Goal: Communication & Community: Answer question/provide support

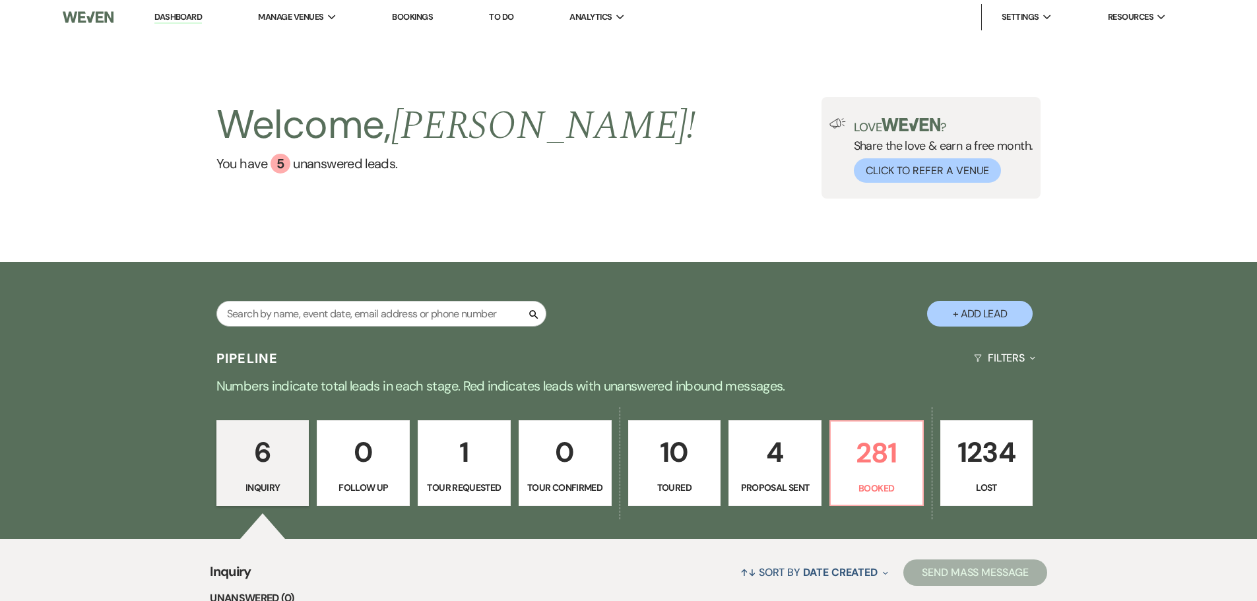
click at [671, 463] on p "10" at bounding box center [675, 452] width 76 height 44
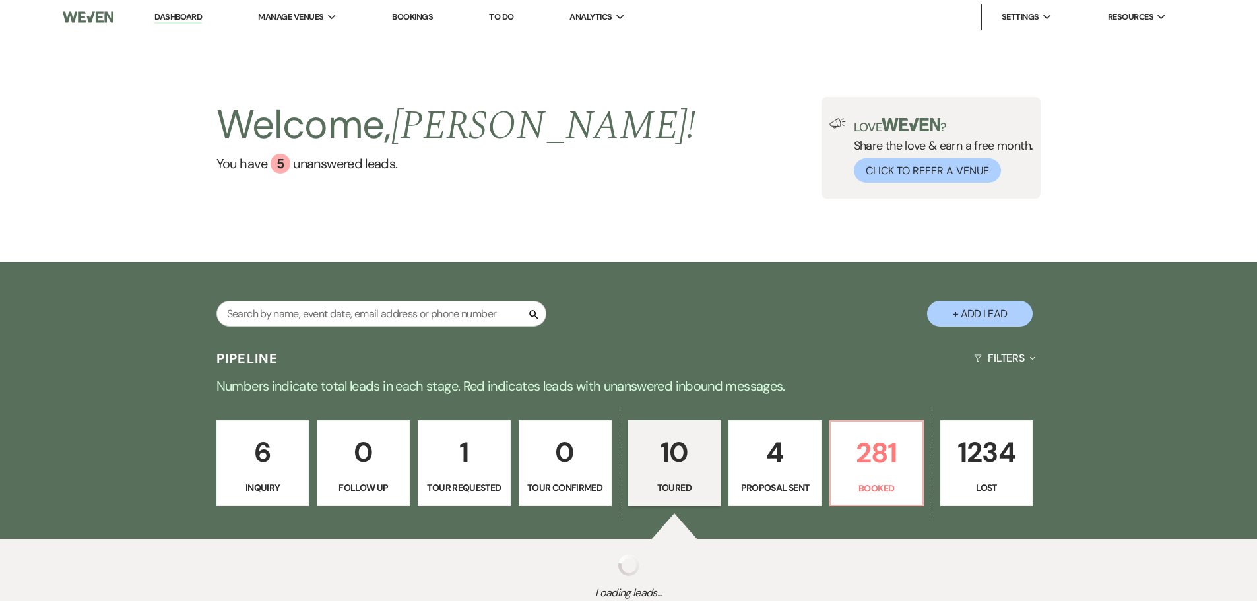
click at [671, 463] on p "10" at bounding box center [675, 452] width 76 height 44
select select "5"
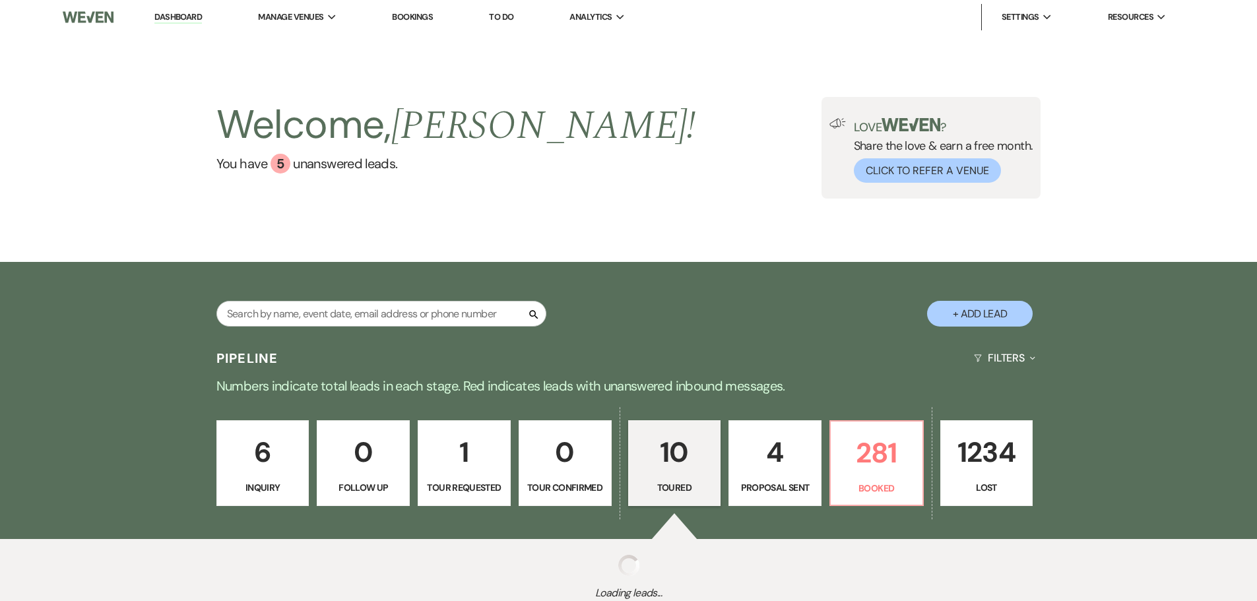
select select "5"
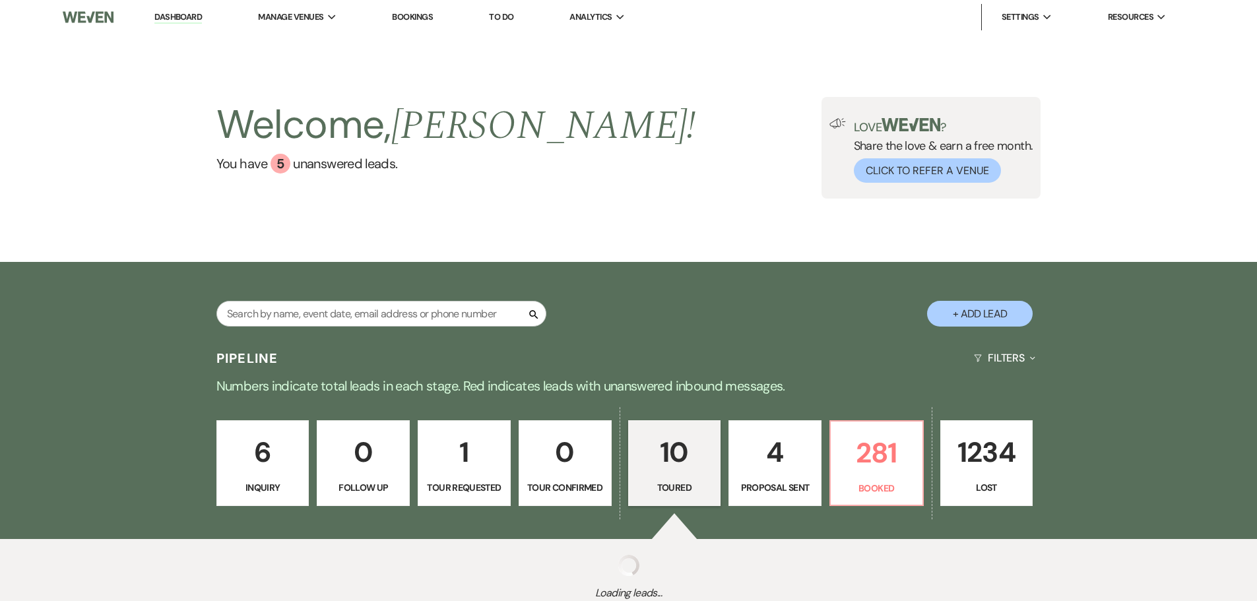
select select "5"
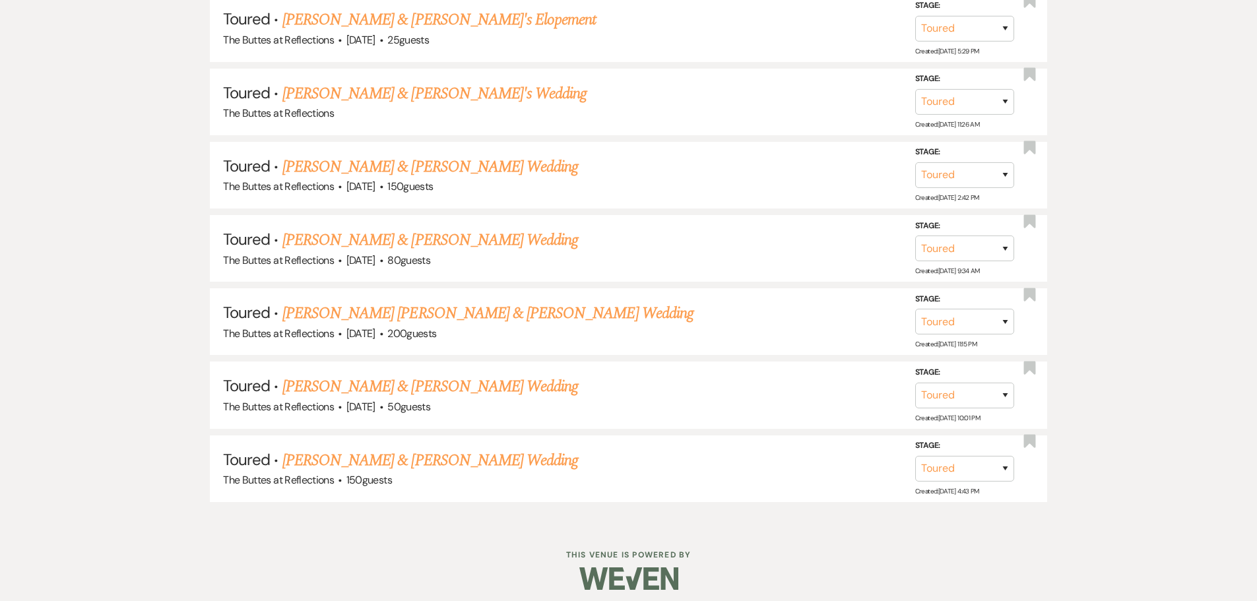
scroll to position [934, 0]
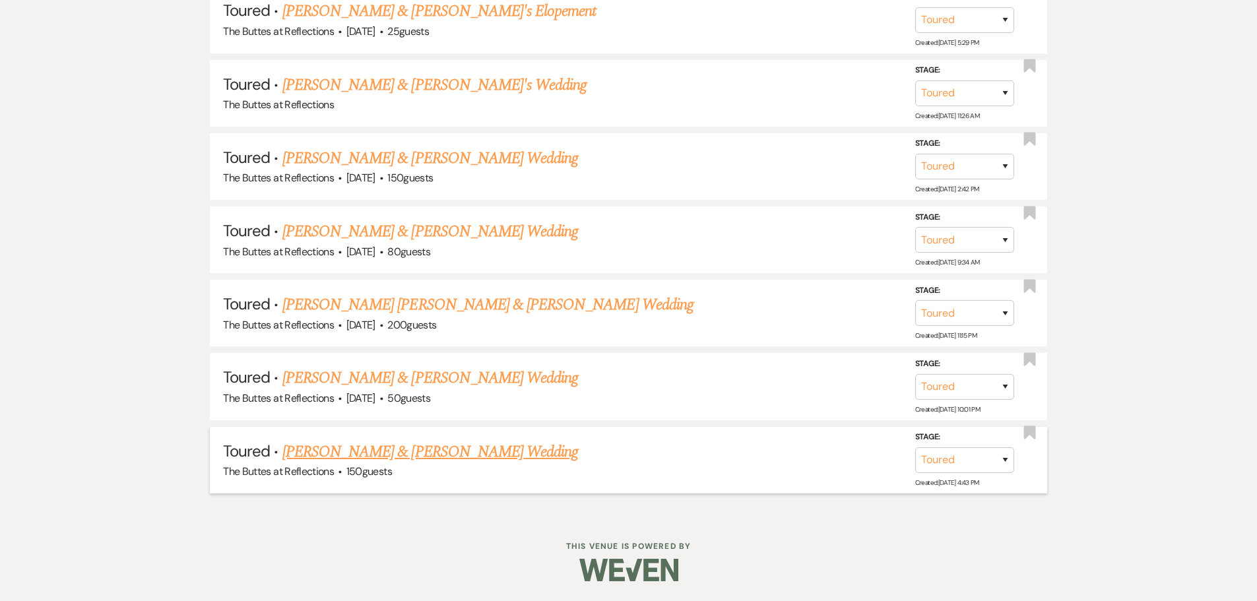
click at [368, 457] on link "[PERSON_NAME] & [PERSON_NAME] Wedding" at bounding box center [430, 452] width 296 height 24
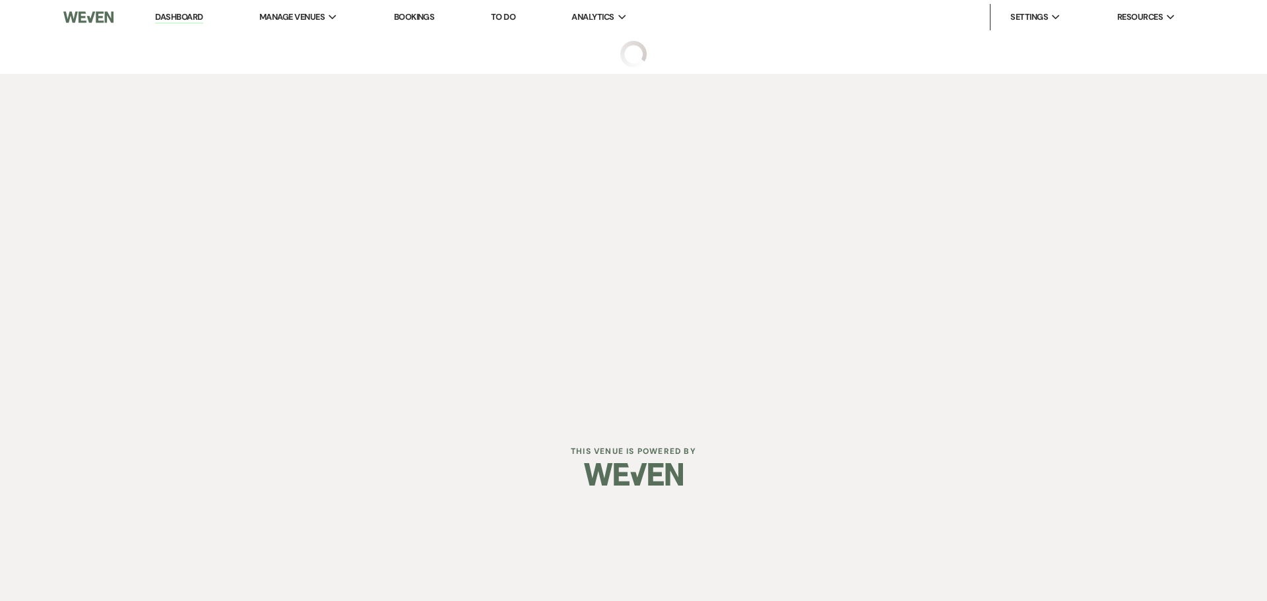
select select "5"
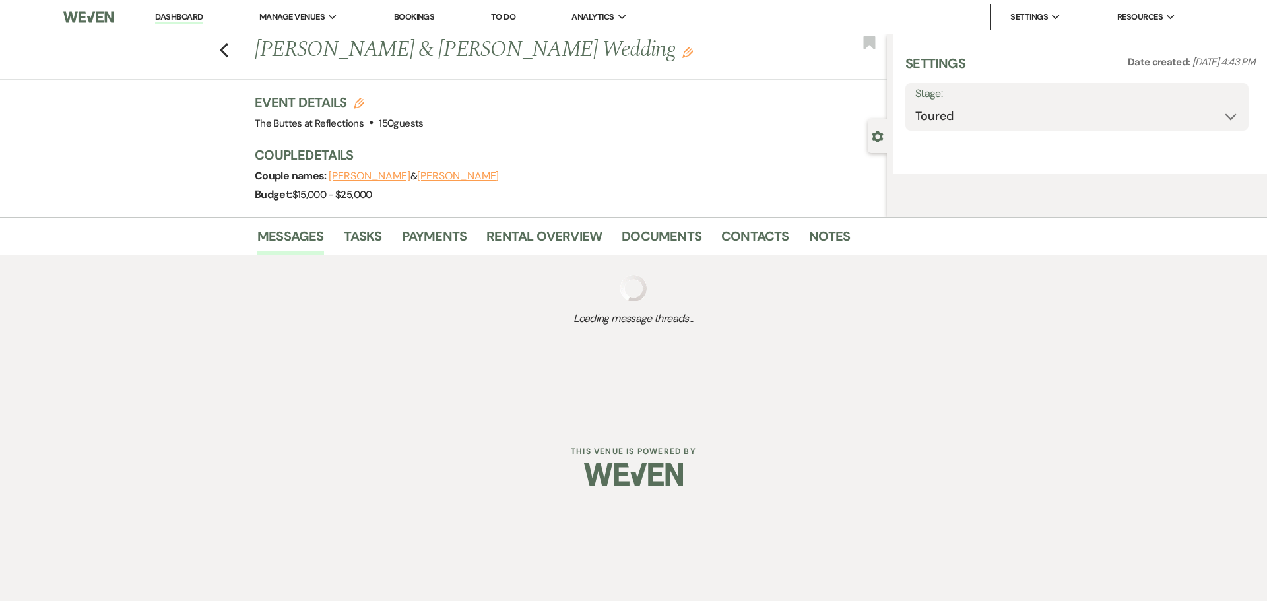
select select "5"
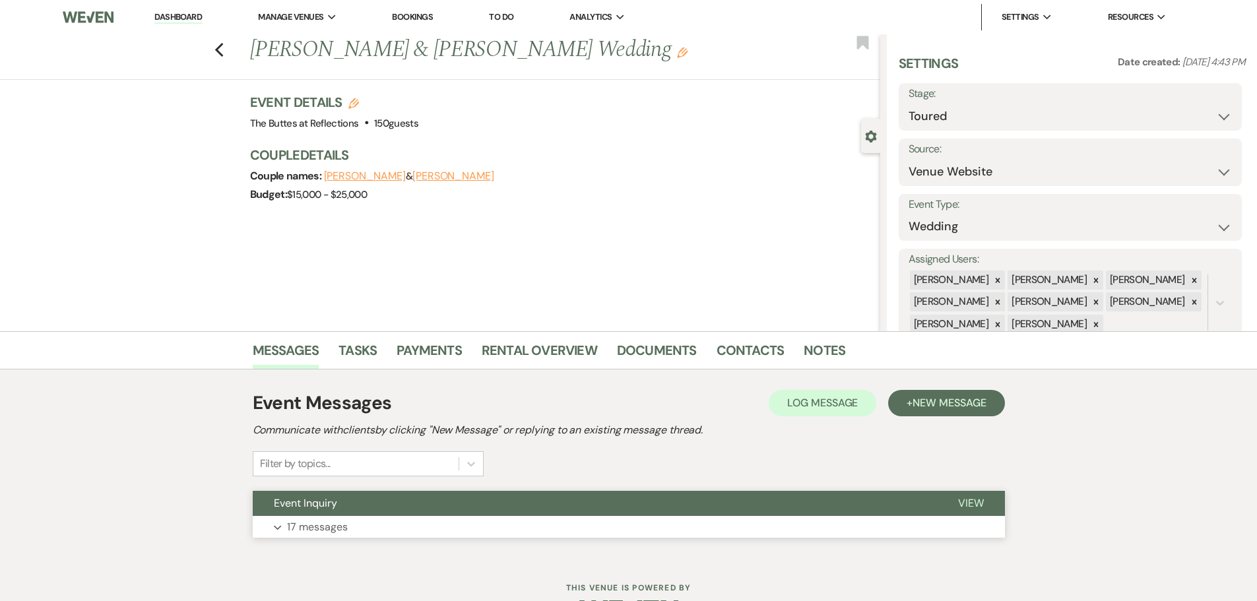
click at [337, 530] on p "17 messages" at bounding box center [317, 527] width 61 height 17
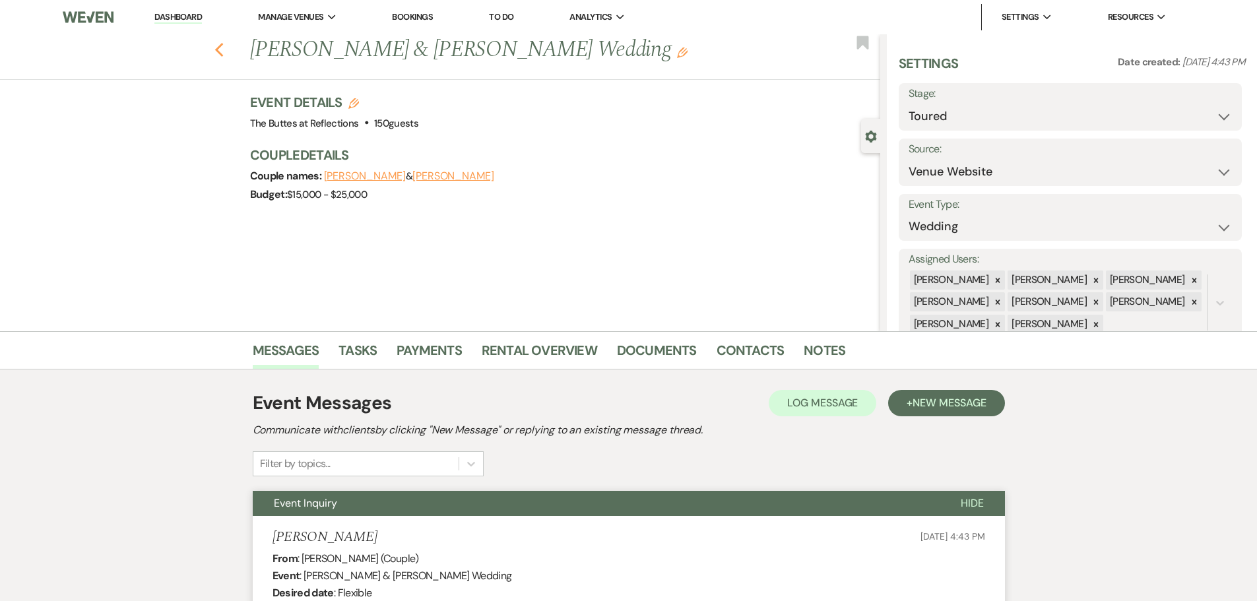
click at [221, 52] on icon "Previous" at bounding box center [220, 50] width 10 height 16
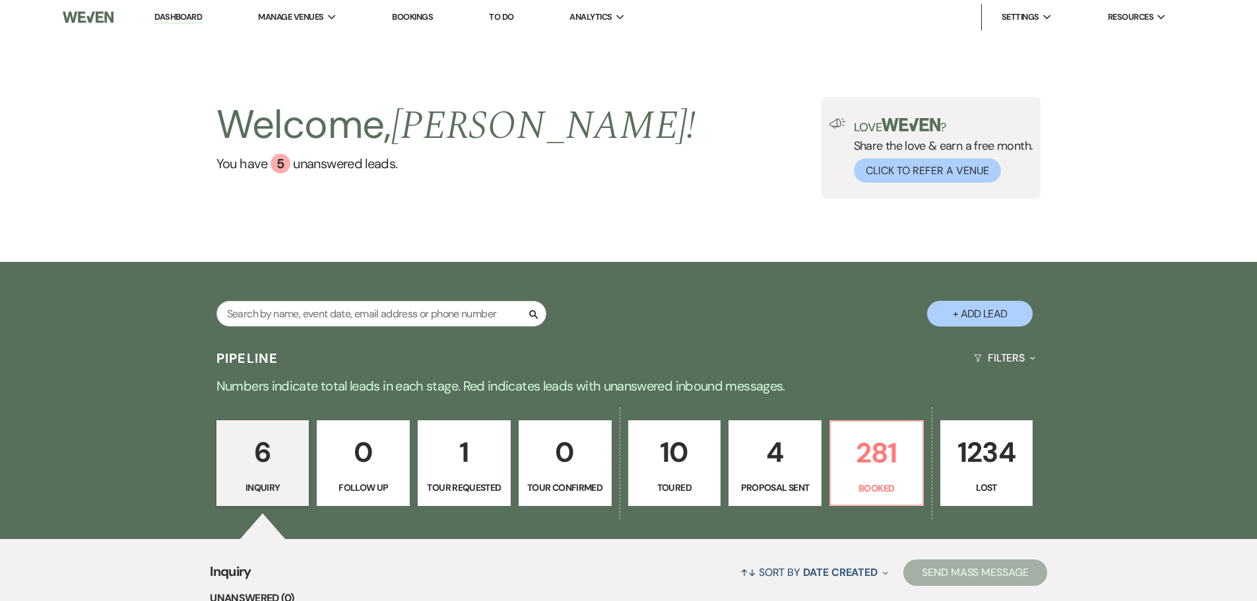
click at [690, 475] on p "10" at bounding box center [675, 452] width 76 height 44
select select "5"
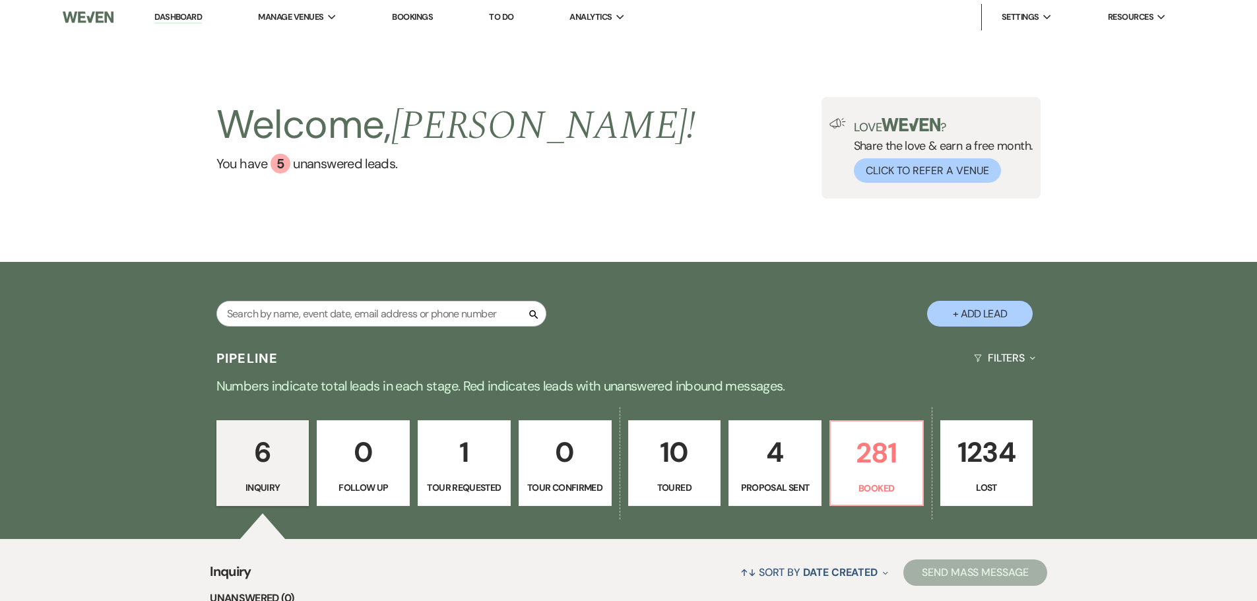
select select "5"
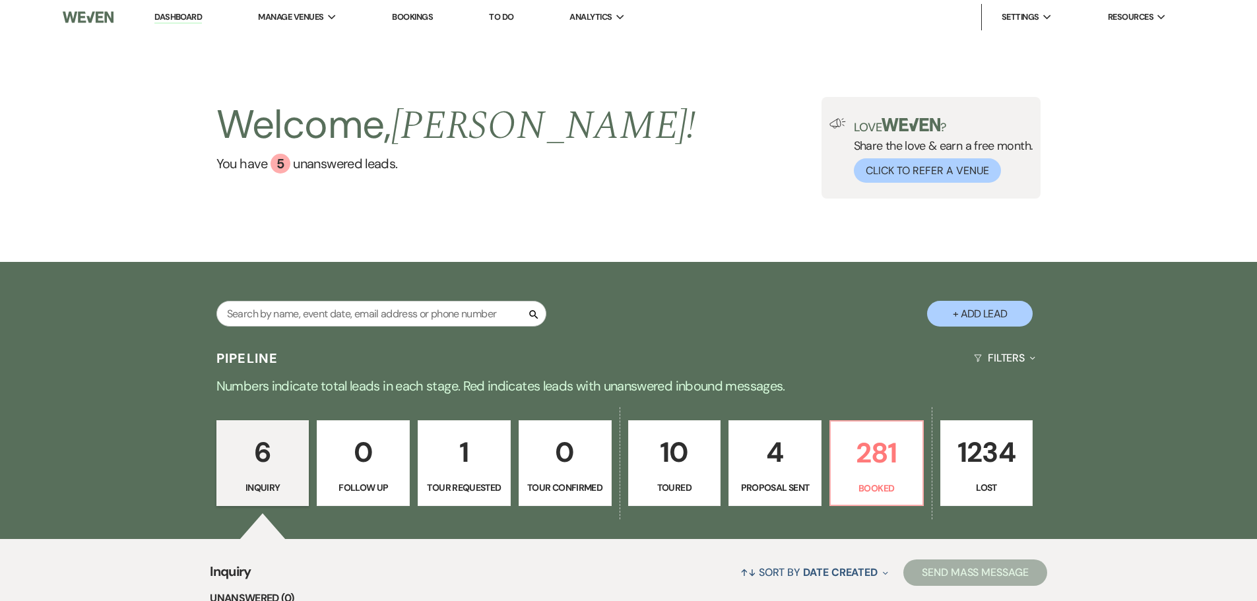
select select "5"
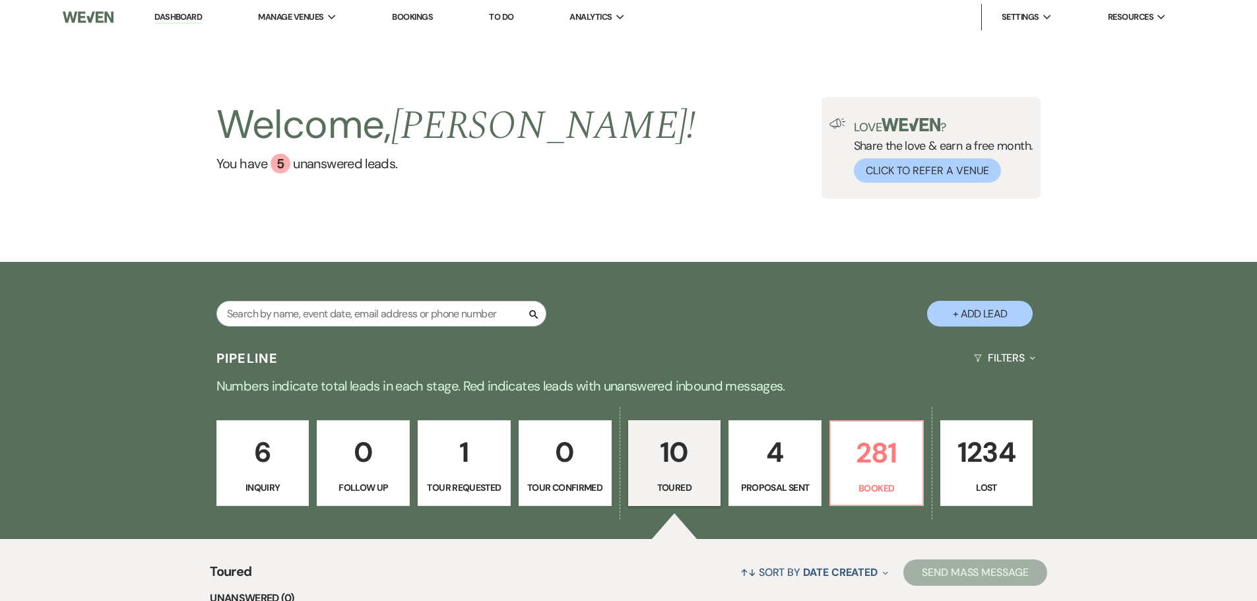
click at [687, 475] on p "10" at bounding box center [675, 452] width 76 height 44
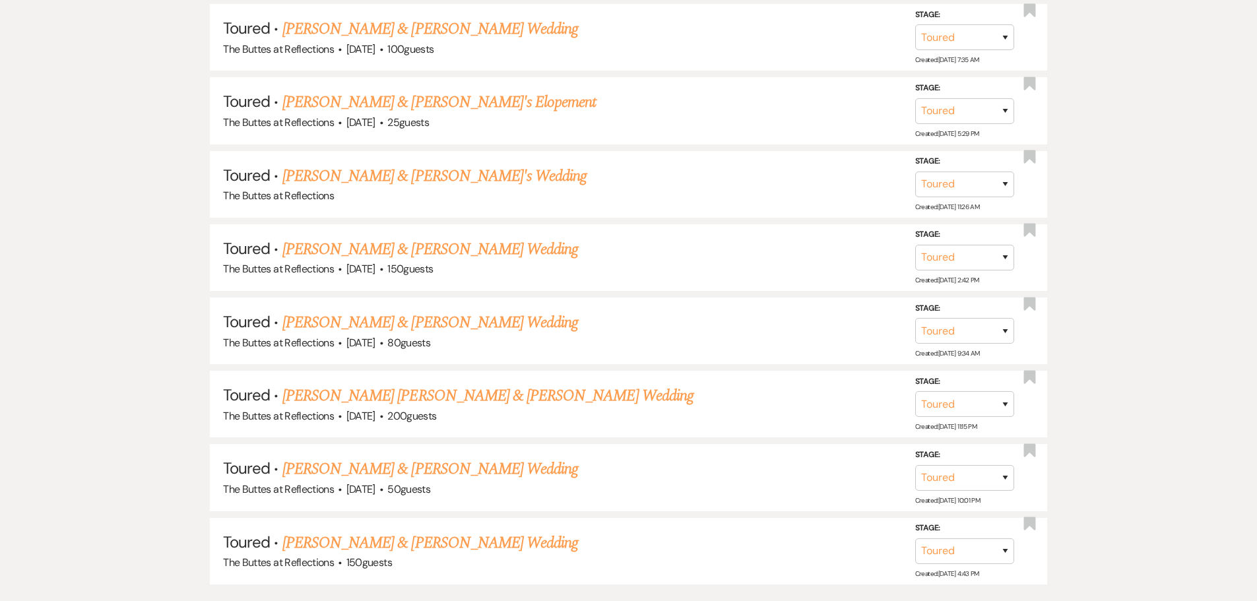
scroll to position [934, 0]
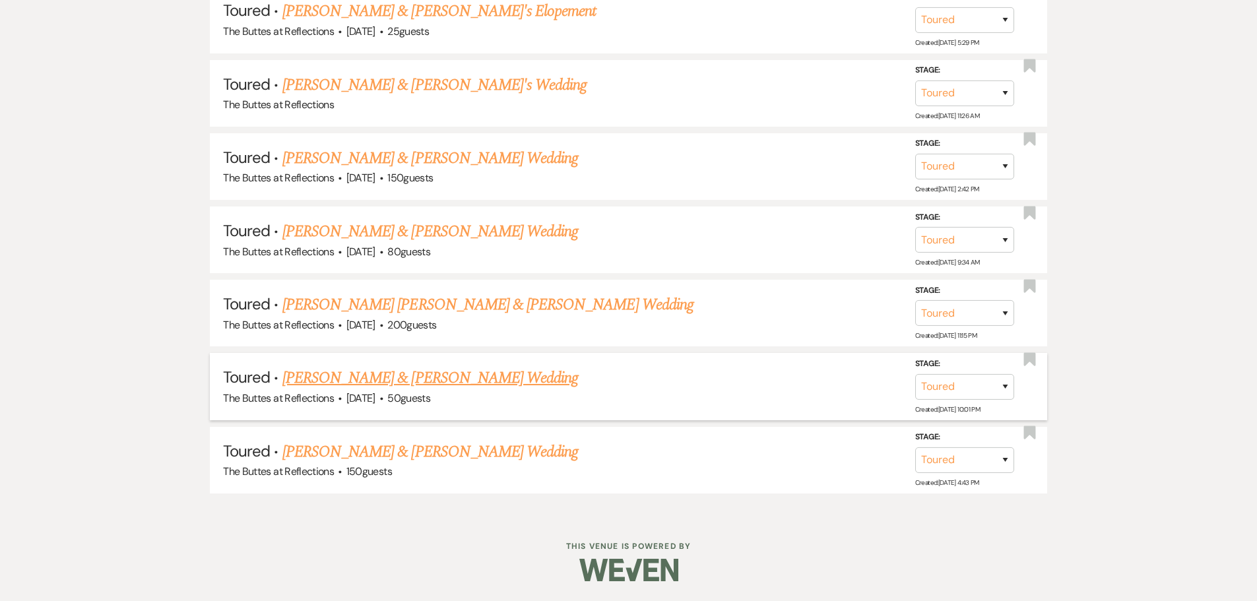
click at [366, 383] on link "[PERSON_NAME] & [PERSON_NAME] Wedding" at bounding box center [430, 378] width 296 height 24
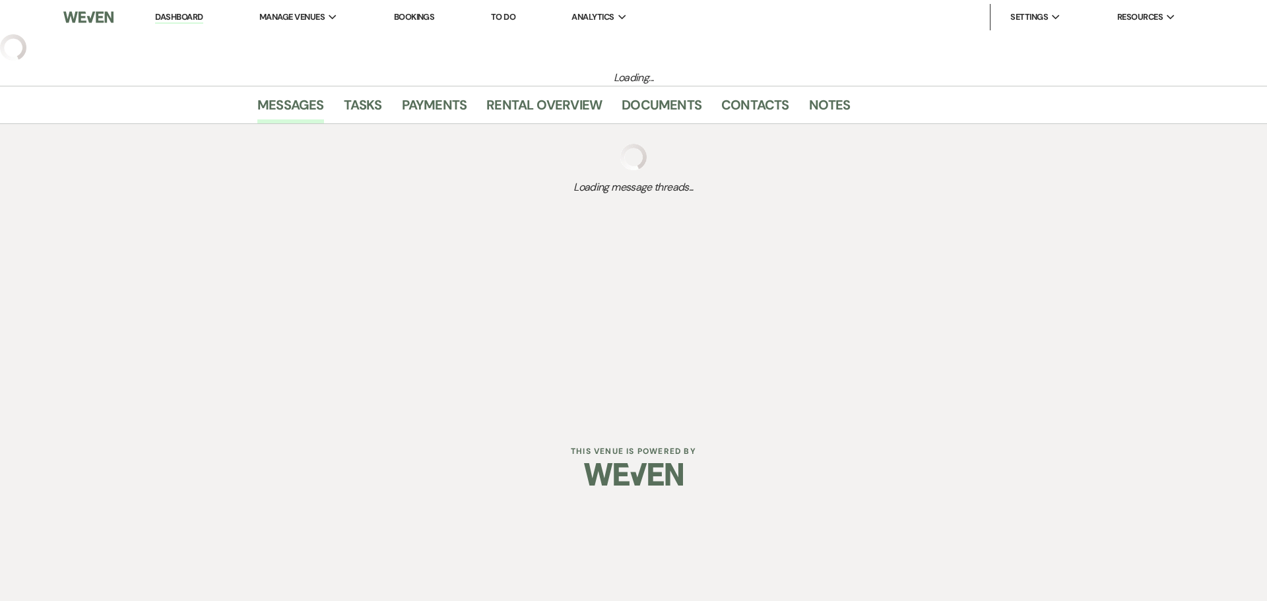
select select "5"
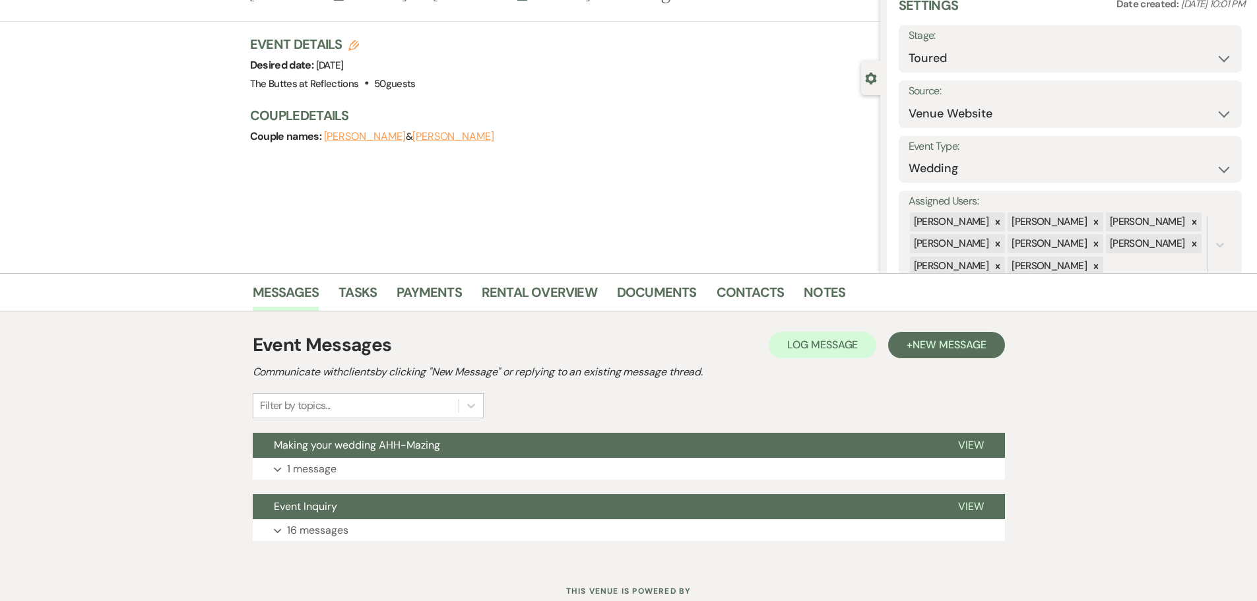
scroll to position [103, 0]
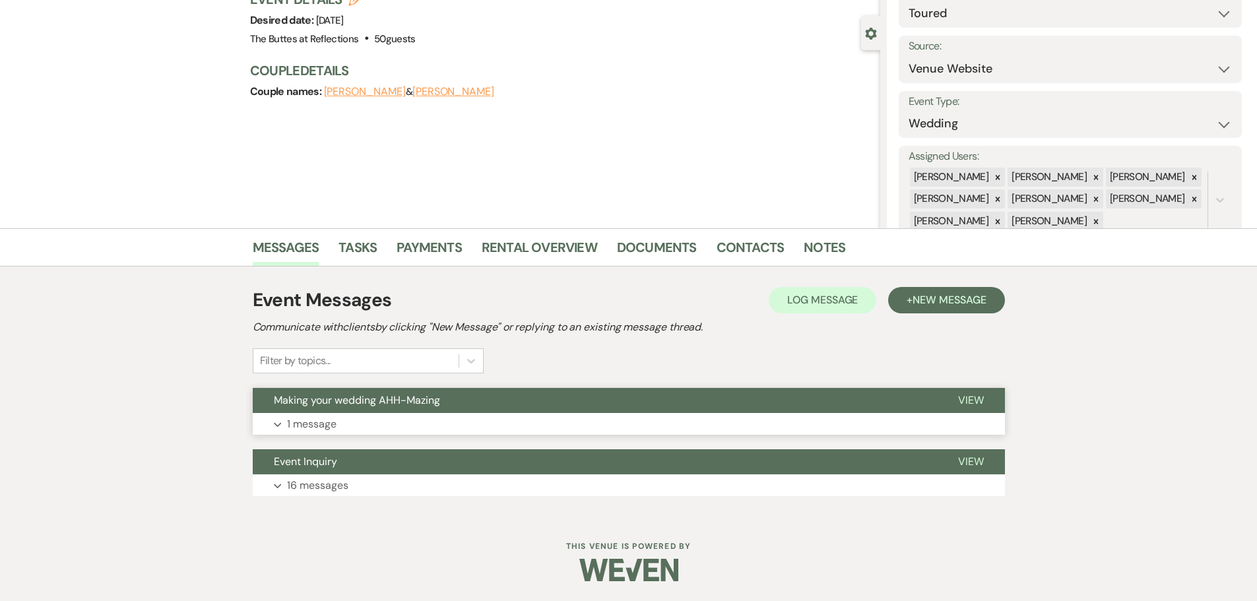
click at [286, 421] on button "Expand 1 message" at bounding box center [629, 424] width 752 height 22
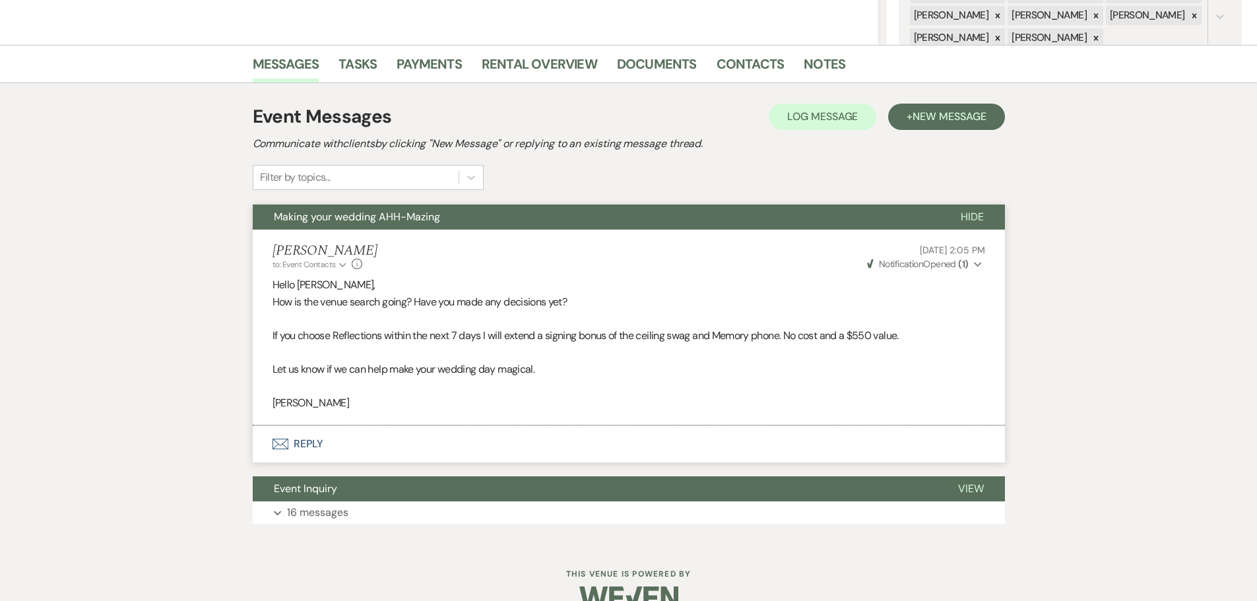
scroll to position [314, 0]
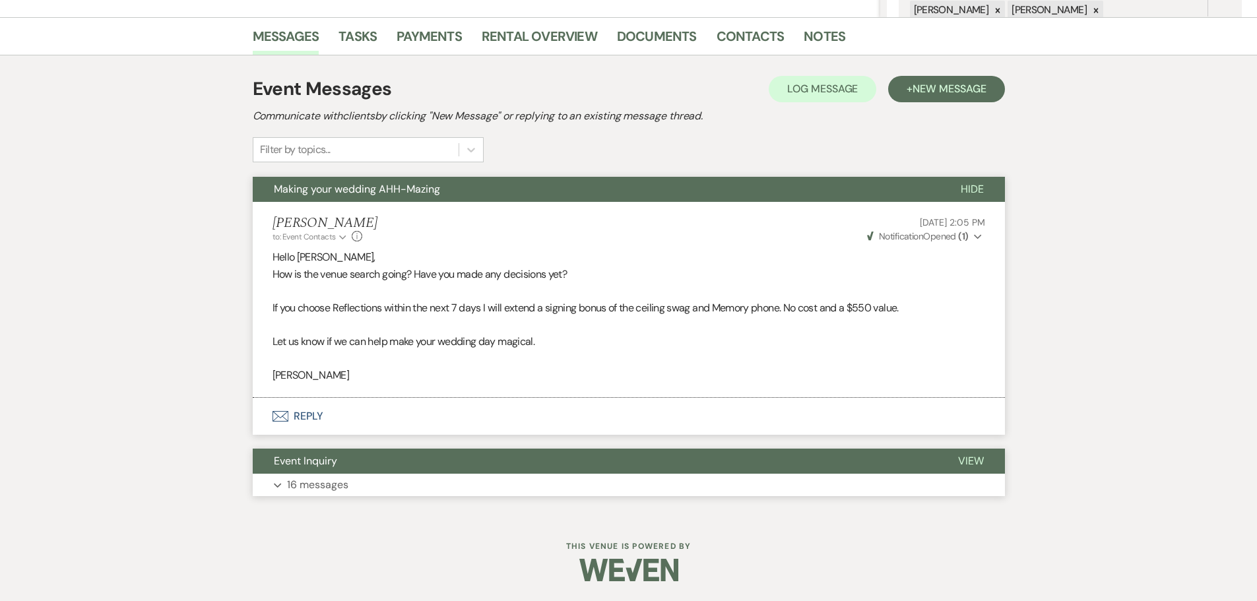
click at [331, 486] on p "16 messages" at bounding box center [317, 485] width 61 height 17
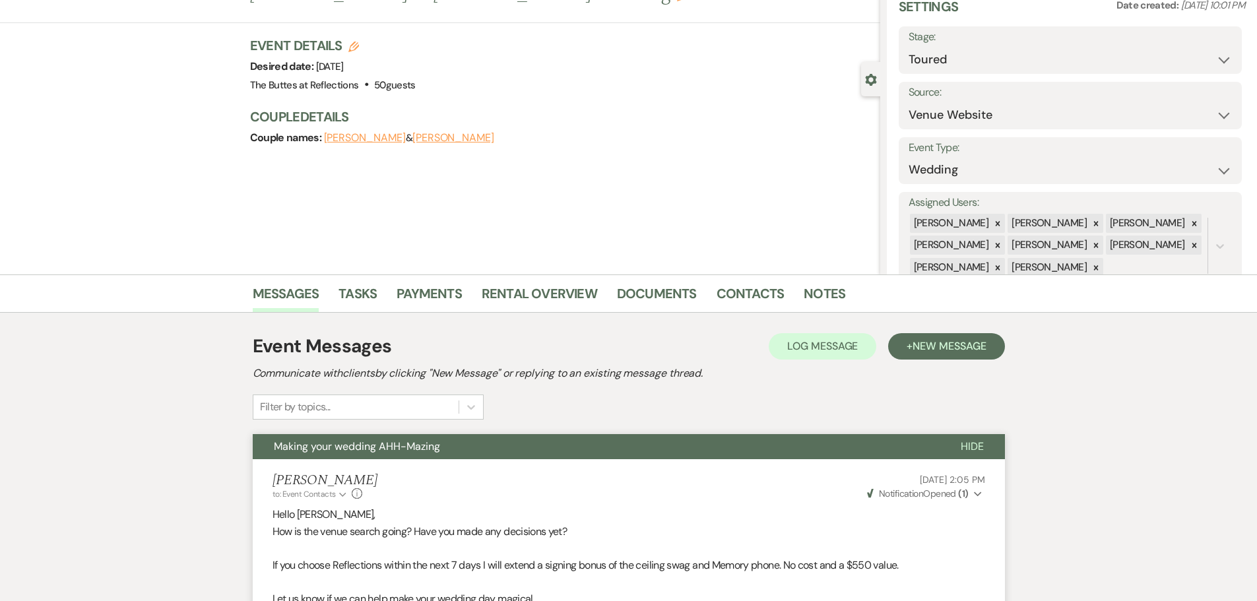
scroll to position [0, 0]
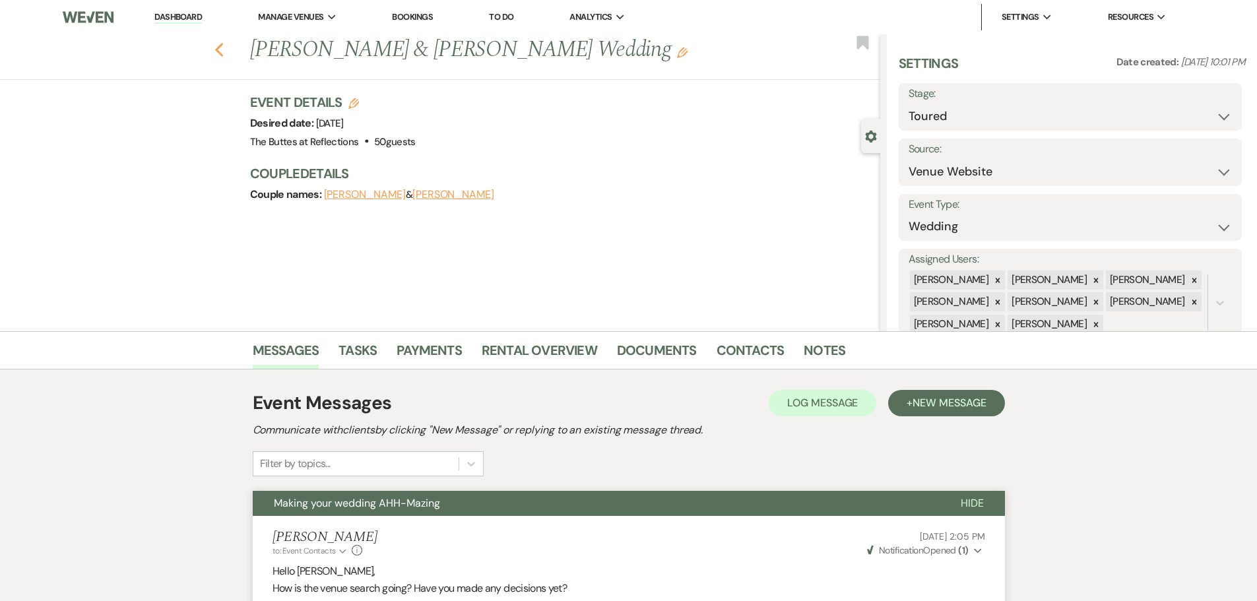
click at [223, 53] on use "button" at bounding box center [219, 50] width 9 height 15
select select "5"
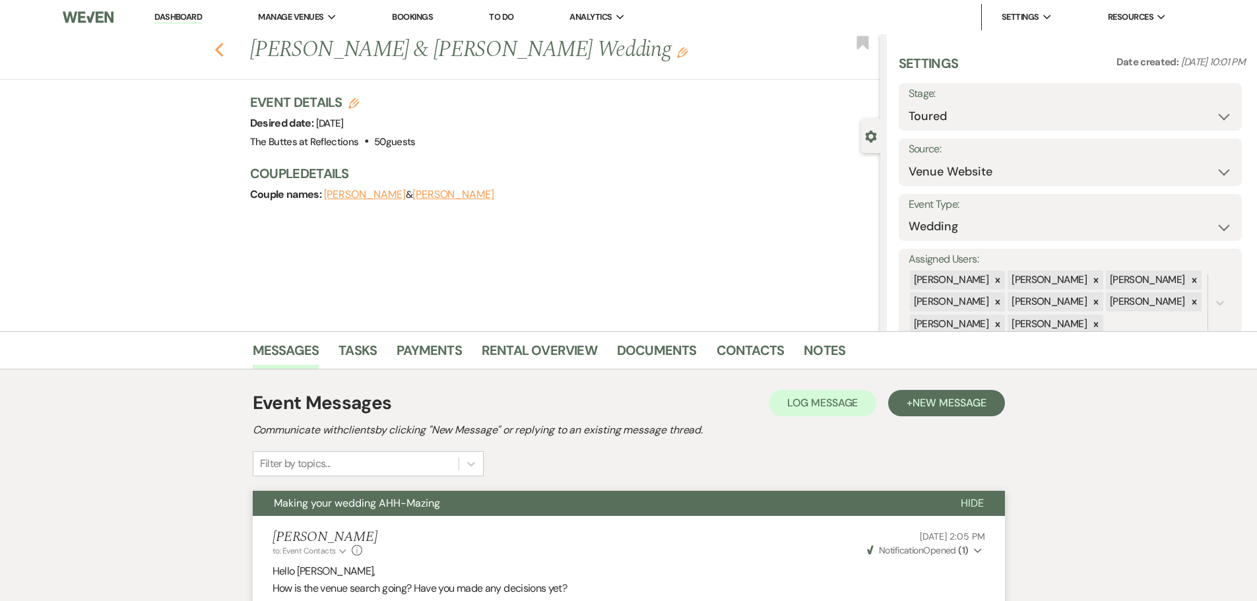
select select "5"
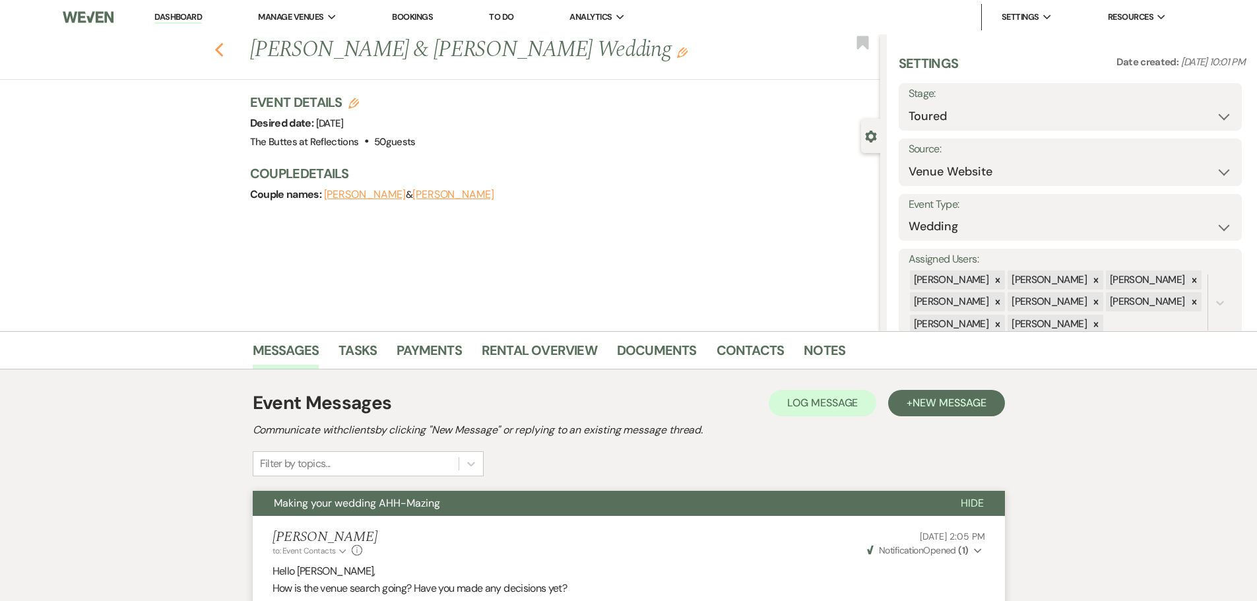
select select "5"
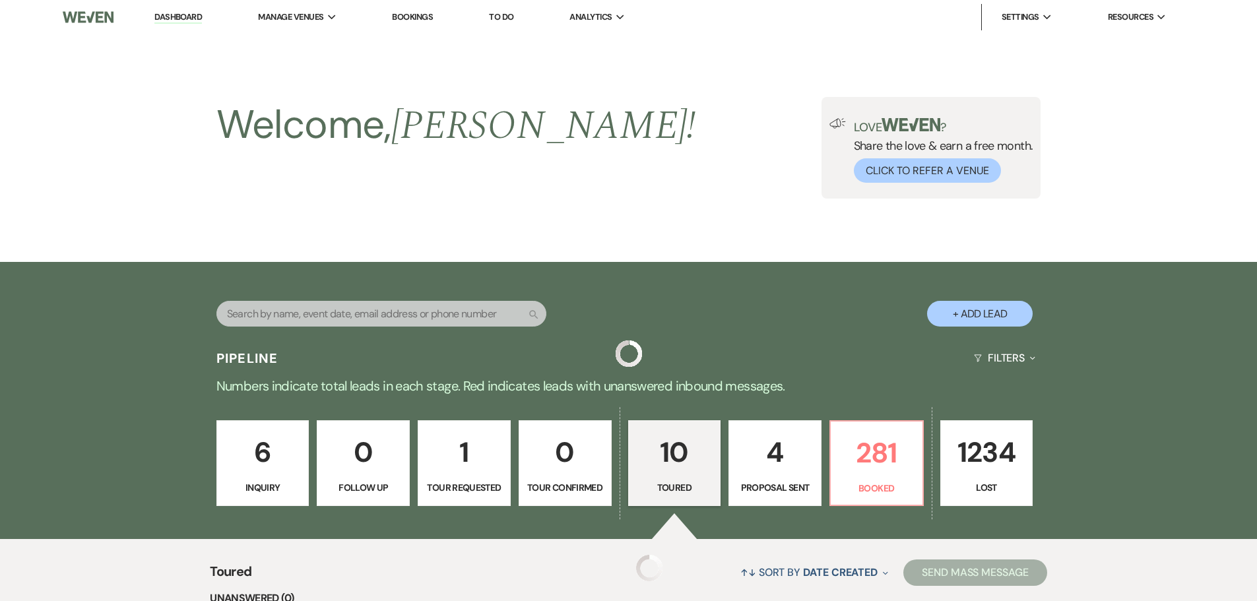
scroll to position [934, 0]
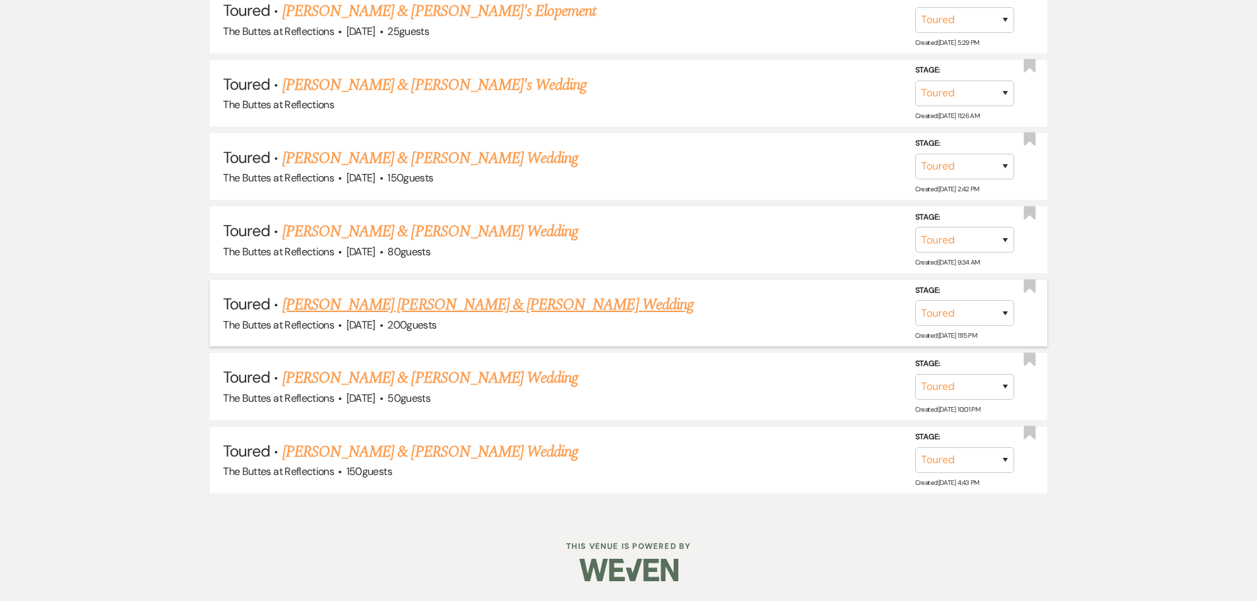
click at [315, 313] on link "[PERSON_NAME] [PERSON_NAME] & [PERSON_NAME] Wedding" at bounding box center [487, 305] width 411 height 24
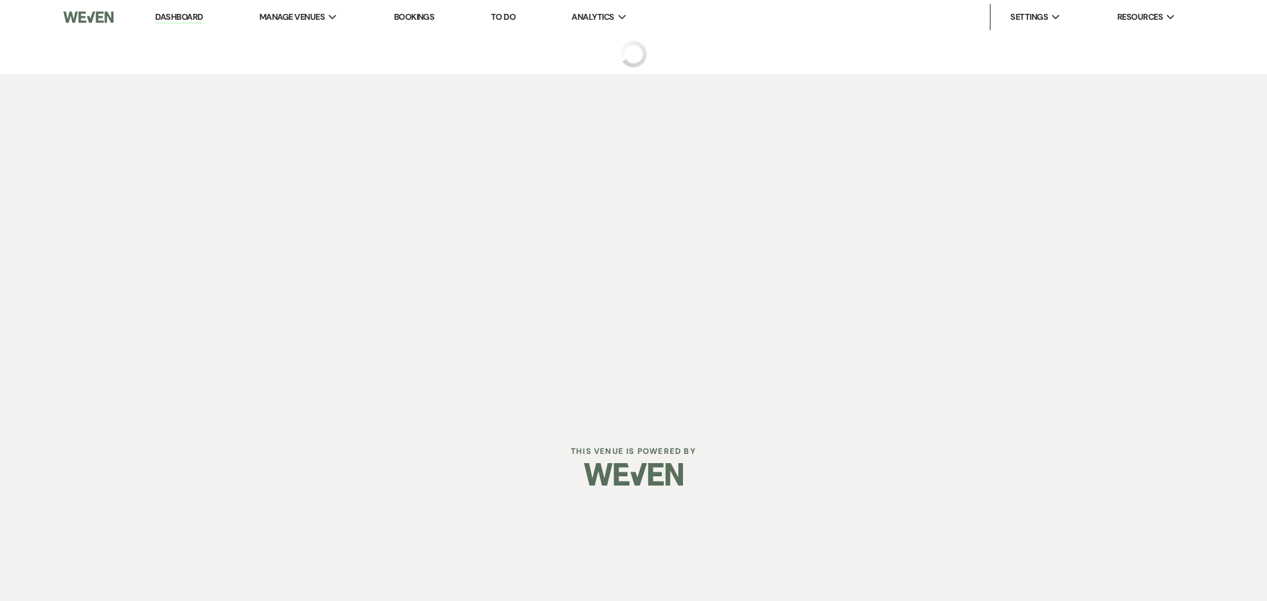
select select "5"
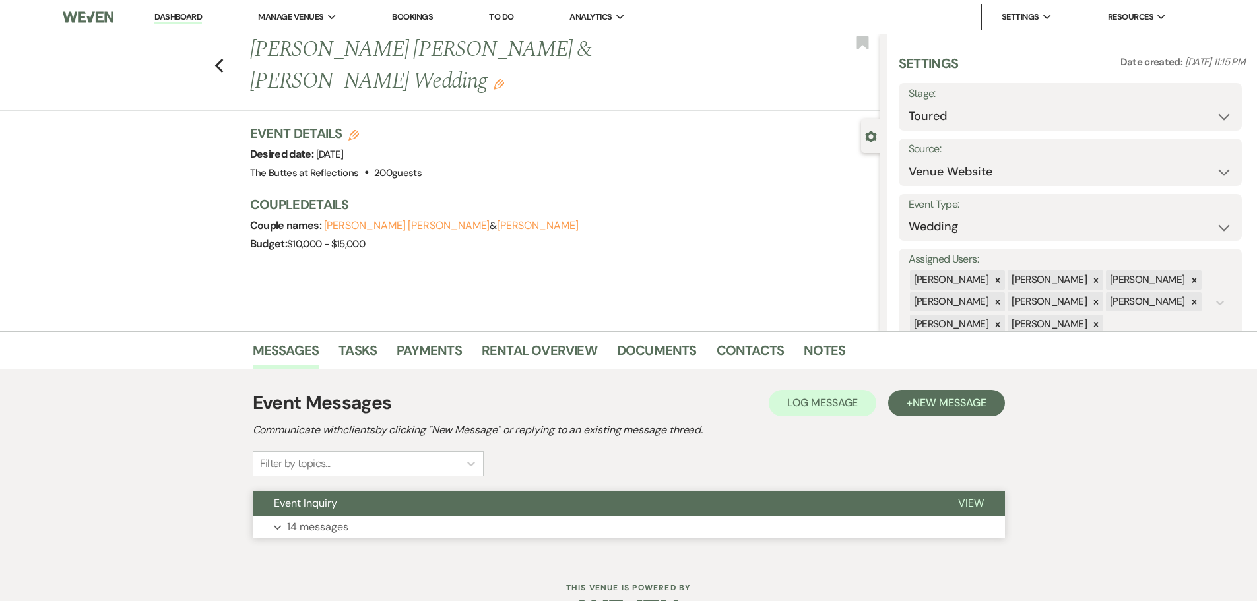
click at [319, 530] on p "14 messages" at bounding box center [317, 527] width 61 height 17
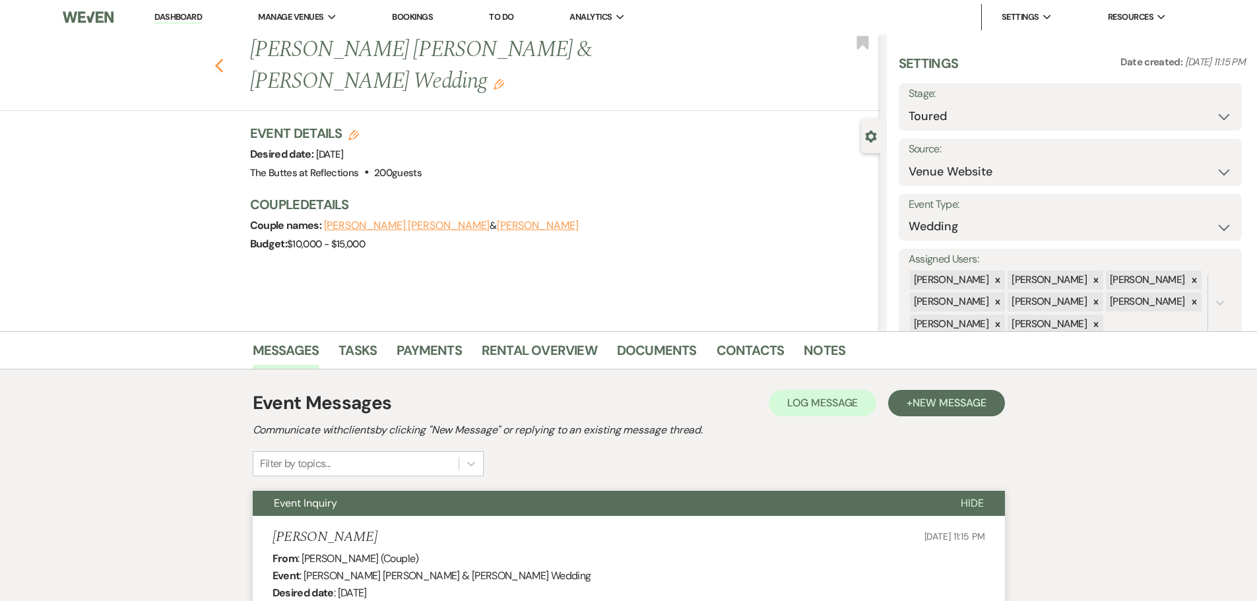
click at [220, 58] on icon "Previous" at bounding box center [220, 66] width 10 height 16
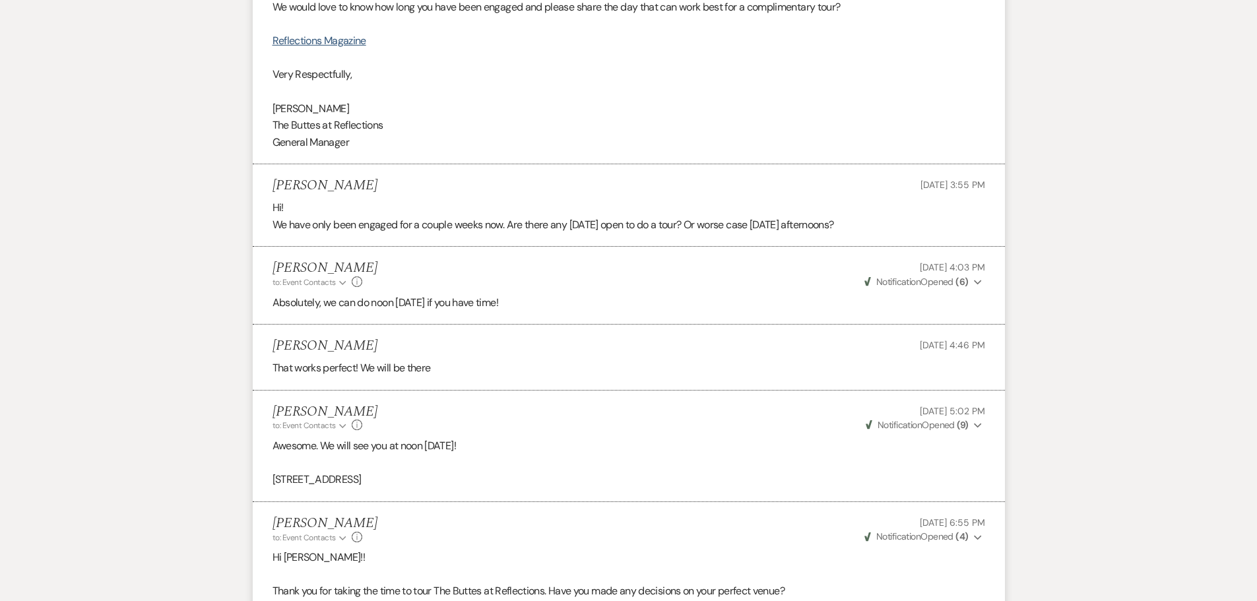
select select "5"
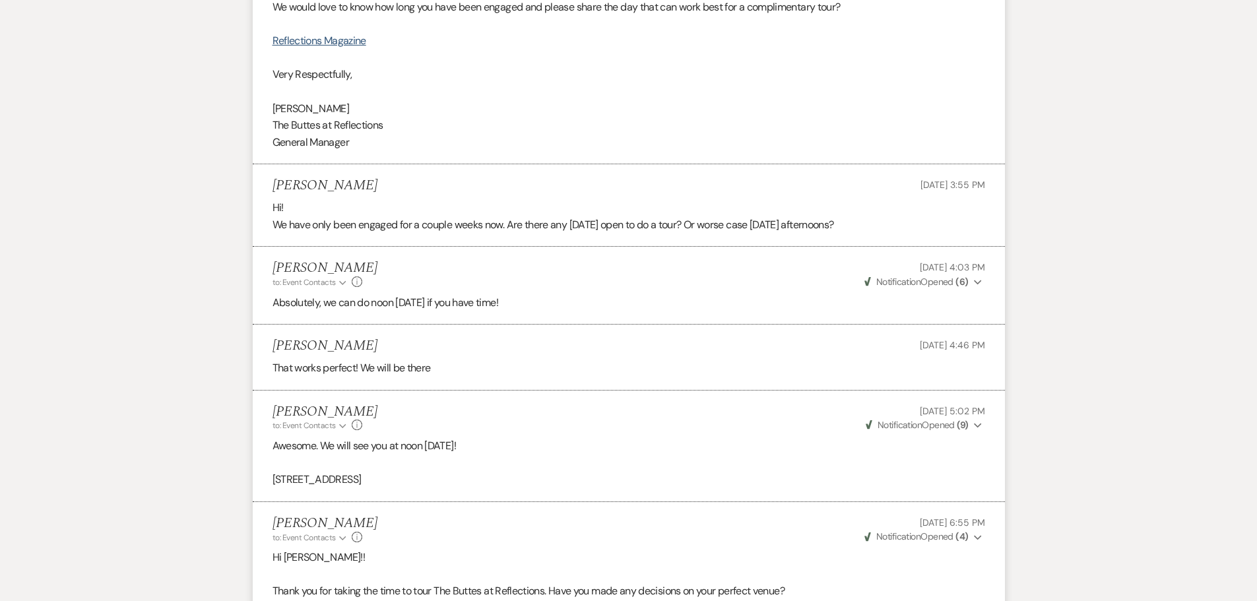
select select "5"
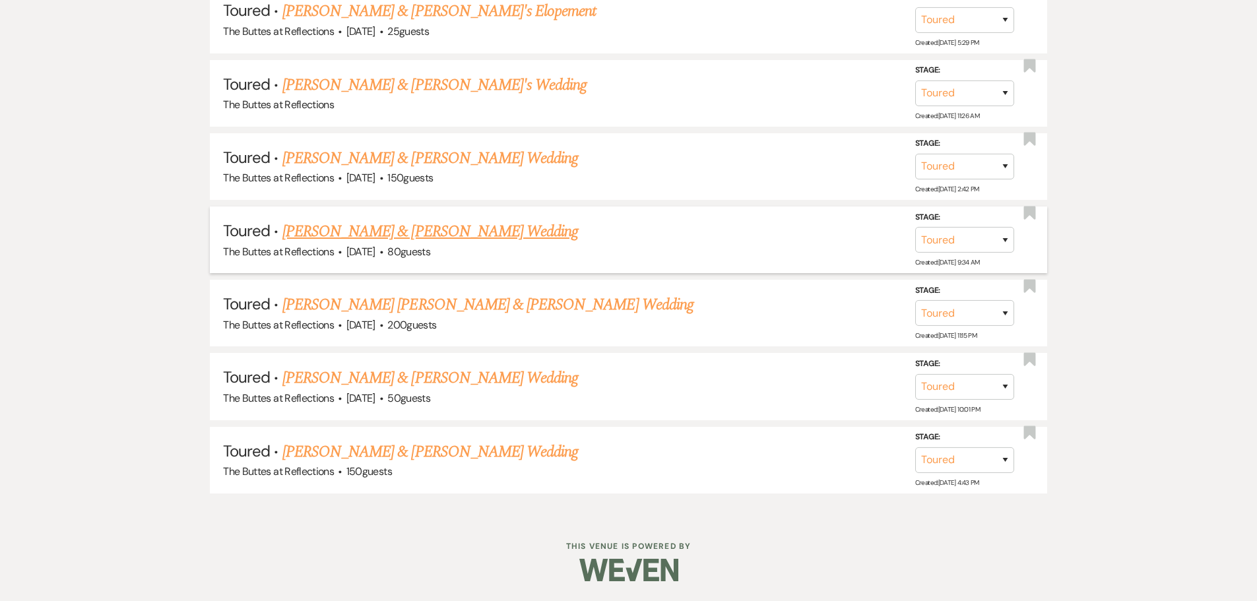
click at [338, 235] on link "[PERSON_NAME] & [PERSON_NAME] Wedding" at bounding box center [430, 232] width 296 height 24
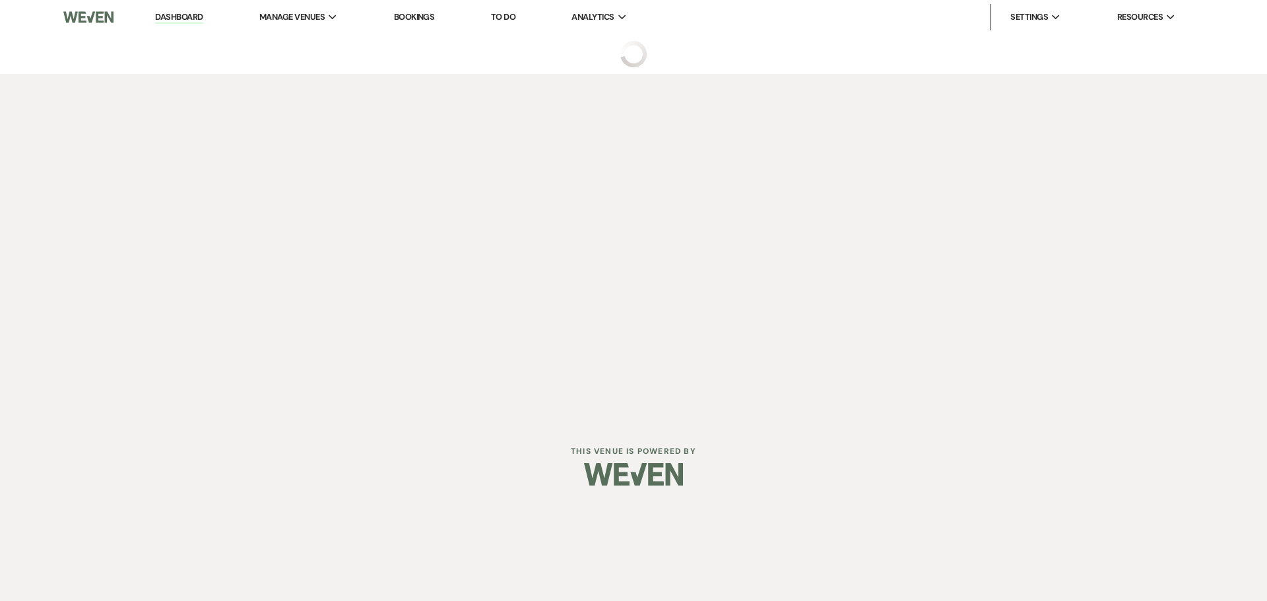
select select "5"
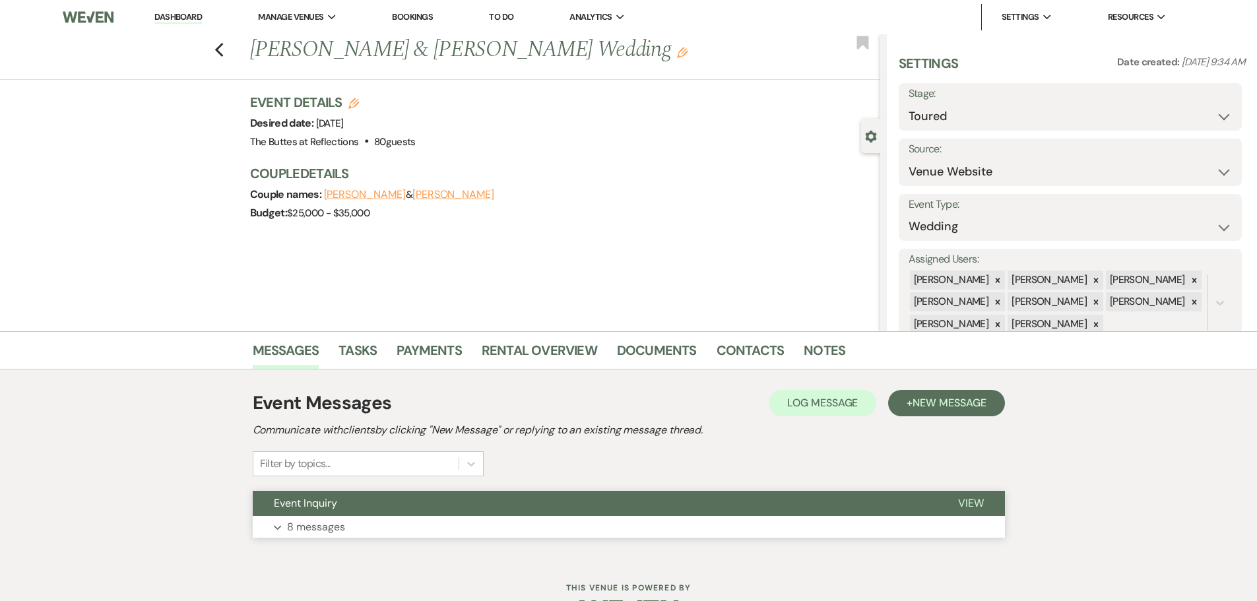
click at [314, 527] on p "8 messages" at bounding box center [316, 527] width 58 height 17
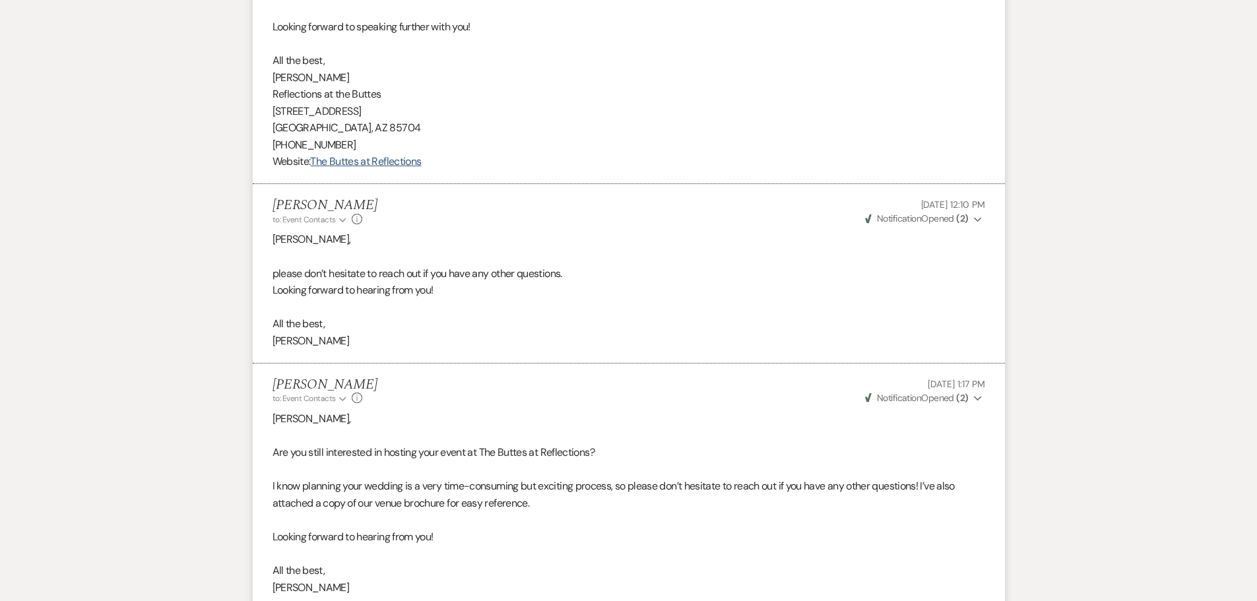
scroll to position [1888, 0]
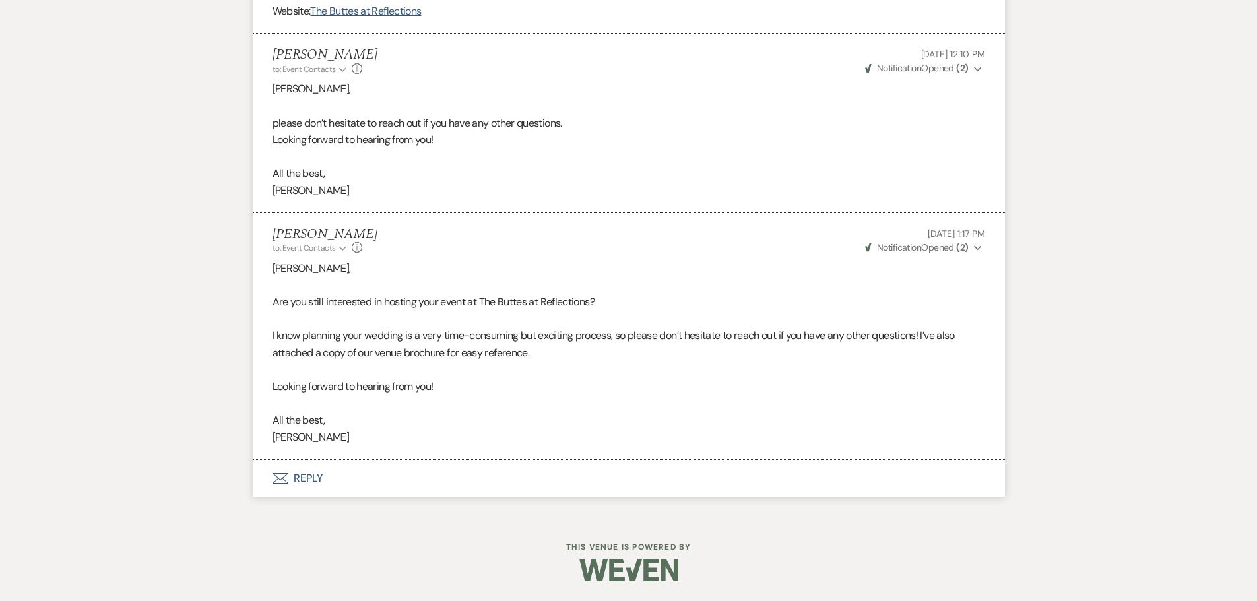
click at [312, 479] on button "Envelope Reply" at bounding box center [629, 478] width 752 height 37
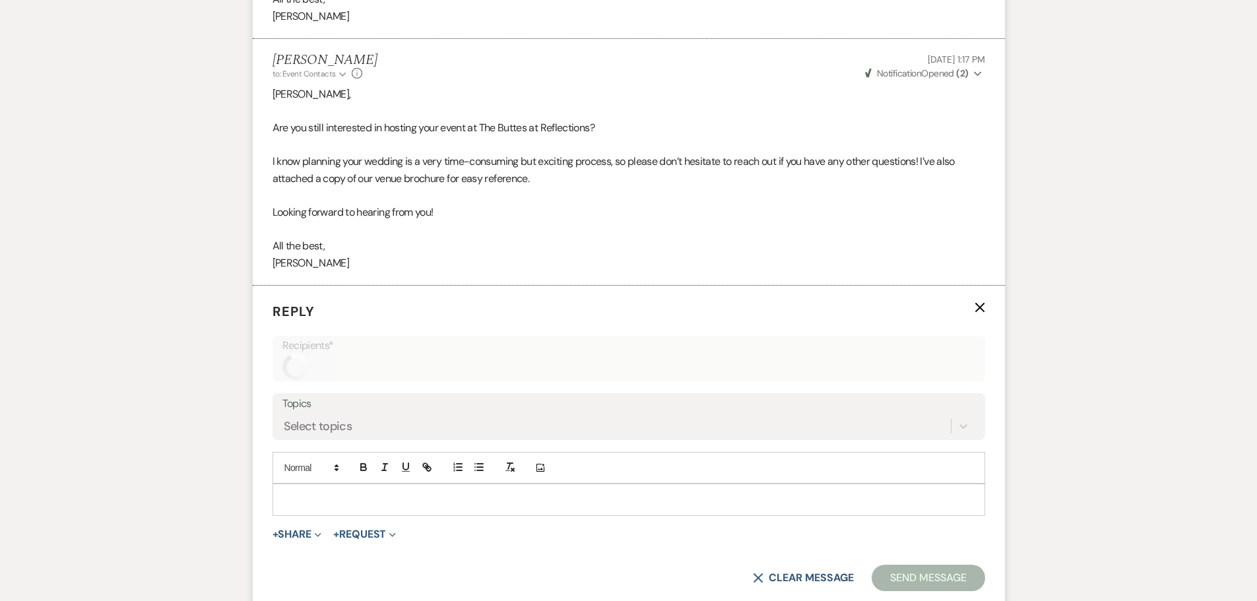
scroll to position [2140, 0]
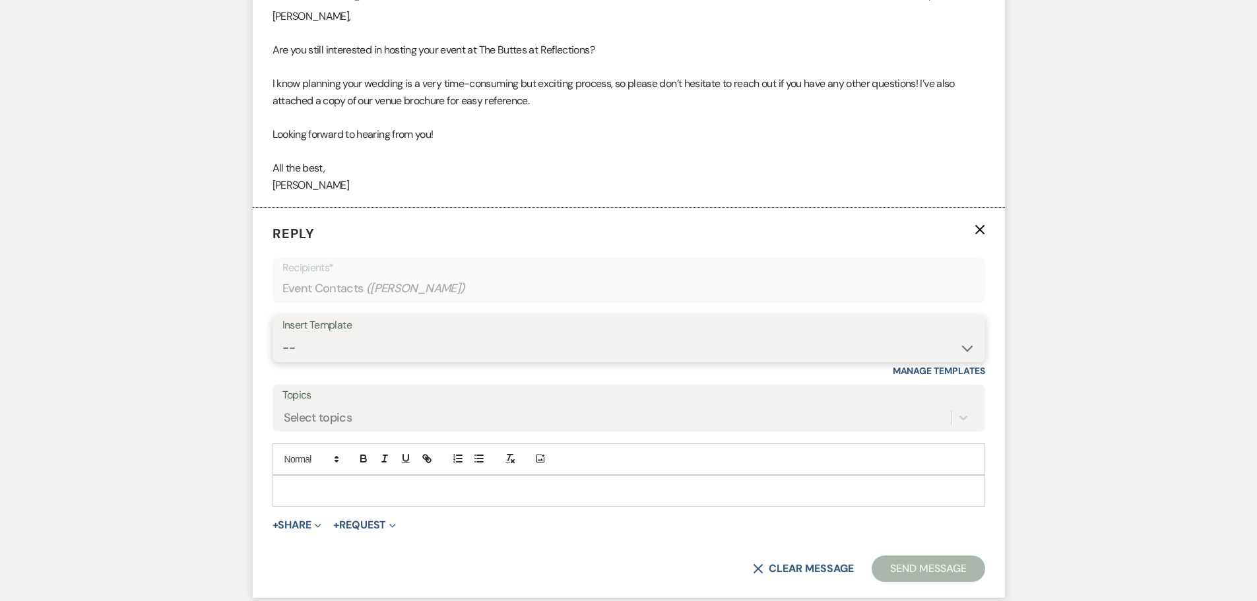
click at [972, 348] on select "-- Weven Planning Portal Introduction (Booked Events) Follow up - After Tour Re…" at bounding box center [628, 348] width 693 height 26
select select "4016"
click at [282, 335] on select "-- Weven Planning Portal Introduction (Booked Events) Follow up - After Tour Re…" at bounding box center [628, 348] width 693 height 26
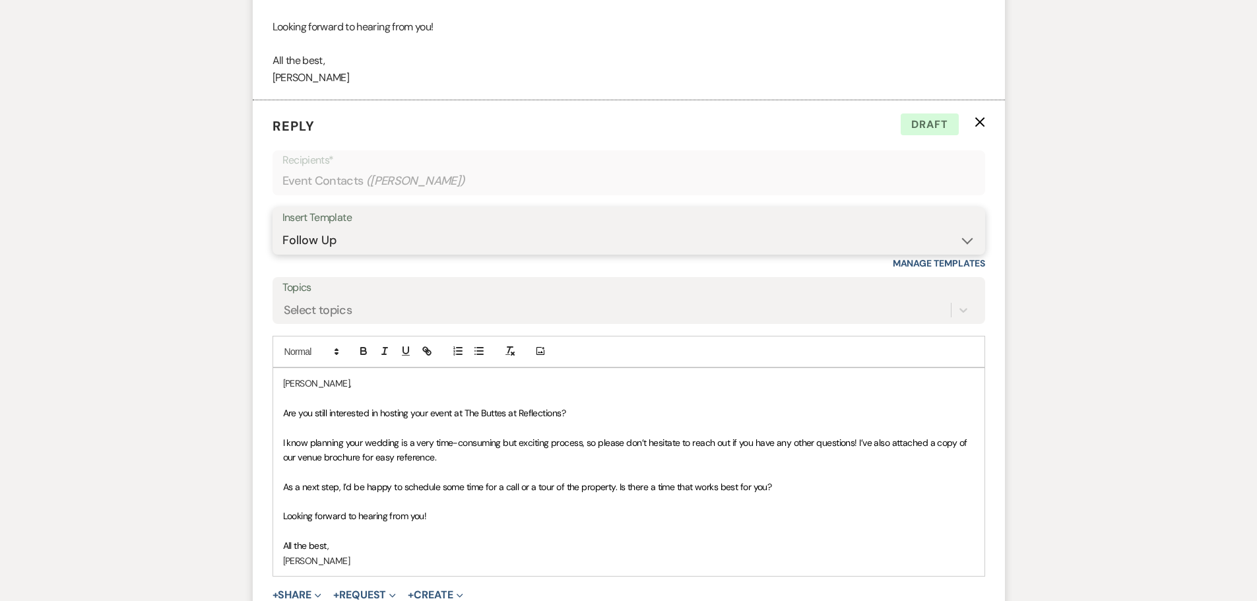
scroll to position [2268, 0]
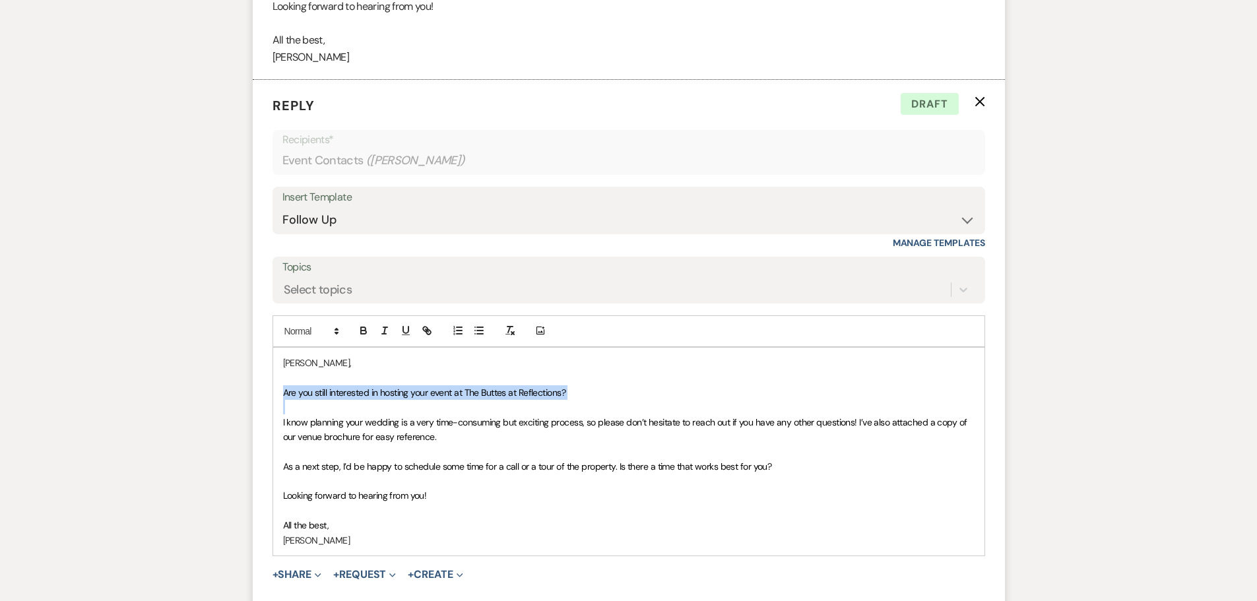
drag, startPoint x: 282, startPoint y: 391, endPoint x: 589, endPoint y: 401, distance: 306.4
click at [589, 401] on div "[PERSON_NAME], Are you still interested in hosting your event at The Buttes at …" at bounding box center [629, 452] width 712 height 208
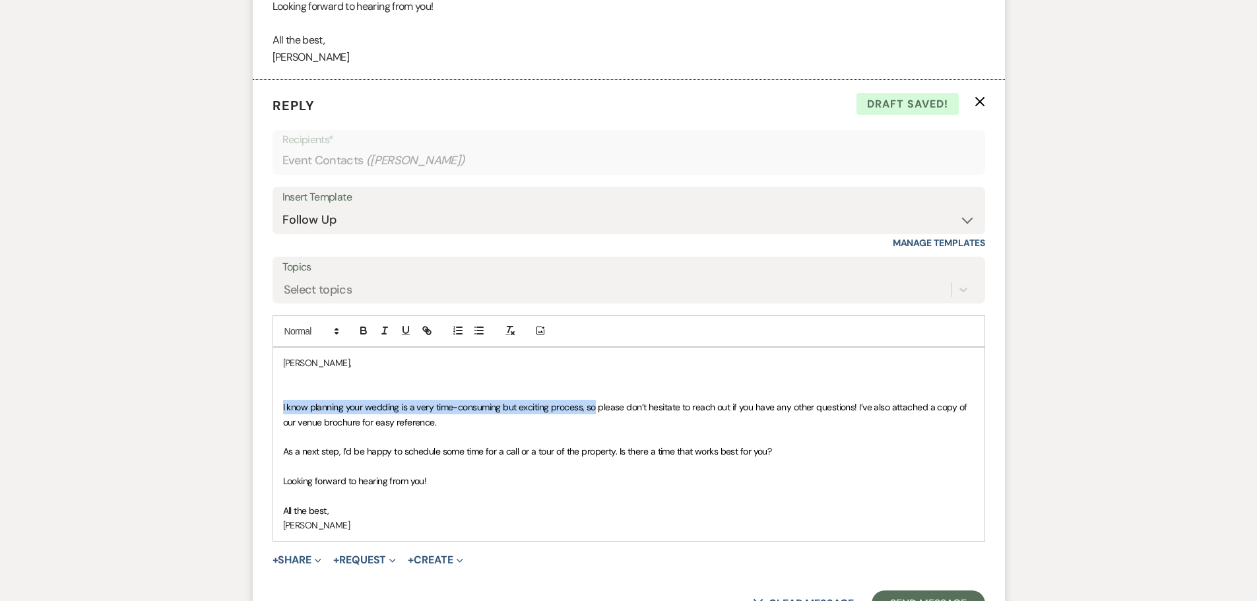
drag, startPoint x: 278, startPoint y: 403, endPoint x: 595, endPoint y: 410, distance: 317.6
click at [595, 410] on div "[PERSON_NAME], I know planning your wedding is a very time-consuming but exciti…" at bounding box center [629, 444] width 712 height 193
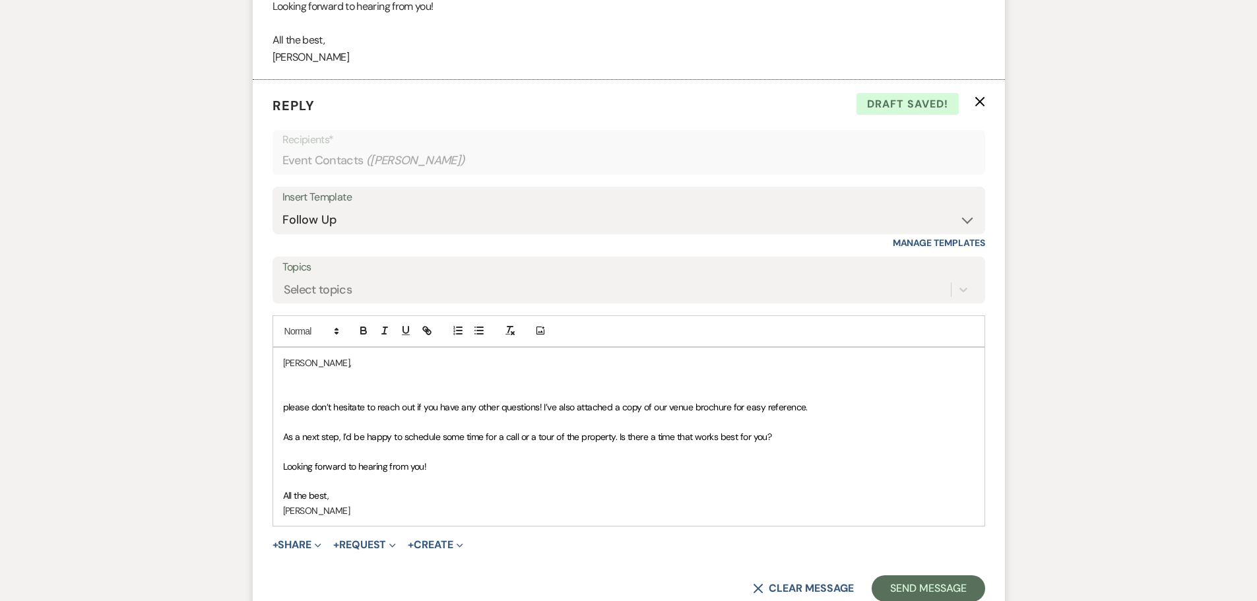
drag, startPoint x: 543, startPoint y: 405, endPoint x: 826, endPoint y: 407, distance: 282.5
click at [826, 407] on p "please don’t hesitate to reach out if you have any other questions! I’ve also a…" at bounding box center [629, 407] width 692 height 15
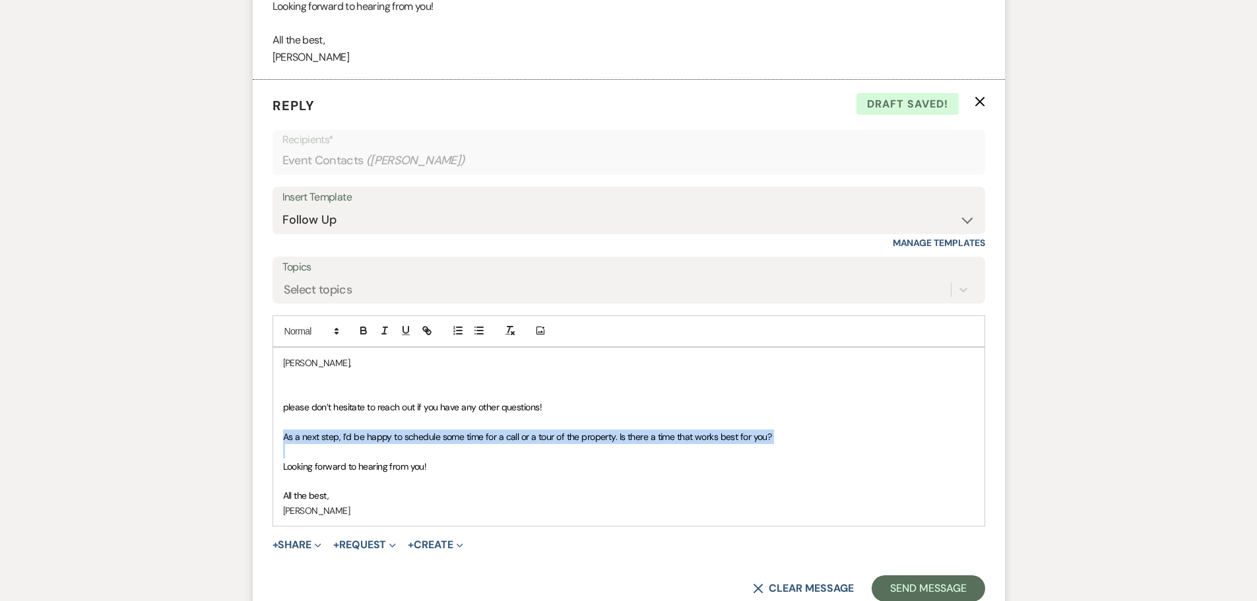
drag, startPoint x: 279, startPoint y: 434, endPoint x: 713, endPoint y: 448, distance: 434.5
click at [713, 448] on div "[PERSON_NAME], please don’t hesitate to reach out if you have any other questio…" at bounding box center [629, 437] width 712 height 178
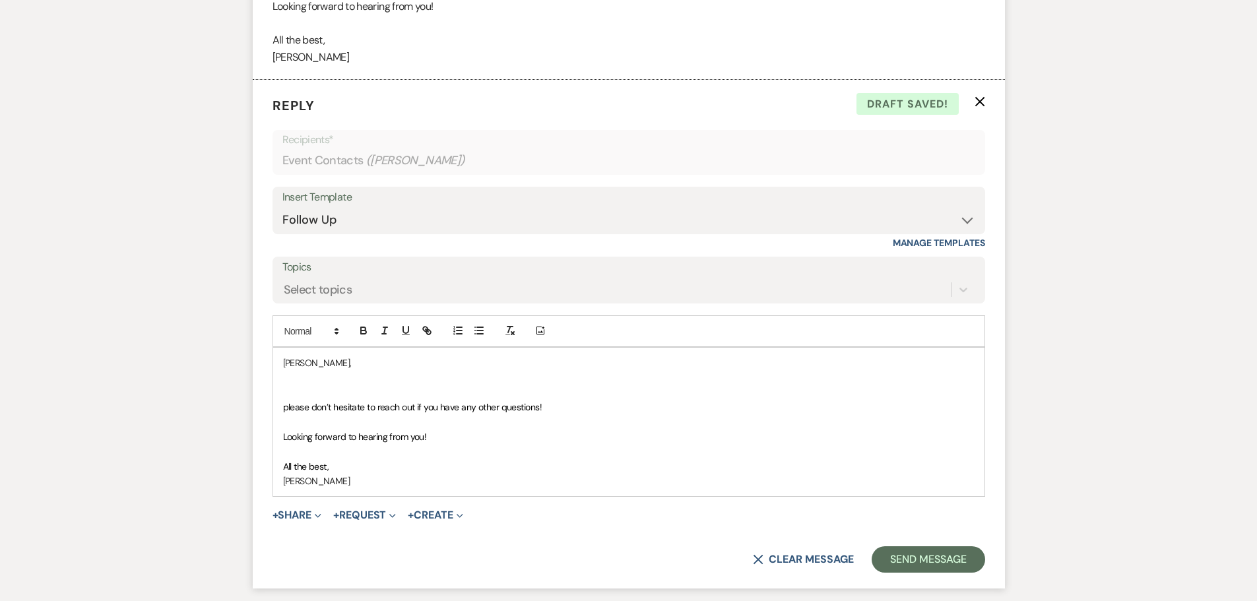
click at [283, 416] on p at bounding box center [629, 422] width 692 height 15
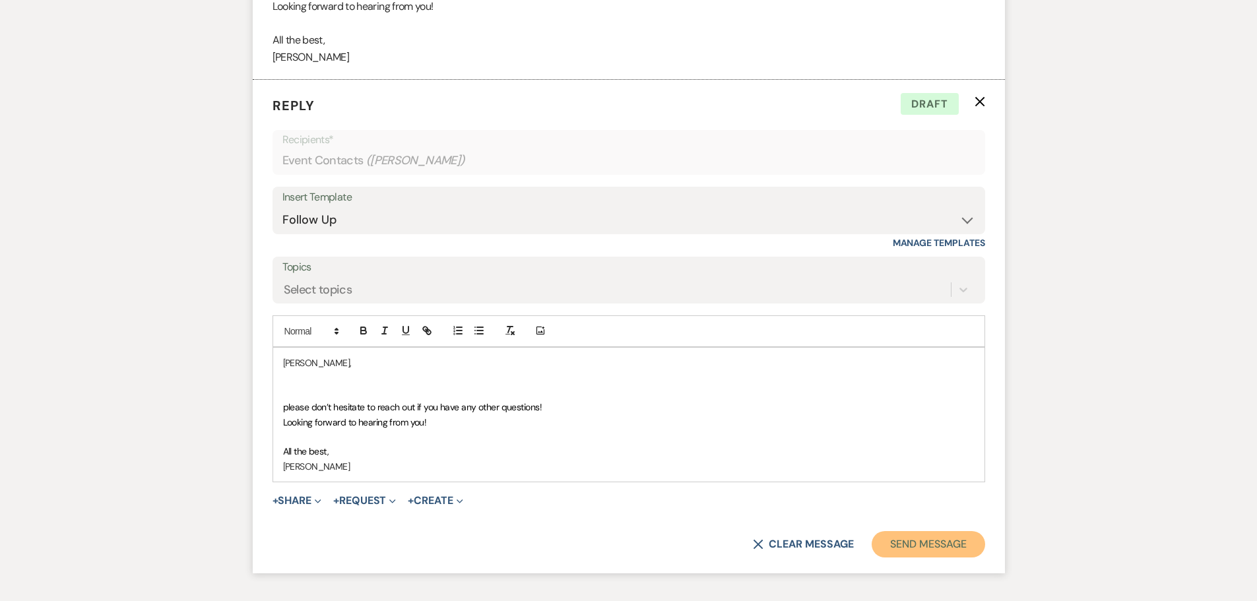
click at [910, 545] on button "Send Message" at bounding box center [928, 544] width 113 height 26
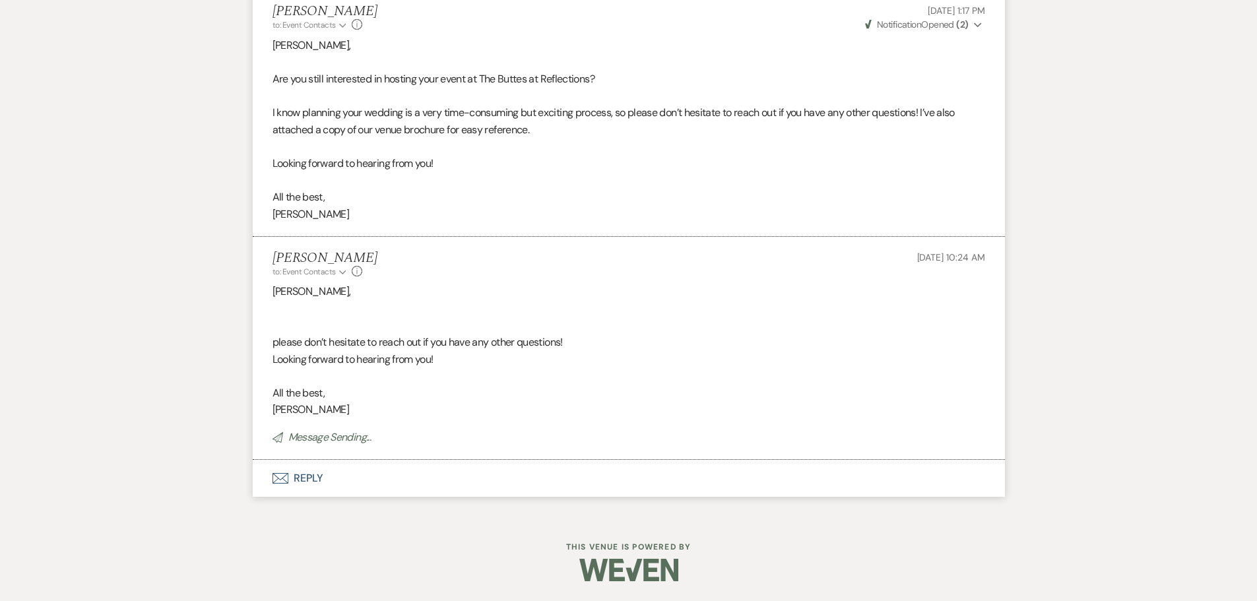
scroll to position [2084, 0]
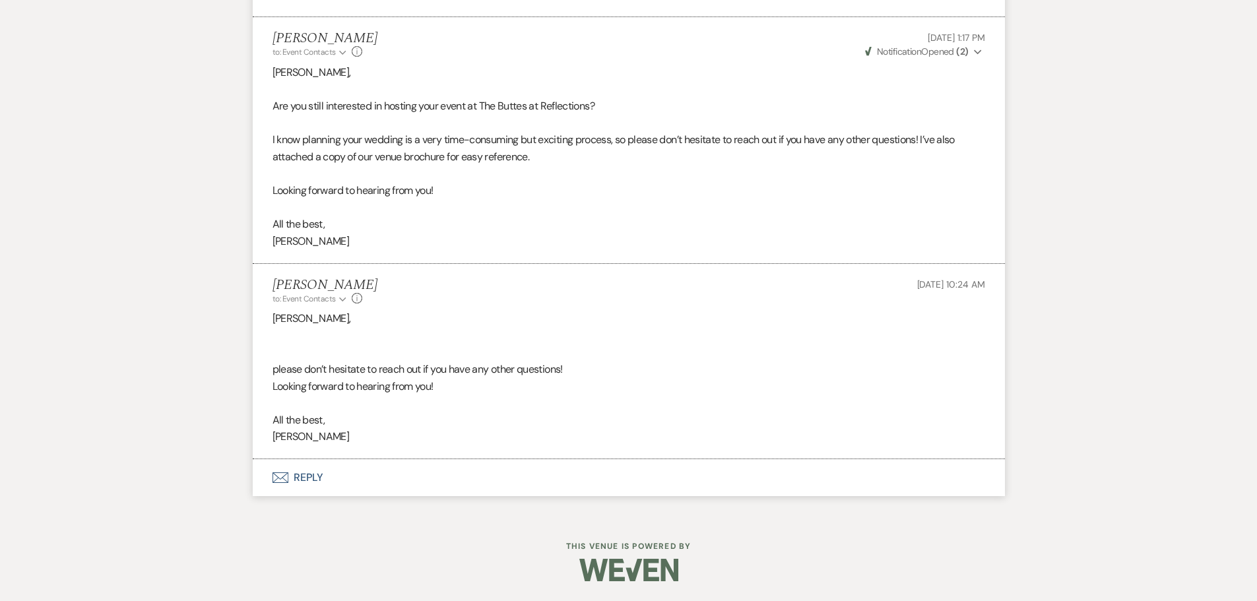
select select "5"
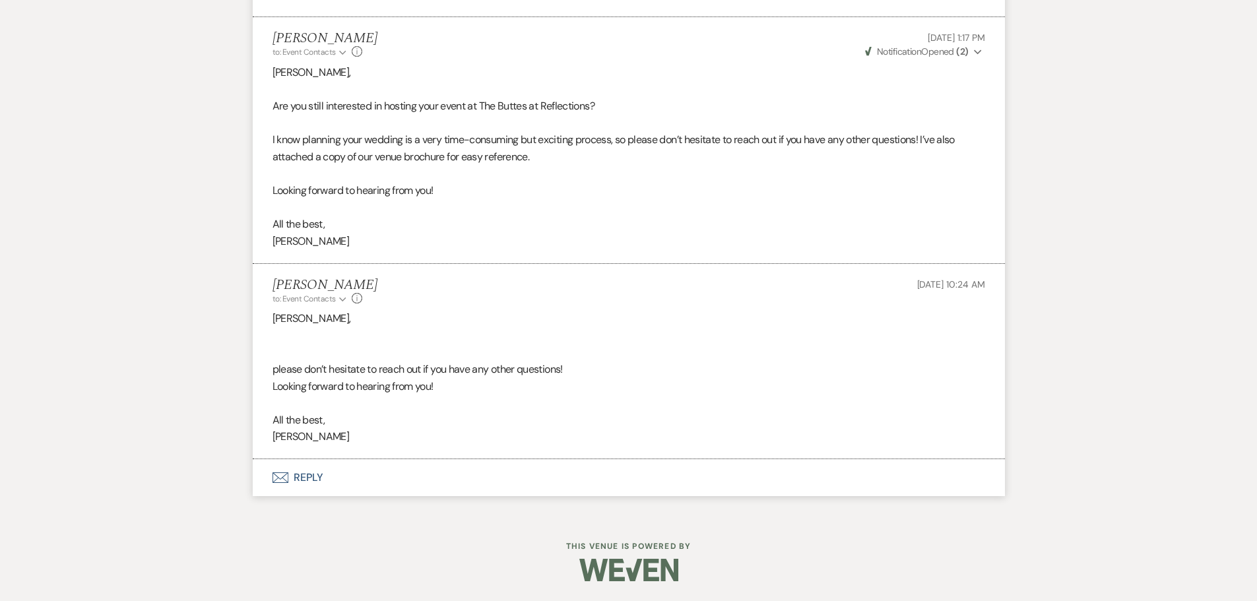
select select "5"
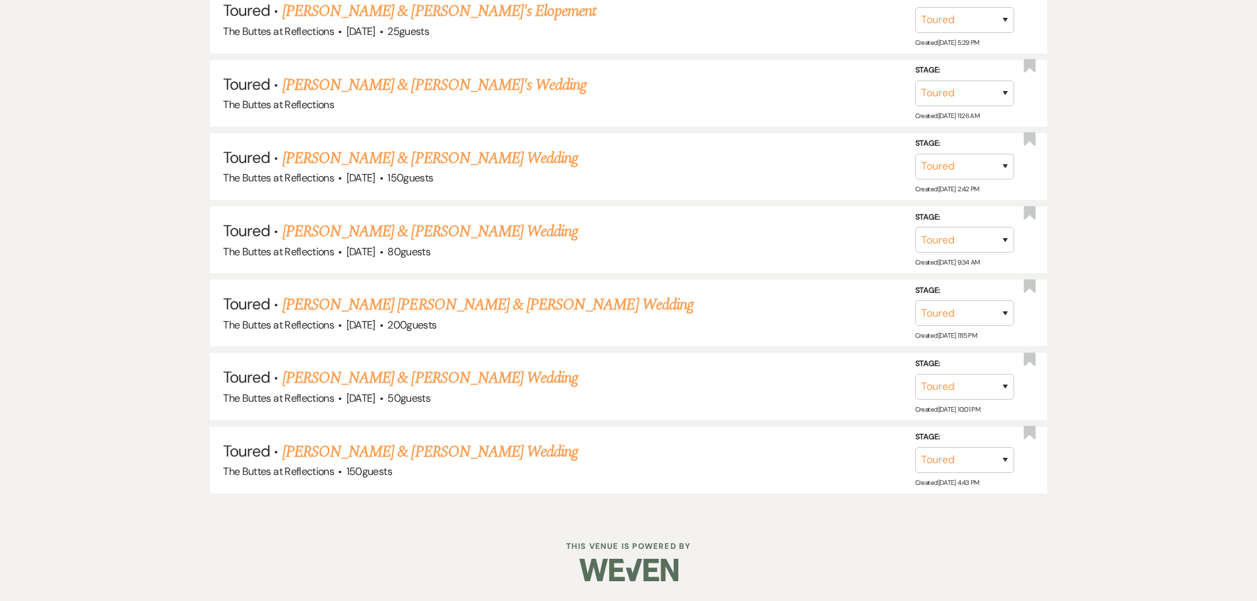
scroll to position [934, 0]
click at [320, 160] on link "[PERSON_NAME] & [PERSON_NAME] Wedding" at bounding box center [430, 159] width 296 height 24
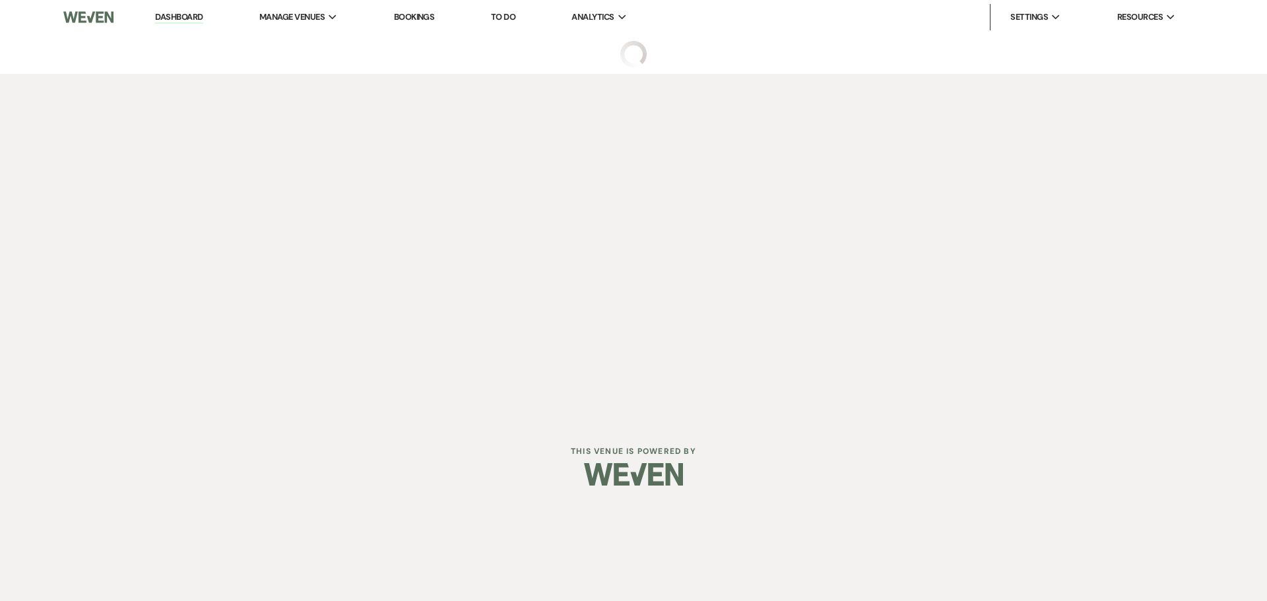
select select "5"
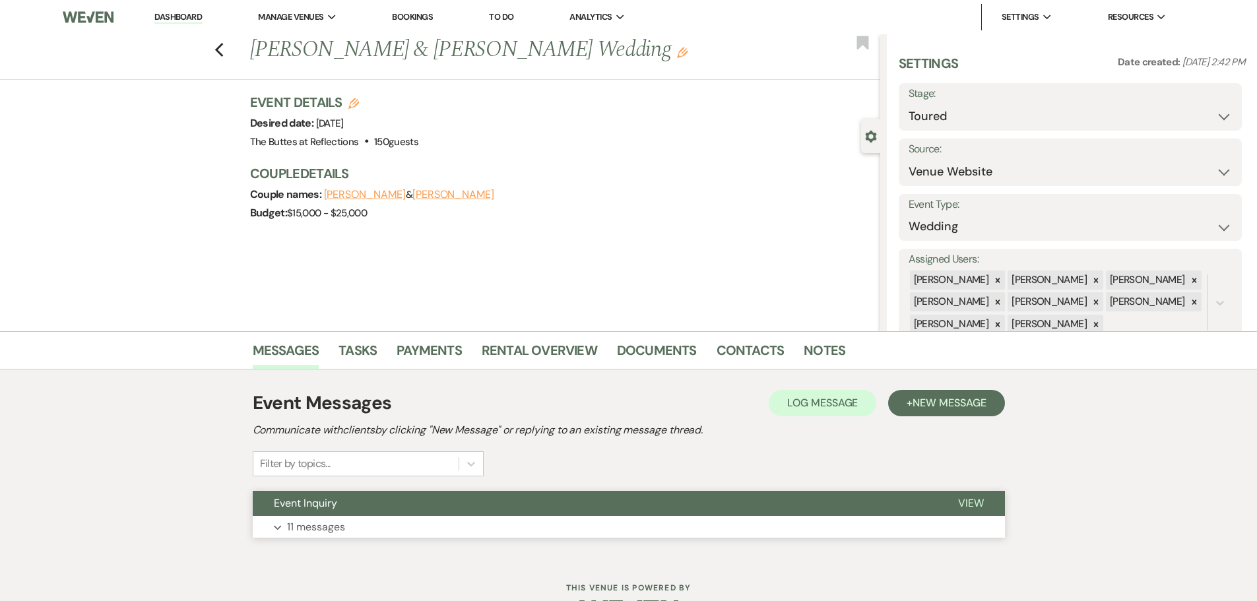
click at [306, 529] on p "11 messages" at bounding box center [316, 527] width 58 height 17
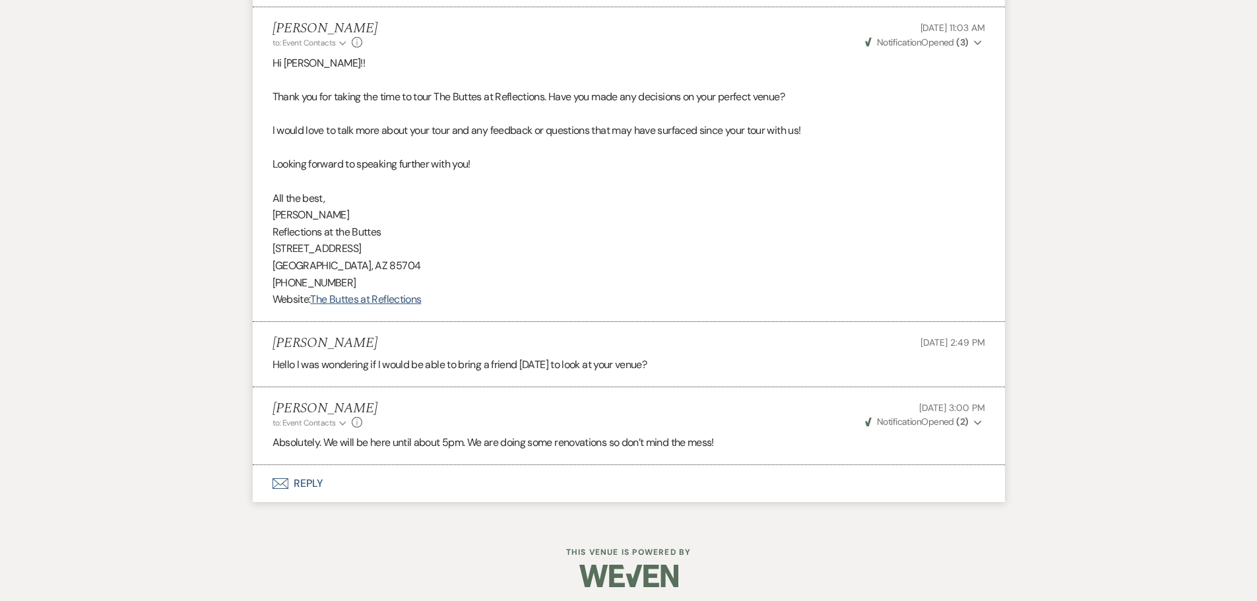
scroll to position [2063, 0]
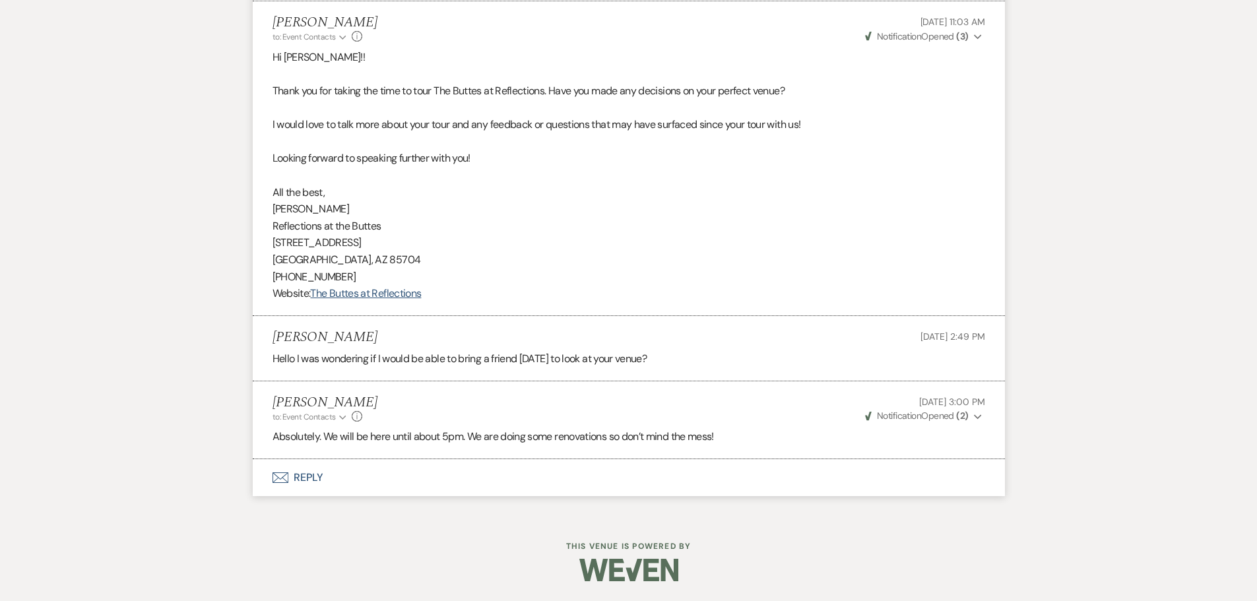
click at [291, 479] on button "Envelope Reply" at bounding box center [629, 477] width 752 height 37
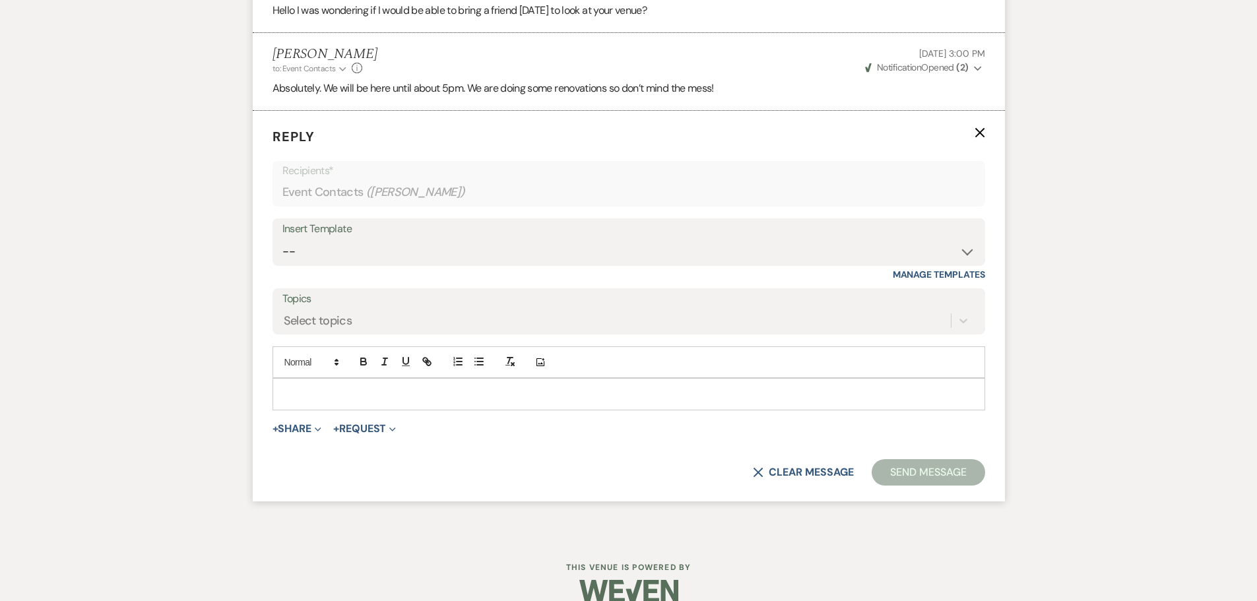
scroll to position [2418, 0]
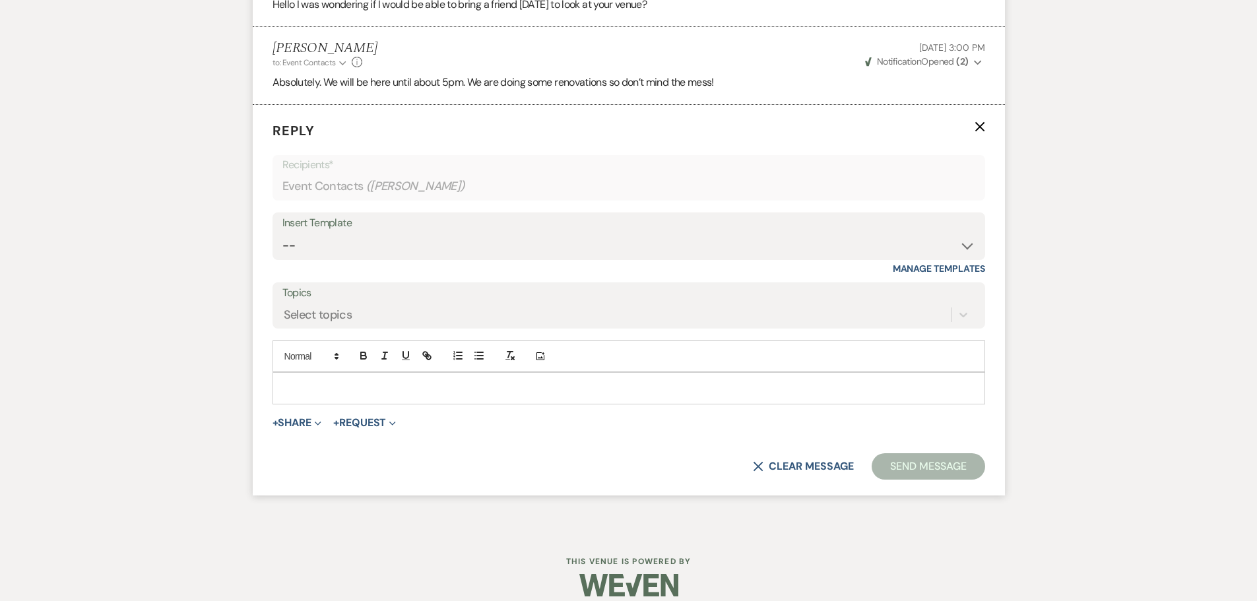
click at [310, 232] on div "Insert Template" at bounding box center [628, 223] width 693 height 19
click at [965, 243] on select "-- Weven Planning Portal Introduction (Booked Events) Follow up - After Tour Re…" at bounding box center [628, 246] width 693 height 26
select select "4016"
click at [282, 233] on select "-- Weven Planning Portal Introduction (Booked Events) Follow up - After Tour Re…" at bounding box center [628, 246] width 693 height 26
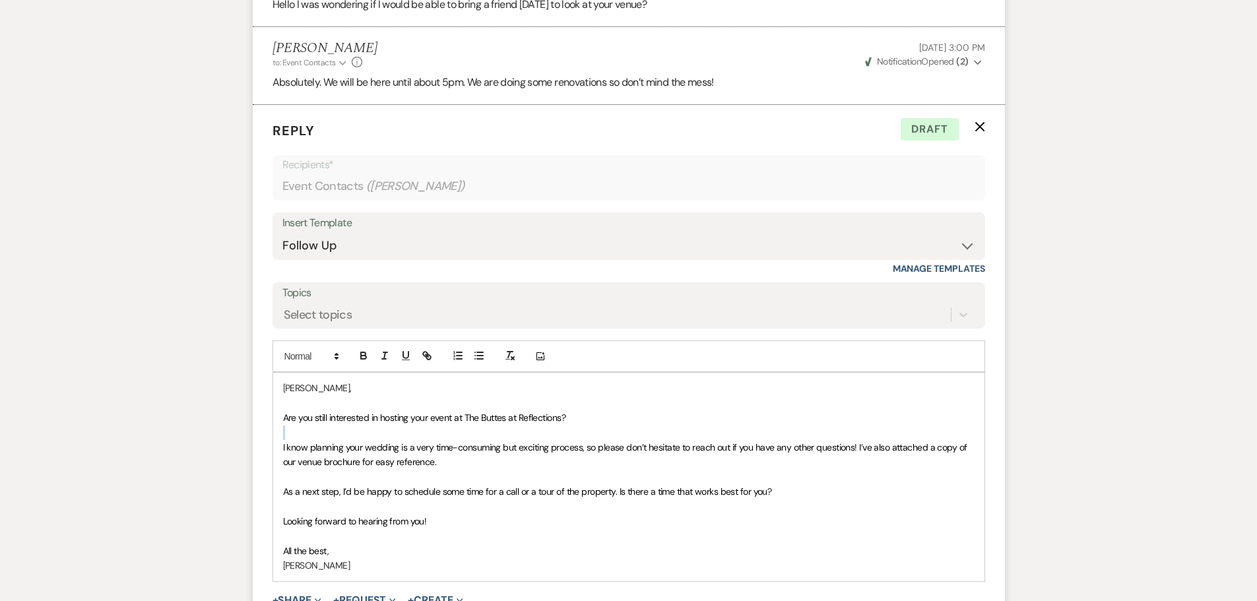
drag, startPoint x: 279, startPoint y: 446, endPoint x: 448, endPoint y: 433, distance: 168.8
click at [449, 433] on div "[PERSON_NAME], Are you still interested in hosting your event at The Buttes at …" at bounding box center [629, 477] width 712 height 208
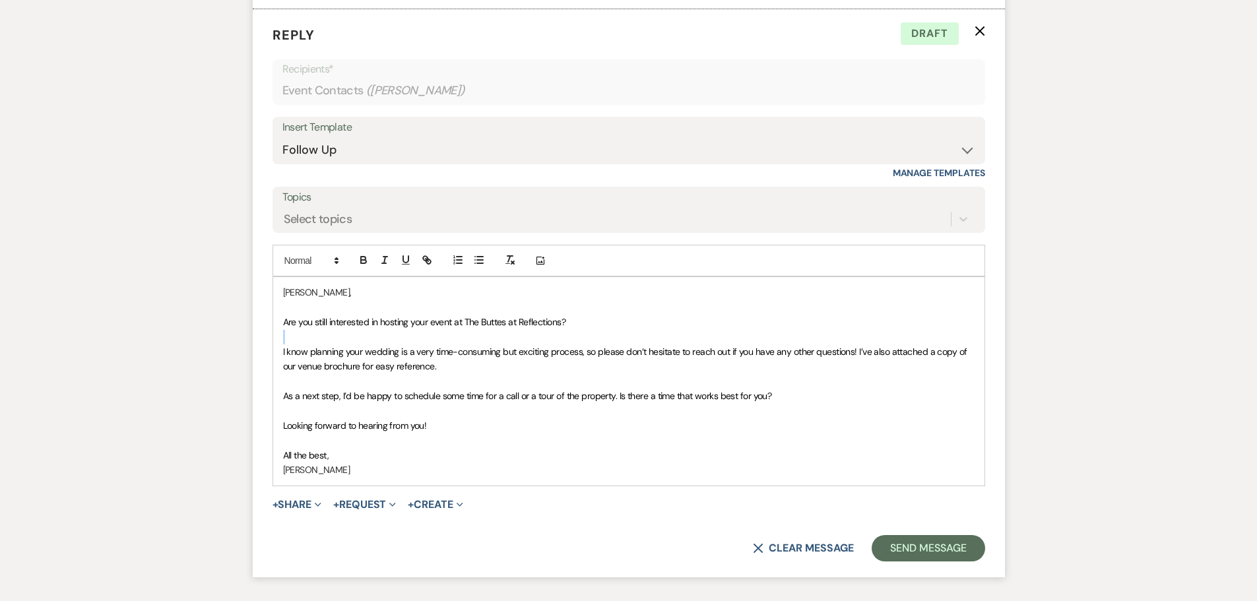
scroll to position [2521, 0]
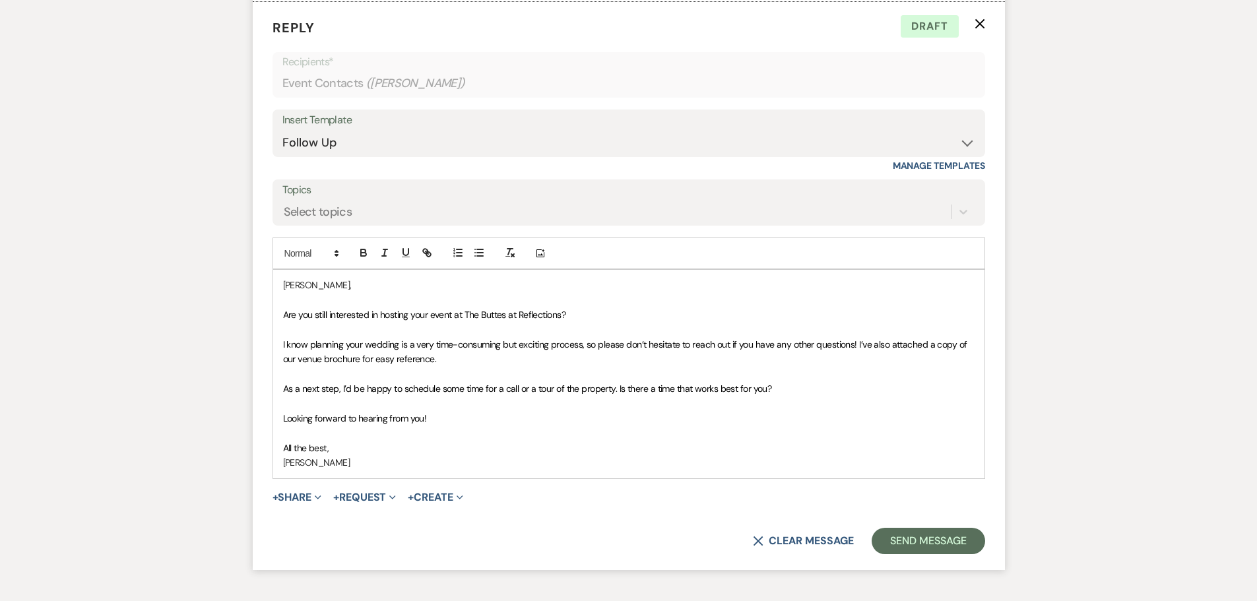
drag, startPoint x: 282, startPoint y: 343, endPoint x: 401, endPoint y: 356, distance: 119.5
click at [401, 356] on span "I know planning your wedding is a very time-consuming but exciting process, so …" at bounding box center [626, 352] width 686 height 26
drag, startPoint x: 280, startPoint y: 343, endPoint x: 596, endPoint y: 351, distance: 316.3
click at [596, 351] on div "[PERSON_NAME], Are you still interested in hosting your event at The Buttes at …" at bounding box center [629, 374] width 712 height 208
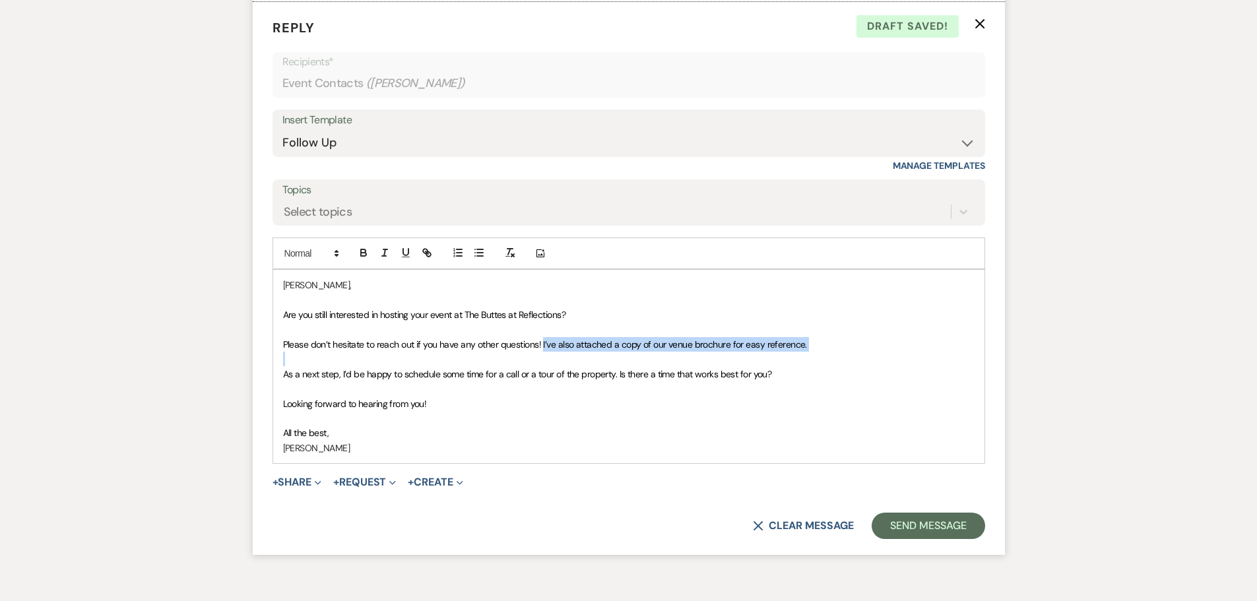
drag, startPoint x: 543, startPoint y: 342, endPoint x: 844, endPoint y: 365, distance: 301.9
click at [844, 365] on div "[PERSON_NAME], Are you still interested in hosting your event at The Buttes at …" at bounding box center [629, 366] width 712 height 193
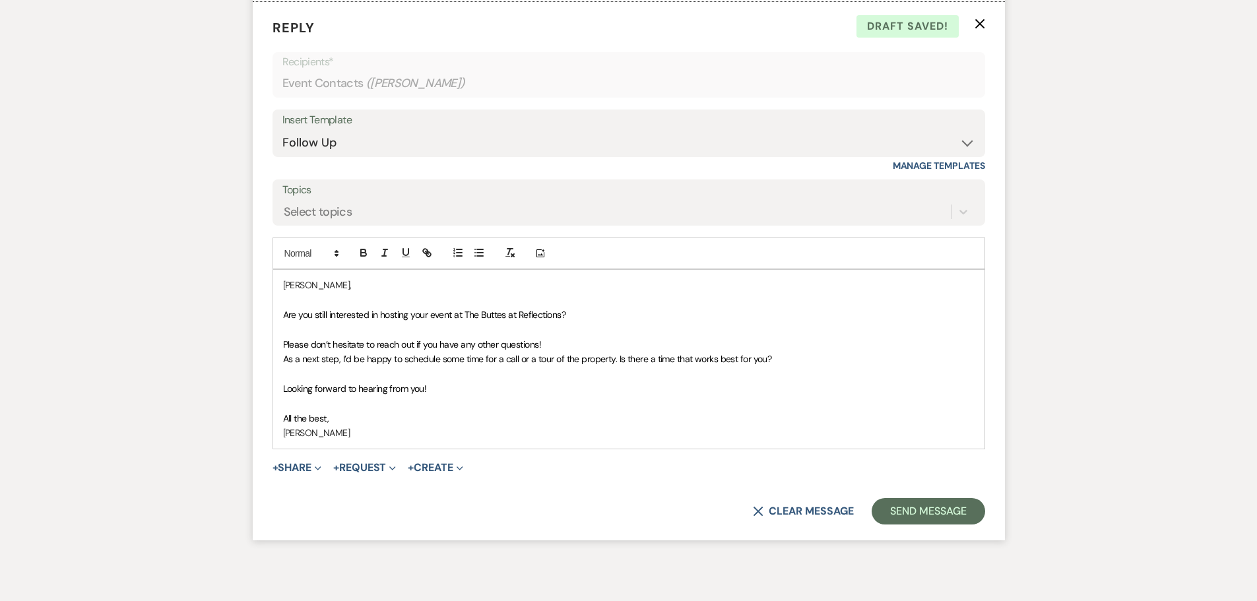
drag, startPoint x: 282, startPoint y: 359, endPoint x: 787, endPoint y: 363, distance: 504.9
click at [787, 363] on div "[PERSON_NAME], Are you still interested in hosting your event at The Buttes at …" at bounding box center [629, 359] width 712 height 178
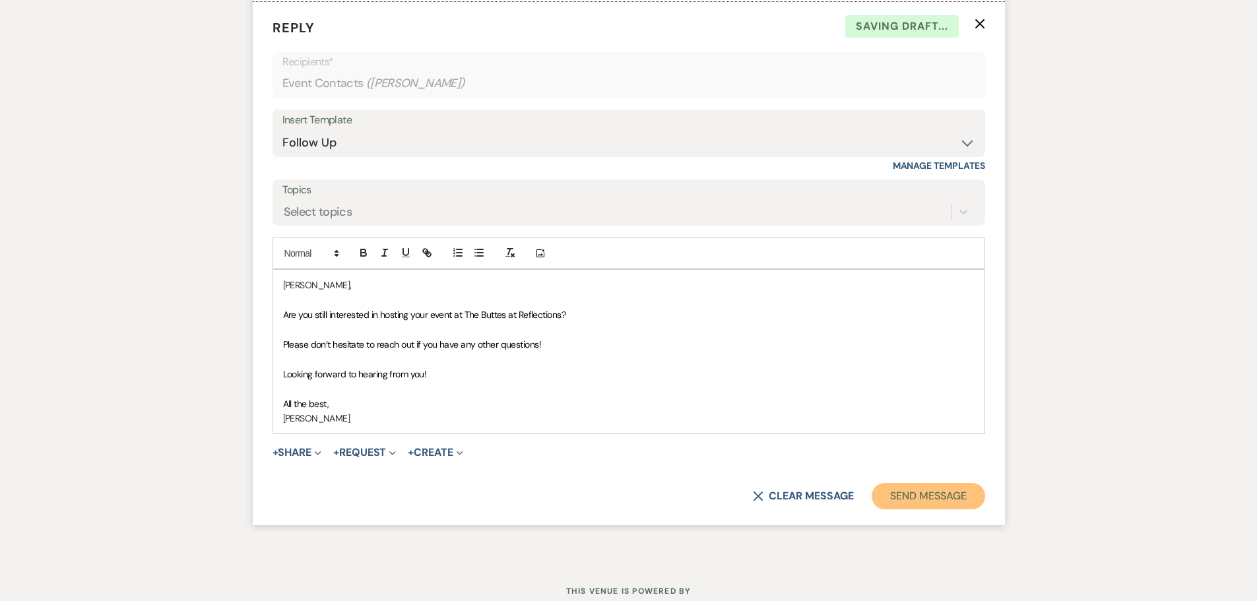
click at [915, 500] on button "Send Message" at bounding box center [928, 496] width 113 height 26
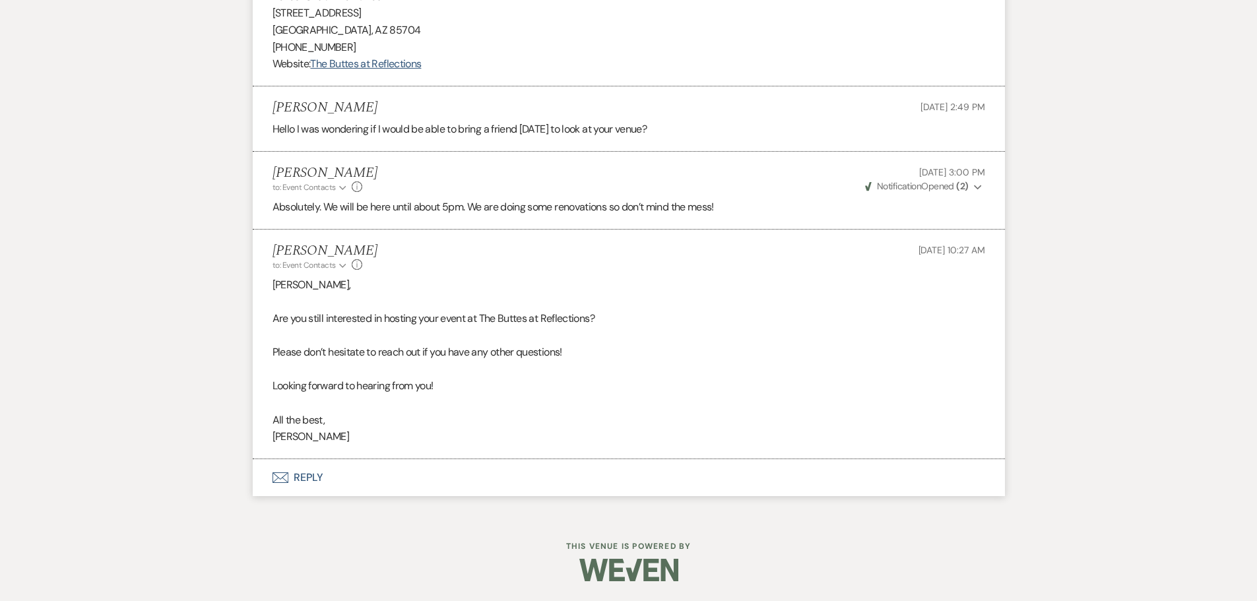
scroll to position [934, 0]
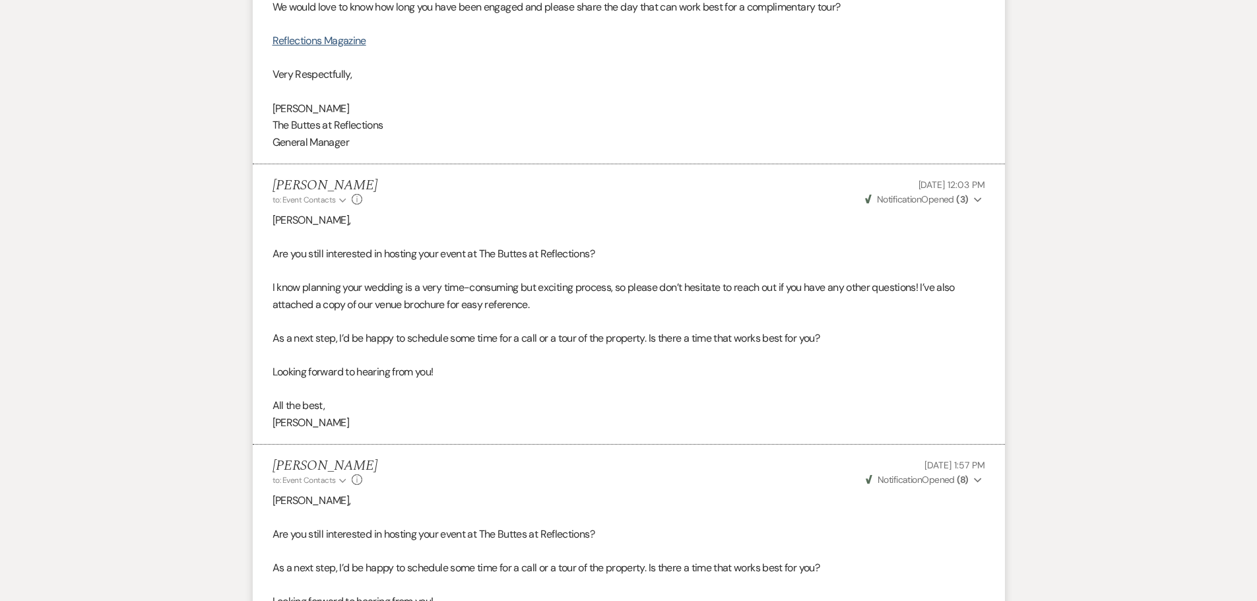
select select "5"
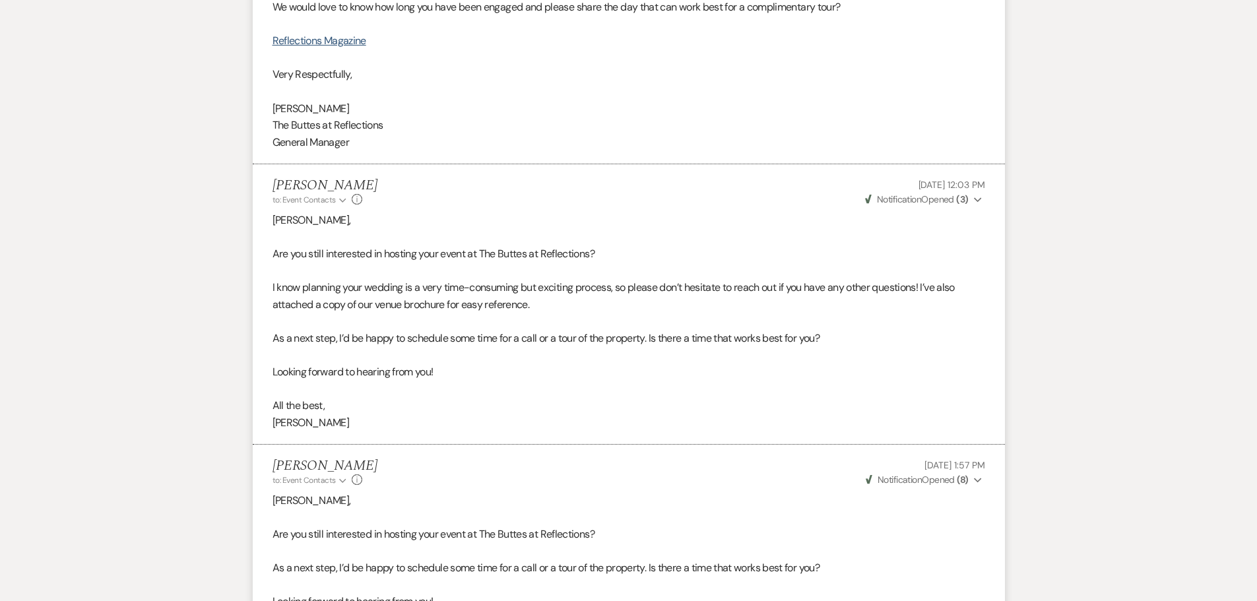
select select "5"
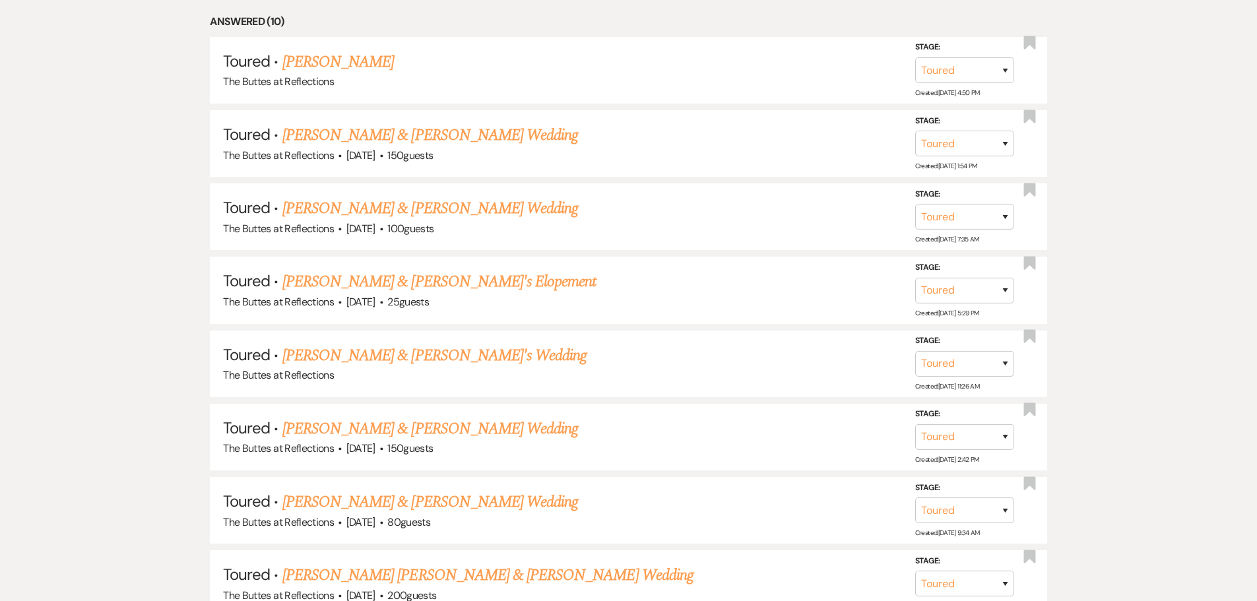
scroll to position [661, 0]
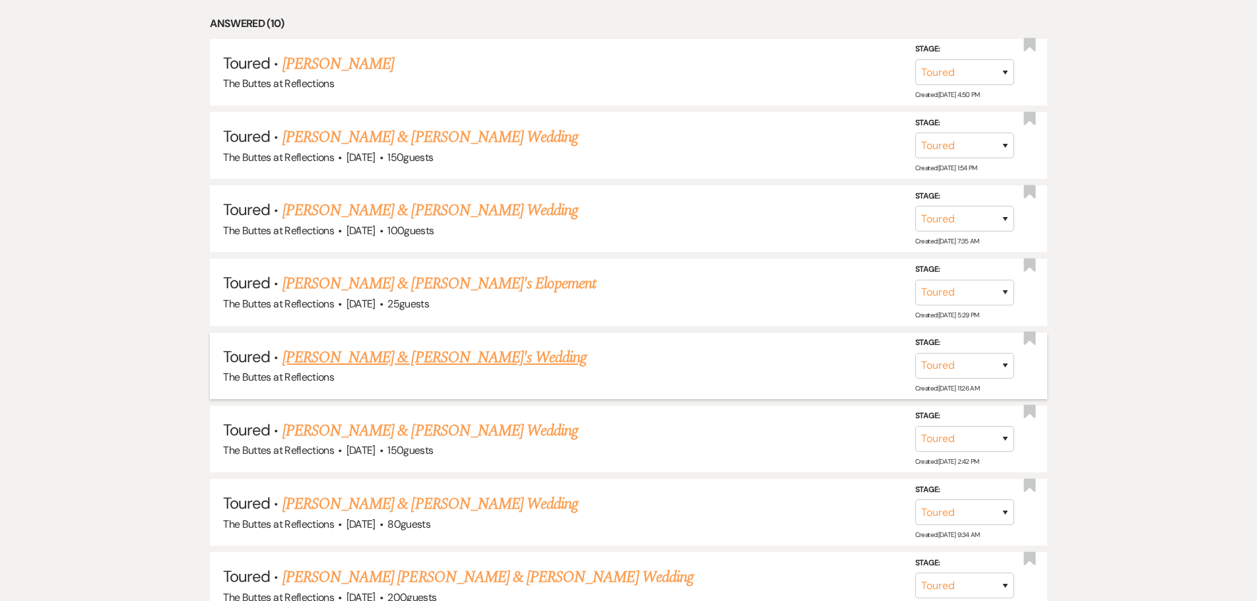
click at [411, 361] on link "[PERSON_NAME] & [PERSON_NAME]'s Wedding" at bounding box center [434, 358] width 305 height 24
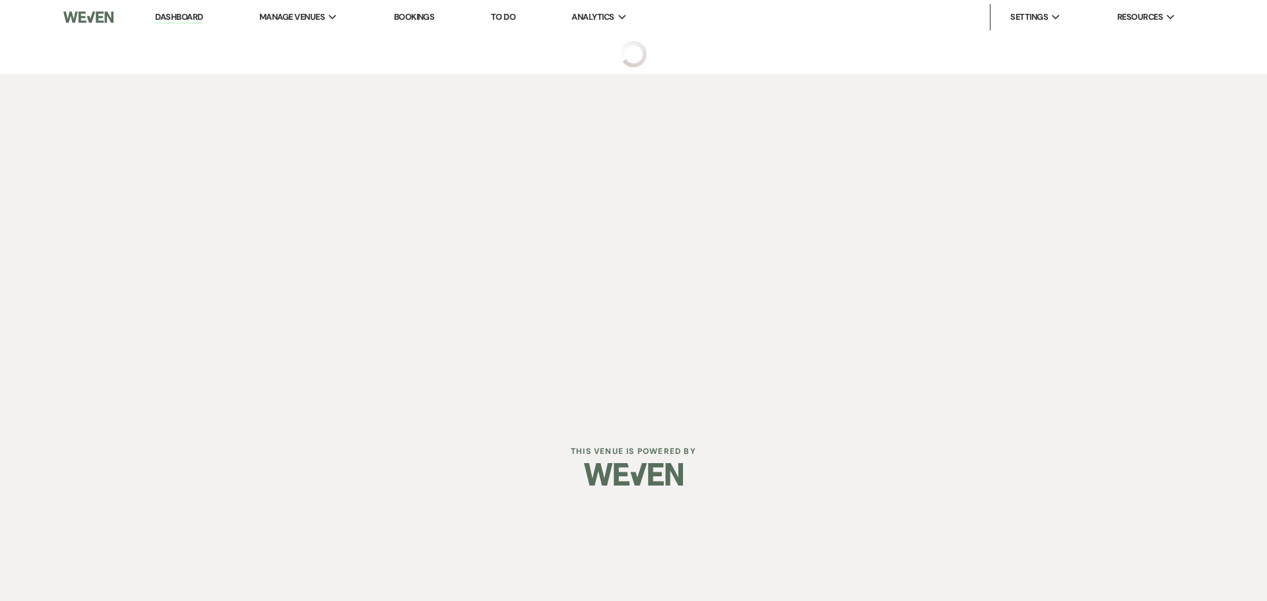
select select "5"
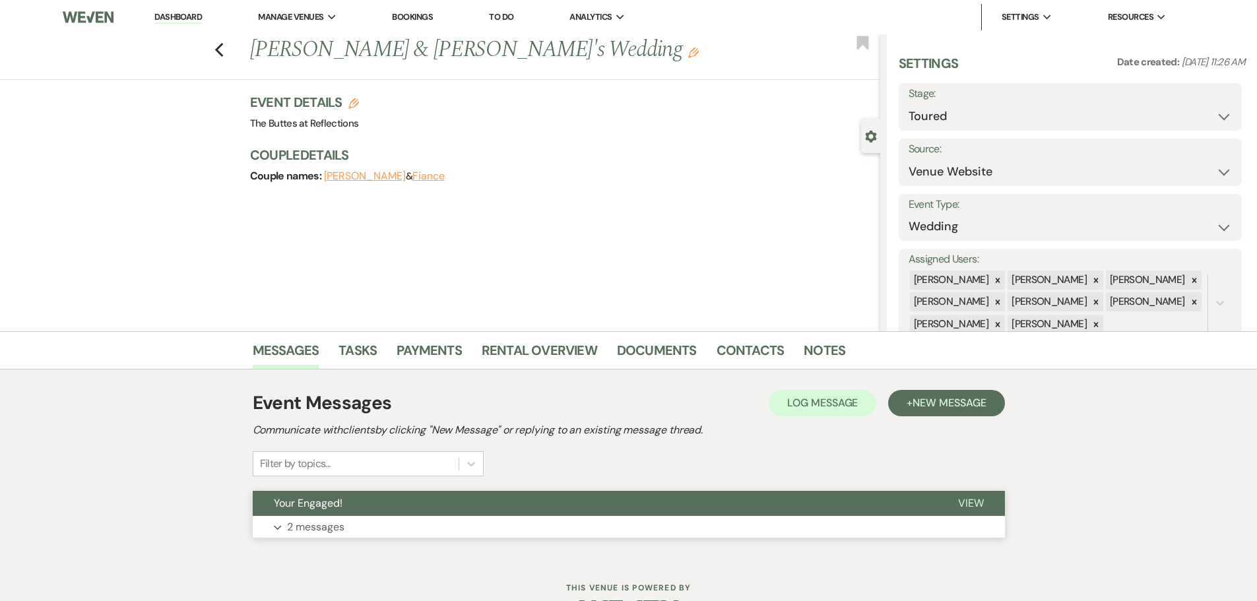
click at [306, 527] on p "2 messages" at bounding box center [315, 527] width 57 height 17
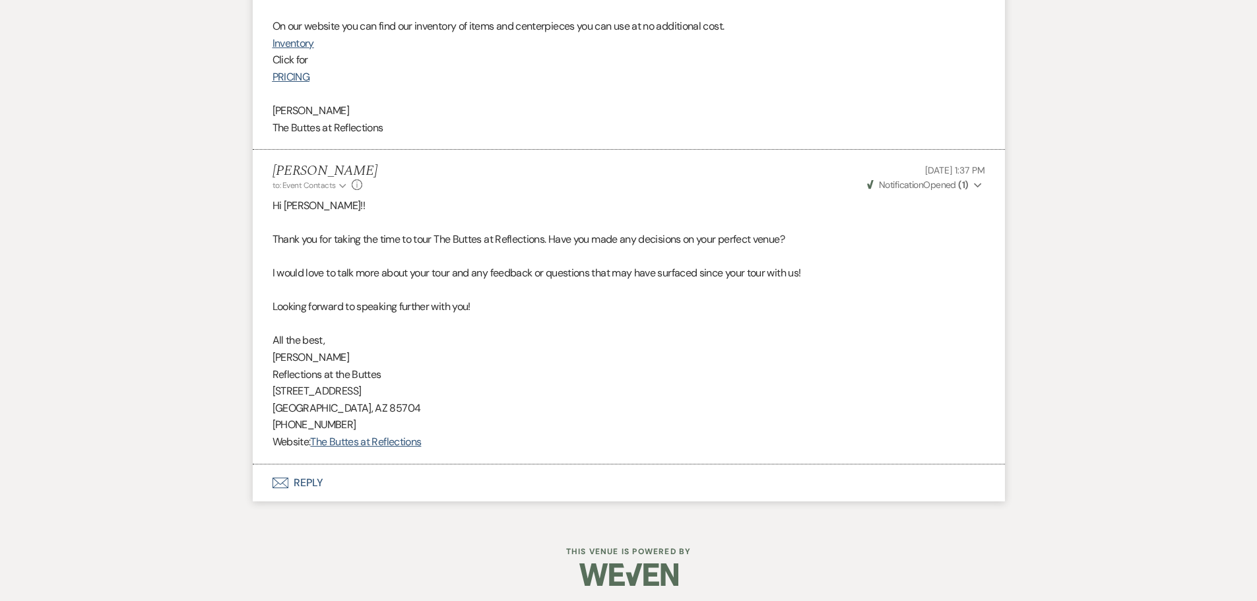
scroll to position [668, 0]
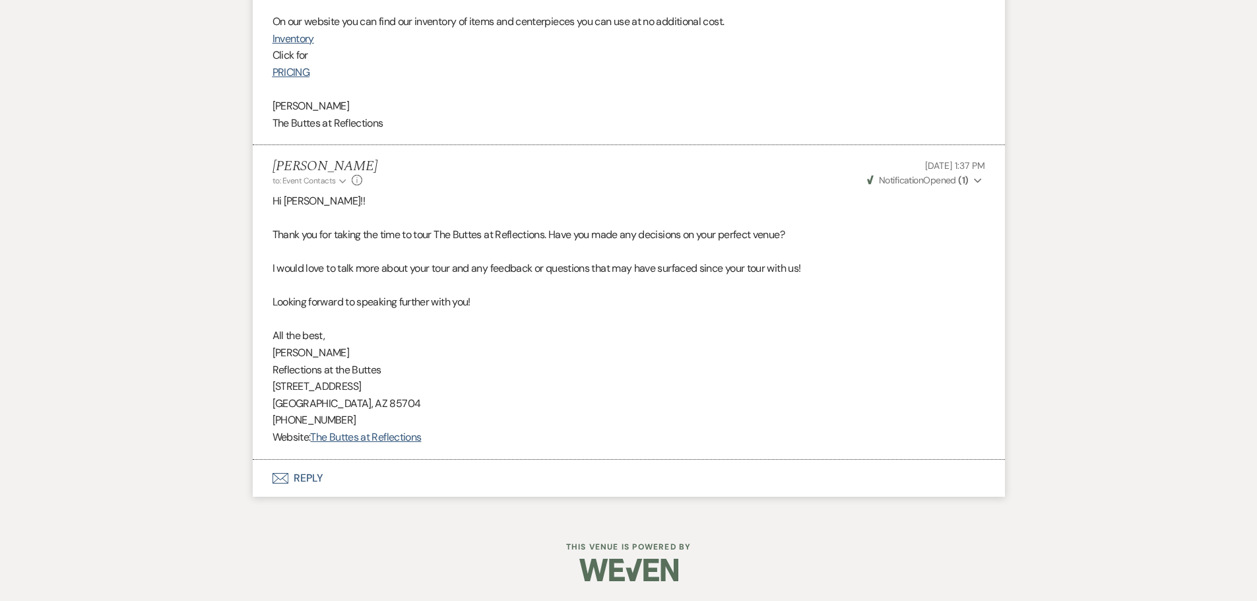
click at [300, 480] on button "Envelope Reply" at bounding box center [629, 478] width 752 height 37
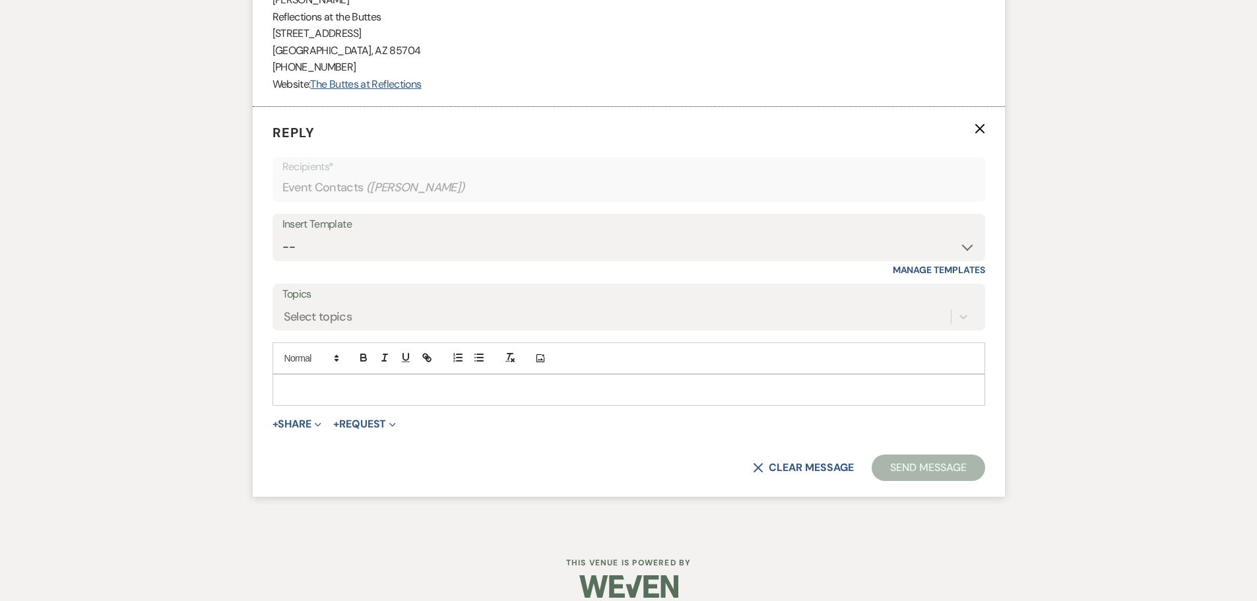
scroll to position [1023, 0]
click at [356, 232] on select "-- Weven Planning Portal Introduction (Booked Events) Follow up - After Tour Re…" at bounding box center [628, 245] width 693 height 26
click at [282, 232] on select "-- Weven Planning Portal Introduction (Booked Events) Follow up - After Tour Re…" at bounding box center [628, 245] width 693 height 26
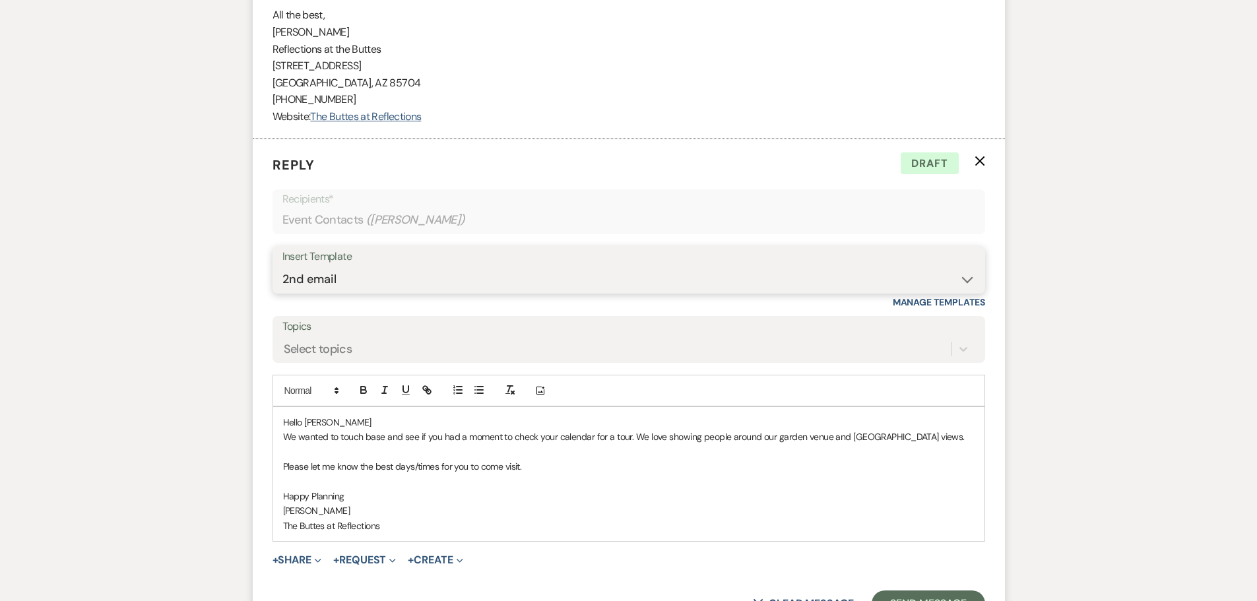
scroll to position [1061, 0]
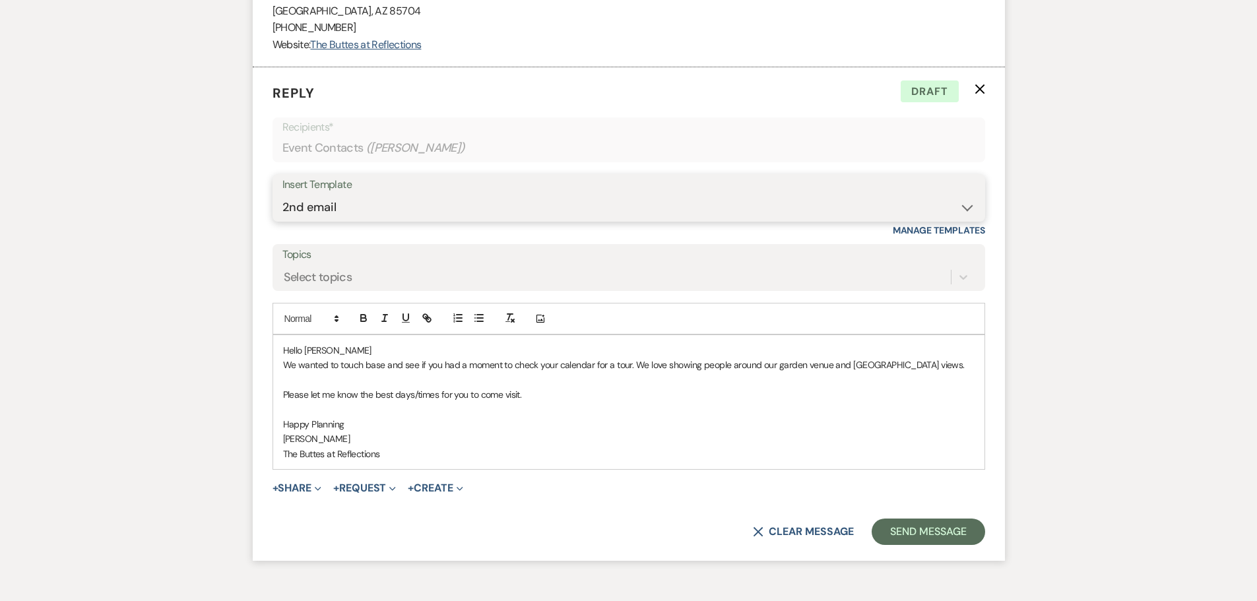
click at [966, 206] on select "-- Weven Planning Portal Introduction (Booked Events) Follow up - After Tour Re…" at bounding box center [628, 208] width 693 height 26
select select "2123"
click at [282, 195] on select "-- Weven Planning Portal Introduction (Booked Events) Follow up - After Tour Re…" at bounding box center [628, 208] width 693 height 26
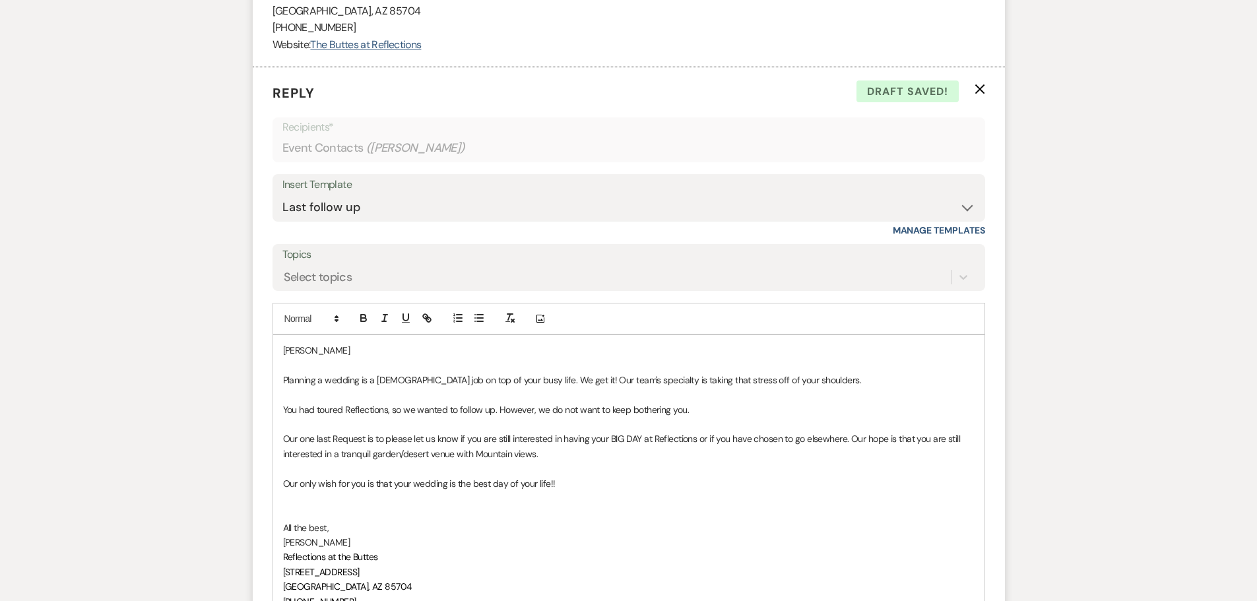
click at [281, 379] on div "[PERSON_NAME] Planning a wedding is a [DEMOGRAPHIC_DATA] job on top of your bus…" at bounding box center [629, 483] width 712 height 296
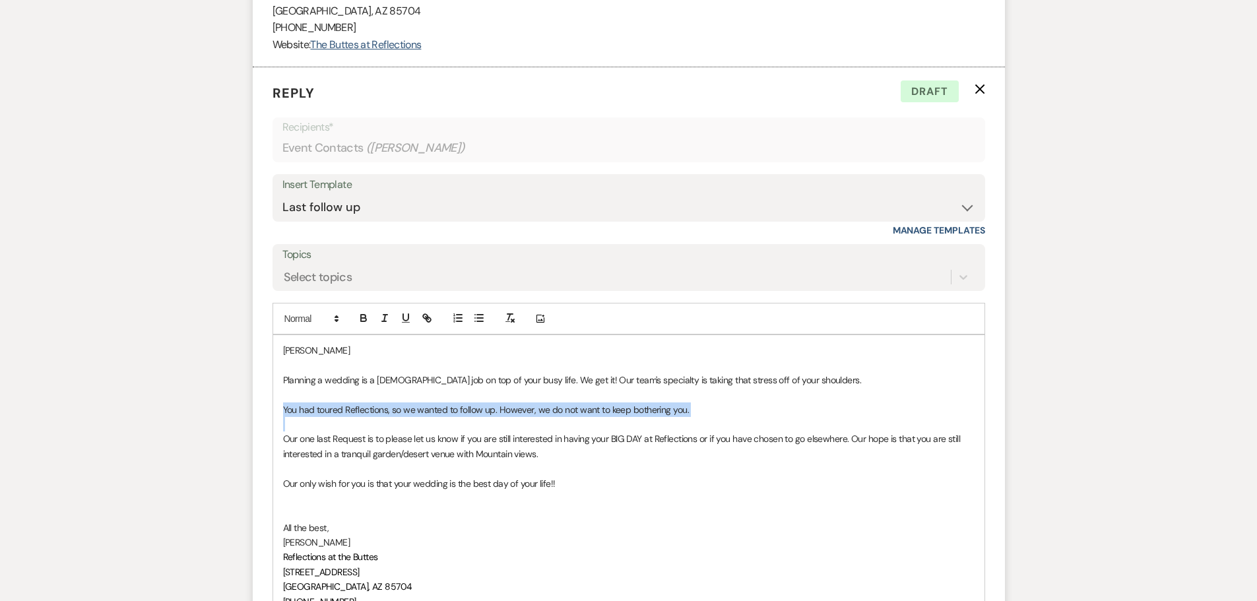
drag, startPoint x: 284, startPoint y: 413, endPoint x: 719, endPoint y: 428, distance: 435.2
click at [719, 428] on div "[PERSON_NAME] Planning a wedding is a [DEMOGRAPHIC_DATA] job on top of your bus…" at bounding box center [629, 483] width 712 height 296
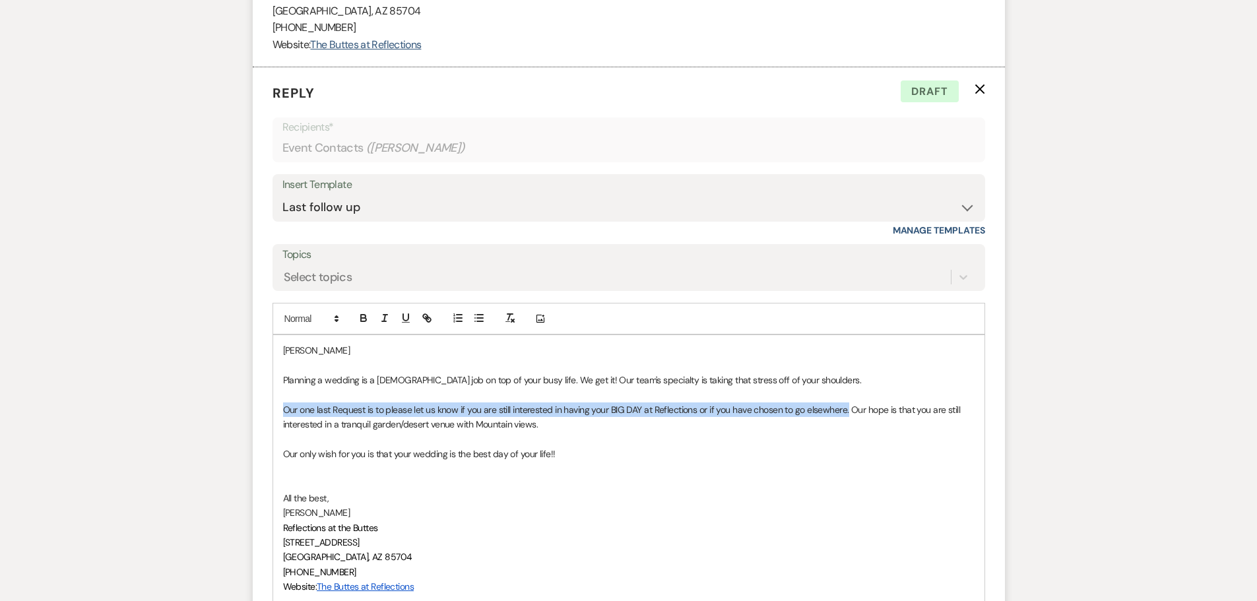
drag, startPoint x: 281, startPoint y: 407, endPoint x: 847, endPoint y: 411, distance: 565.7
click at [847, 411] on div "[PERSON_NAME] Planning a wedding is a [DEMOGRAPHIC_DATA] job on top of your bus…" at bounding box center [629, 468] width 712 height 267
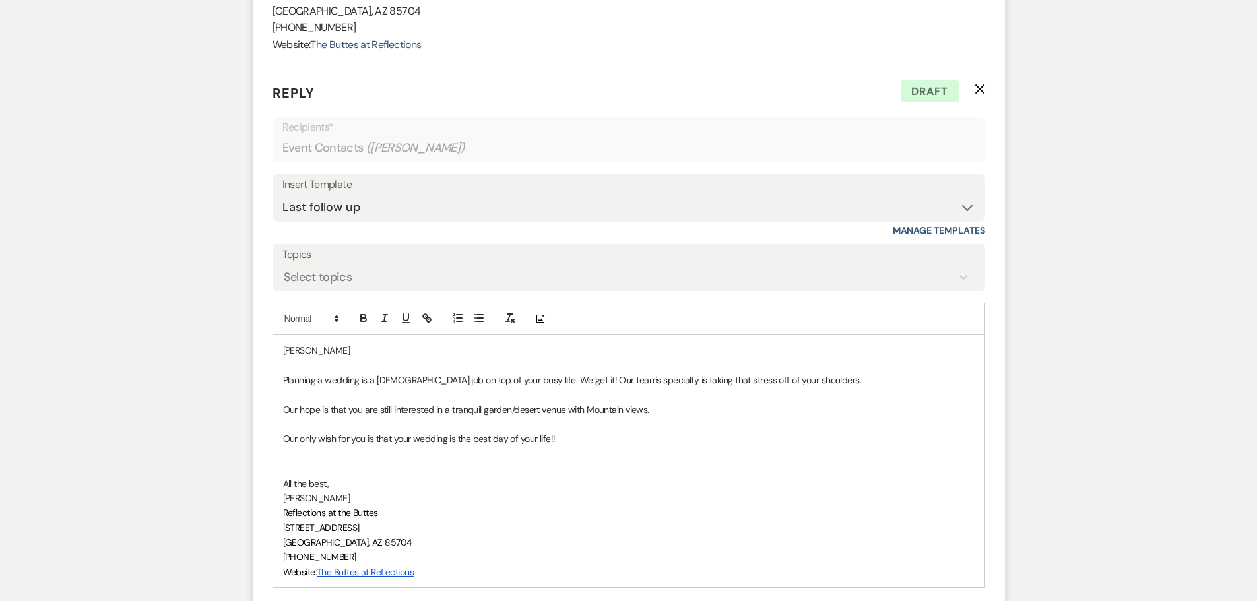
click at [284, 393] on p at bounding box center [629, 394] width 692 height 15
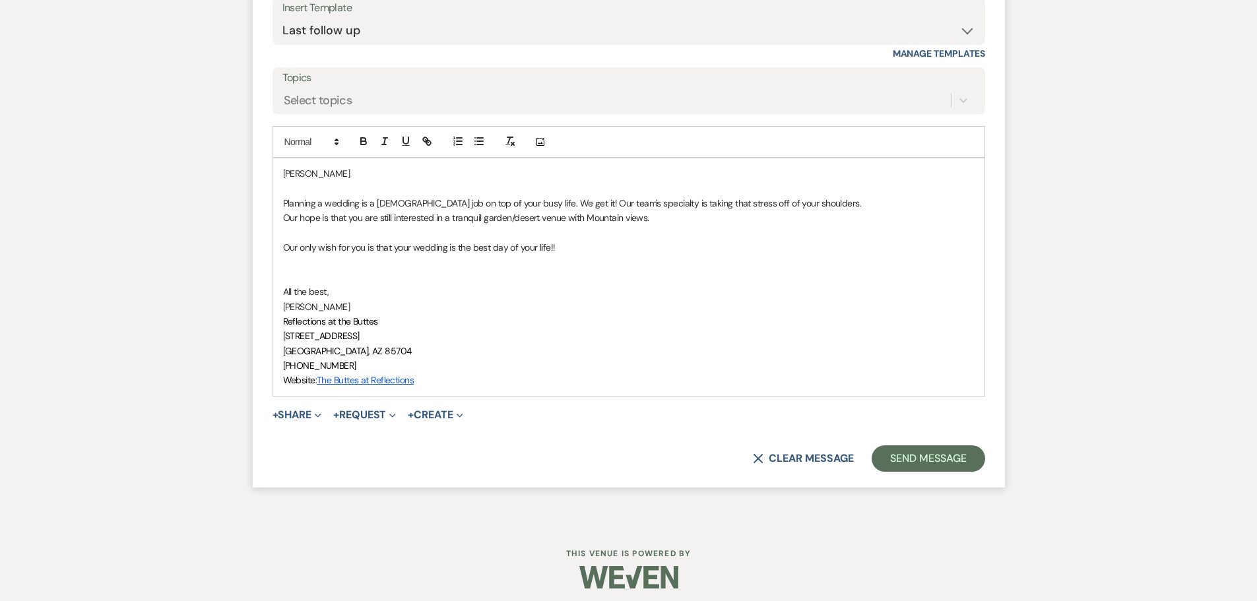
scroll to position [1245, 0]
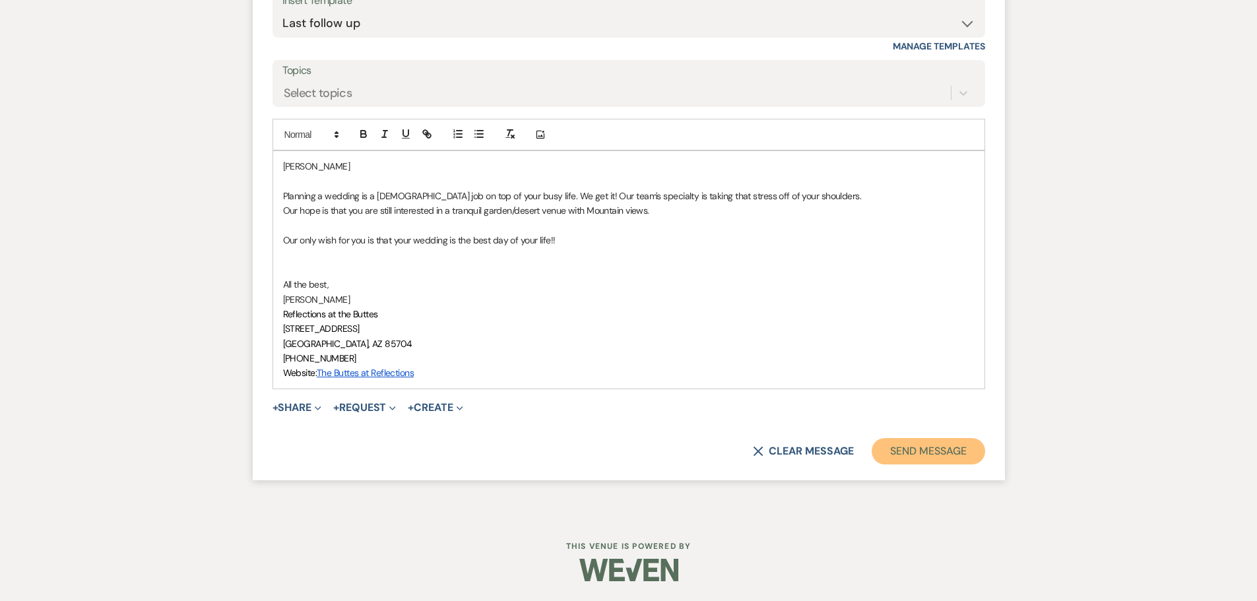
click at [935, 453] on button "Send Message" at bounding box center [928, 451] width 113 height 26
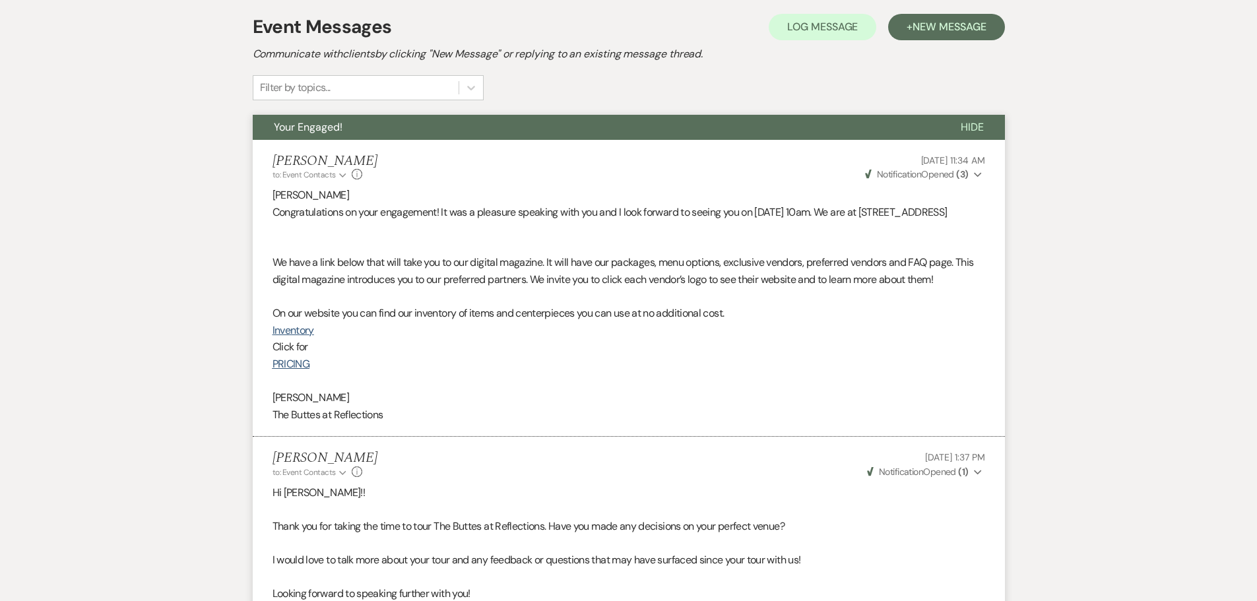
scroll to position [0, 0]
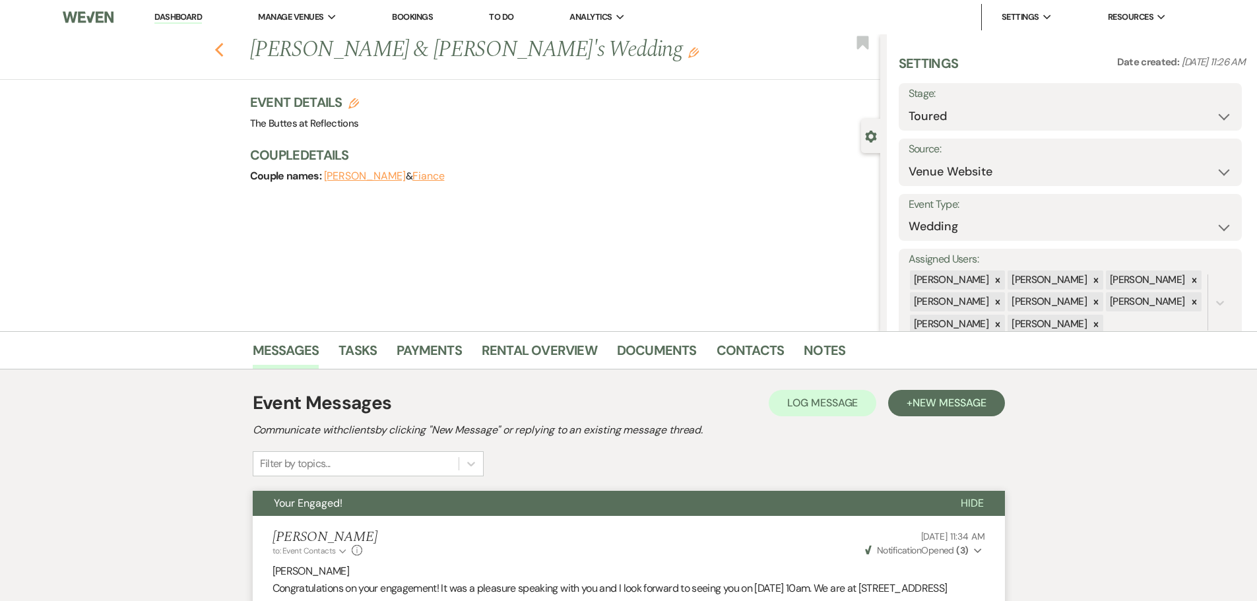
click at [223, 54] on use "button" at bounding box center [219, 50] width 9 height 15
select select "5"
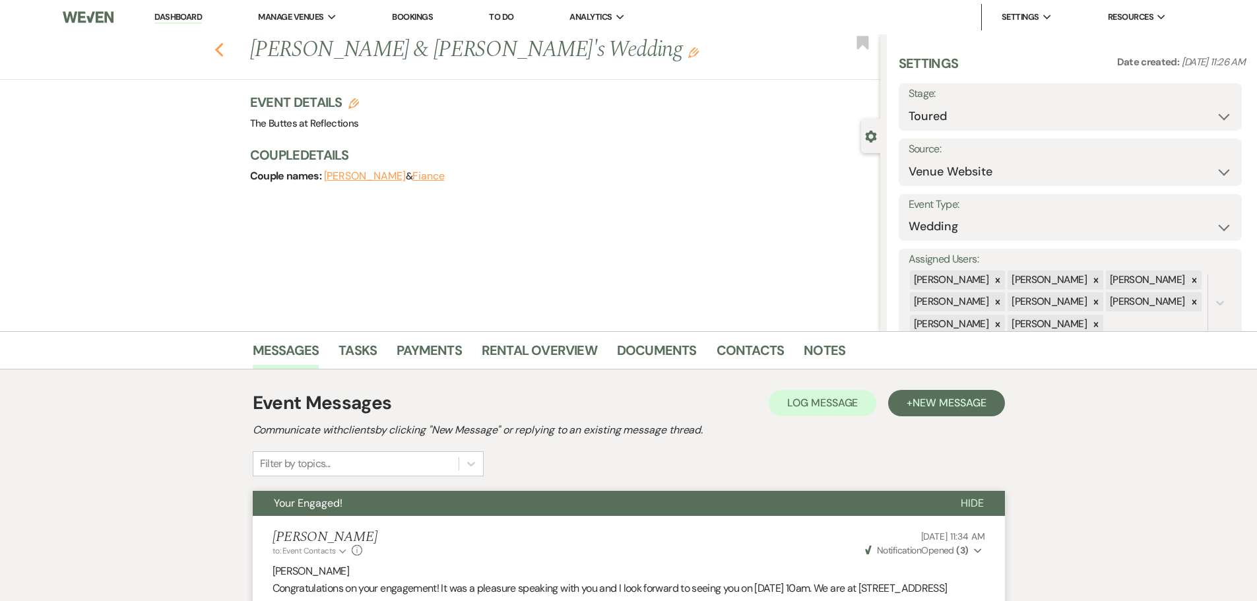
select select "5"
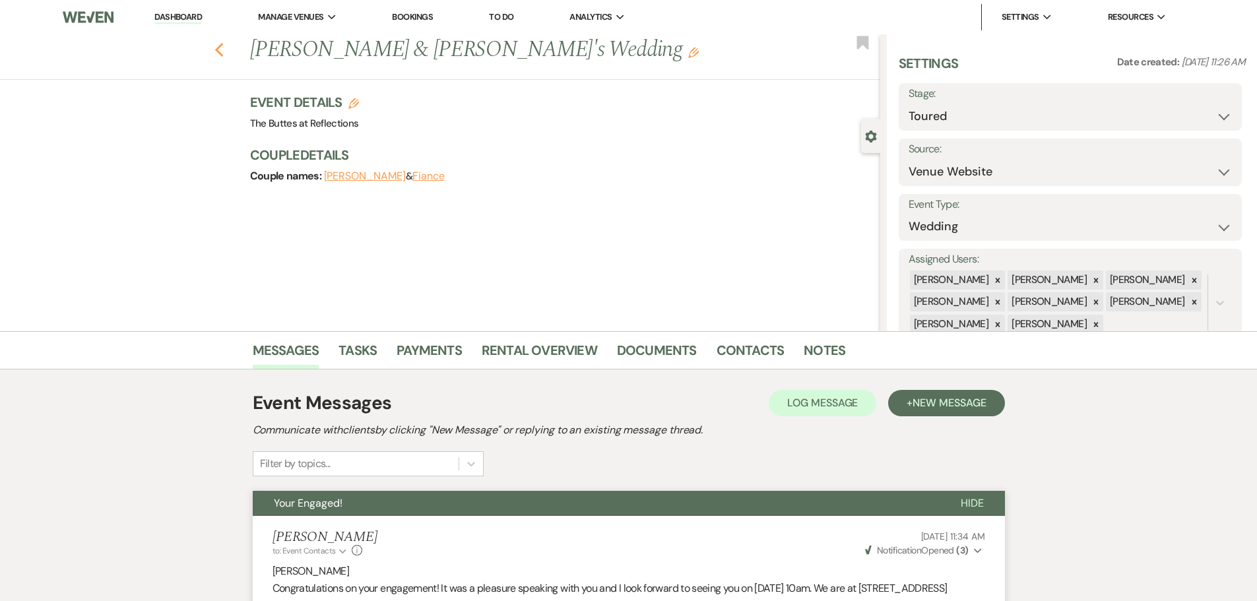
select select "5"
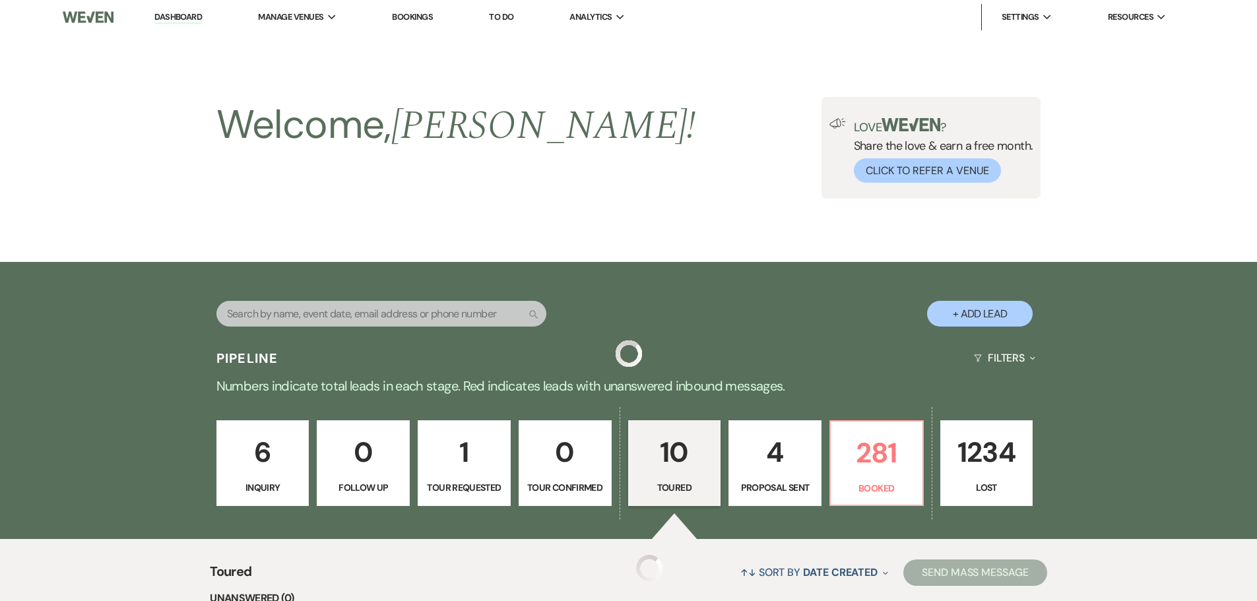
scroll to position [661, 0]
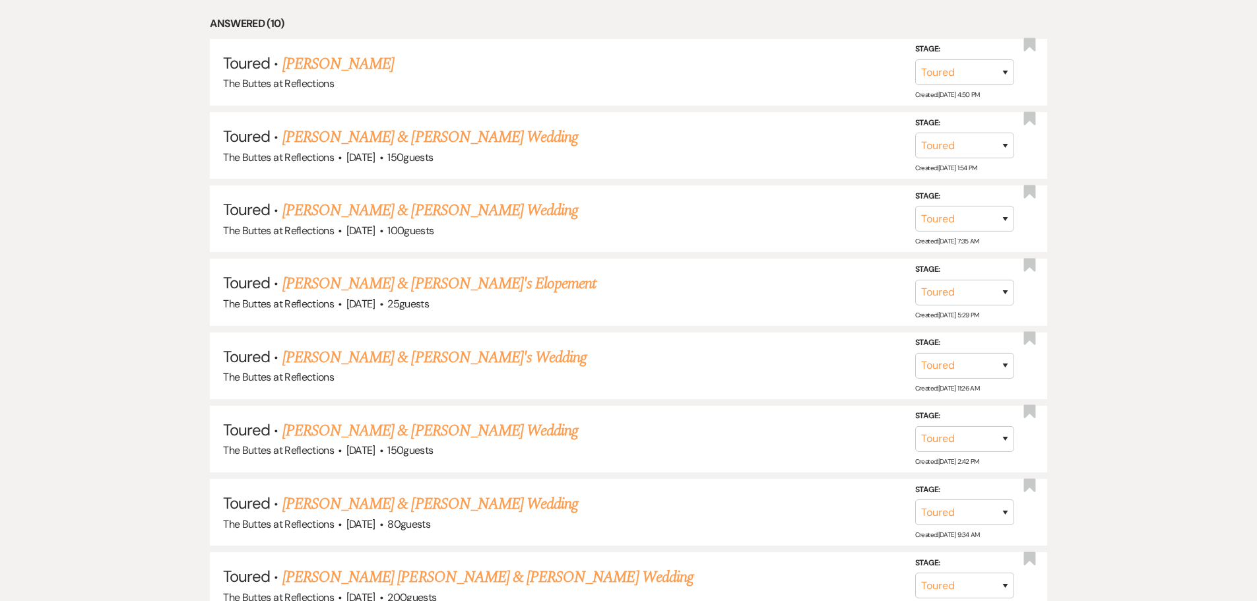
click at [309, 283] on link "[PERSON_NAME] & [PERSON_NAME]'s Elopement" at bounding box center [439, 284] width 314 height 24
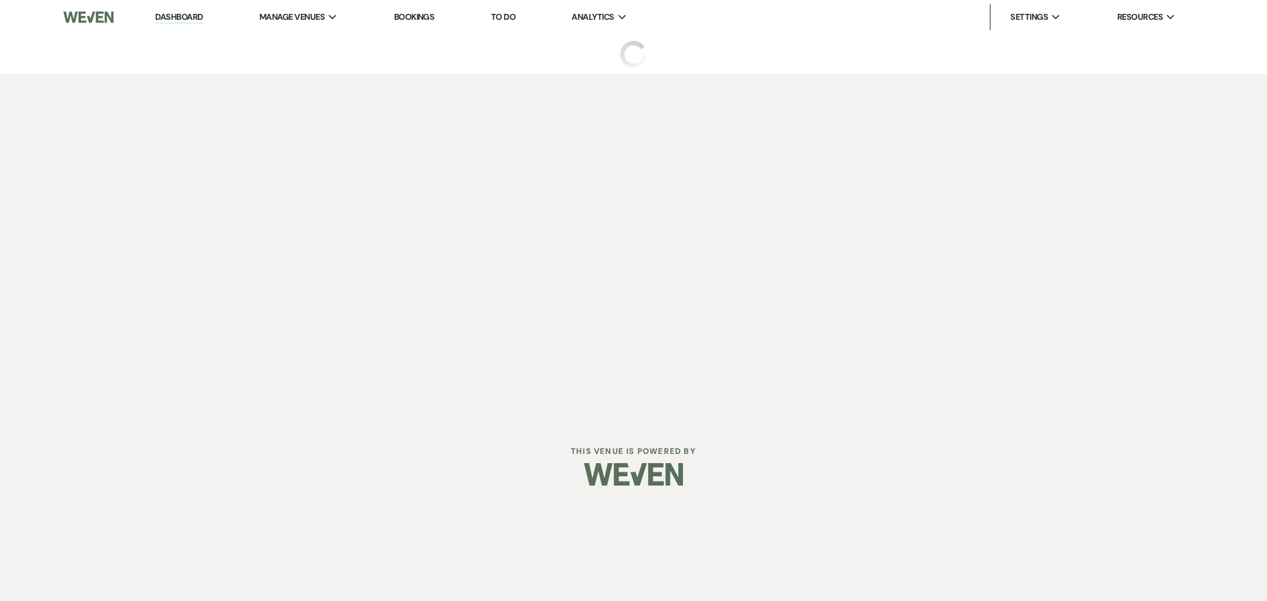
select select "5"
select select "22"
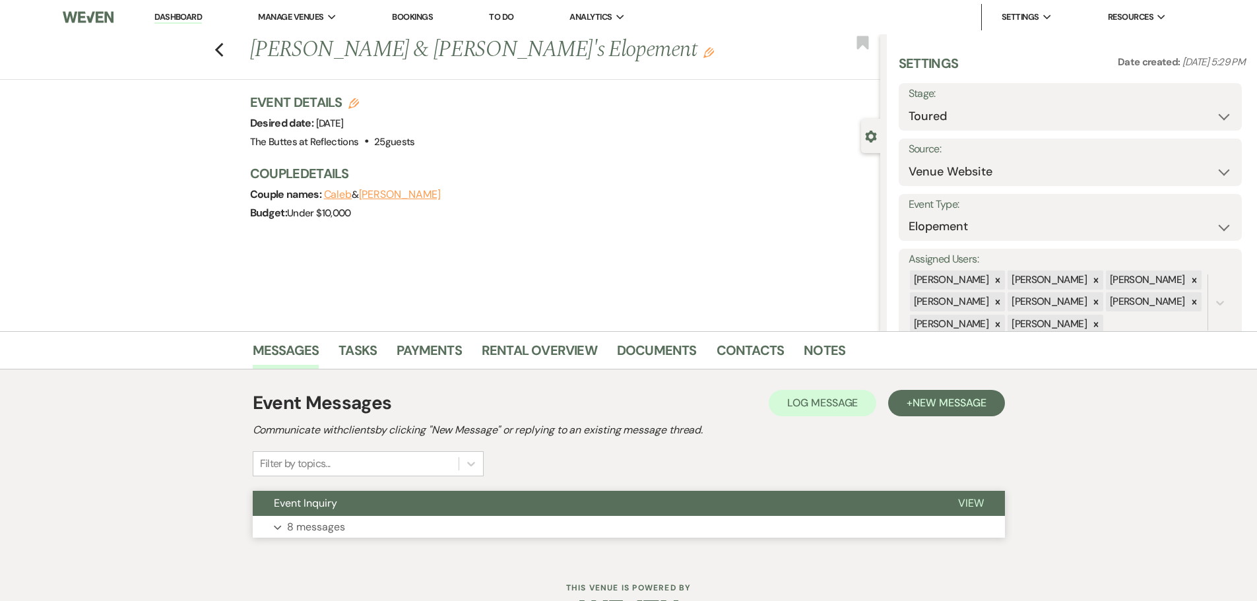
click at [307, 530] on p "8 messages" at bounding box center [316, 527] width 58 height 17
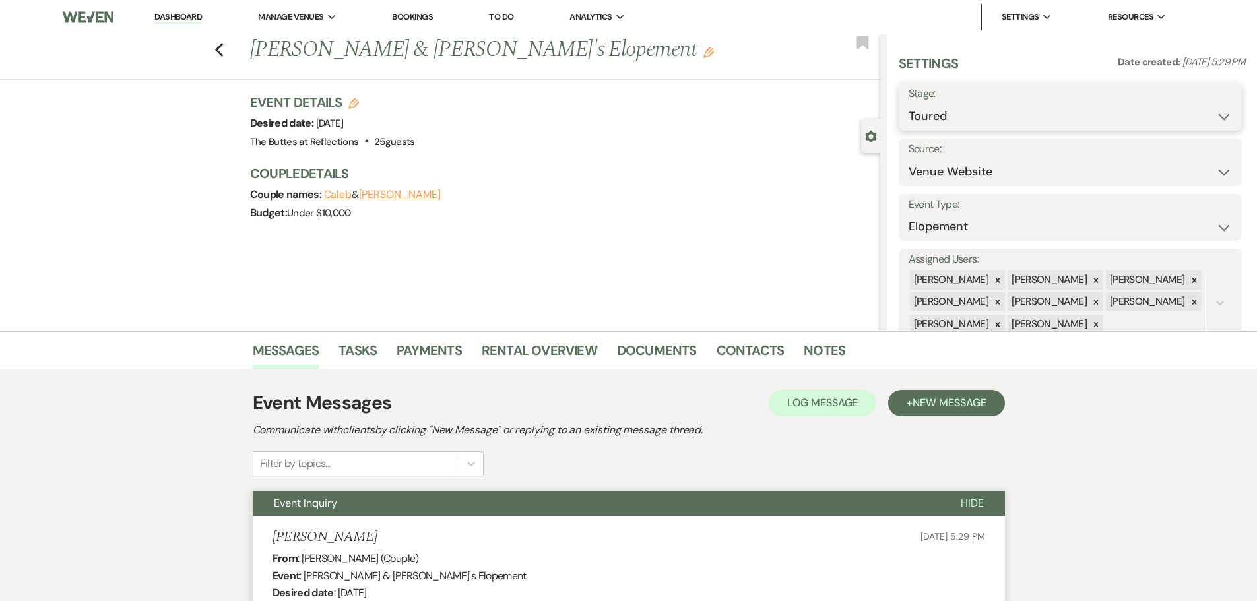
click at [1207, 116] on select "Inquiry Follow Up Tour Requested Tour Confirmed Toured Proposal Sent Booked Lost" at bounding box center [1070, 117] width 323 height 26
select select "8"
click at [909, 104] on select "Inquiry Follow Up Tour Requested Tour Confirmed Toured Proposal Sent Booked Lost" at bounding box center [1070, 117] width 323 height 26
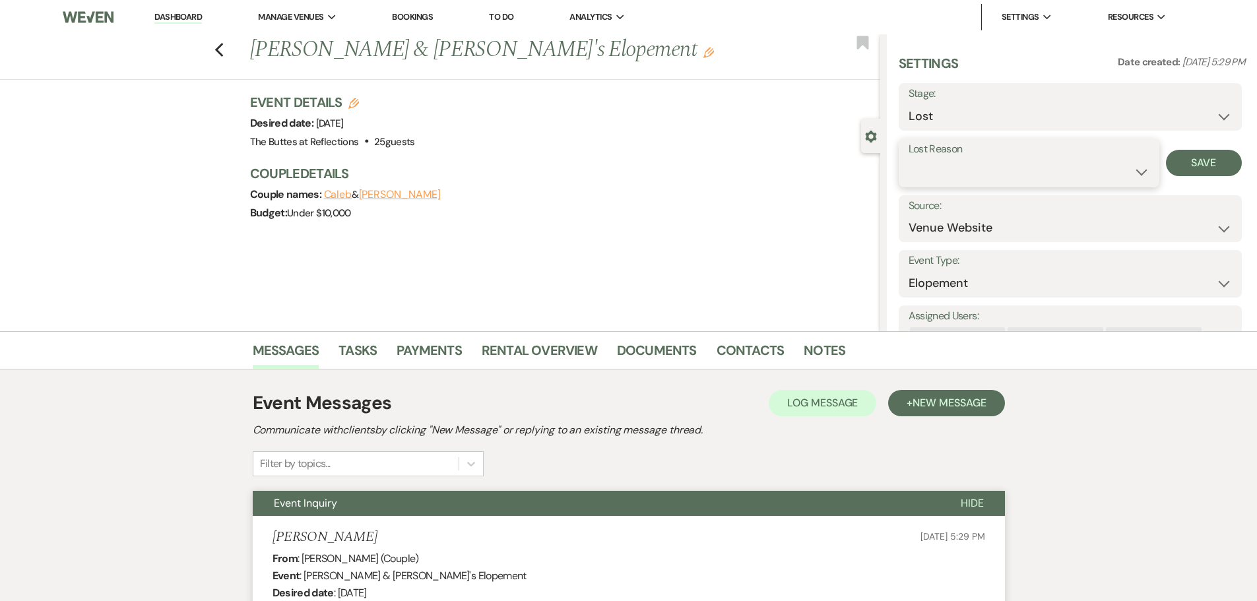
click at [1134, 172] on select "Booked Elsewhere Budget Date Unavailable No Response Not a Good Match Capacity …" at bounding box center [1029, 172] width 241 height 26
select select "5"
click at [909, 159] on select "Booked Elsewhere Budget Date Unavailable No Response Not a Good Match Capacity …" at bounding box center [1029, 172] width 241 height 26
click at [1184, 166] on button "Save" at bounding box center [1204, 163] width 76 height 26
click at [224, 54] on icon "Previous" at bounding box center [220, 50] width 10 height 16
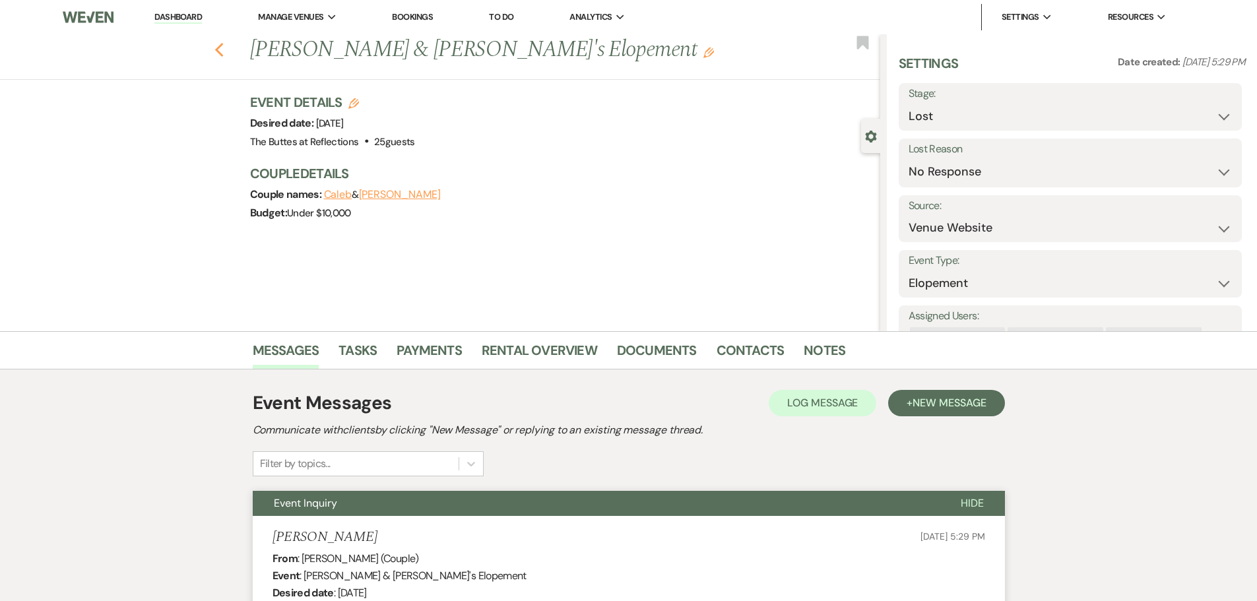
select select "5"
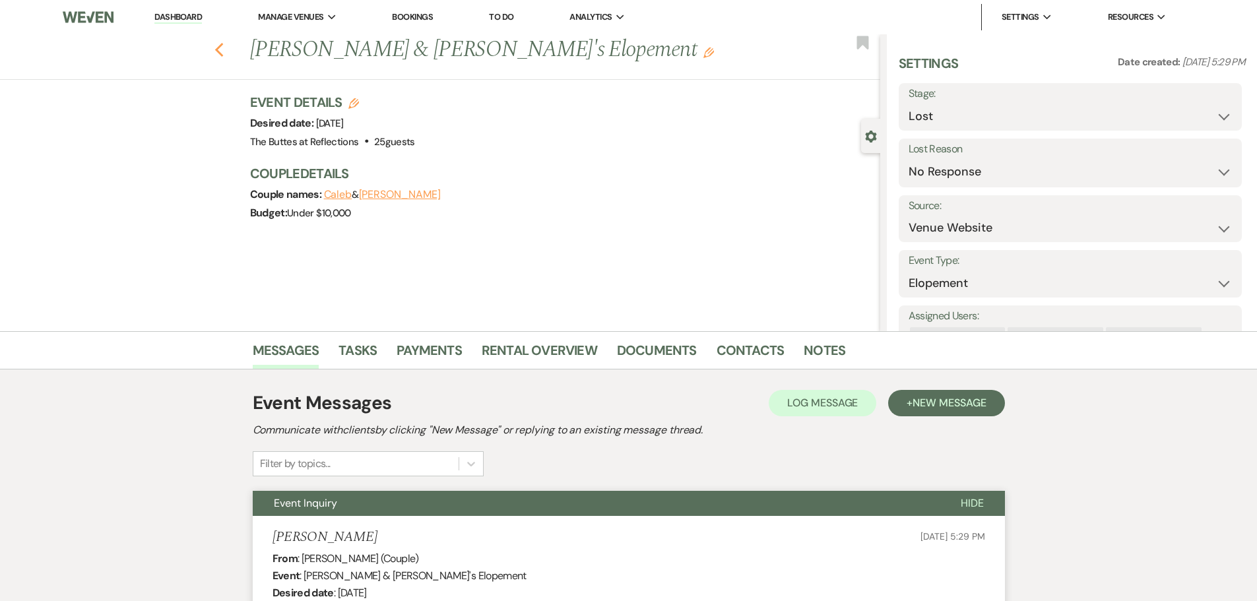
select select "5"
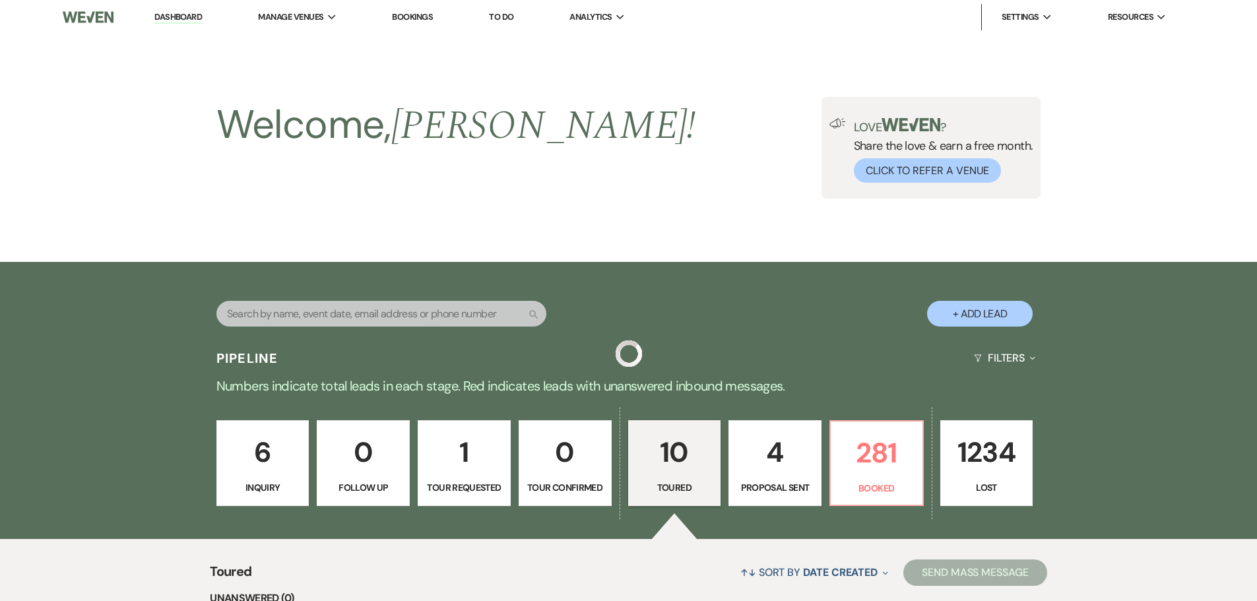
scroll to position [661, 0]
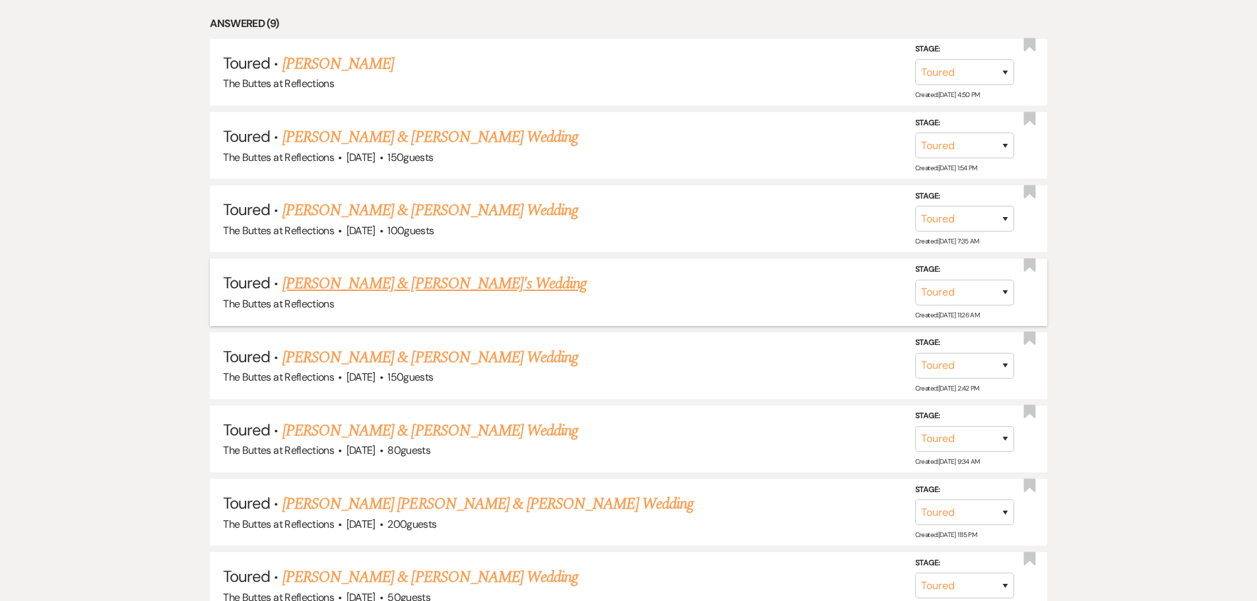
click at [312, 286] on link "[PERSON_NAME] & [PERSON_NAME]'s Wedding" at bounding box center [434, 284] width 305 height 24
select select "5"
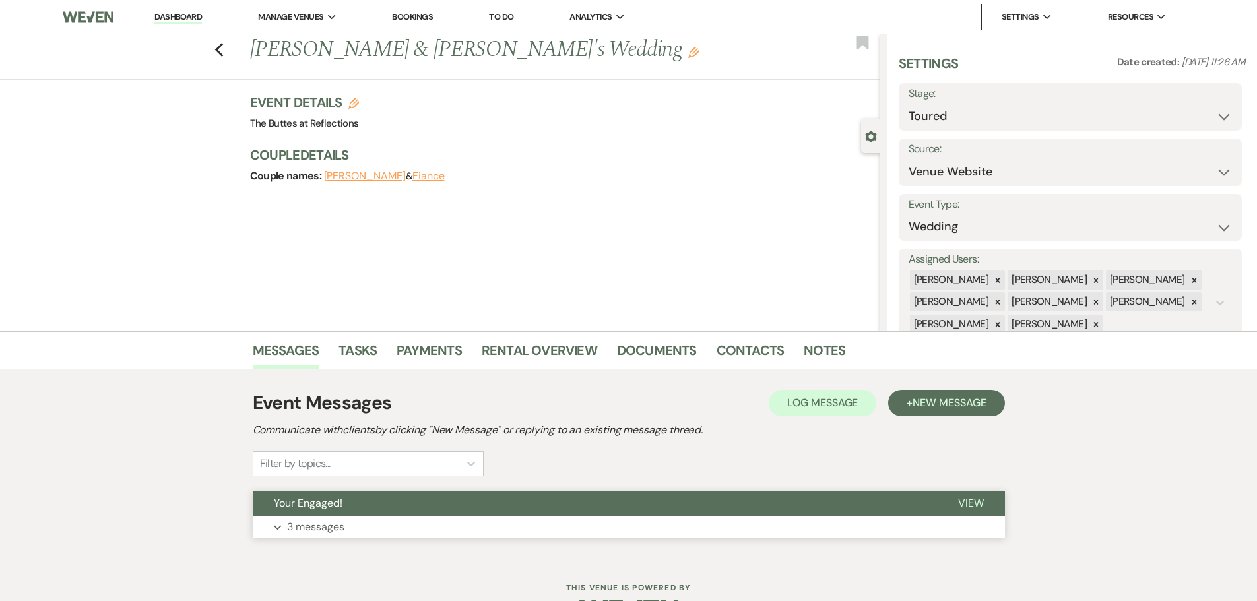
click at [316, 533] on p "3 messages" at bounding box center [315, 527] width 57 height 17
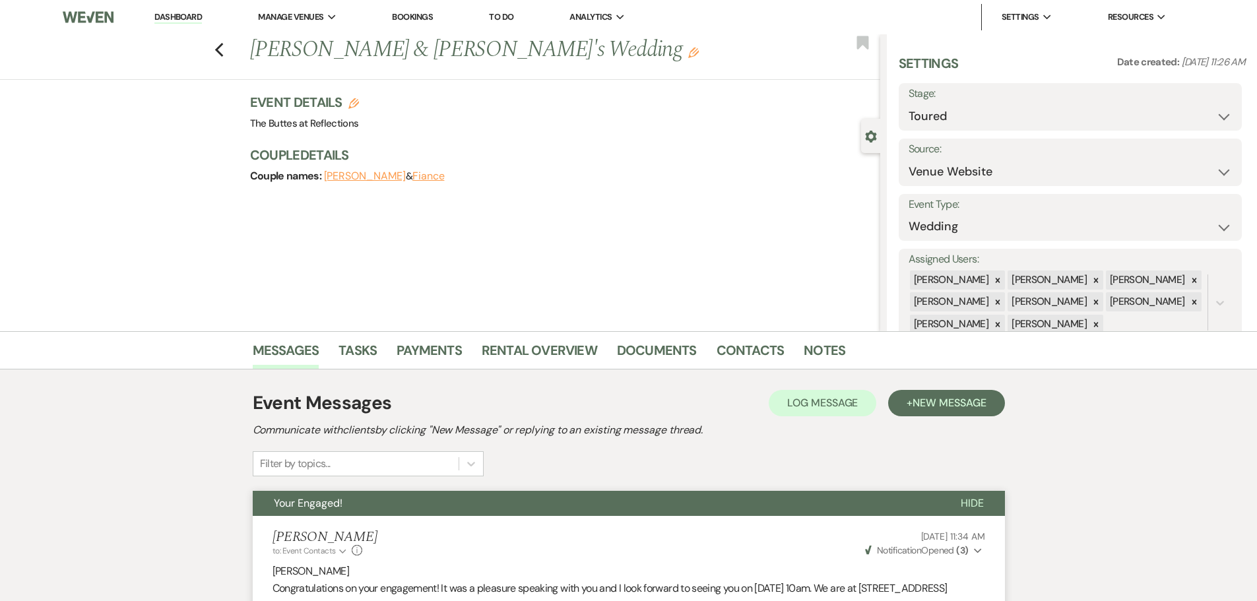
click at [218, 49] on div "Previous [PERSON_NAME] & [PERSON_NAME]'s Wedding Edit Bookmark" at bounding box center [436, 57] width 887 height 46
click at [223, 47] on use "button" at bounding box center [219, 50] width 9 height 15
select select "5"
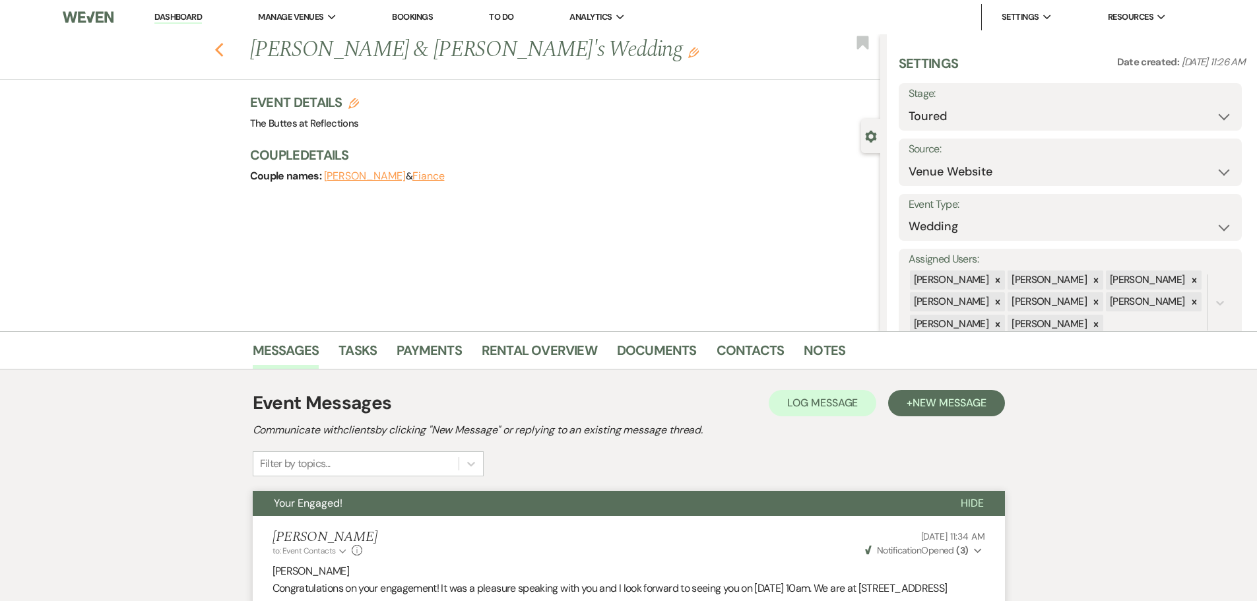
select select "5"
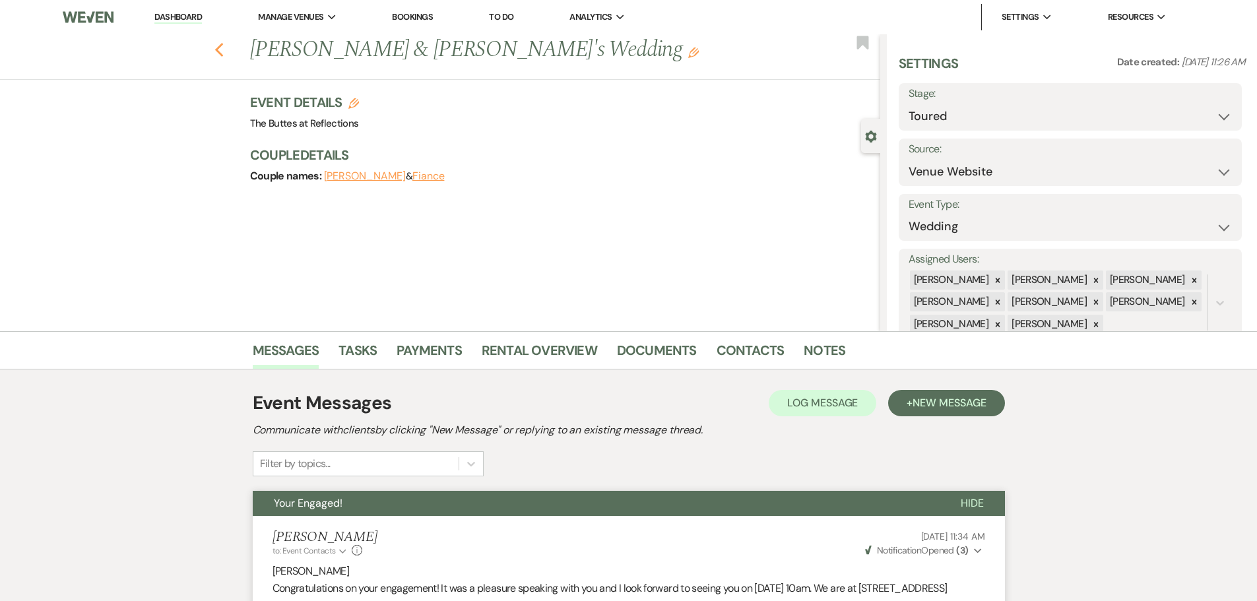
select select "5"
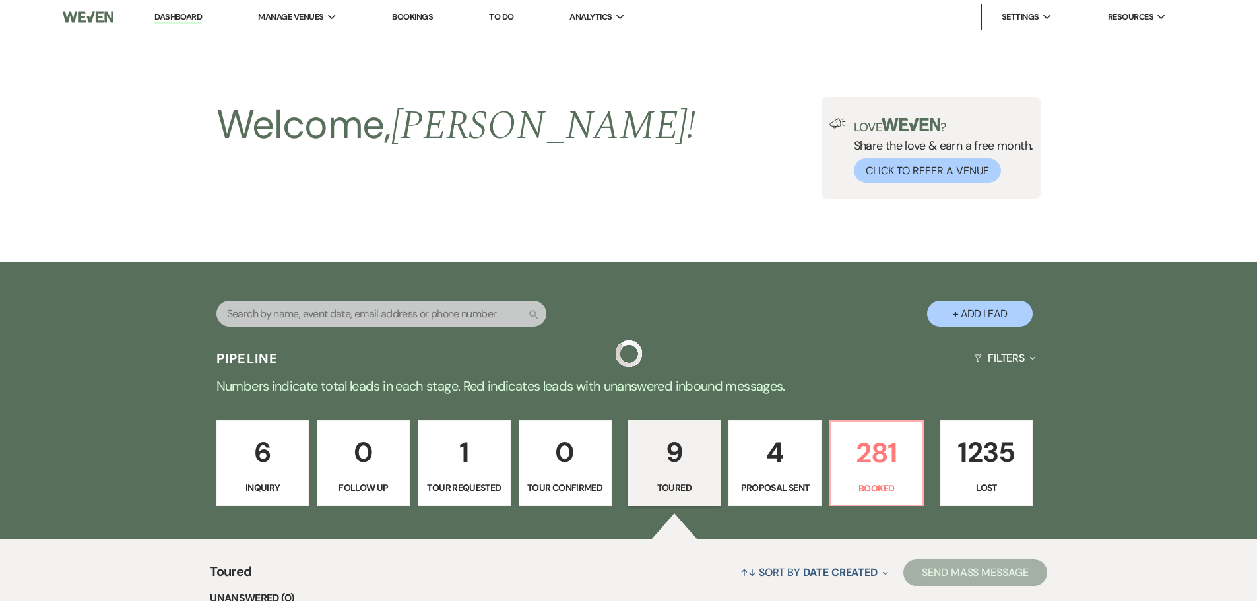
scroll to position [661, 0]
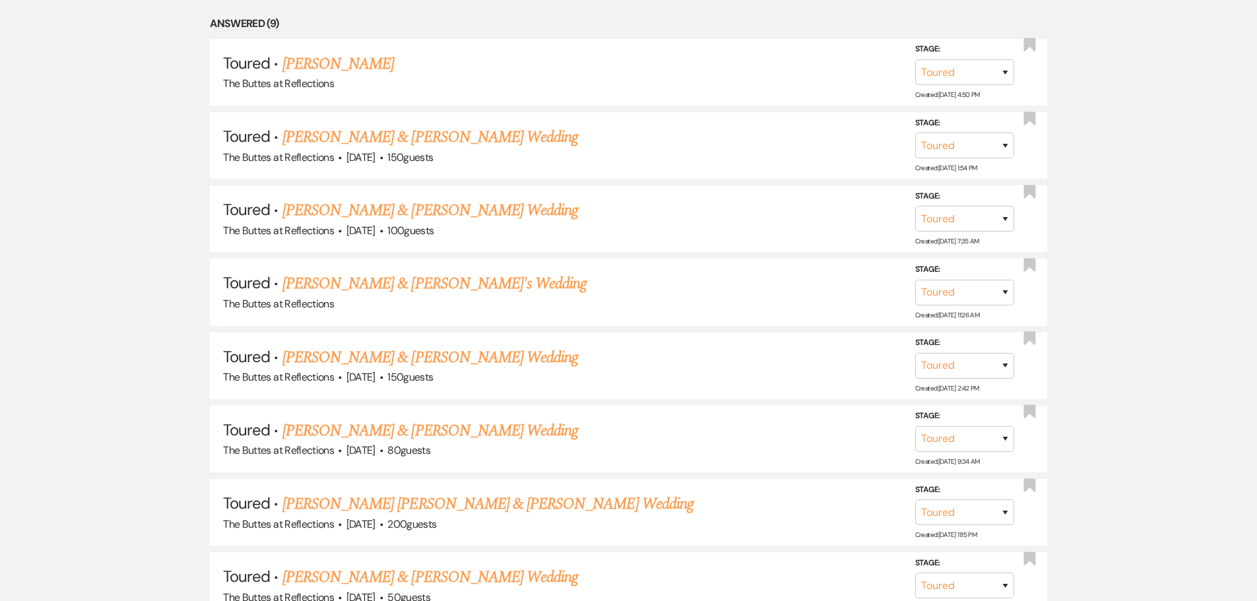
click at [332, 214] on link "[PERSON_NAME] & [PERSON_NAME] Wedding" at bounding box center [430, 211] width 296 height 24
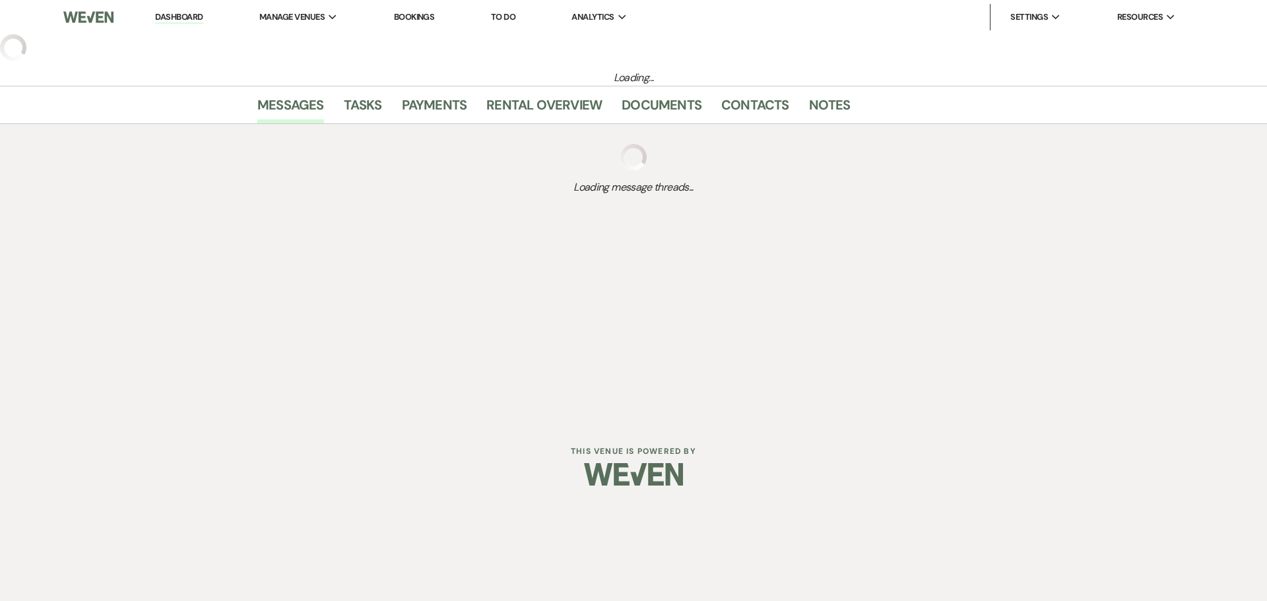
select select "5"
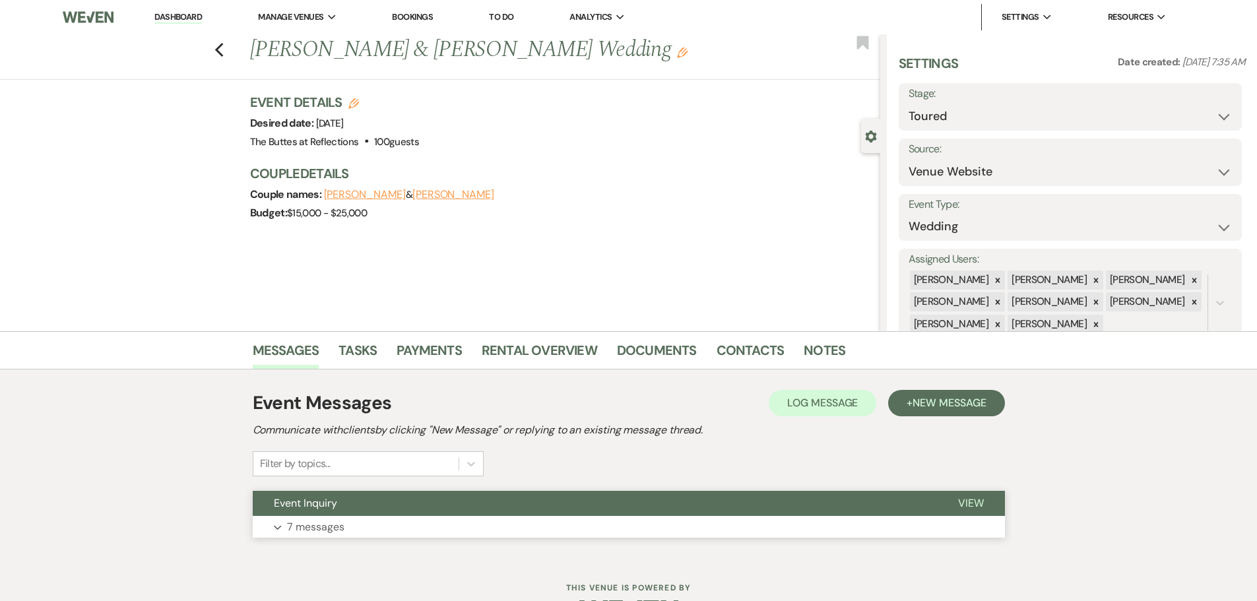
click at [324, 533] on p "7 messages" at bounding box center [315, 527] width 57 height 17
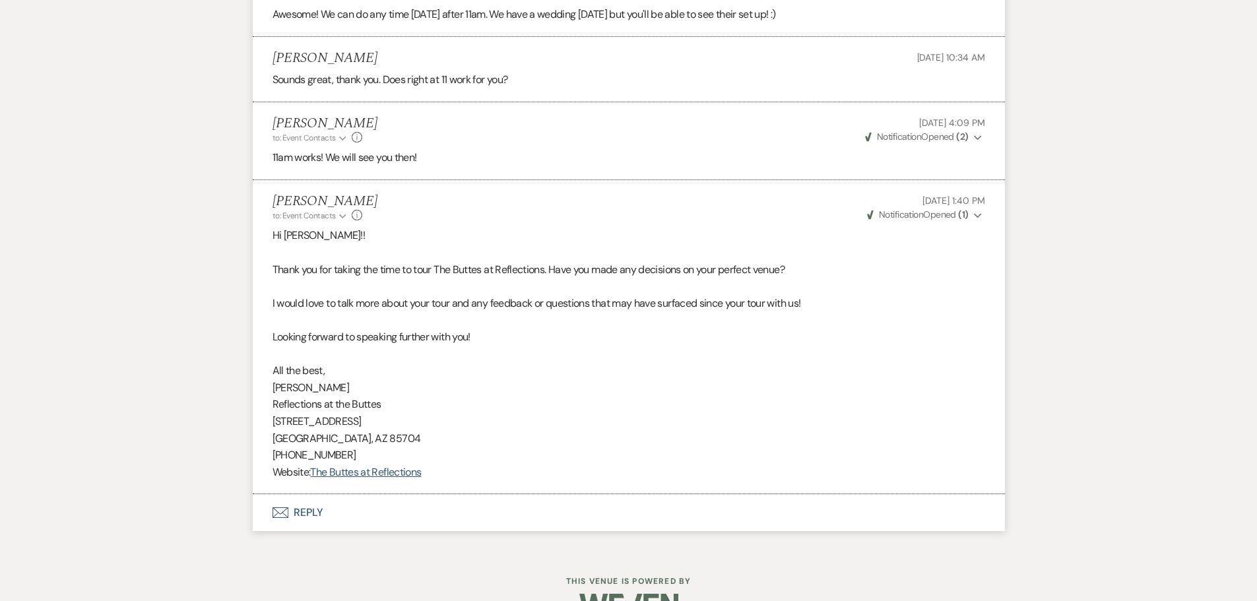
scroll to position [1325, 0]
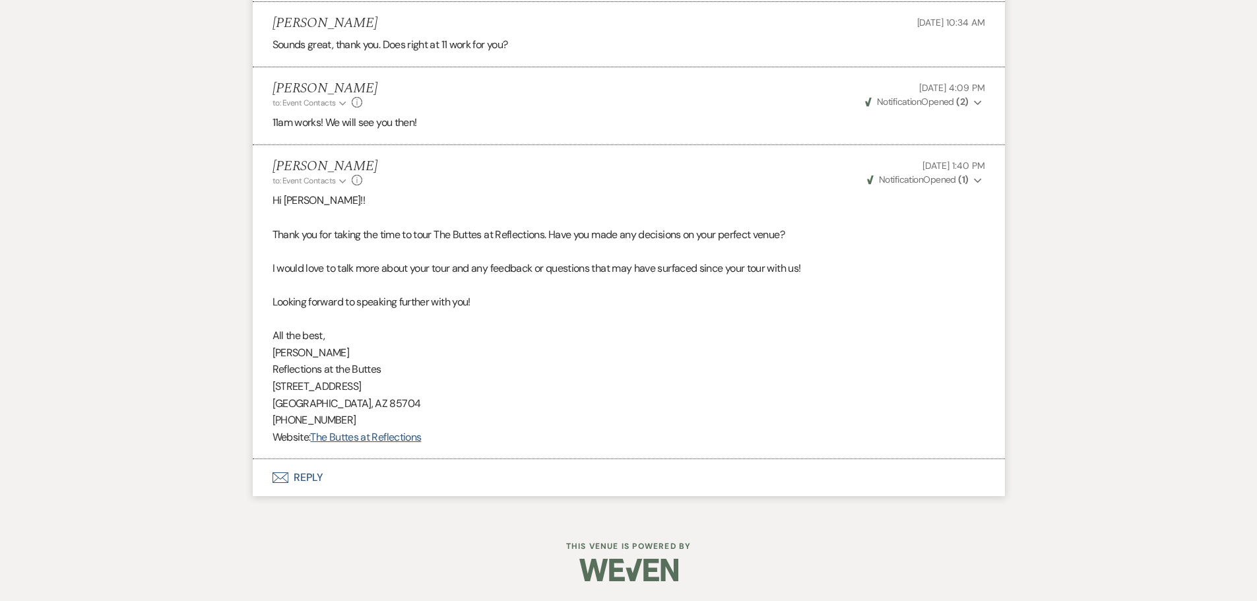
click at [317, 482] on button "Envelope Reply" at bounding box center [629, 477] width 752 height 37
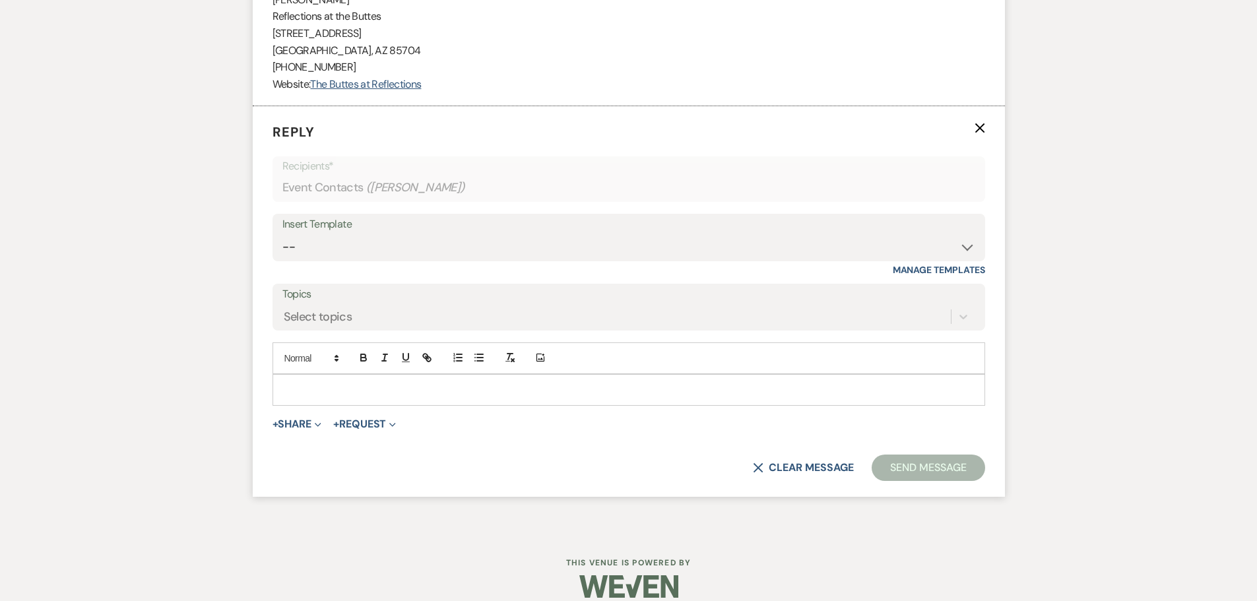
scroll to position [1679, 0]
click at [965, 246] on select "-- Weven Planning Portal Introduction (Booked Events) Follow up - After Tour Re…" at bounding box center [628, 246] width 693 height 26
select select "5627"
click at [282, 233] on select "-- Weven Planning Portal Introduction (Booked Events) Follow up - After Tour Re…" at bounding box center [628, 246] width 693 height 26
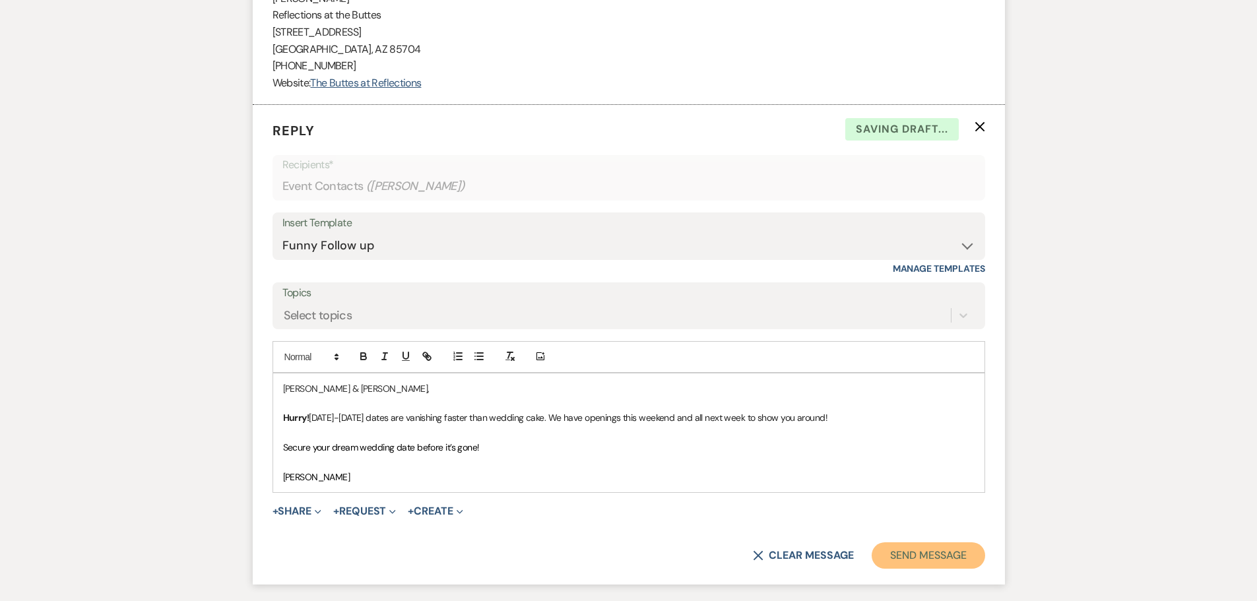
click at [956, 564] on button "Send Message" at bounding box center [928, 556] width 113 height 26
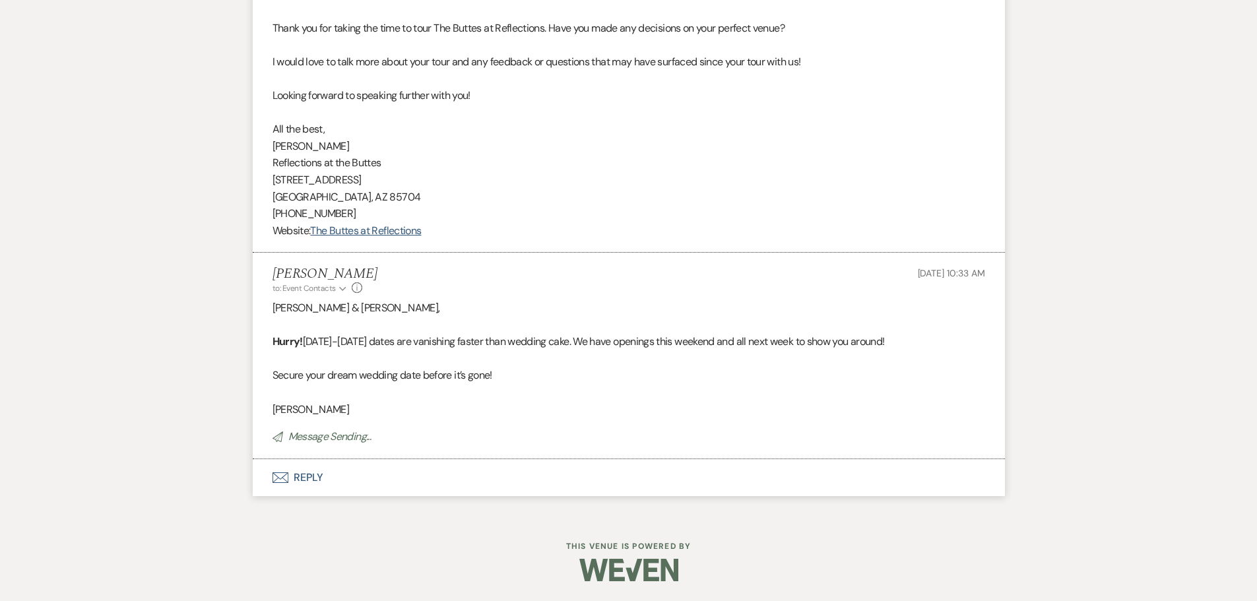
scroll to position [1531, 0]
select select "5"
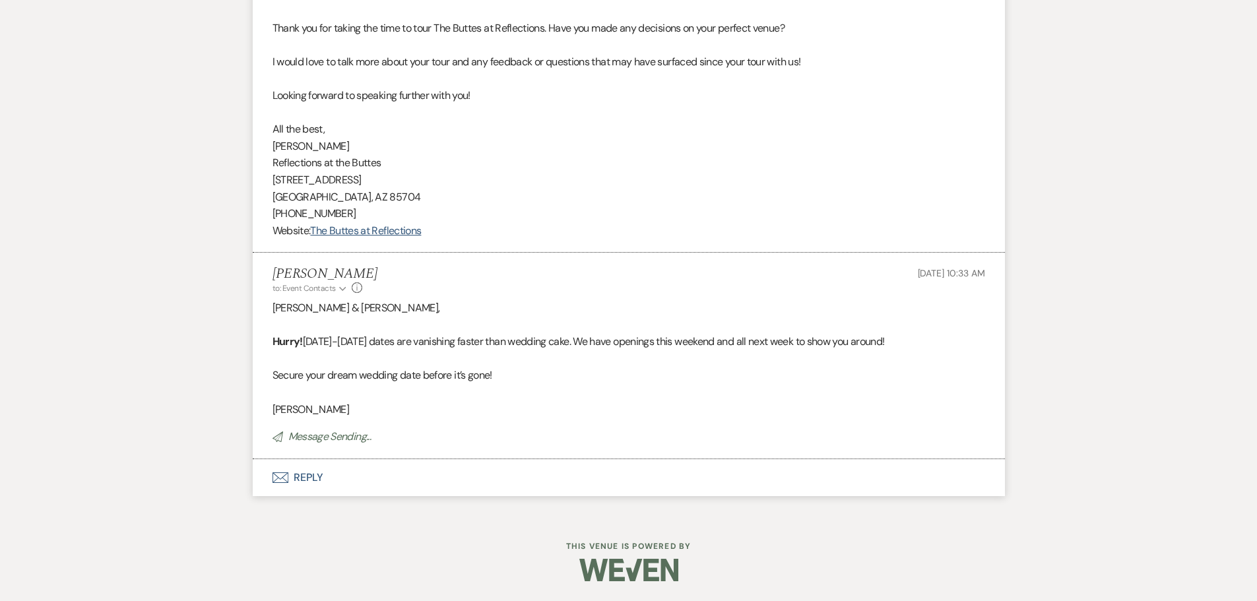
select select "5"
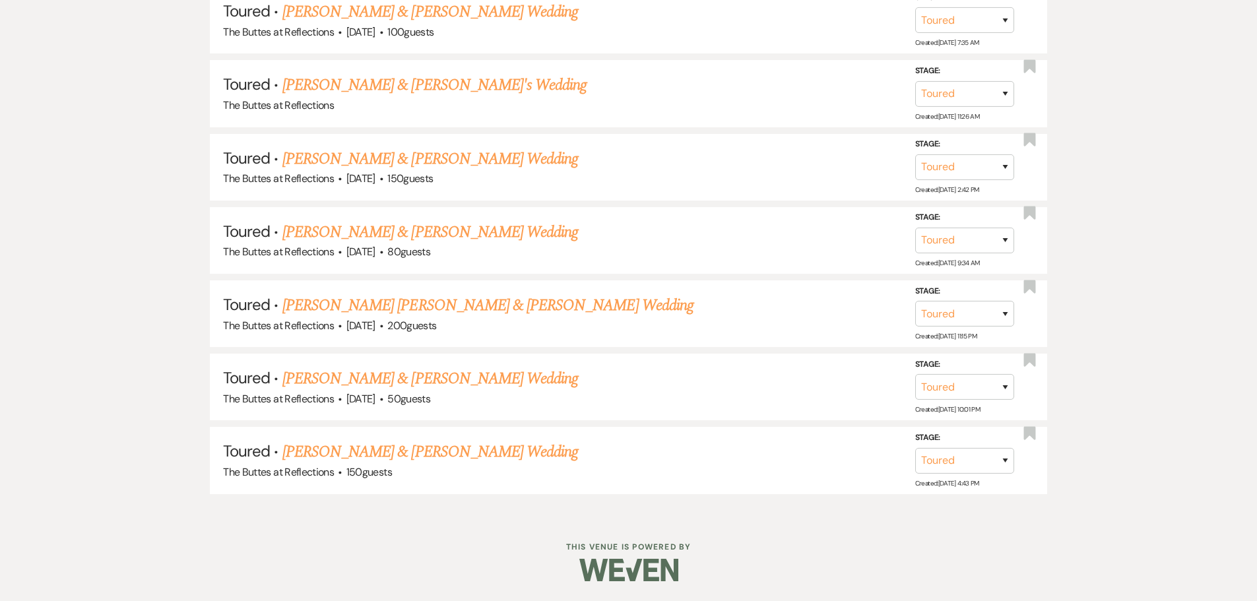
scroll to position [661, 0]
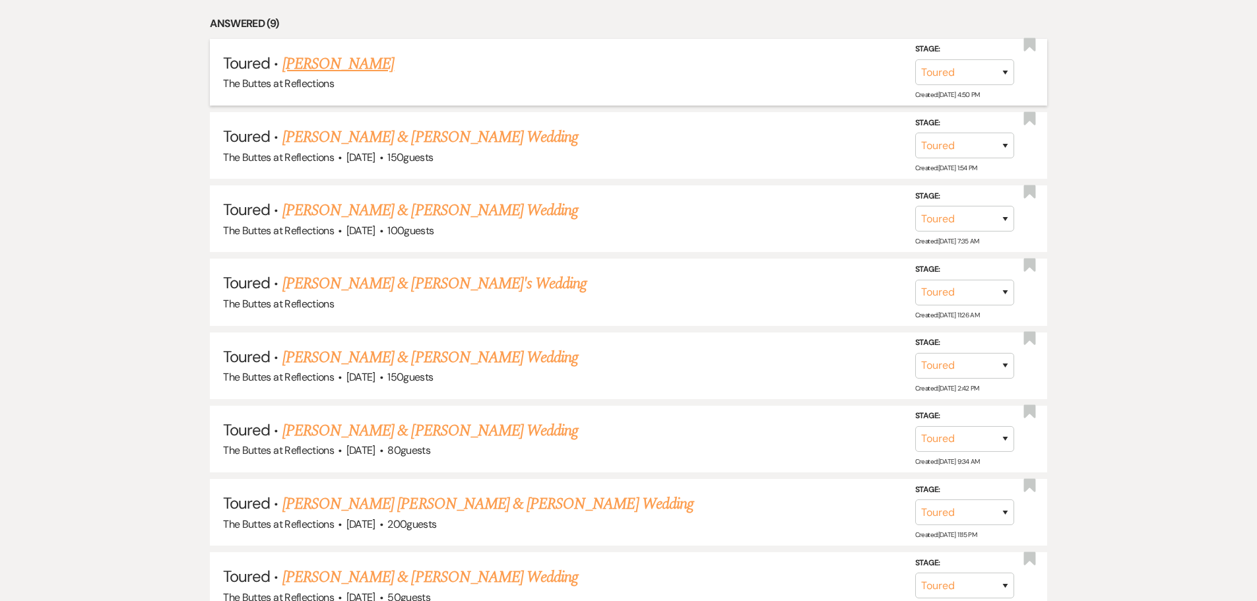
click at [338, 70] on link "[PERSON_NAME]" at bounding box center [338, 64] width 112 height 24
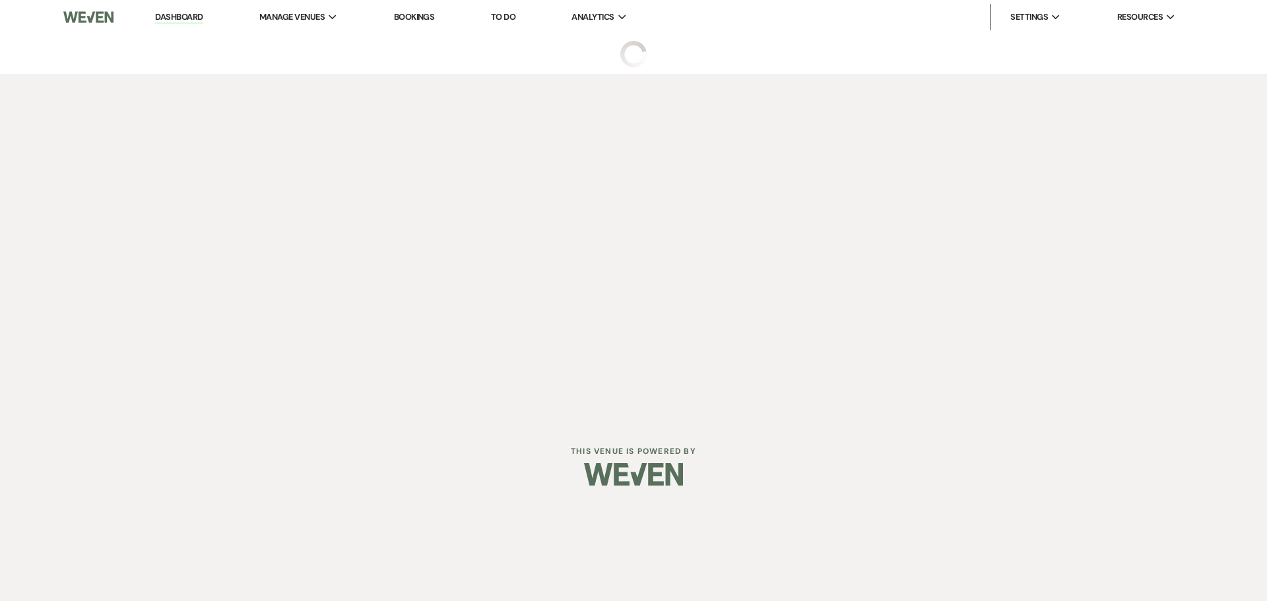
select select "5"
select select "20"
select select "15"
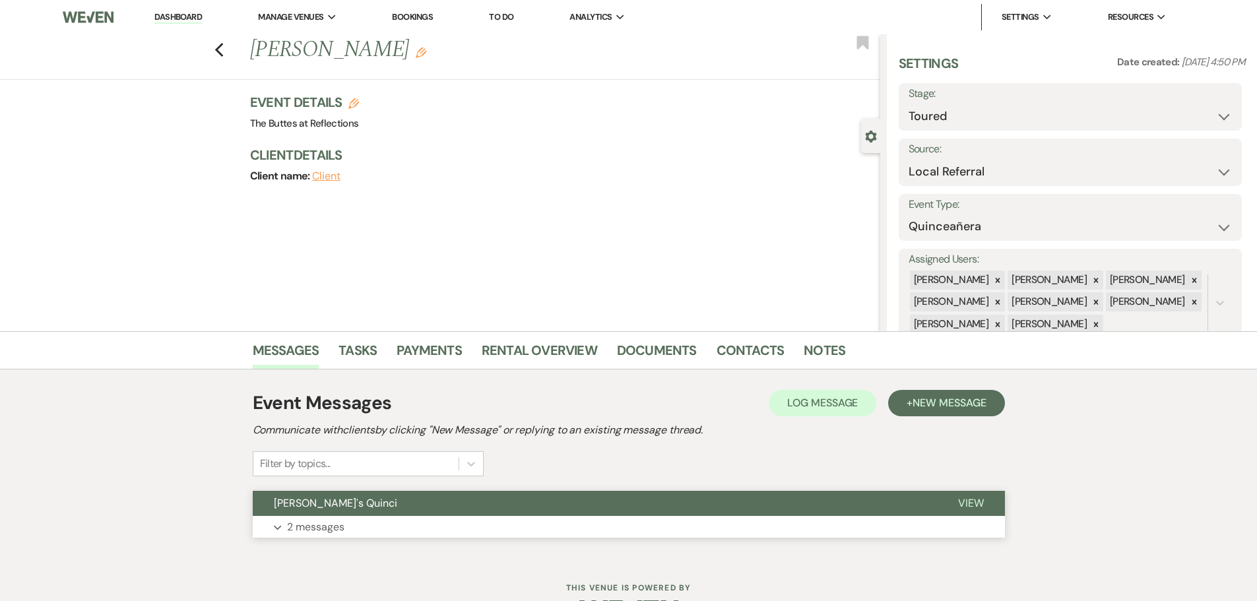
click at [314, 528] on p "2 messages" at bounding box center [315, 527] width 57 height 17
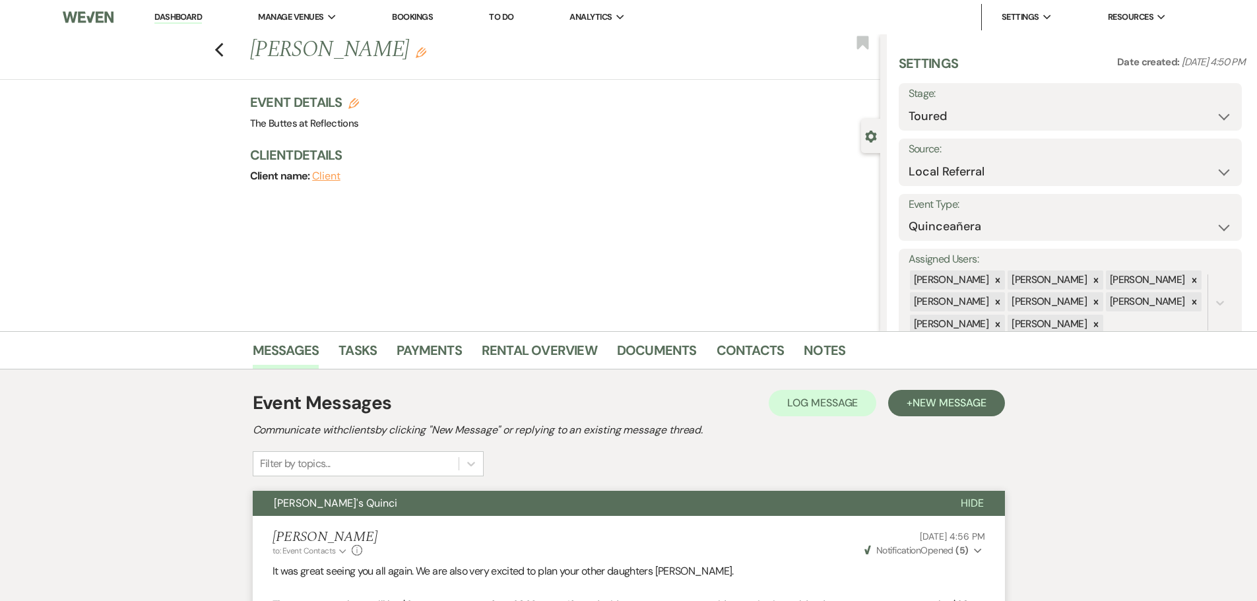
select select "5"
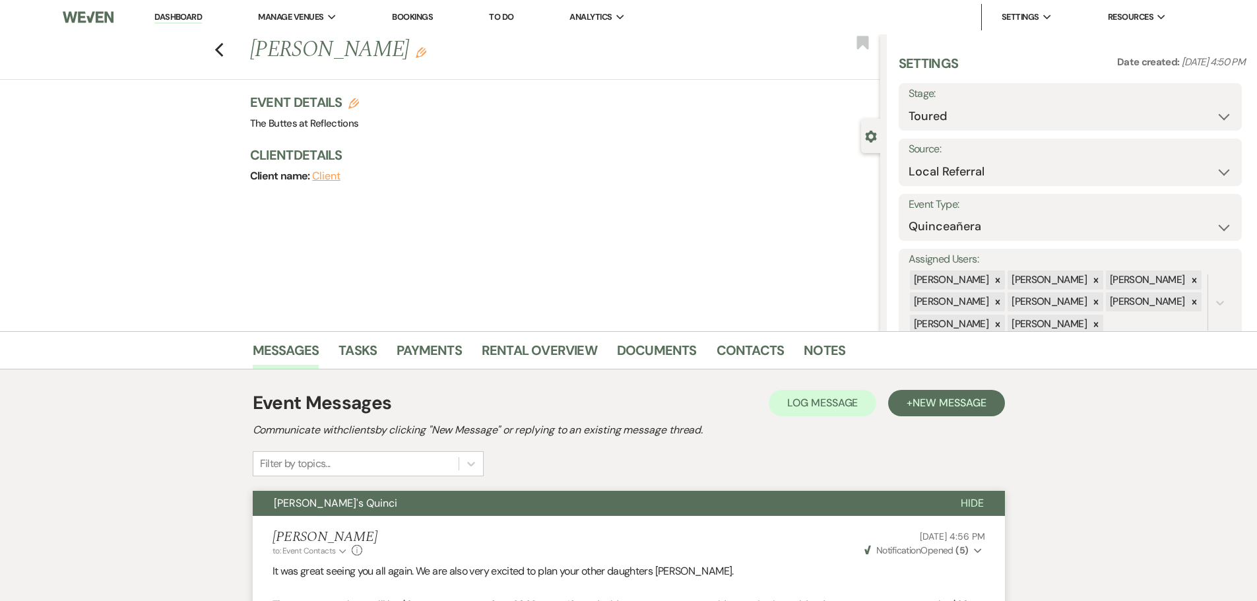
select select "5"
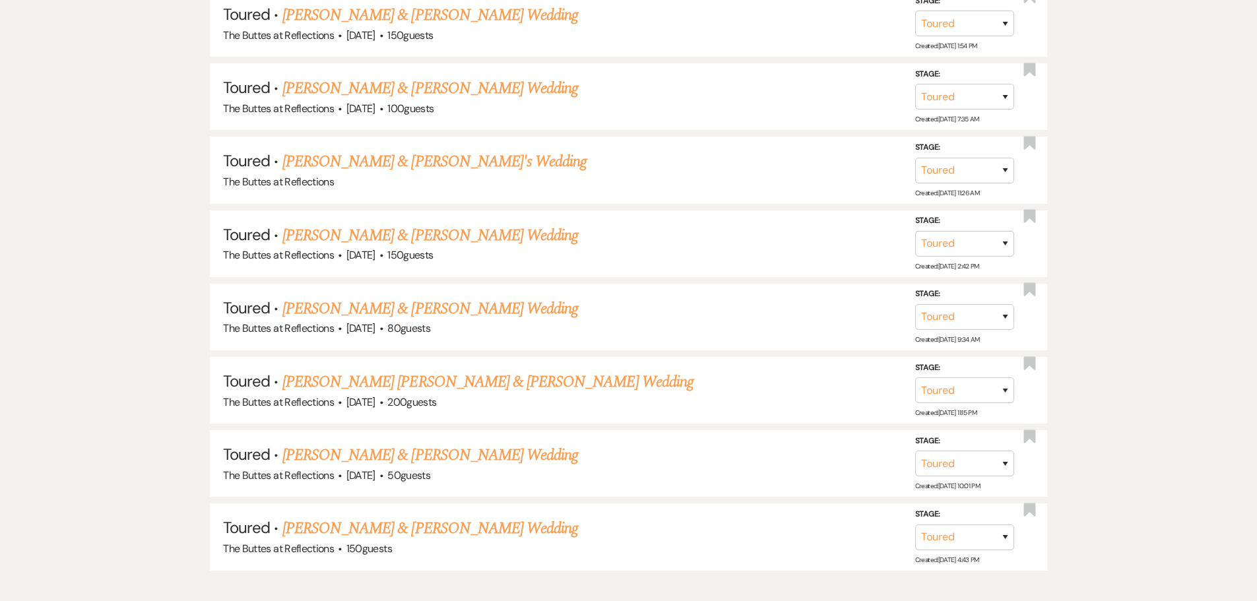
scroll to position [860, 0]
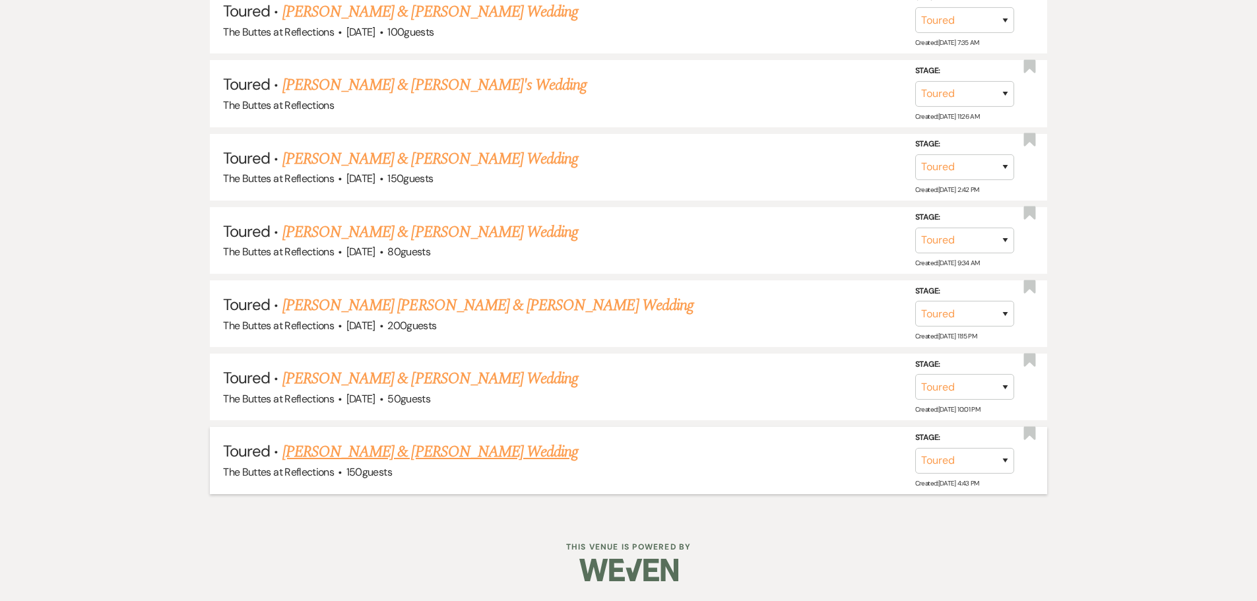
click at [391, 457] on link "[PERSON_NAME] & [PERSON_NAME] Wedding" at bounding box center [430, 452] width 296 height 24
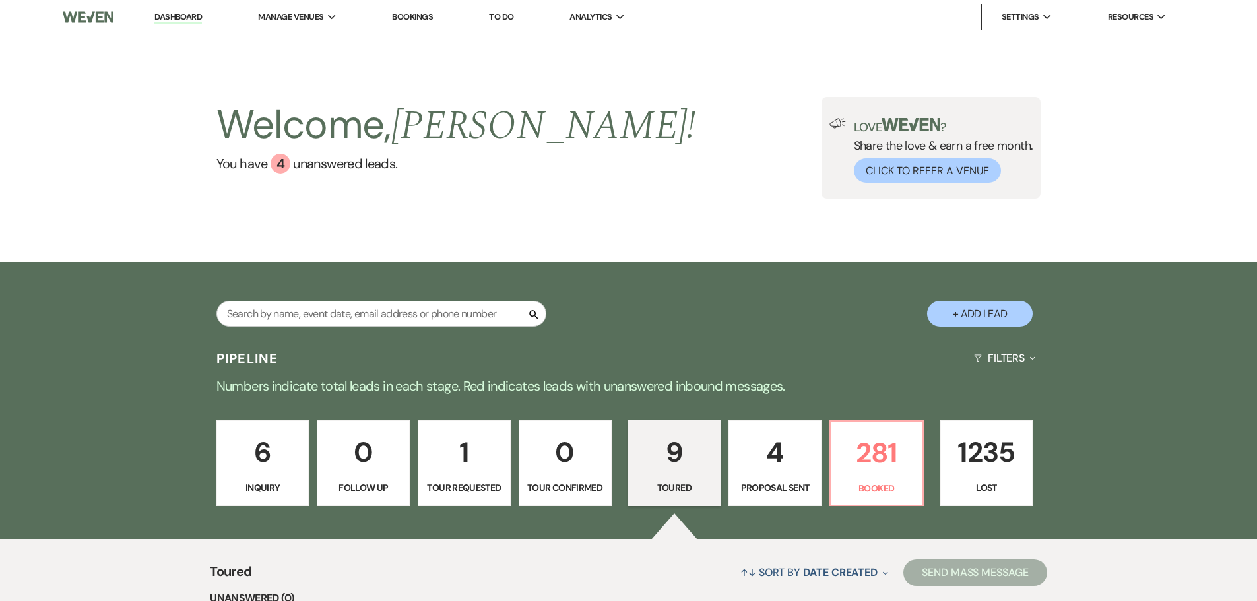
select select "5"
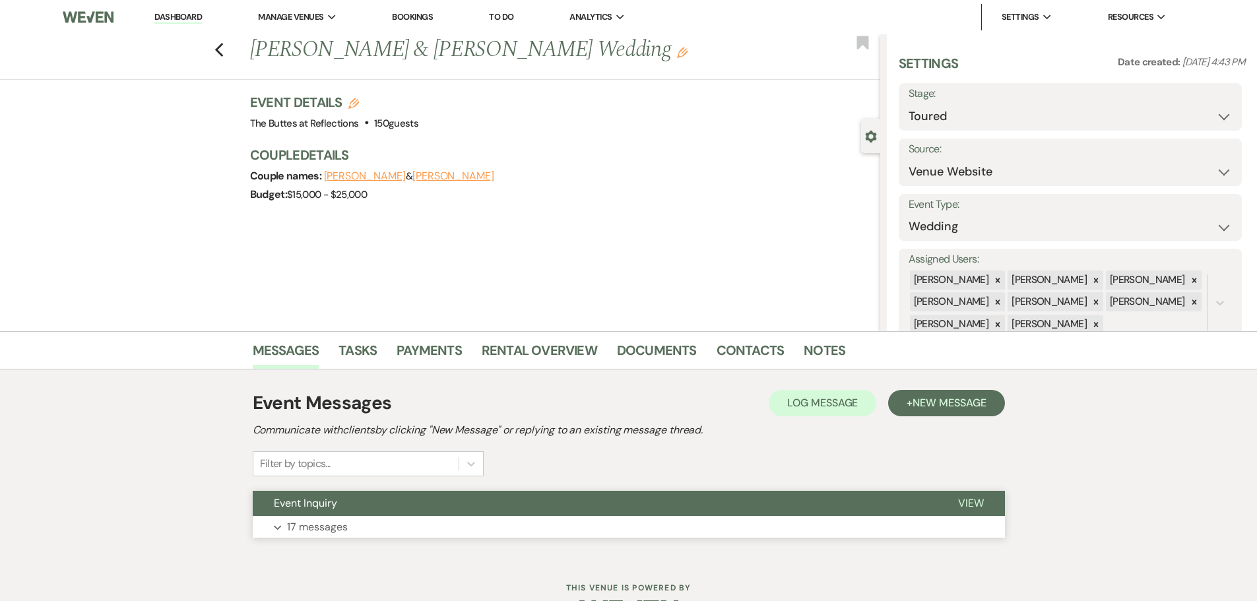
click at [320, 530] on p "17 messages" at bounding box center [317, 527] width 61 height 17
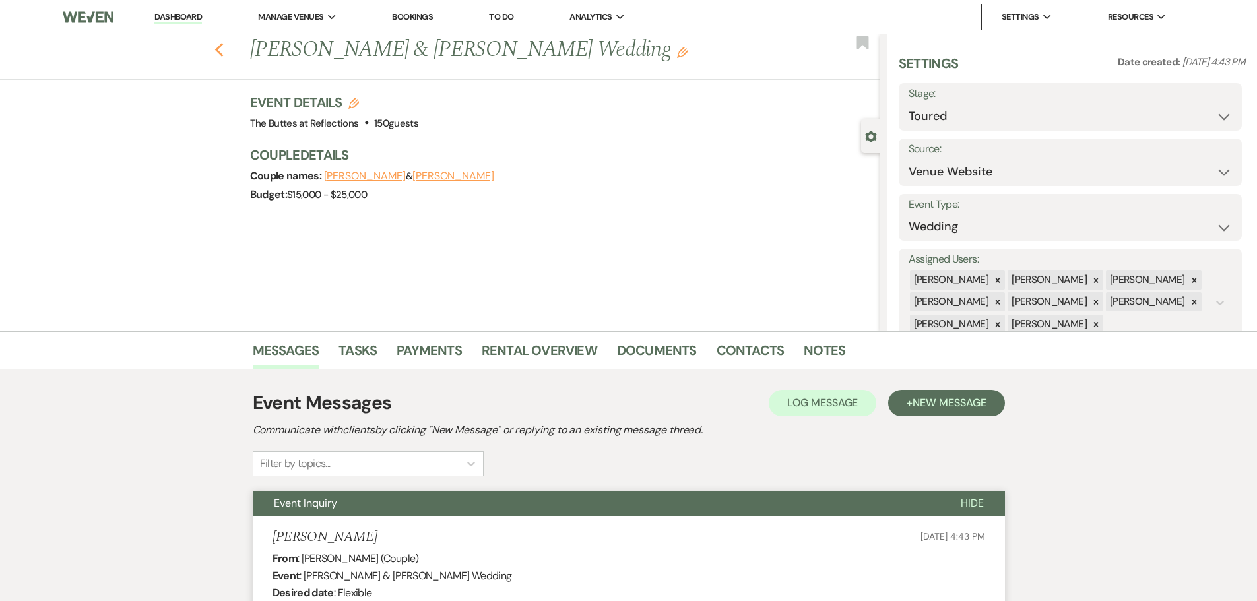
click at [224, 56] on icon "Previous" at bounding box center [220, 50] width 10 height 16
select select "5"
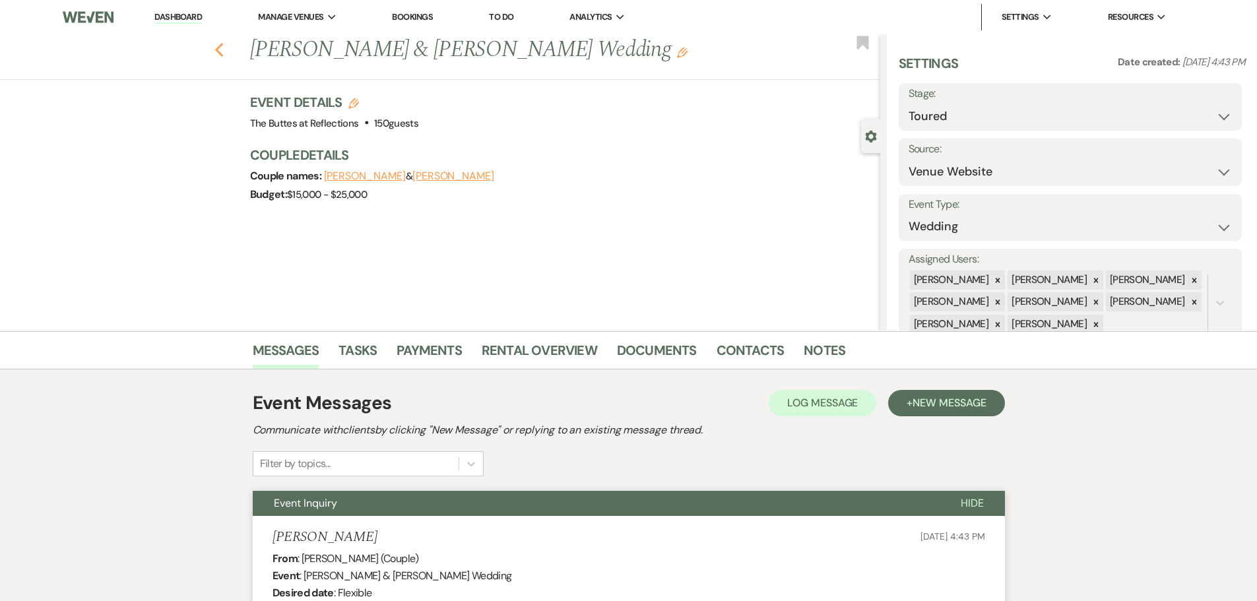
select select "5"
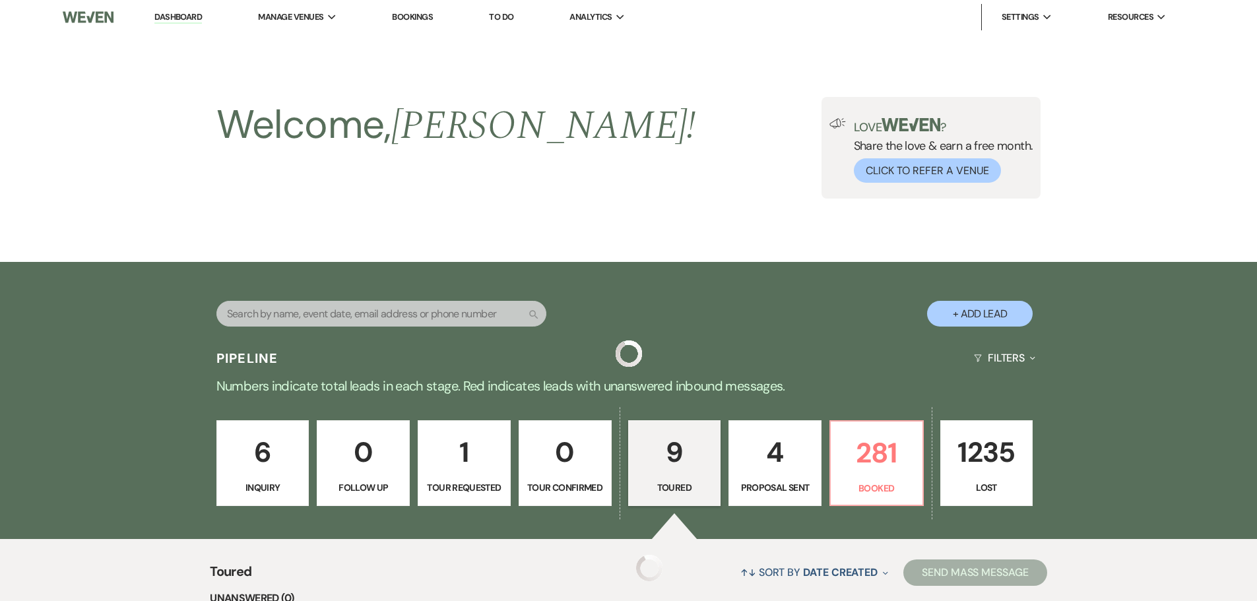
scroll to position [860, 0]
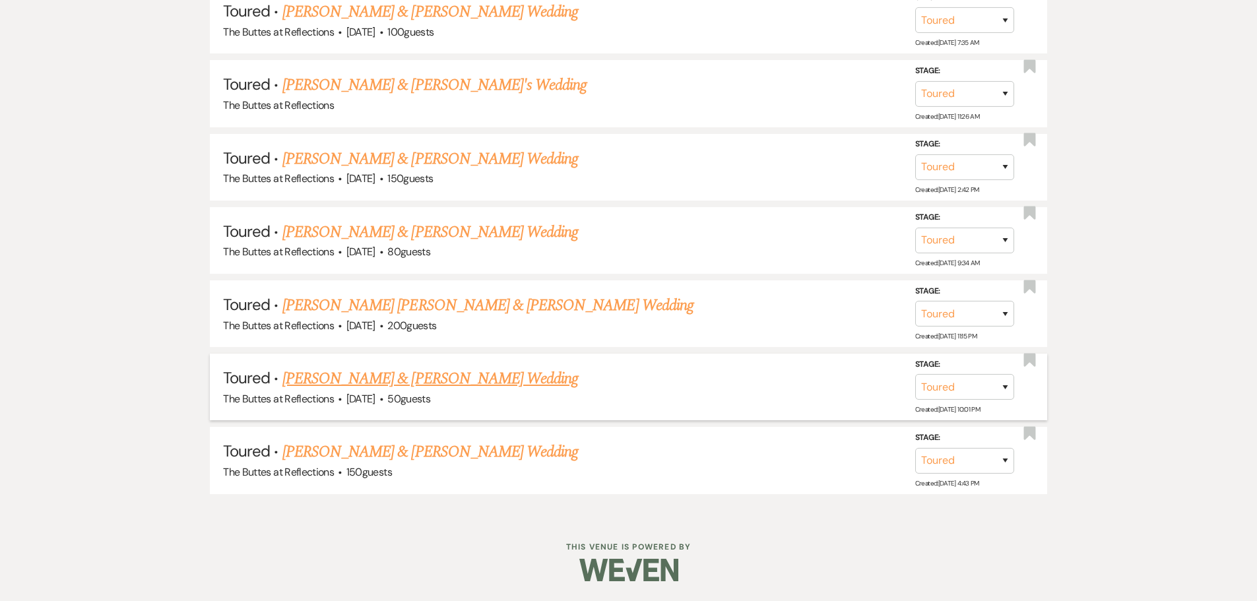
click at [308, 389] on link "[PERSON_NAME] & [PERSON_NAME] Wedding" at bounding box center [430, 379] width 296 height 24
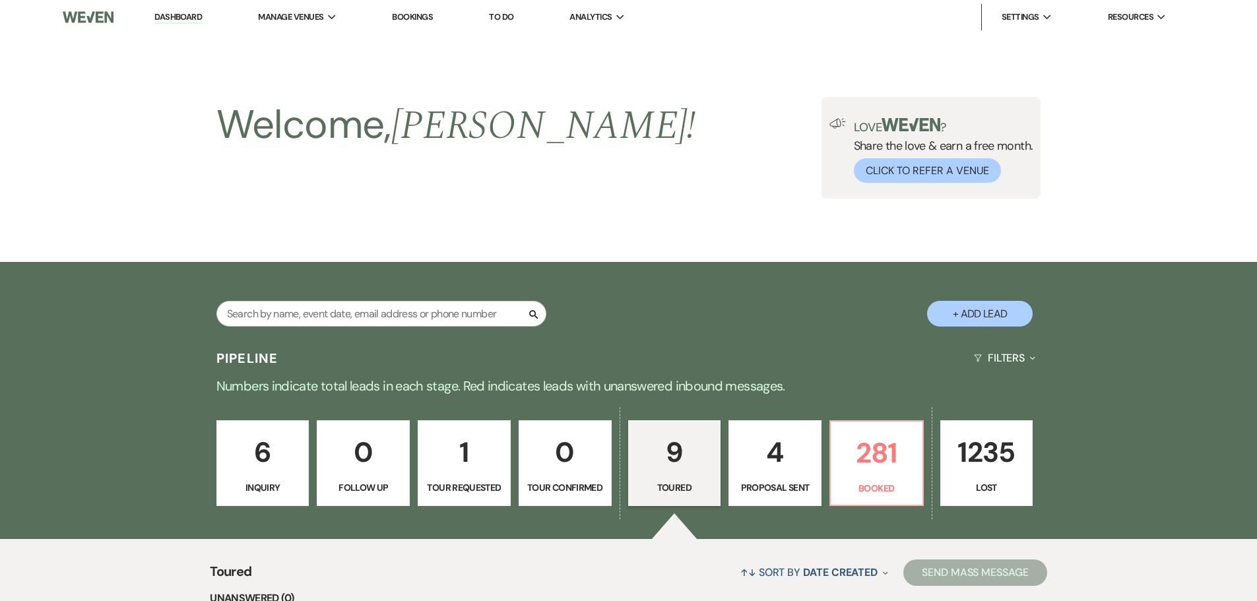
select select "5"
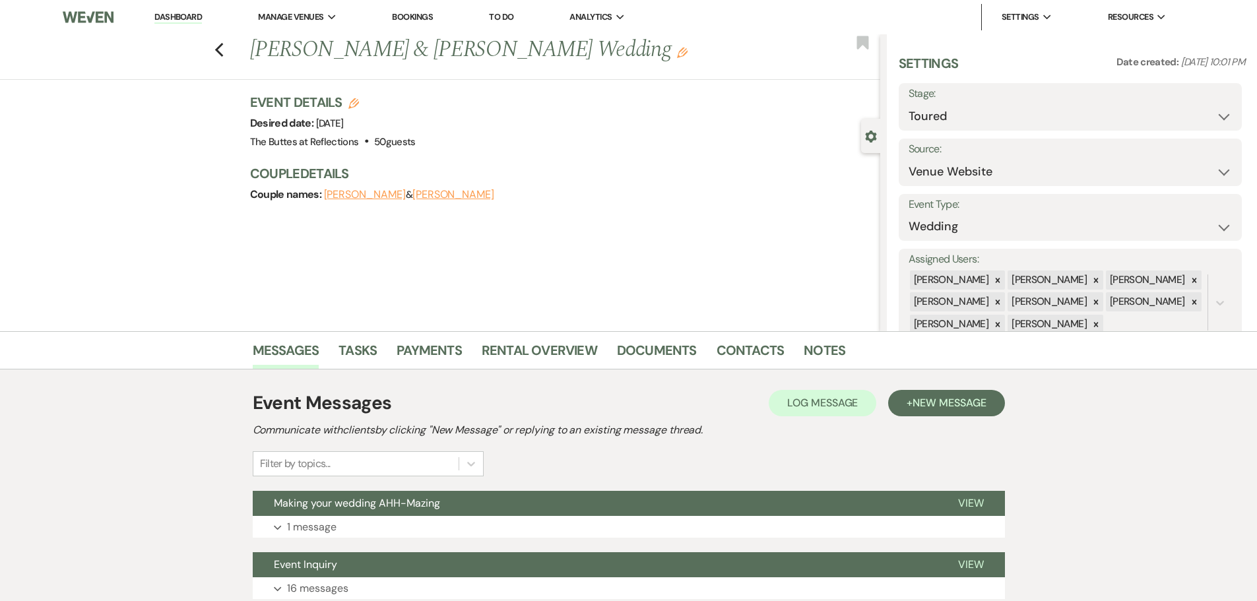
select select "5"
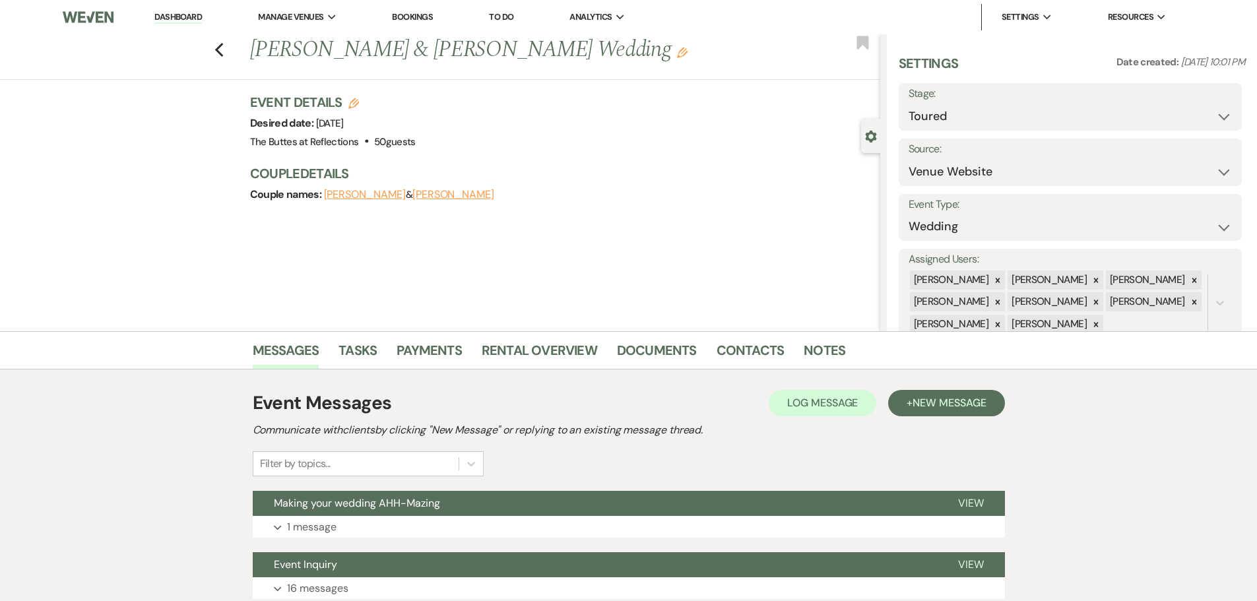
select select "5"
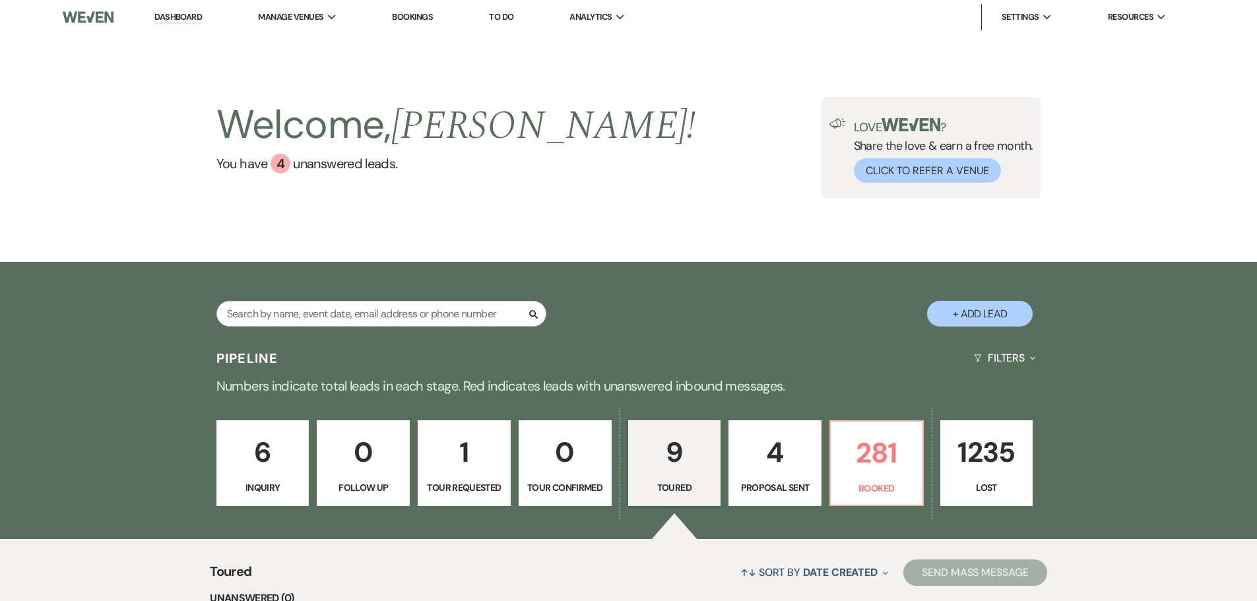
click at [474, 453] on p "1" at bounding box center [464, 452] width 76 height 44
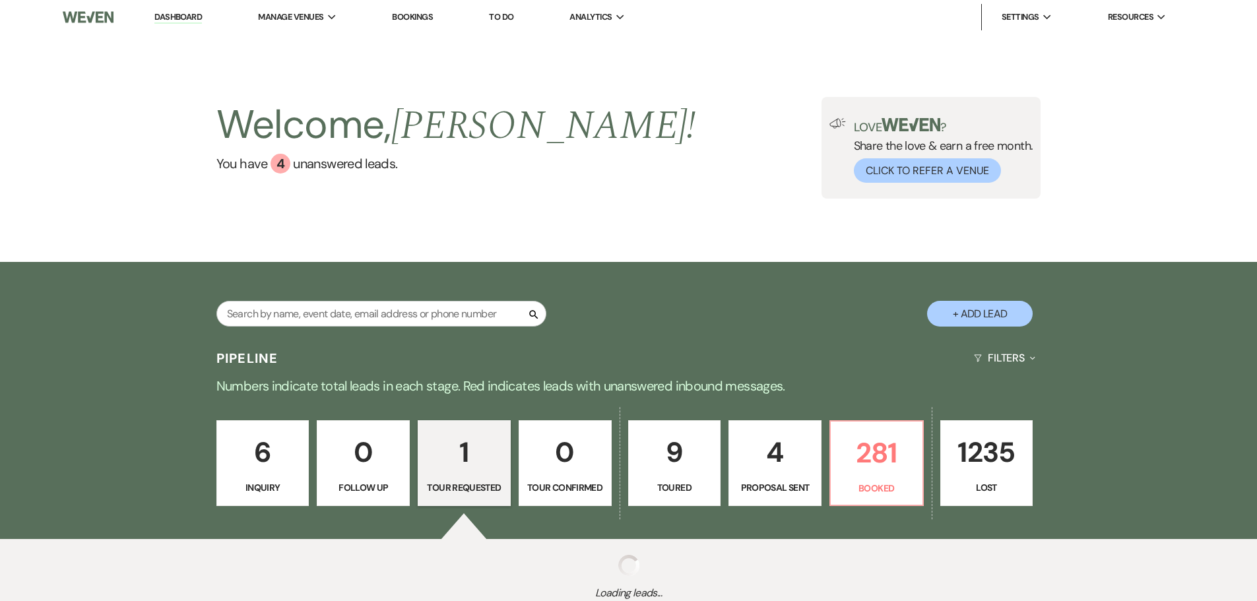
select select "2"
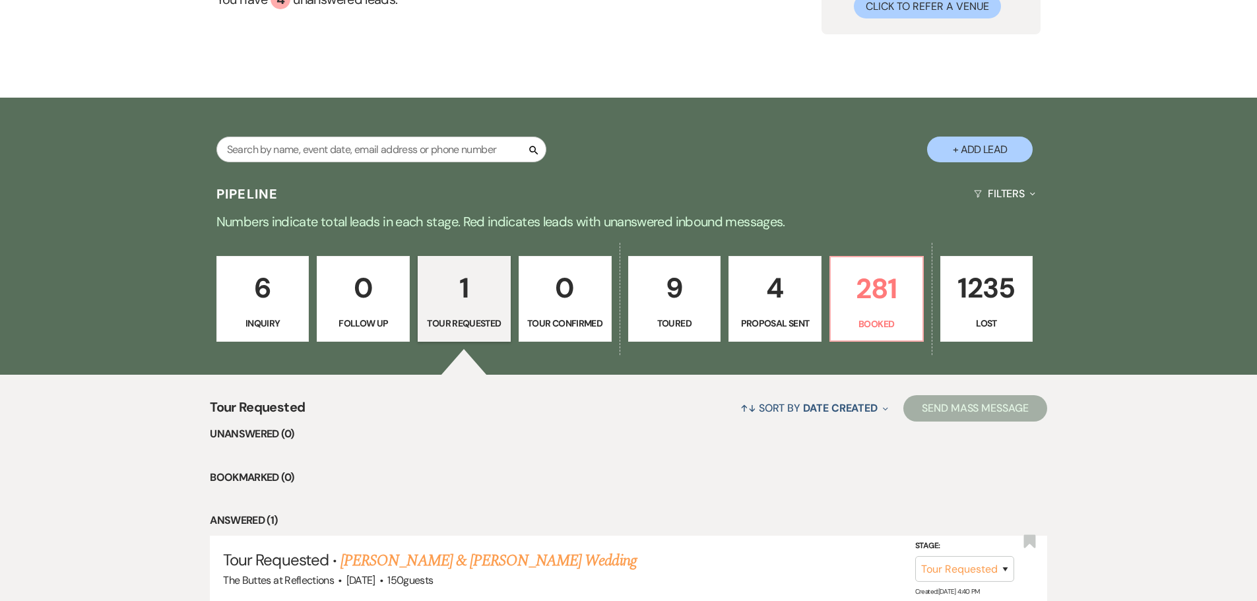
scroll to position [273, 0]
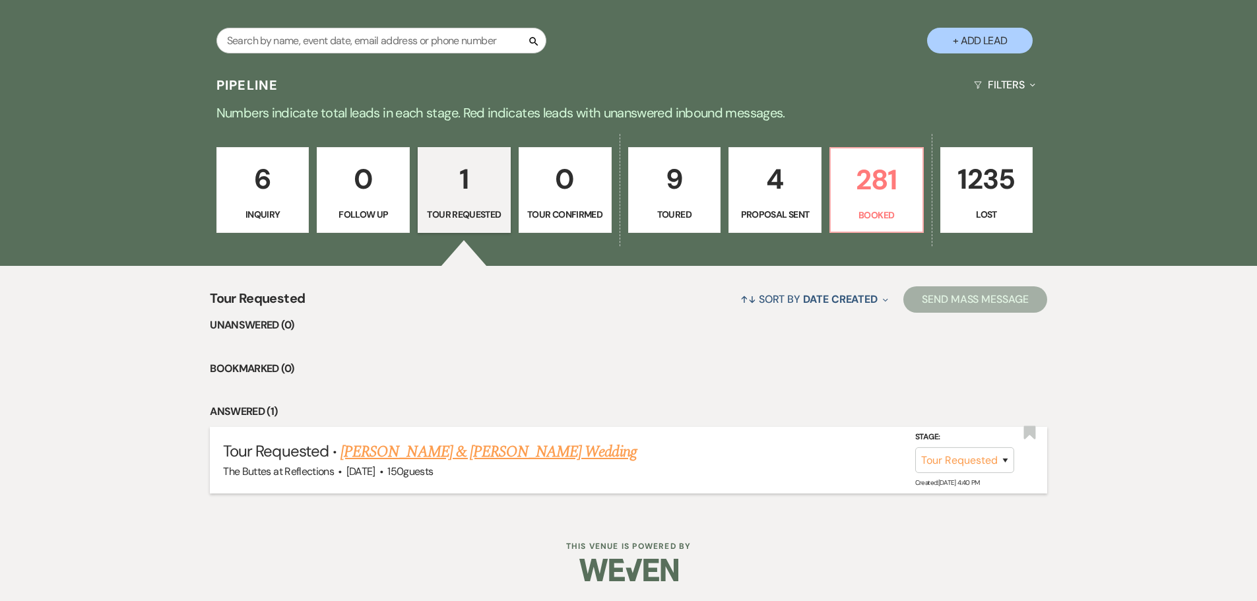
click at [468, 454] on link "[PERSON_NAME] & [PERSON_NAME] Wedding" at bounding box center [489, 452] width 296 height 24
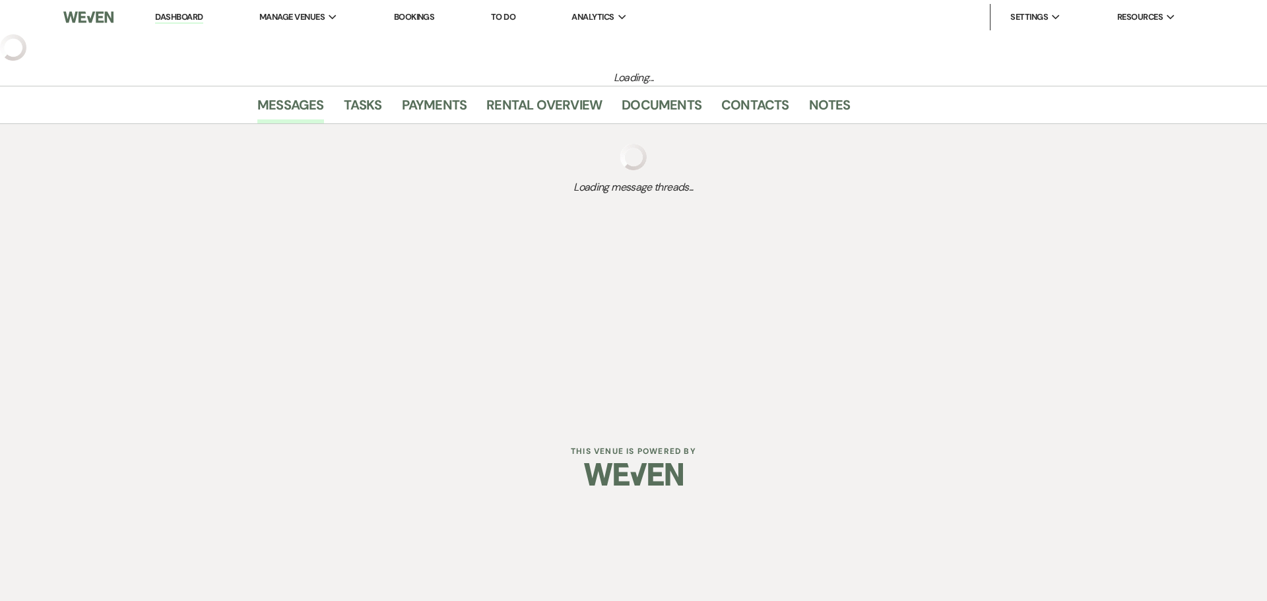
select select "2"
select select "5"
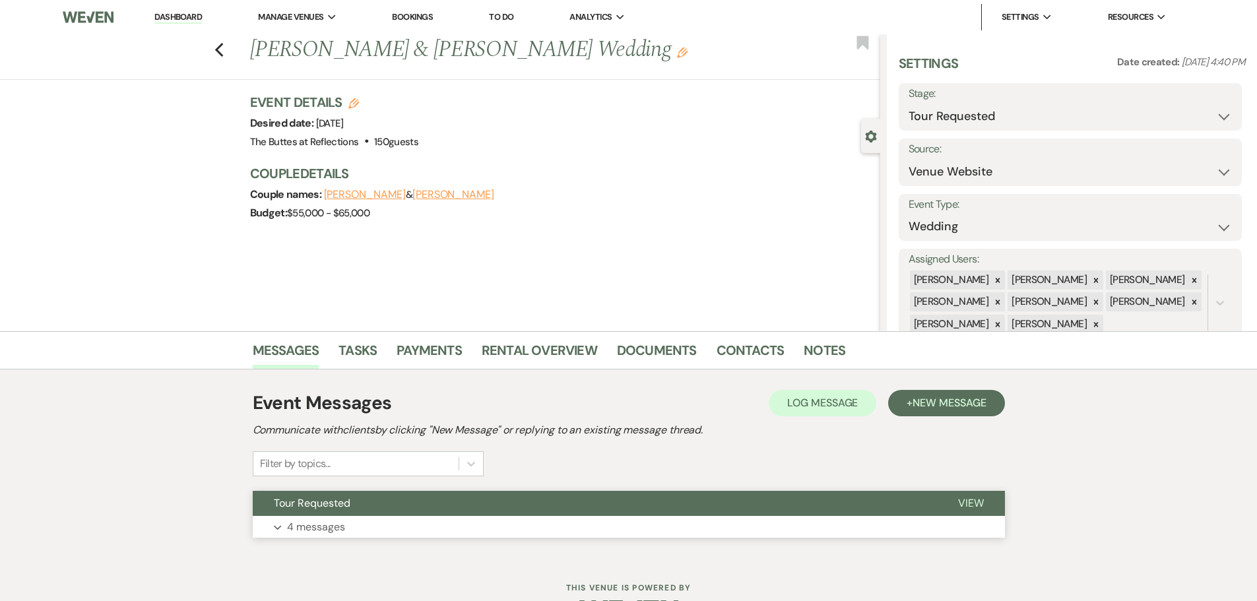
click at [308, 531] on p "4 messages" at bounding box center [316, 527] width 58 height 17
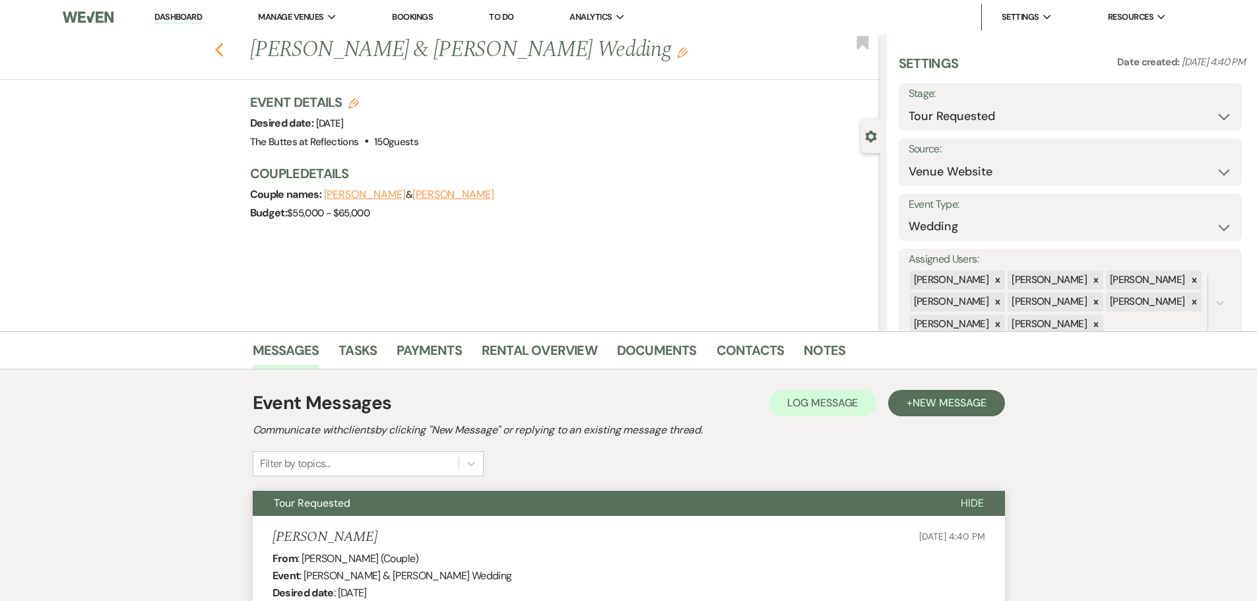
click at [220, 50] on use "button" at bounding box center [219, 50] width 9 height 15
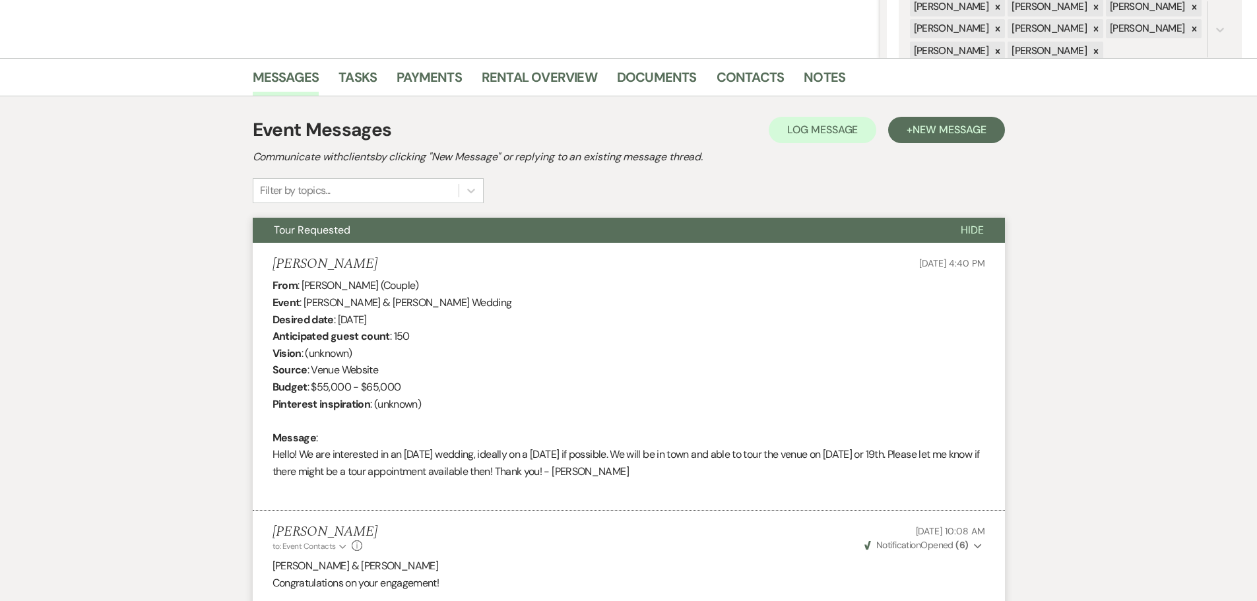
select select "2"
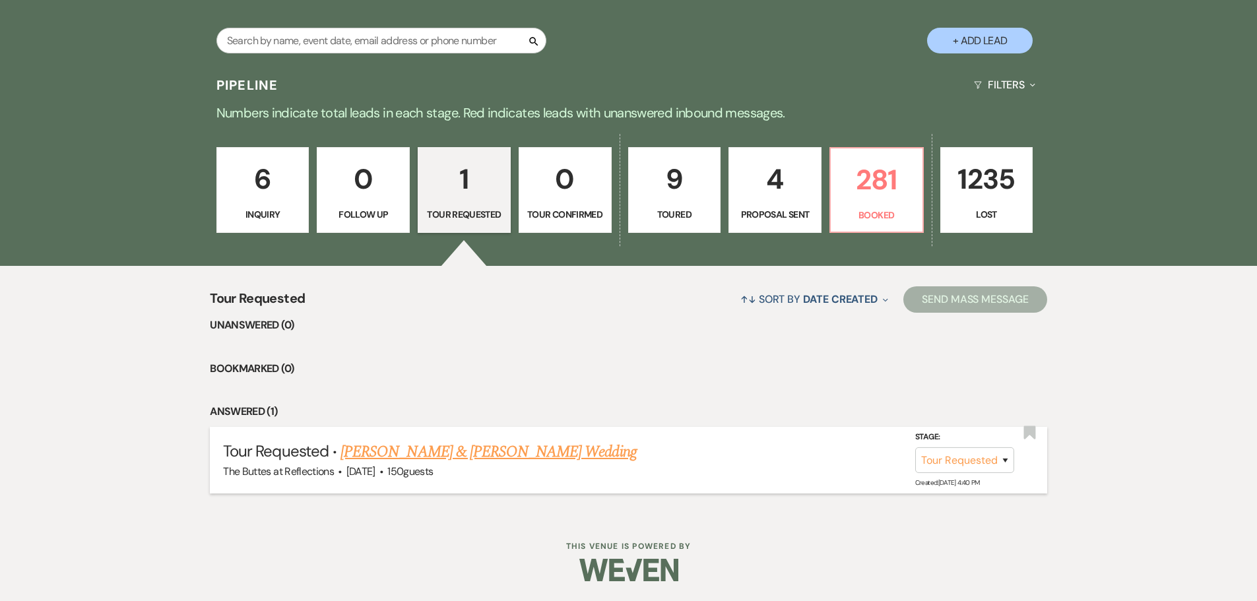
click at [440, 450] on link "[PERSON_NAME] & [PERSON_NAME] Wedding" at bounding box center [489, 452] width 296 height 24
select select "2"
select select "5"
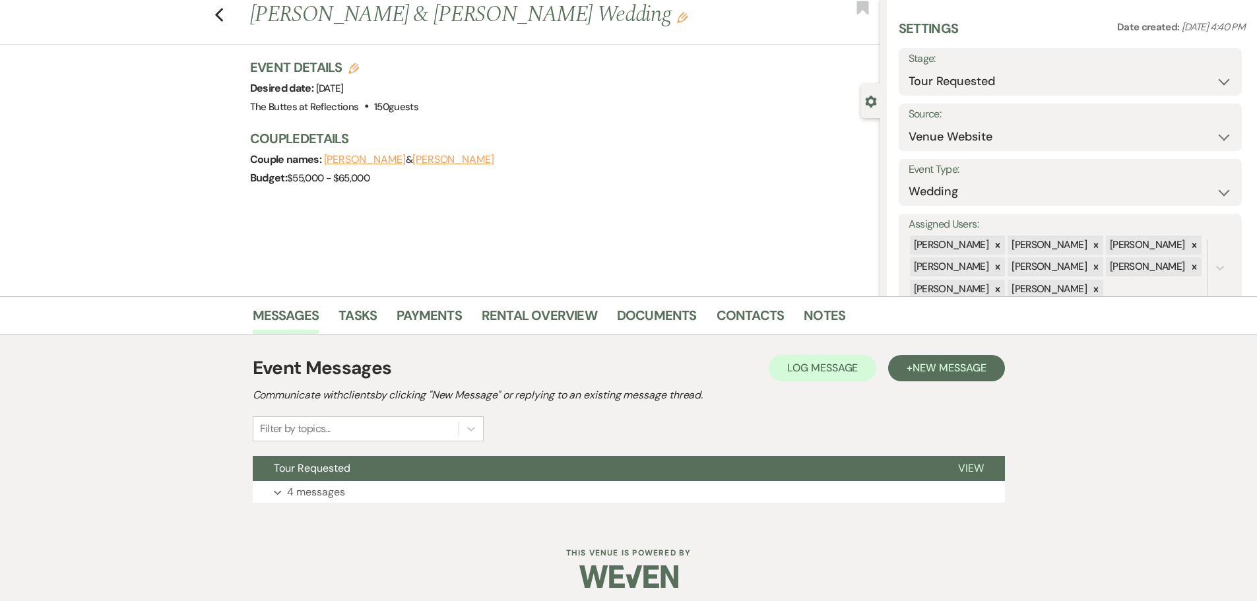
scroll to position [42, 0]
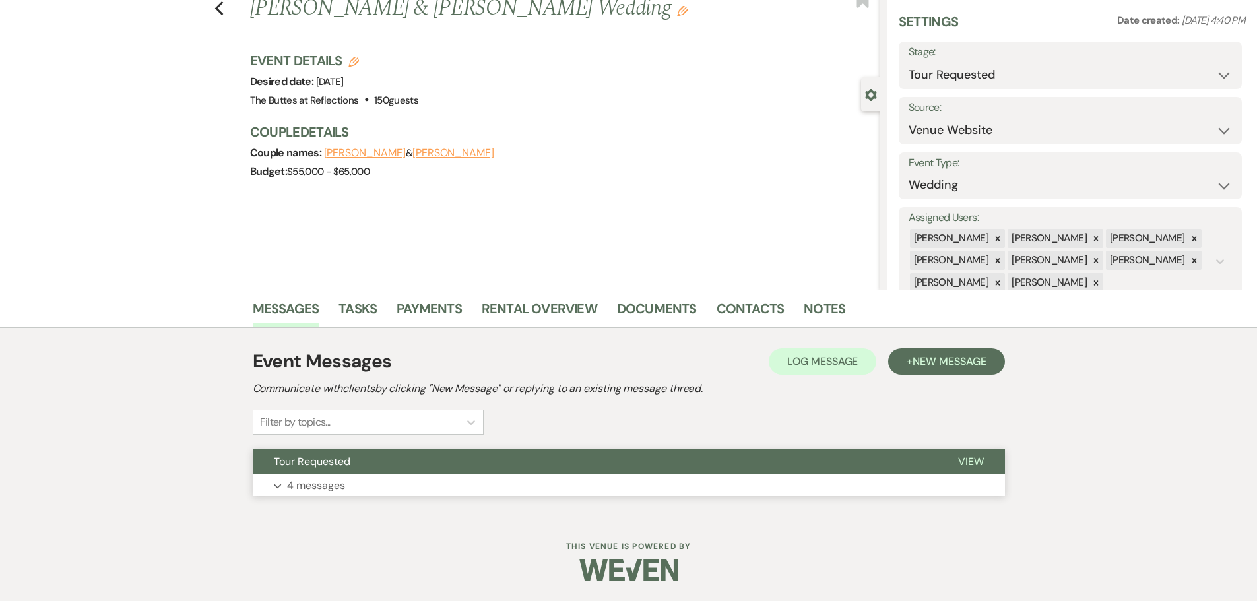
click at [294, 488] on p "4 messages" at bounding box center [316, 485] width 58 height 17
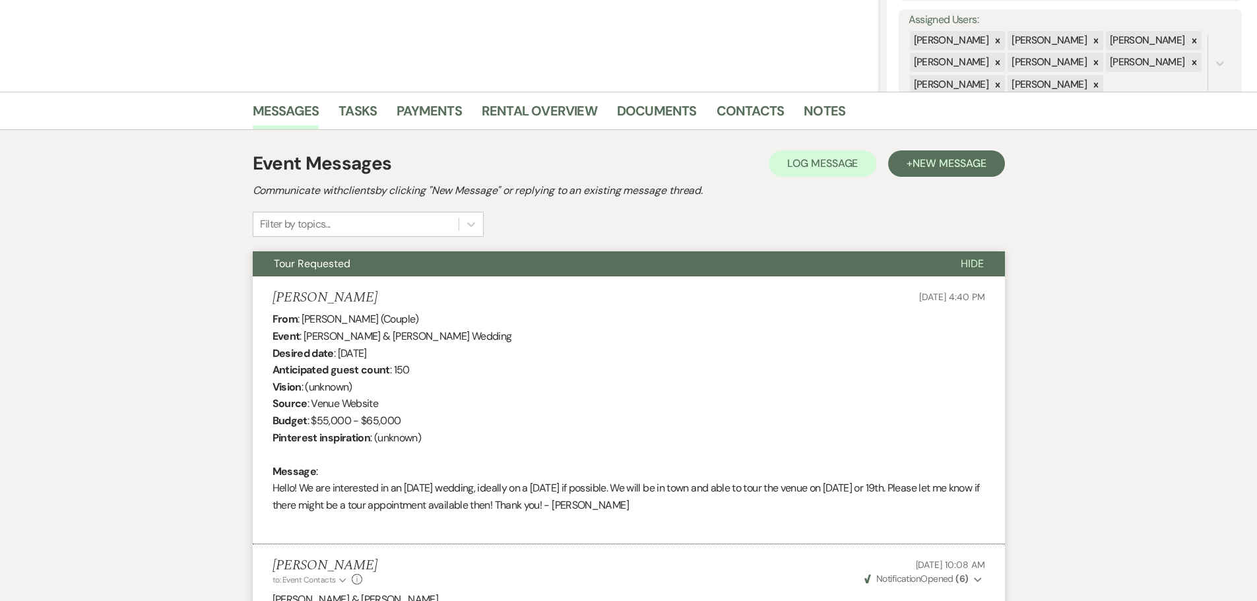
scroll to position [0, 0]
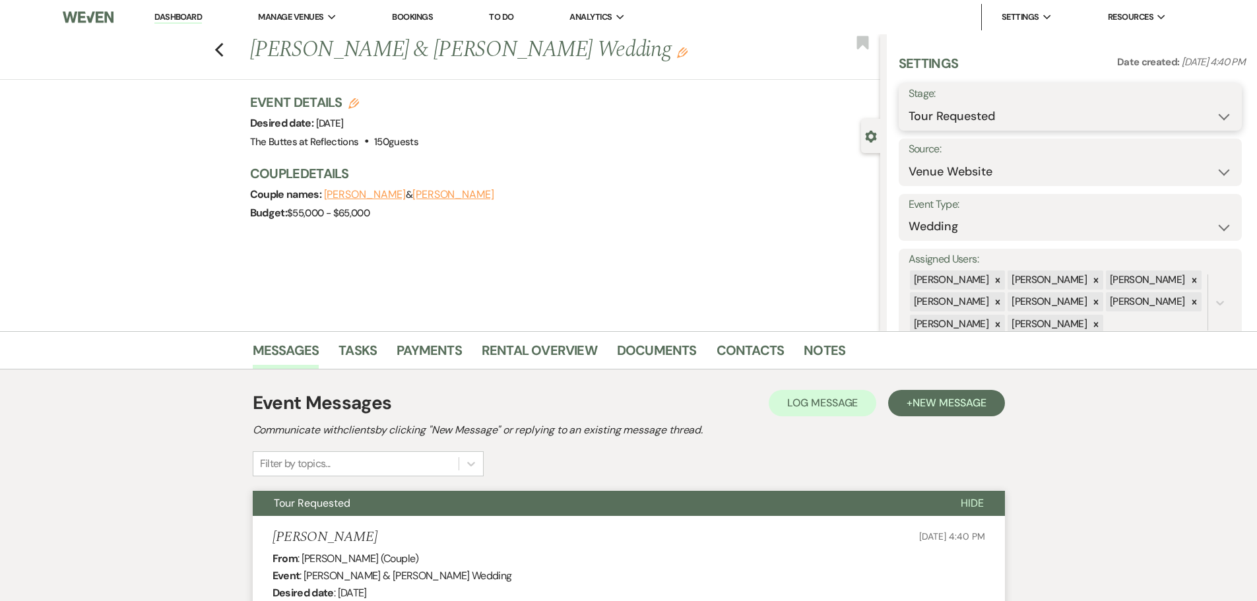
click at [1218, 119] on select "Inquiry Follow Up Tour Requested Tour Confirmed Toured Proposal Sent Booked Lost" at bounding box center [1070, 117] width 323 height 26
select select "8"
click at [909, 104] on select "Inquiry Follow Up Tour Requested Tour Confirmed Toured Proposal Sent Booked Lost" at bounding box center [1070, 117] width 323 height 26
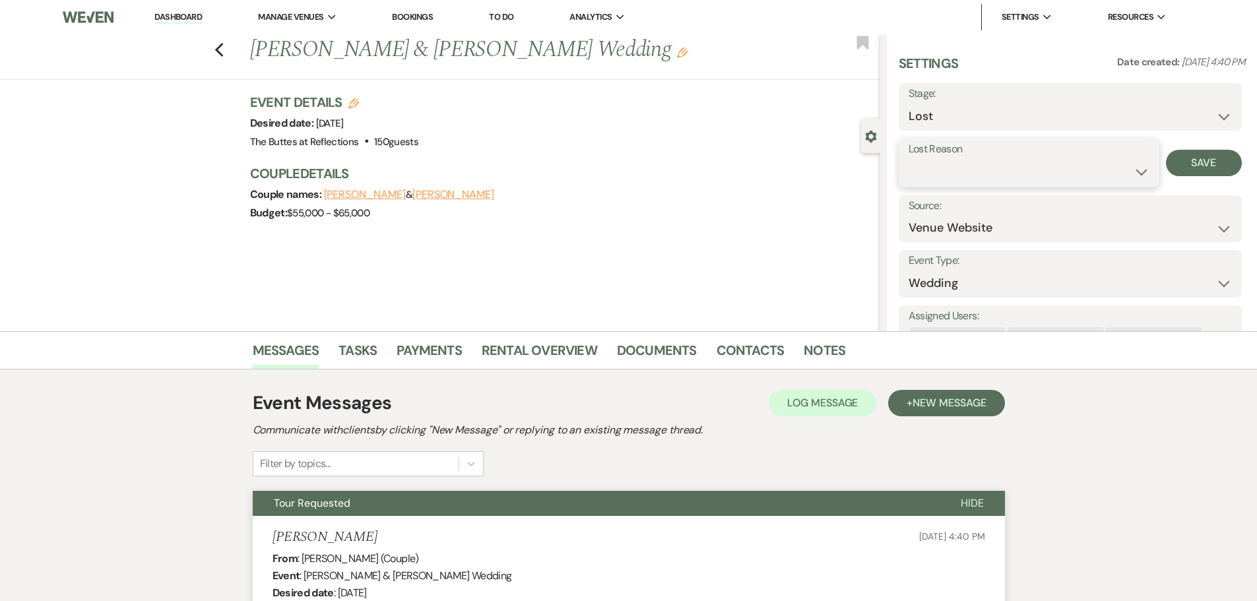
click at [1136, 174] on select "Booked Elsewhere Budget Date Unavailable No Response Not a Good Match Capacity …" at bounding box center [1029, 172] width 241 height 26
select select "5"
click at [909, 159] on select "Booked Elsewhere Budget Date Unavailable No Response Not a Good Match Capacity …" at bounding box center [1029, 172] width 241 height 26
click at [1189, 167] on button "Save" at bounding box center [1204, 163] width 76 height 26
click at [223, 53] on use "button" at bounding box center [219, 50] width 9 height 15
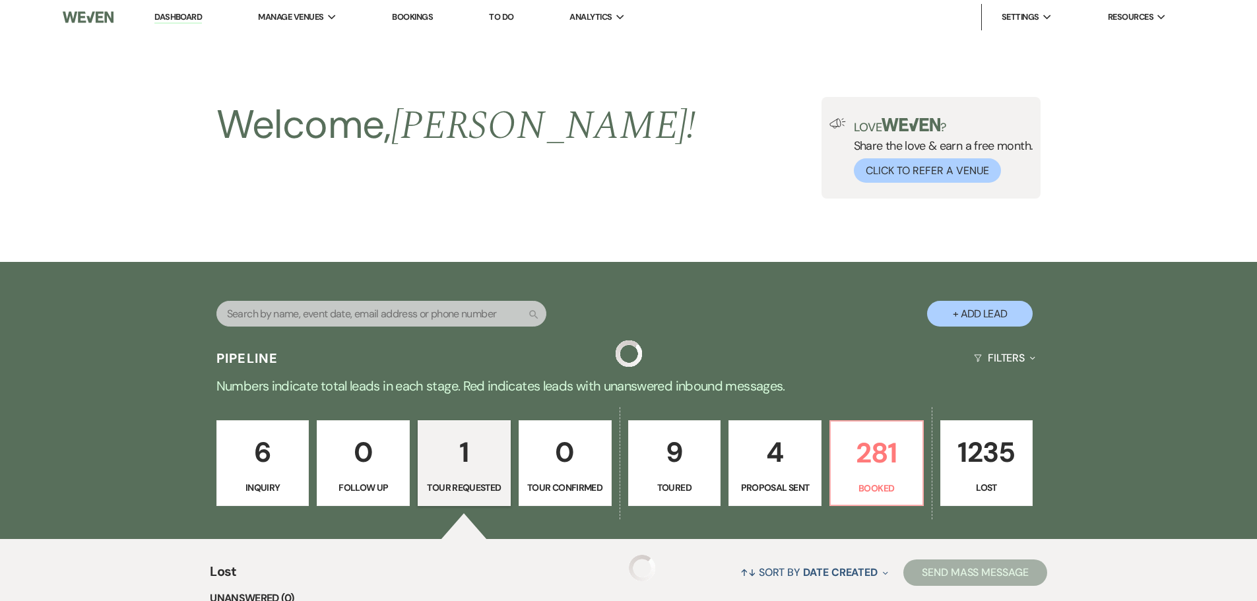
scroll to position [133, 0]
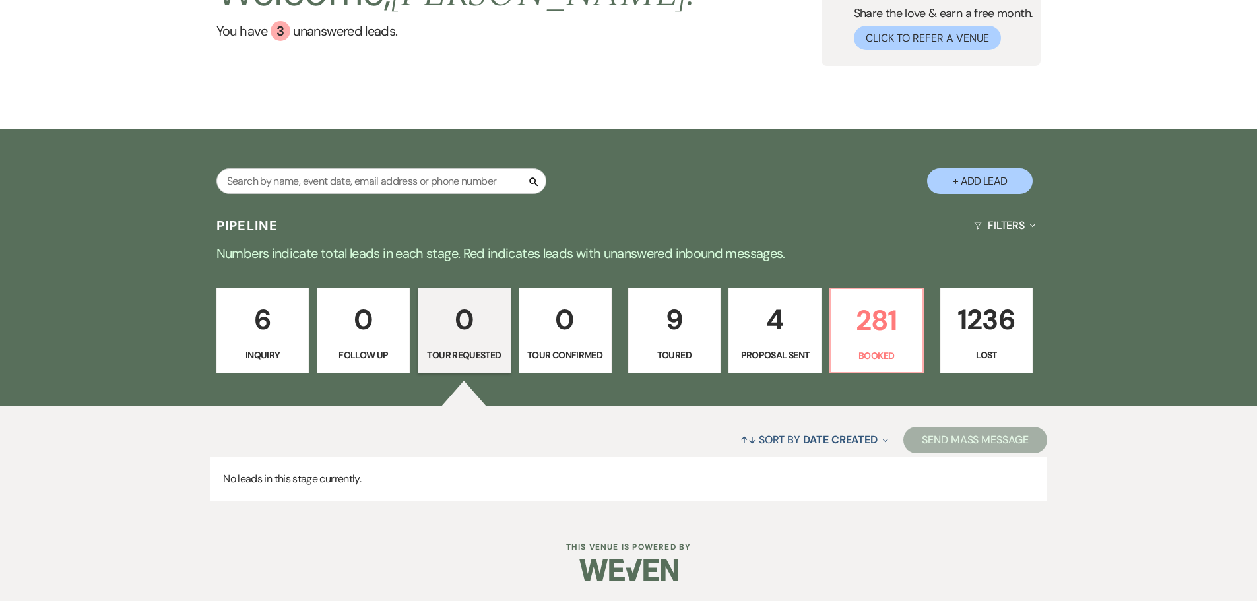
click at [270, 329] on p "6" at bounding box center [263, 320] width 76 height 44
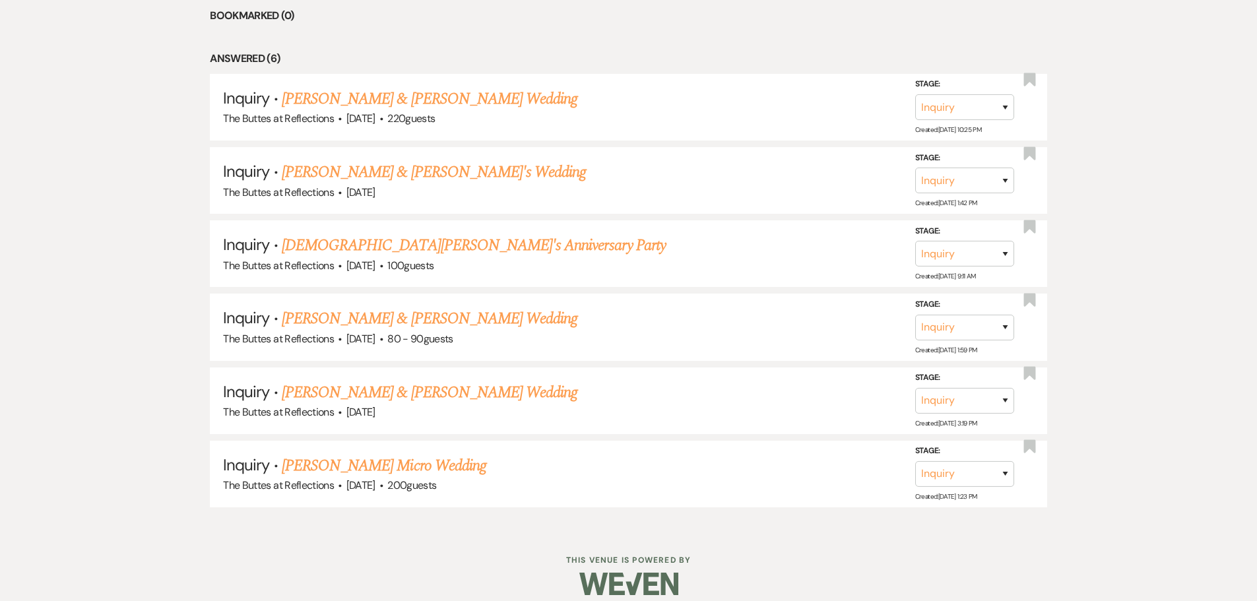
scroll to position [621, 0]
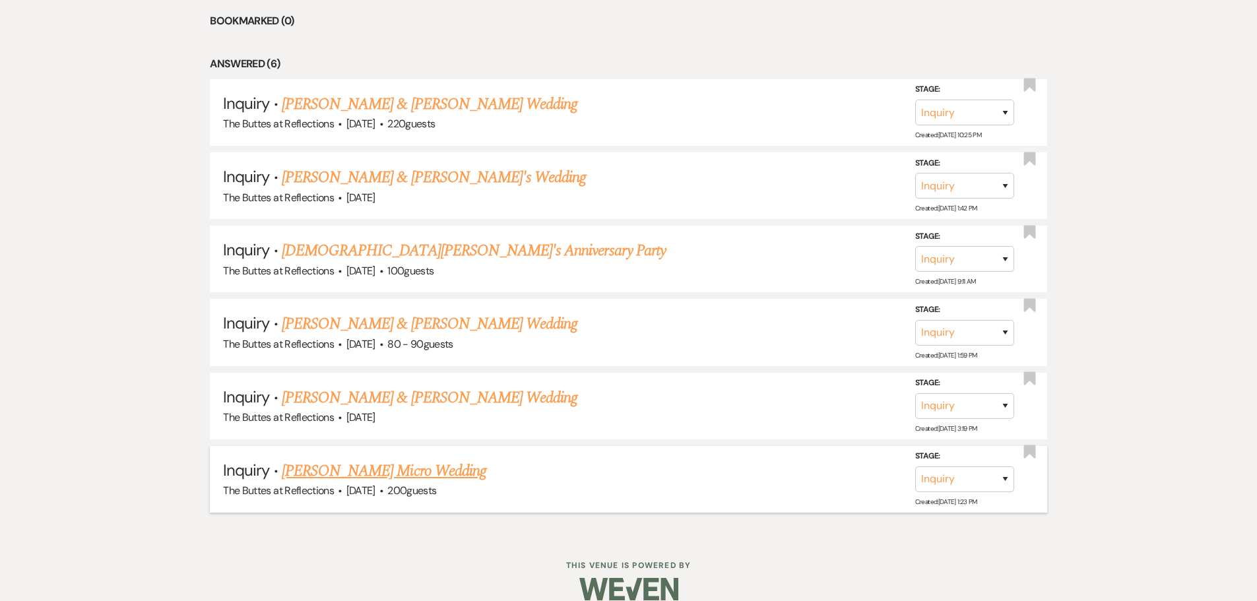
click at [400, 477] on link "[PERSON_NAME] Micro Wedding" at bounding box center [384, 471] width 205 height 24
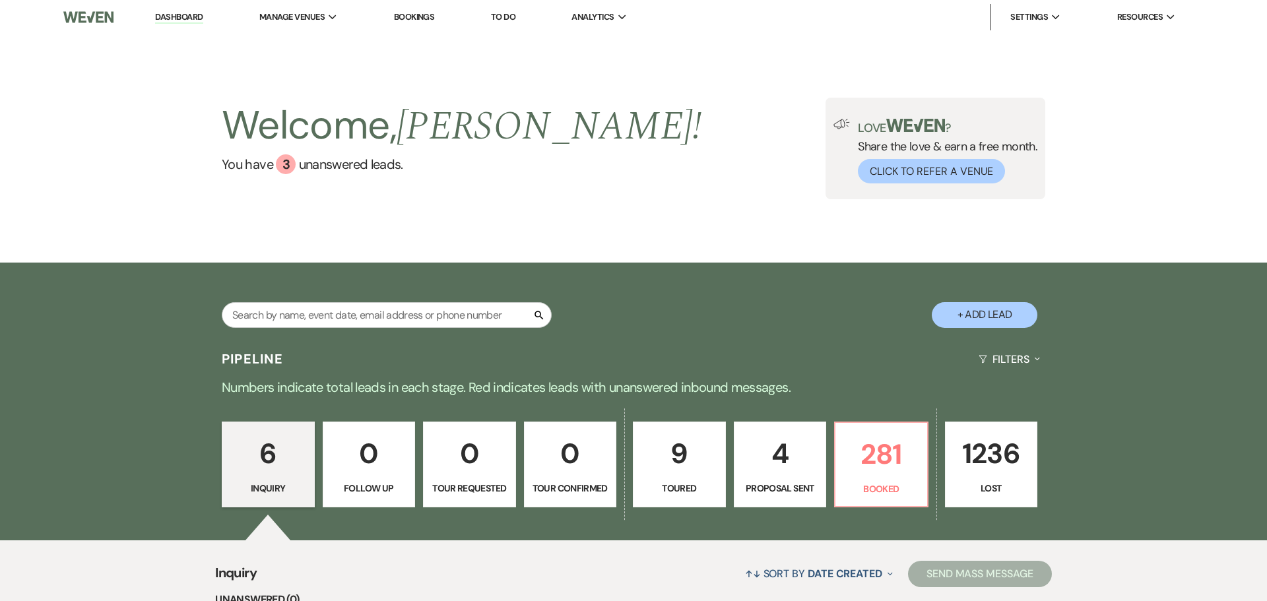
select select "5"
select select "16"
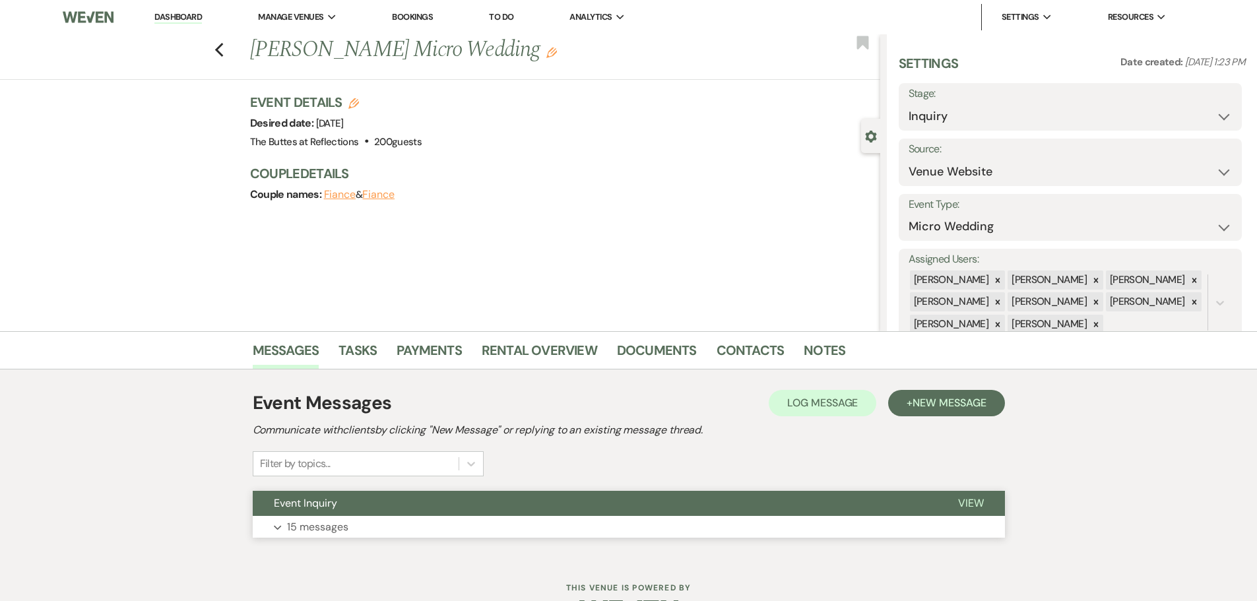
click at [335, 530] on p "15 messages" at bounding box center [317, 527] width 61 height 17
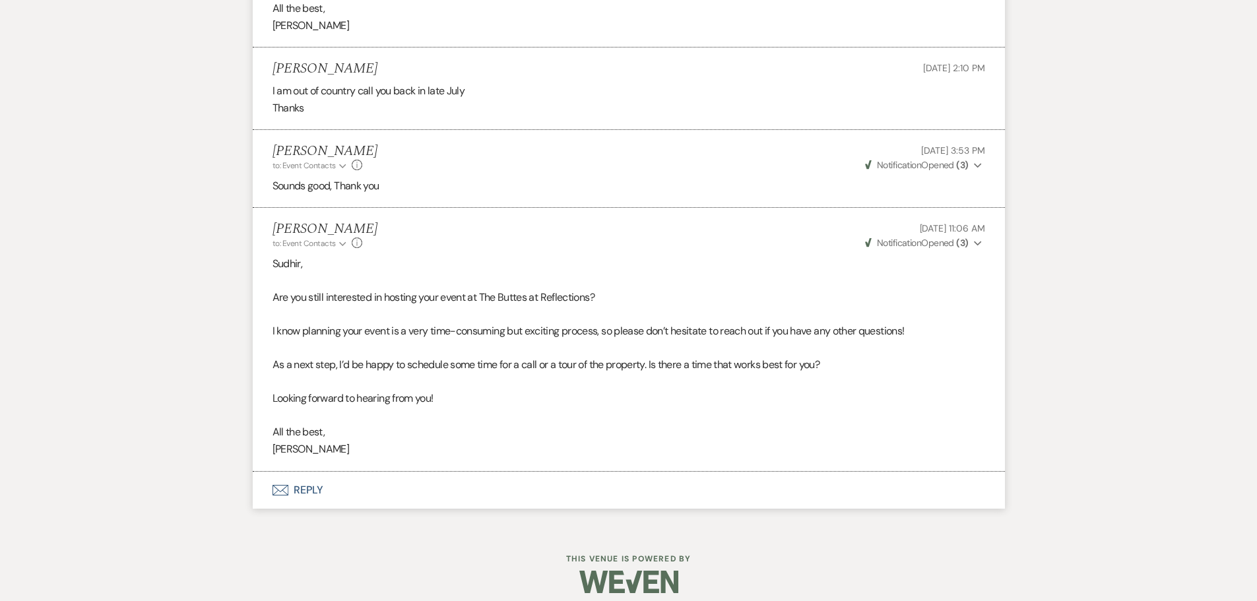
scroll to position [2849, 0]
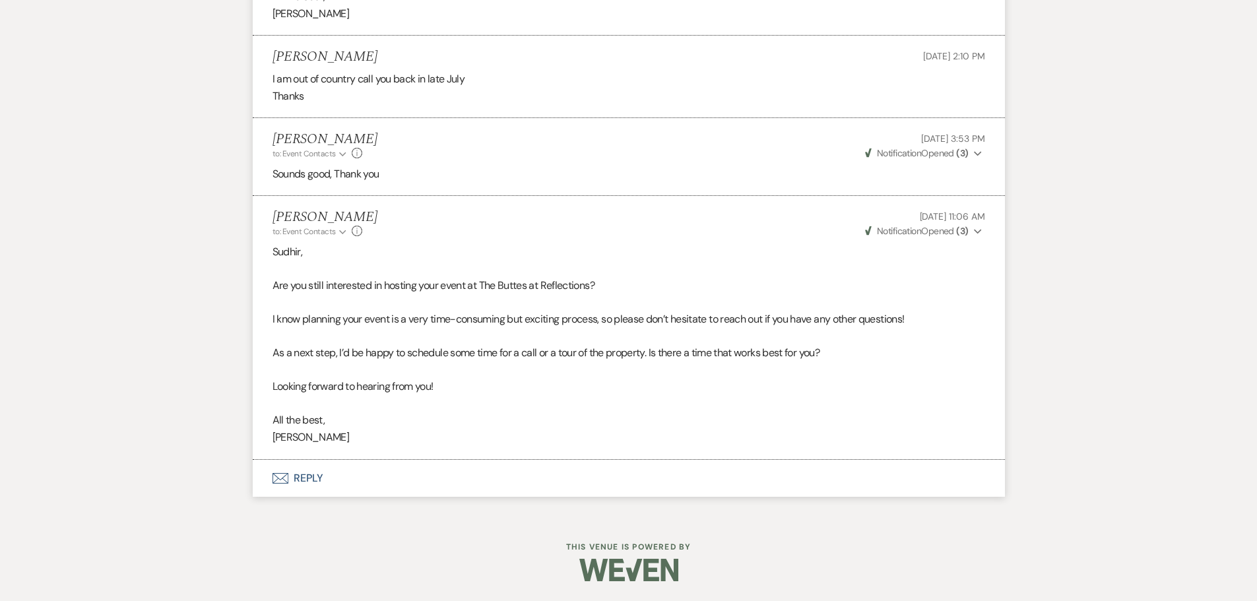
click at [293, 480] on button "Envelope Reply" at bounding box center [629, 478] width 752 height 37
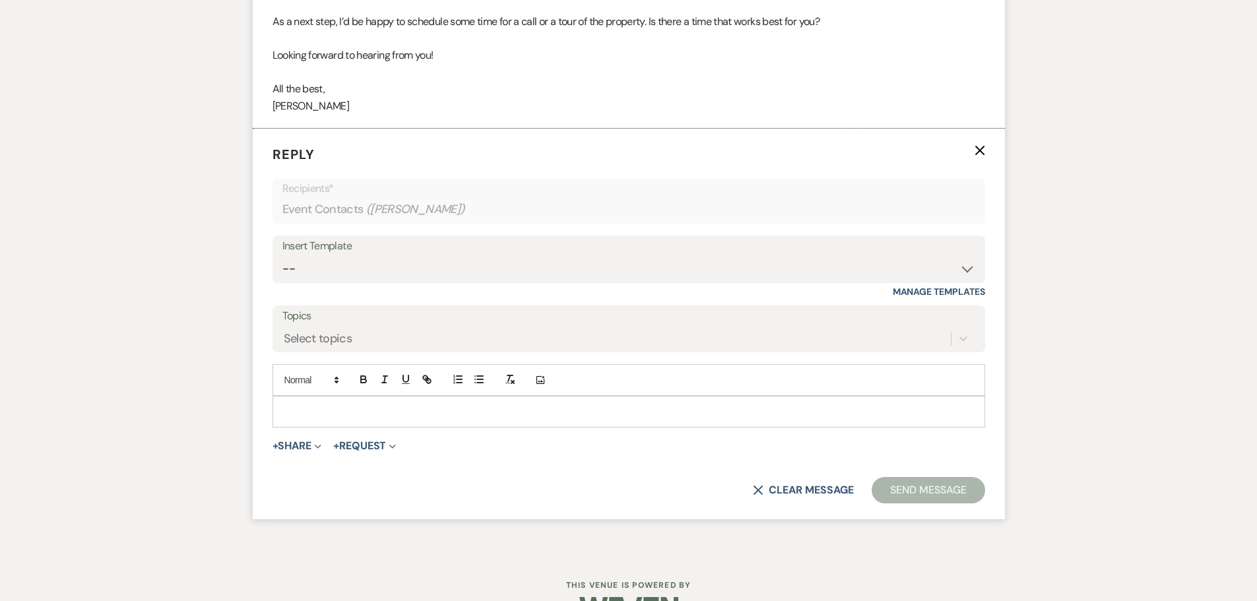
scroll to position [3204, 0]
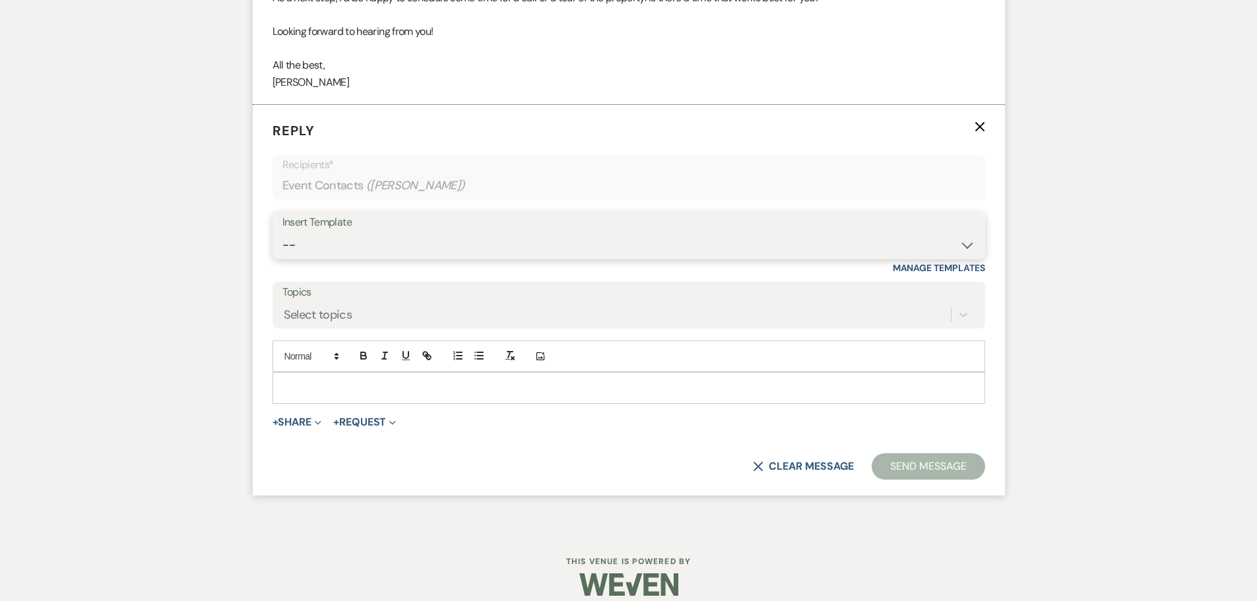
click at [963, 247] on select "-- Weven Planning Portal Introduction (Booked Events) Follow up - After Tour Re…" at bounding box center [628, 245] width 693 height 26
select select "5946"
click at [282, 232] on select "-- Weven Planning Portal Introduction (Booked Events) Follow up - After Tour Re…" at bounding box center [628, 245] width 693 height 26
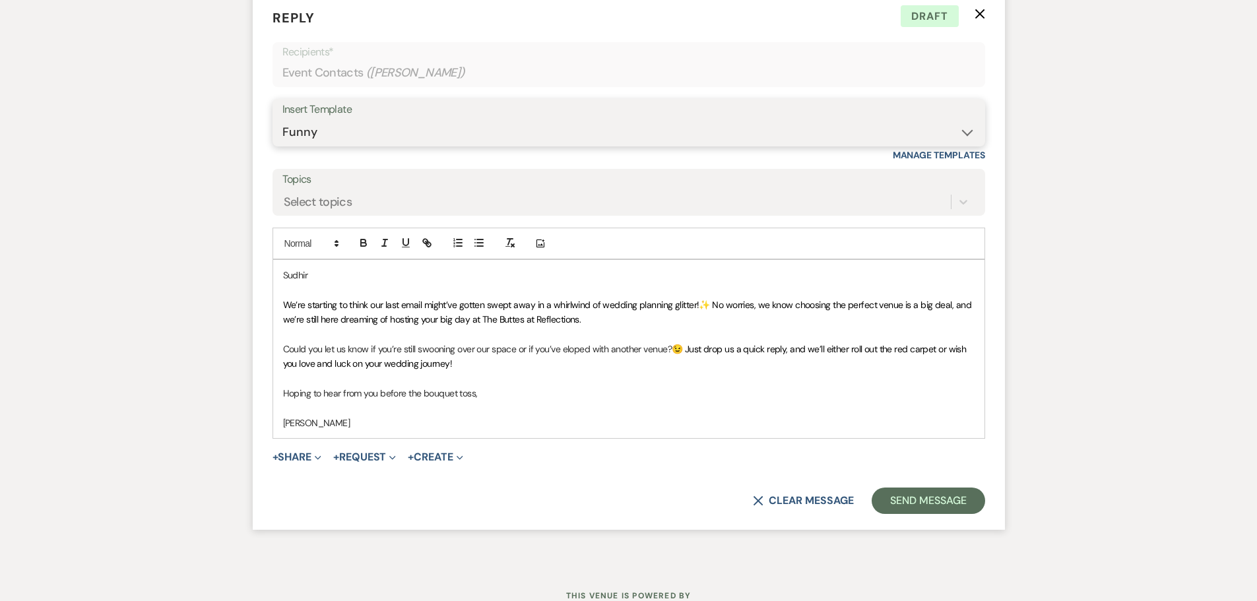
scroll to position [3366, 0]
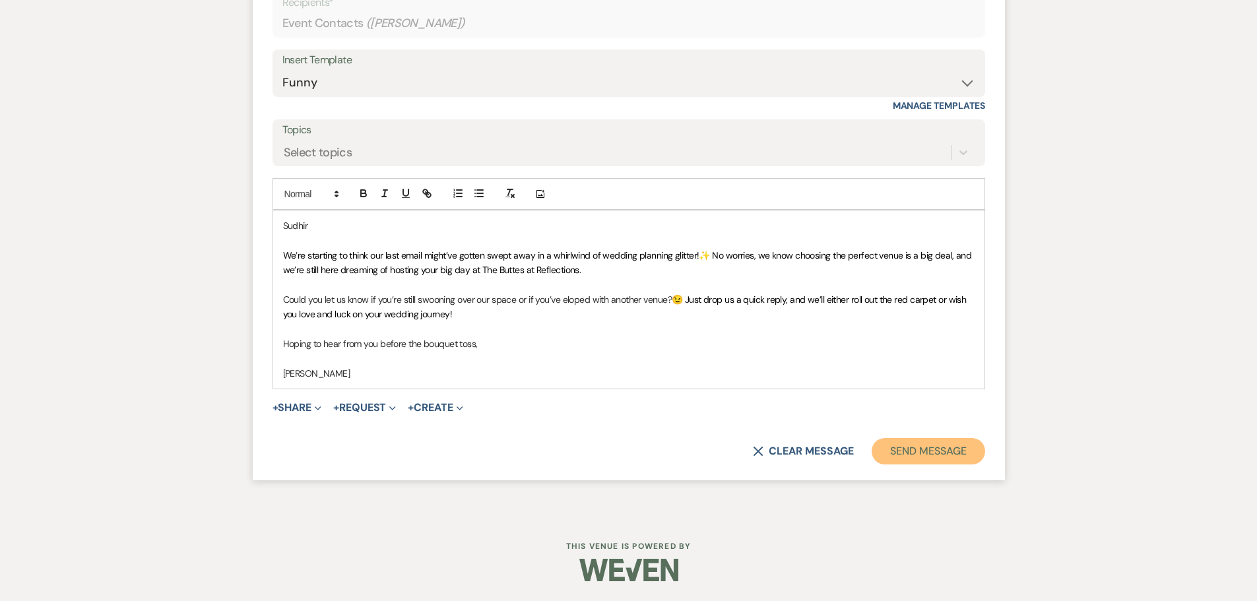
click at [957, 458] on button "Send Message" at bounding box center [928, 451] width 113 height 26
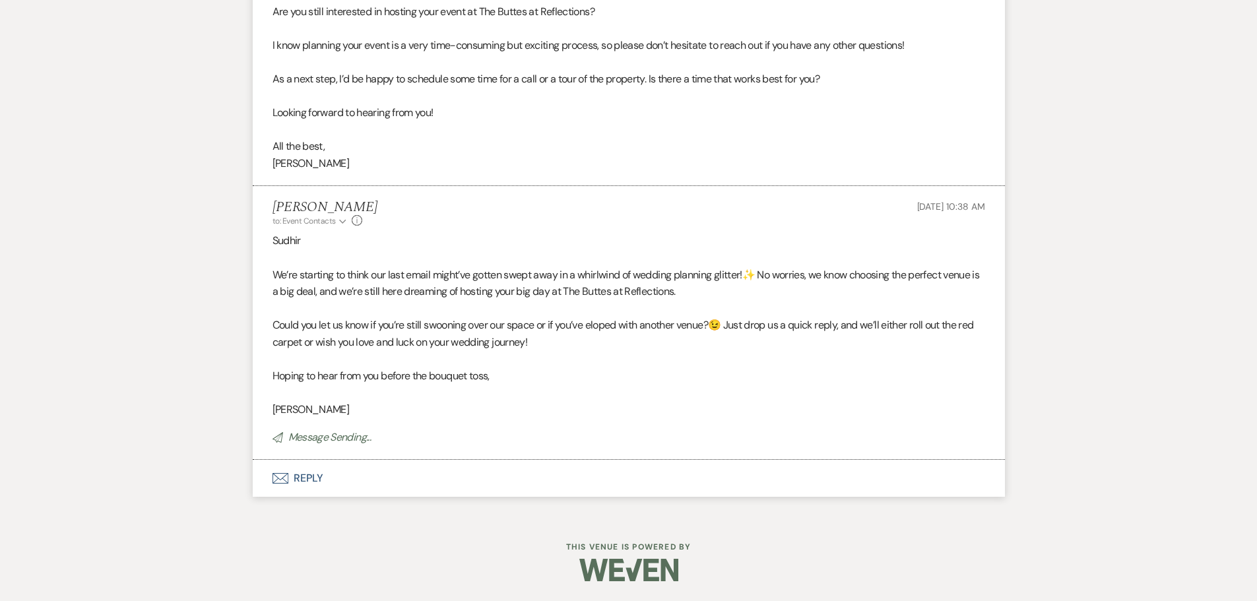
scroll to position [3096, 0]
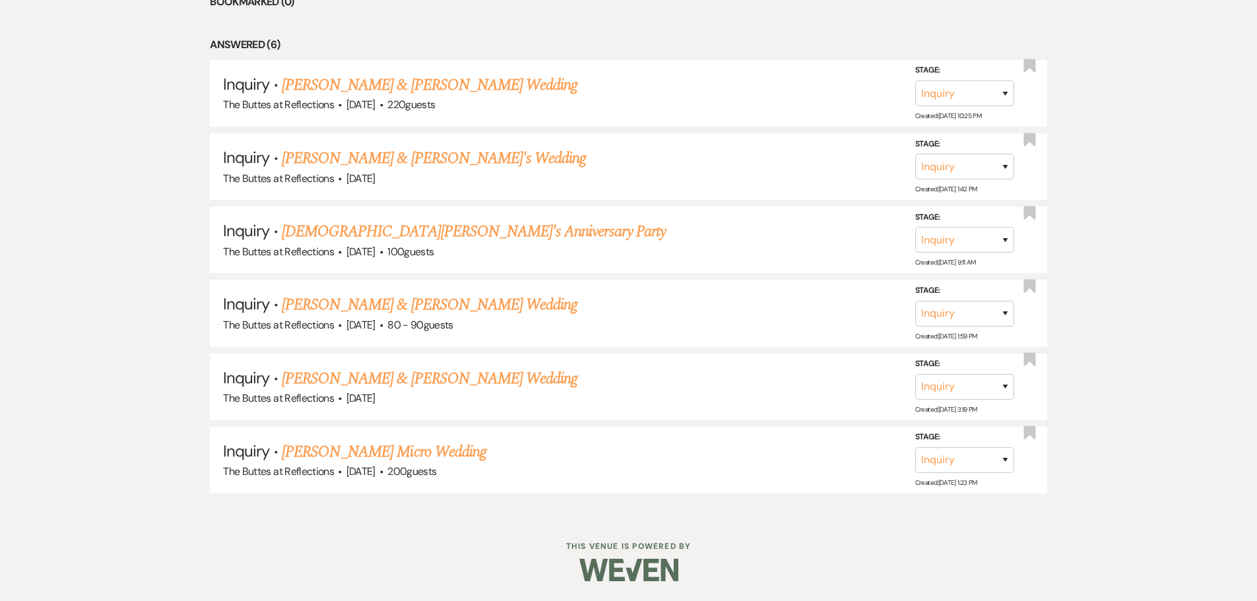
scroll to position [621, 0]
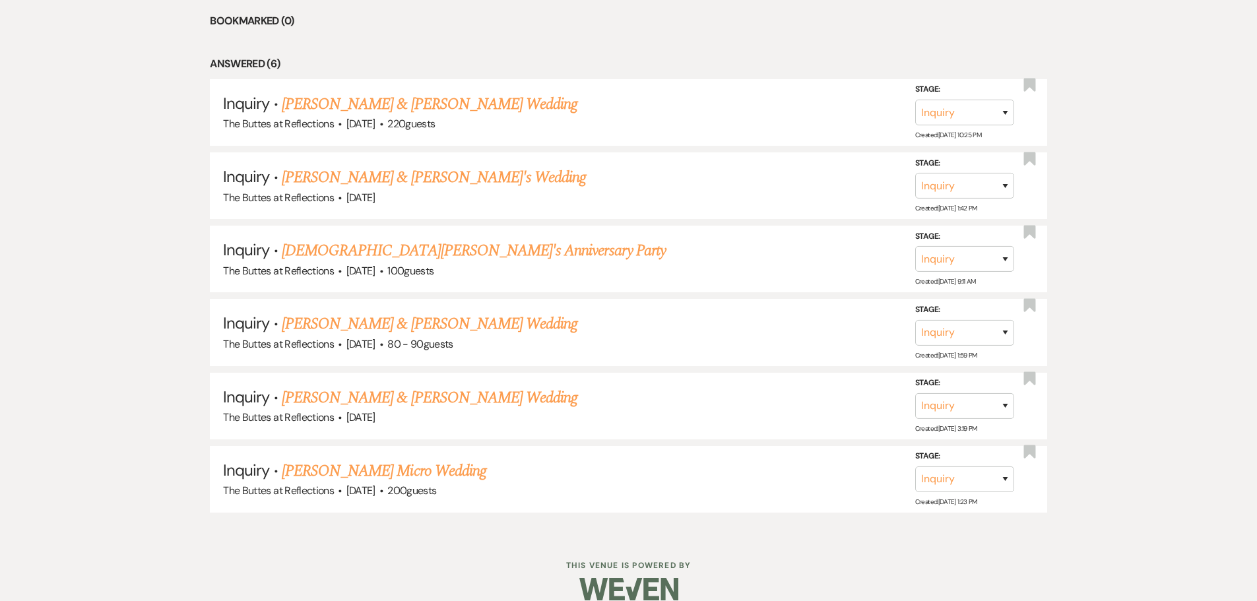
click at [310, 399] on link "[PERSON_NAME] & [PERSON_NAME] Wedding" at bounding box center [430, 398] width 296 height 24
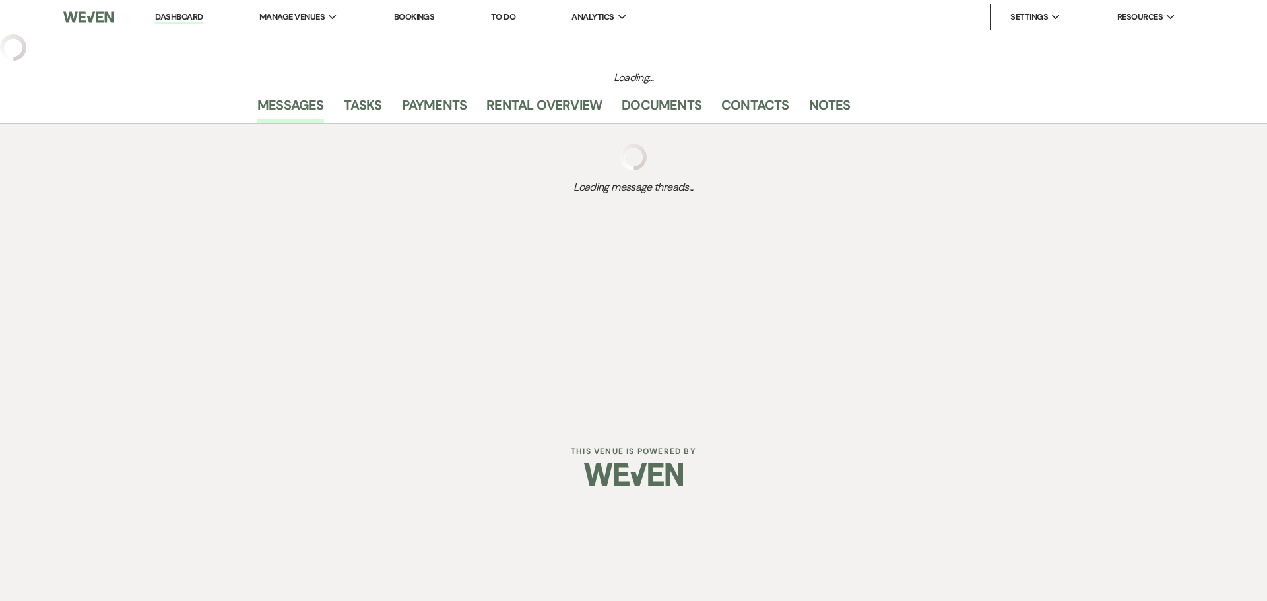
select select "5"
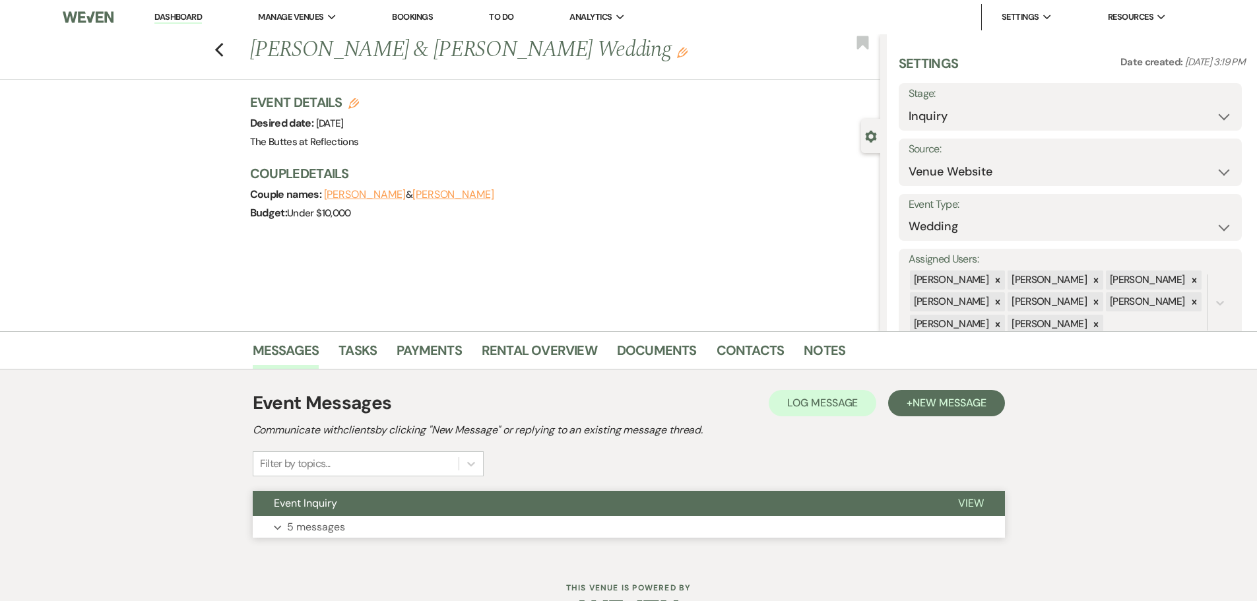
click at [320, 530] on p "5 messages" at bounding box center [316, 527] width 58 height 17
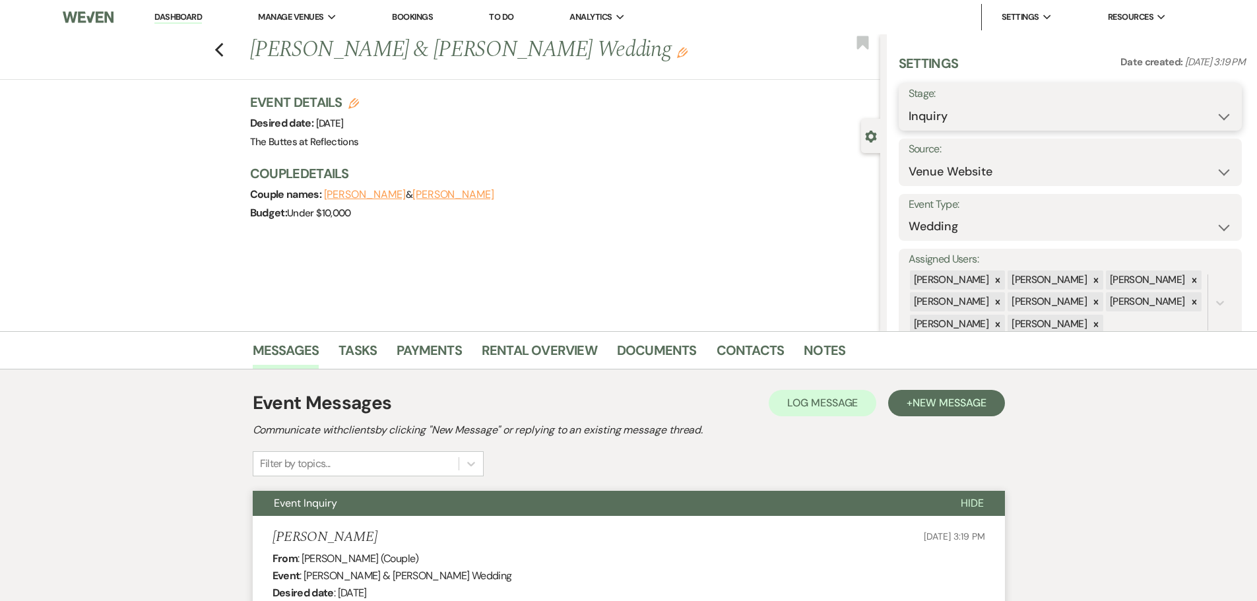
click at [1219, 120] on select "Inquiry Follow Up Tour Requested Tour Confirmed Toured Proposal Sent Booked Lost" at bounding box center [1070, 117] width 323 height 26
select select "8"
click at [909, 104] on select "Inquiry Follow Up Tour Requested Tour Confirmed Toured Proposal Sent Booked Lost" at bounding box center [1070, 117] width 323 height 26
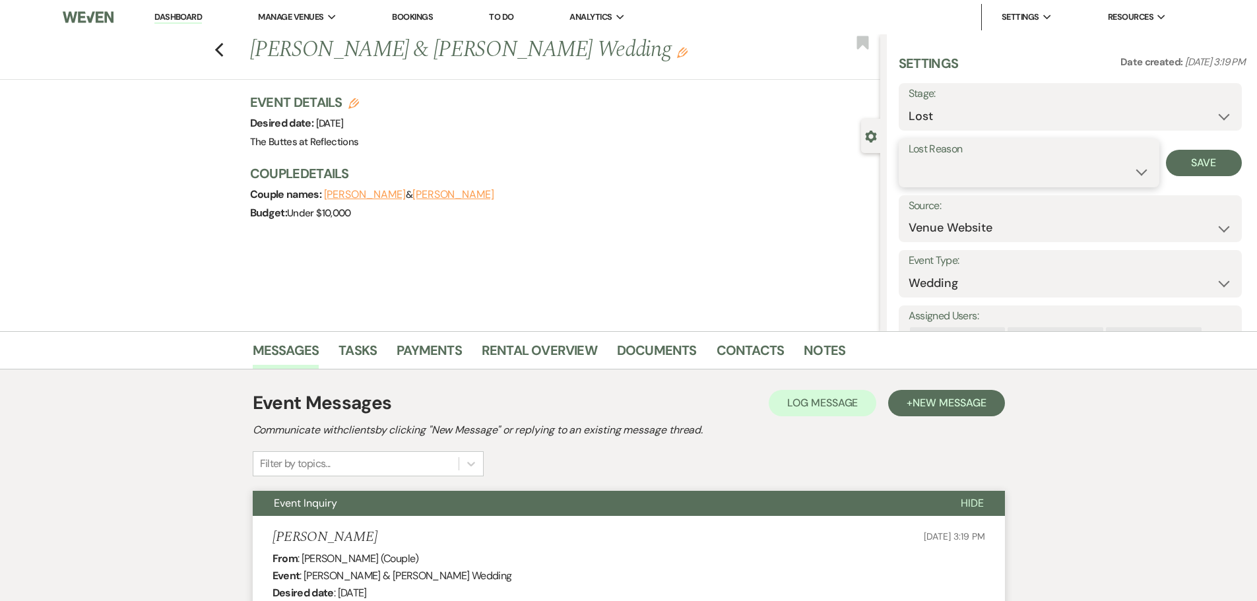
click at [1137, 178] on select "Booked Elsewhere Budget Date Unavailable No Response Not a Good Match Capacity …" at bounding box center [1029, 172] width 241 height 26
select select "5"
click at [909, 159] on select "Booked Elsewhere Budget Date Unavailable No Response Not a Good Match Capacity …" at bounding box center [1029, 172] width 241 height 26
click at [1209, 168] on button "Save" at bounding box center [1204, 163] width 76 height 26
click at [223, 55] on use "button" at bounding box center [219, 50] width 9 height 15
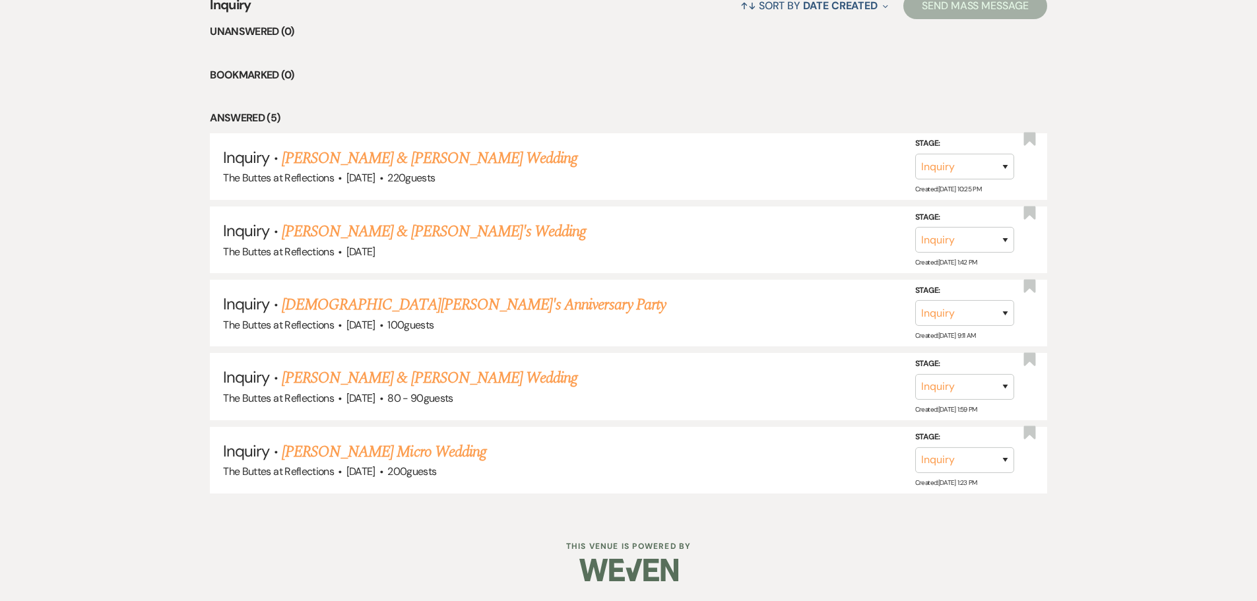
scroll to position [567, 0]
click at [298, 378] on link "[PERSON_NAME] & [PERSON_NAME] Wedding" at bounding box center [430, 378] width 296 height 24
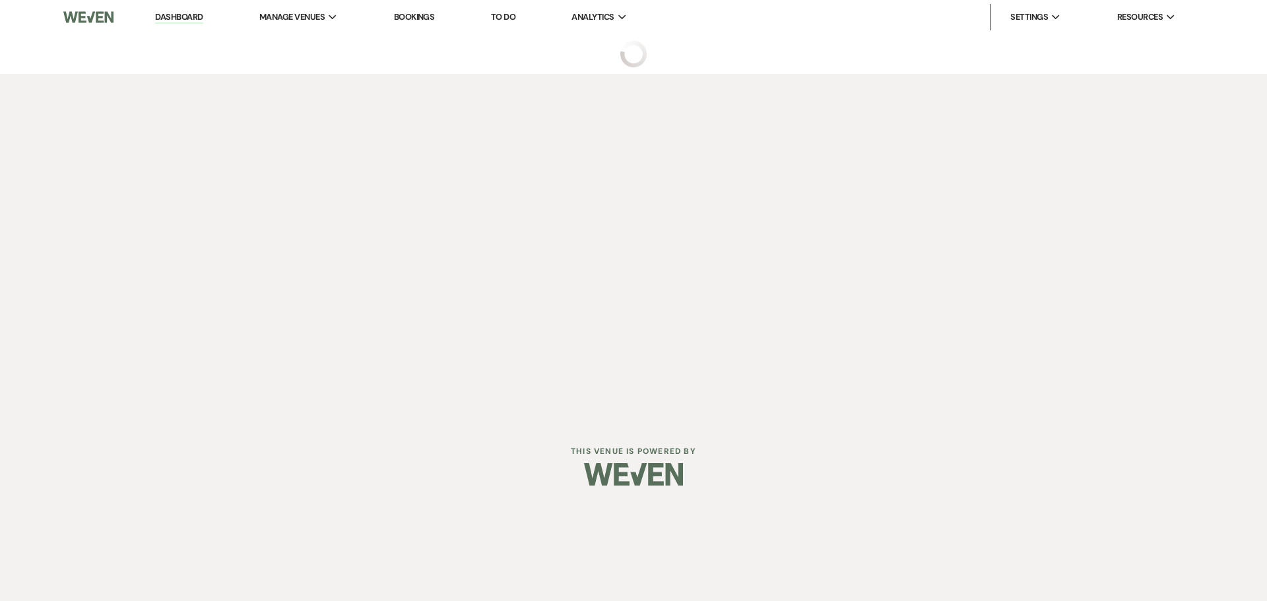
select select "6"
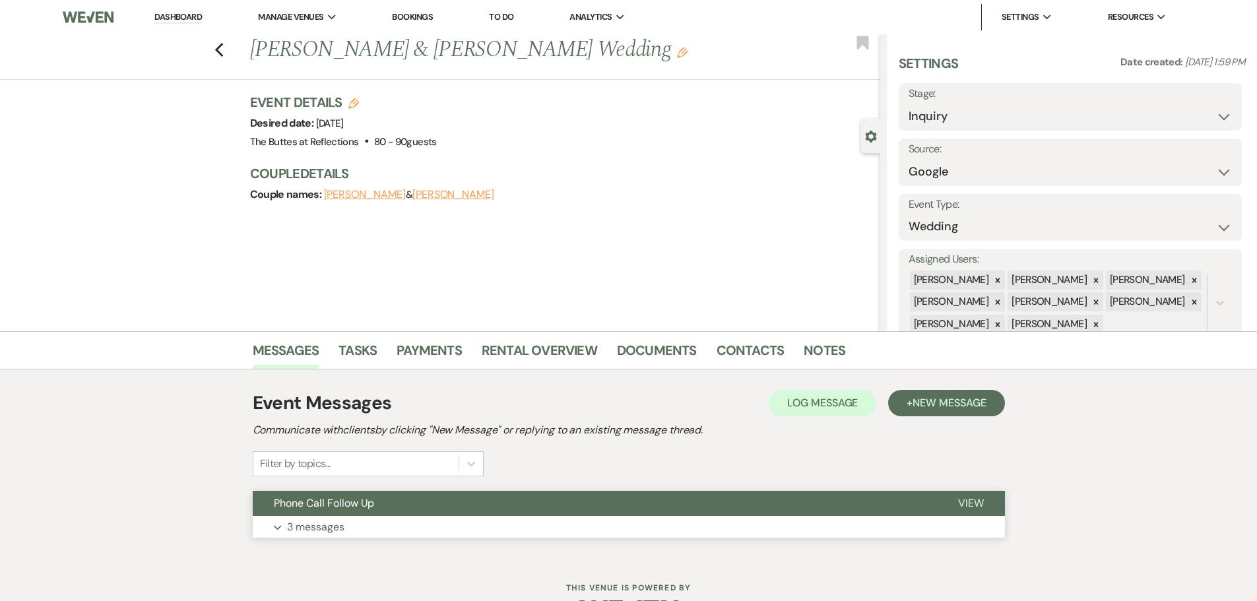
click at [308, 533] on p "3 messages" at bounding box center [315, 527] width 57 height 17
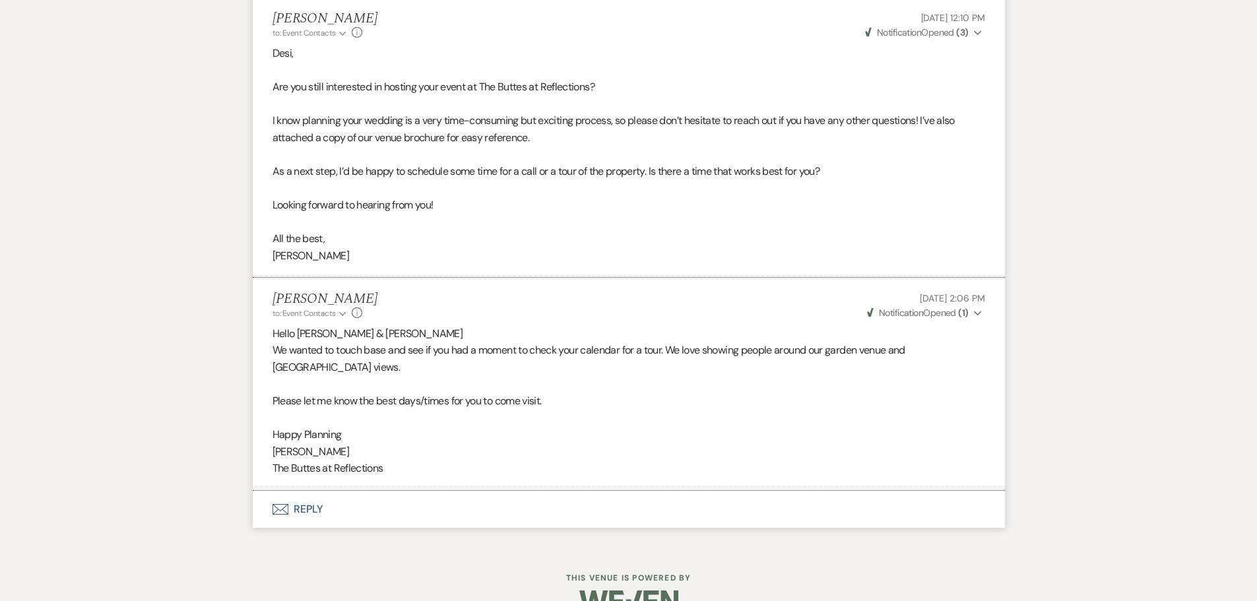
scroll to position [1016, 0]
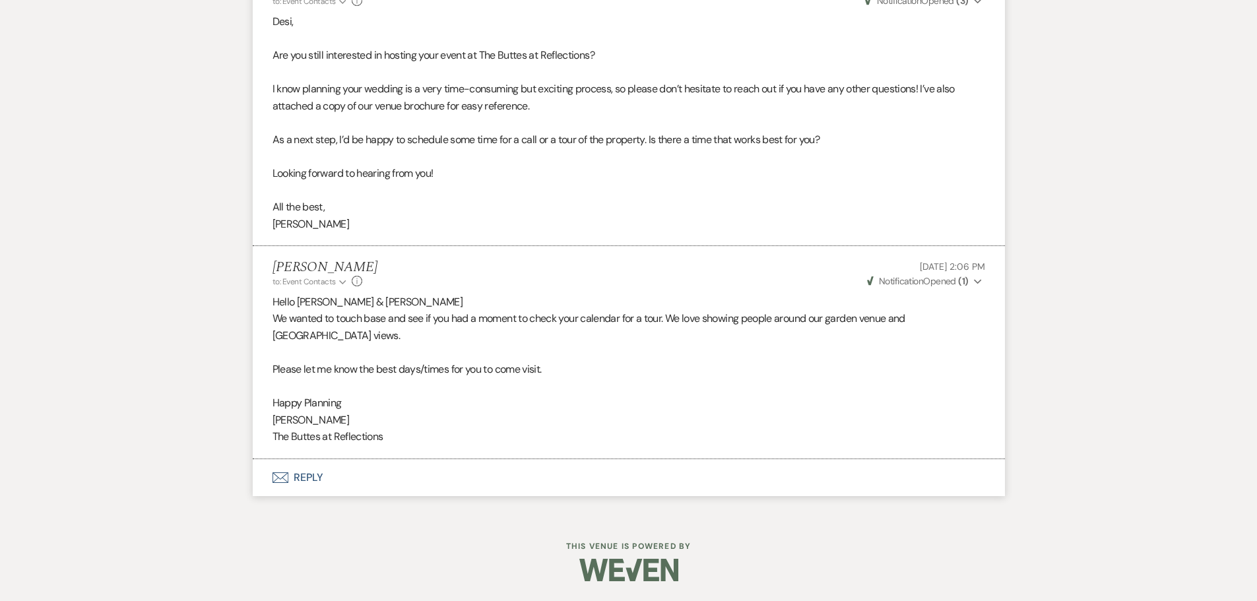
click at [298, 478] on button "Envelope Reply" at bounding box center [629, 477] width 752 height 37
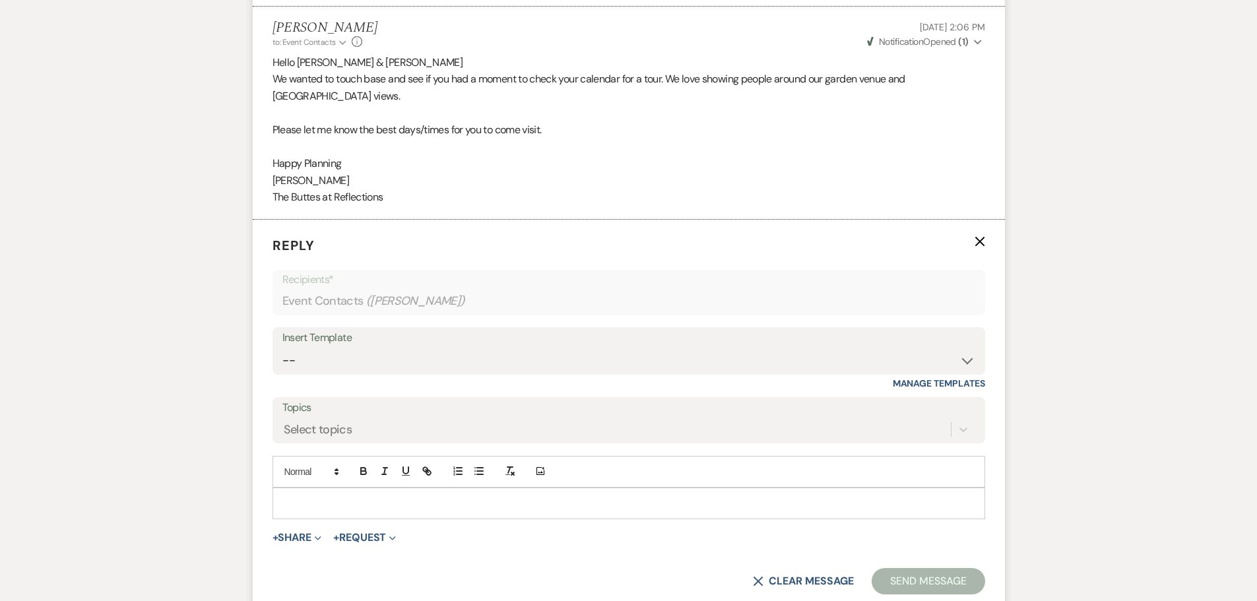
scroll to position [1371, 0]
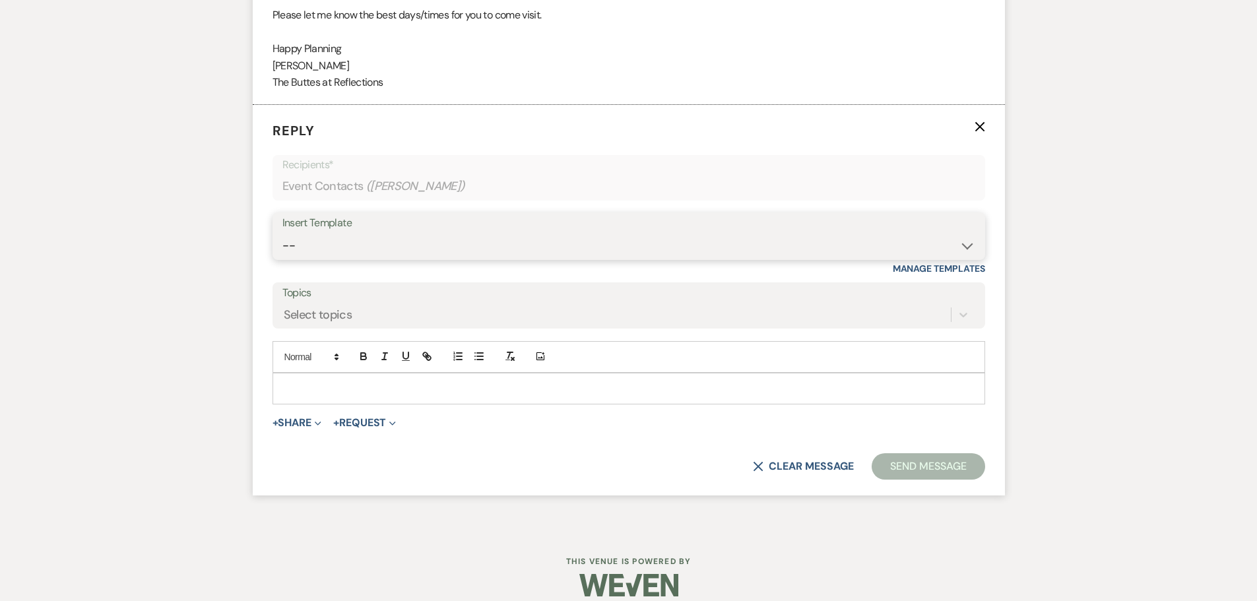
click at [969, 245] on select "-- Weven Planning Portal Introduction (Booked Events) Follow up - After Tour Re…" at bounding box center [628, 246] width 693 height 26
select select "5627"
click at [282, 233] on select "-- Weven Planning Portal Introduction (Booked Events) Follow up - After Tour Re…" at bounding box center [628, 246] width 693 height 26
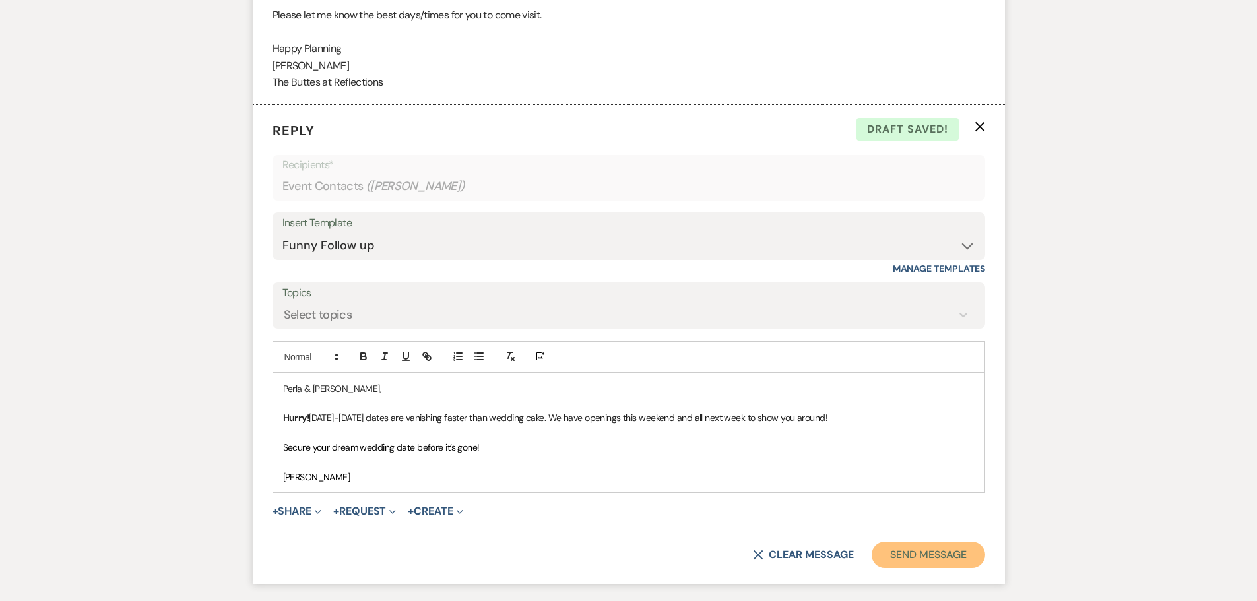
click at [937, 556] on button "Send Message" at bounding box center [928, 555] width 113 height 26
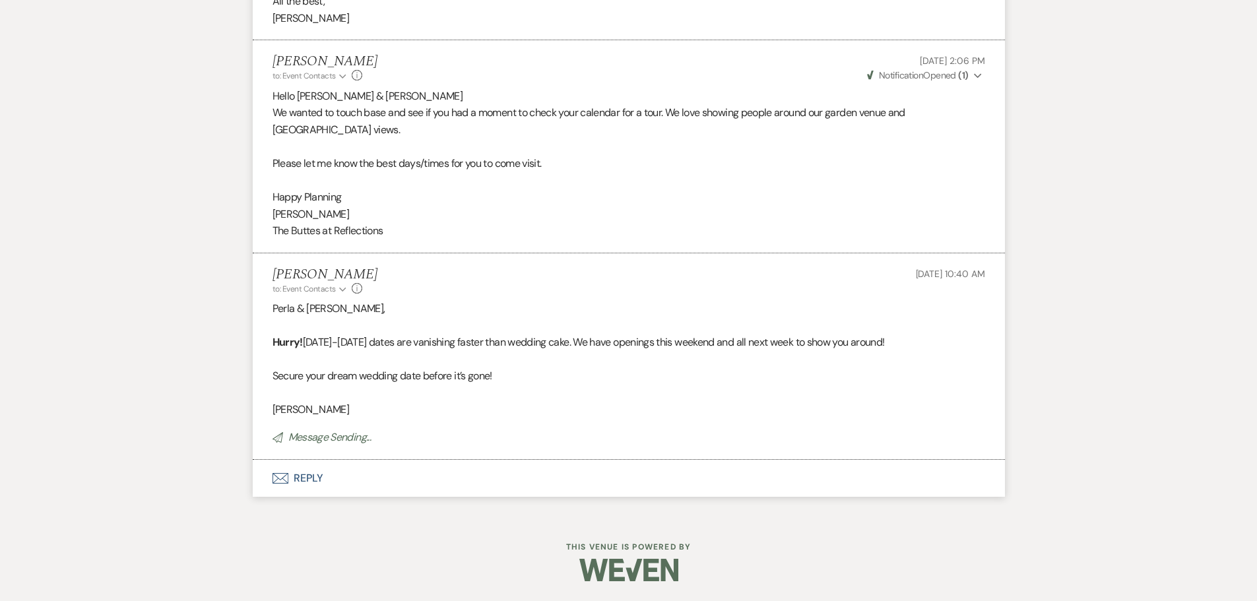
scroll to position [1195, 0]
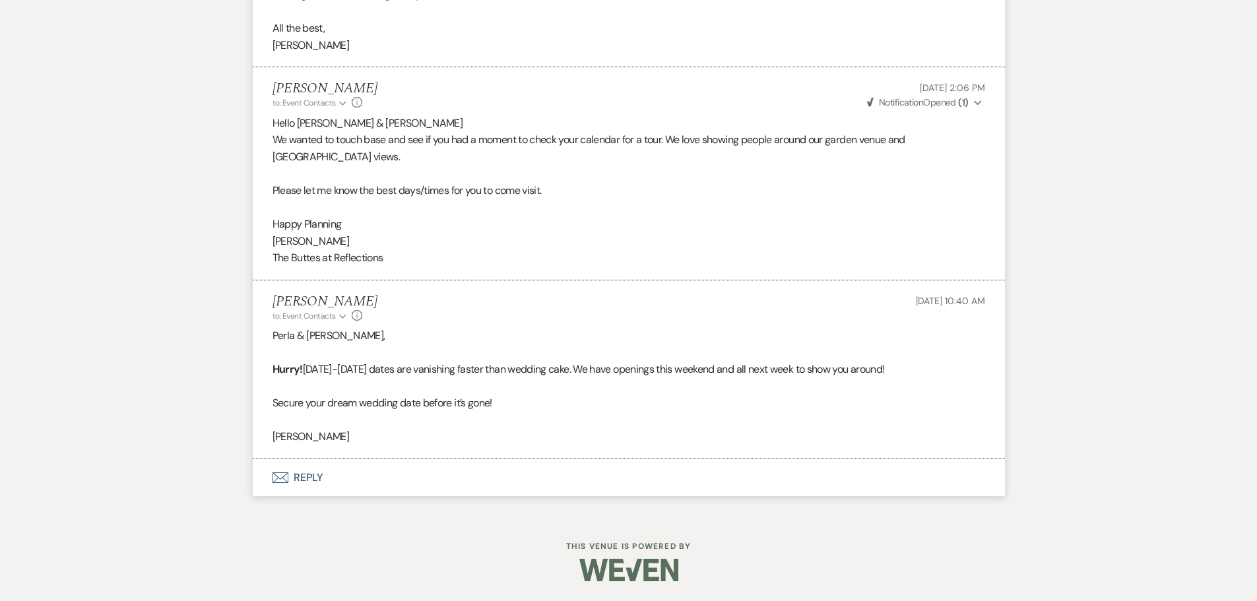
scroll to position [567, 0]
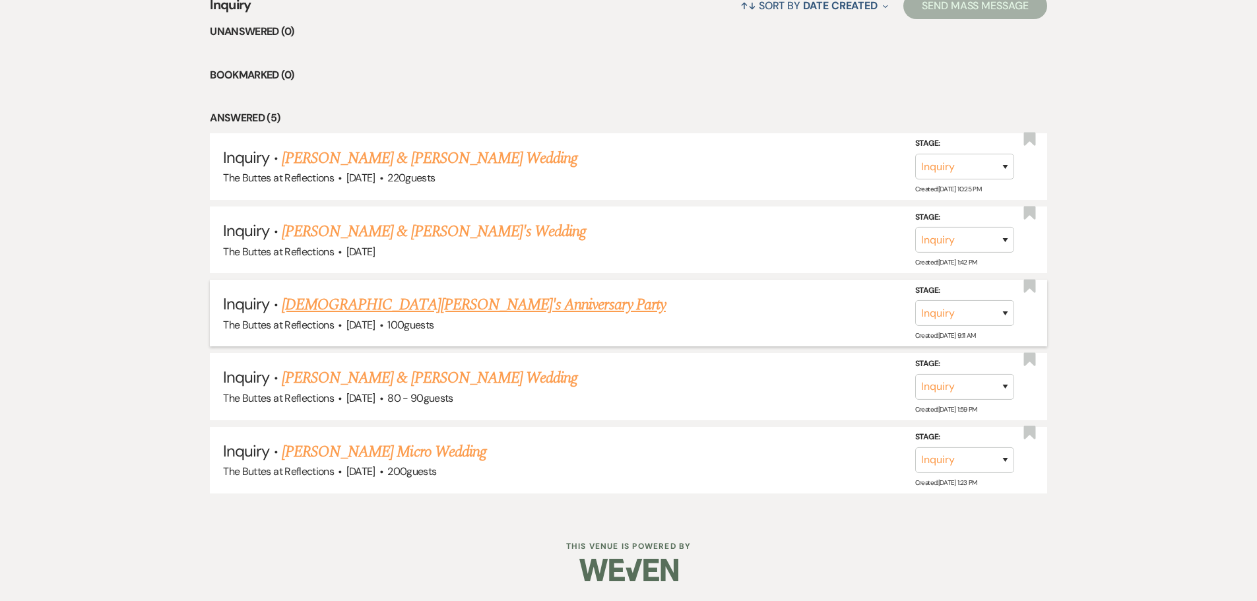
click at [319, 302] on link "[DEMOGRAPHIC_DATA][PERSON_NAME]'s Anniversary Party" at bounding box center [474, 305] width 384 height 24
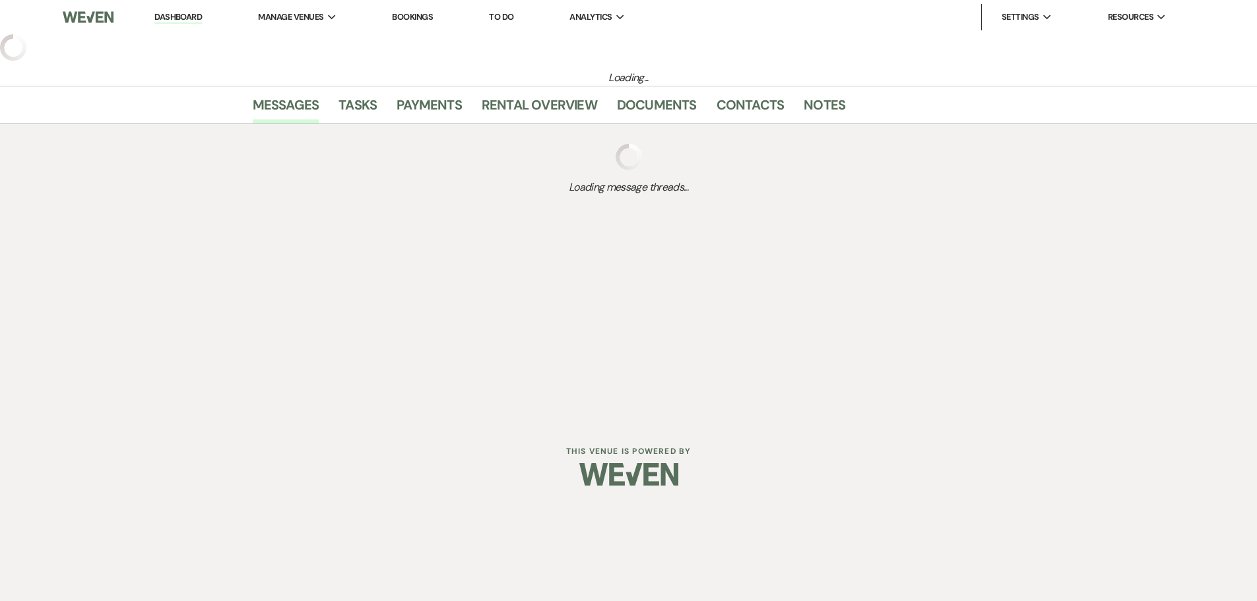
select select "5"
select select "17"
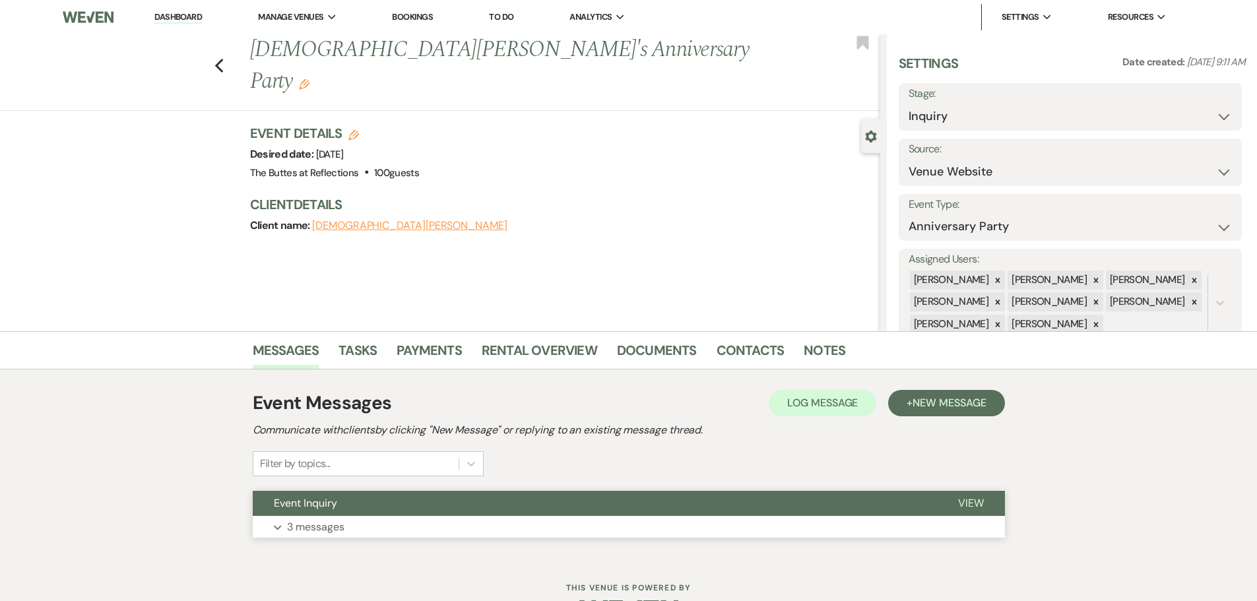
click at [333, 521] on p "3 messages" at bounding box center [315, 527] width 57 height 17
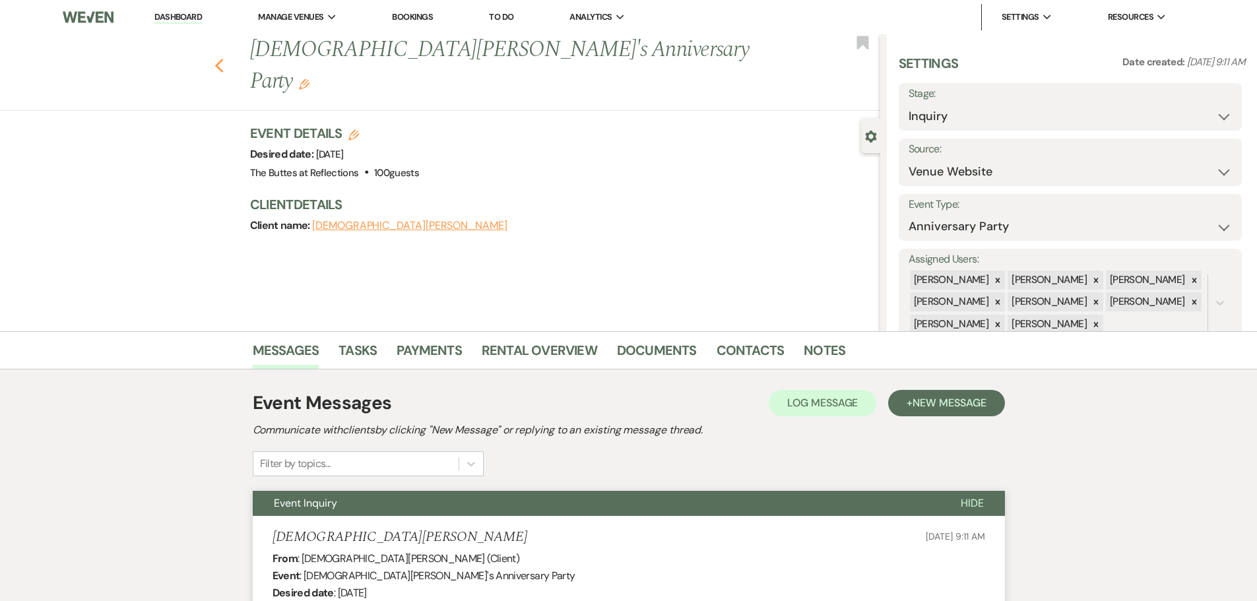
click at [224, 58] on icon "Previous" at bounding box center [220, 66] width 10 height 16
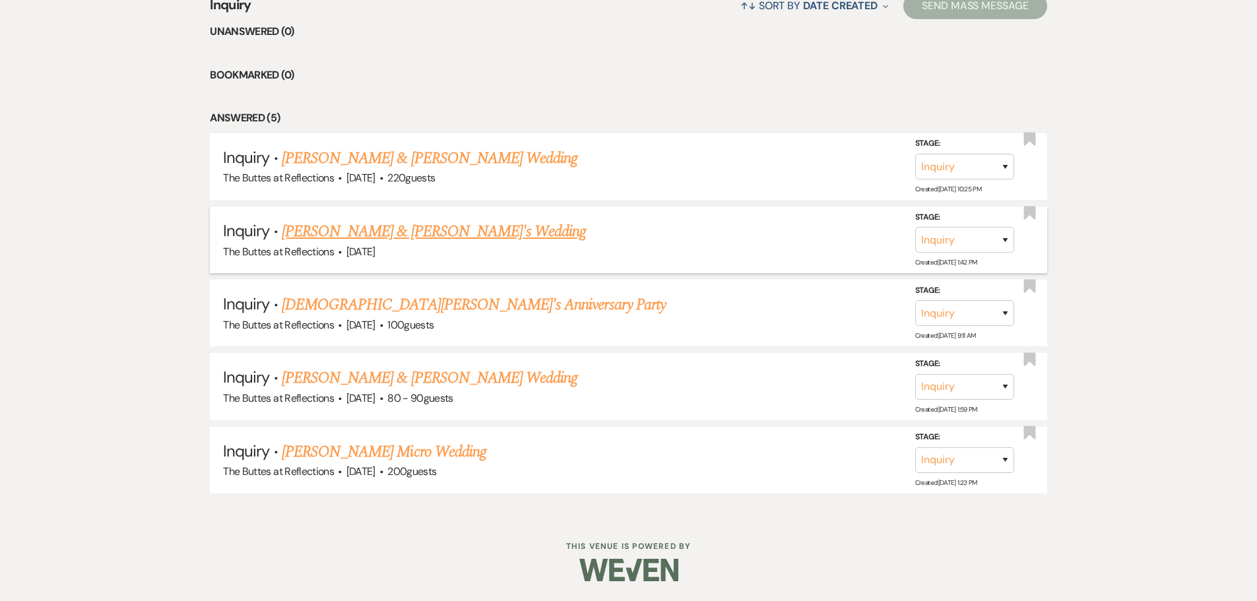
click at [341, 235] on link "[PERSON_NAME] & [PERSON_NAME]'s Wedding" at bounding box center [434, 232] width 305 height 24
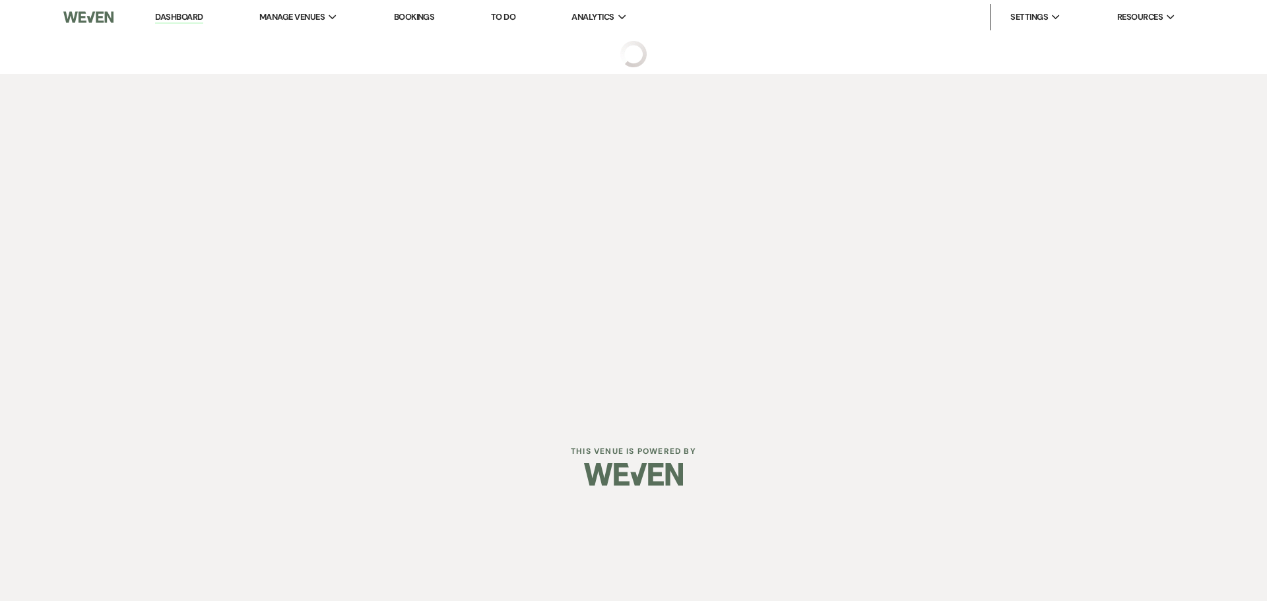
select select "5"
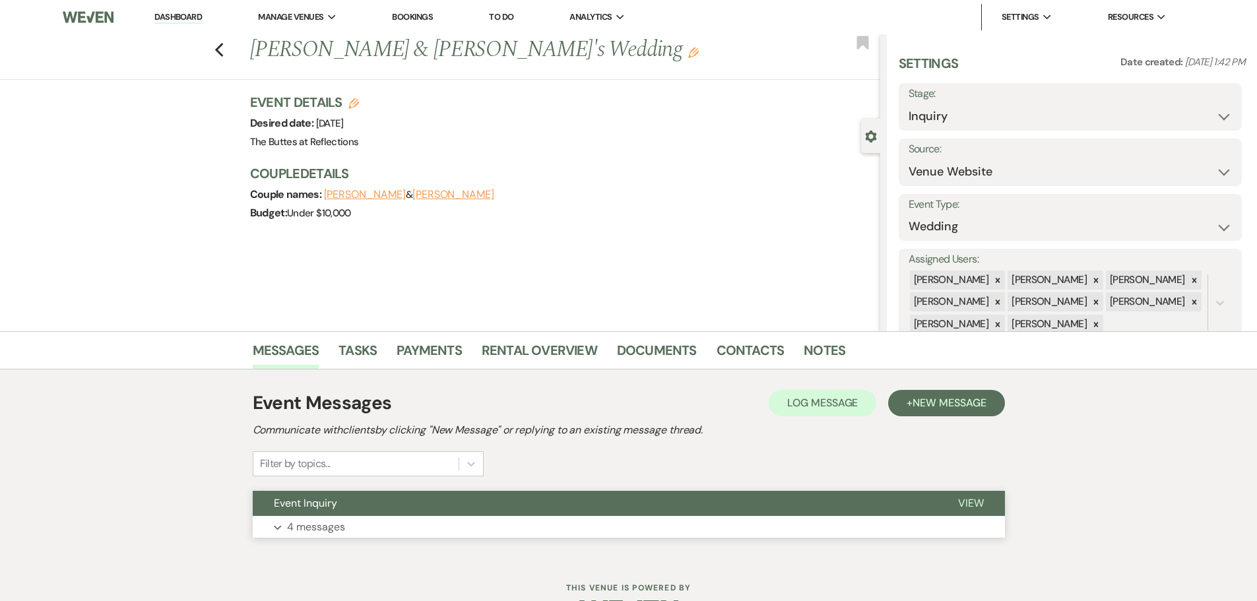
click at [316, 527] on p "4 messages" at bounding box center [316, 527] width 58 height 17
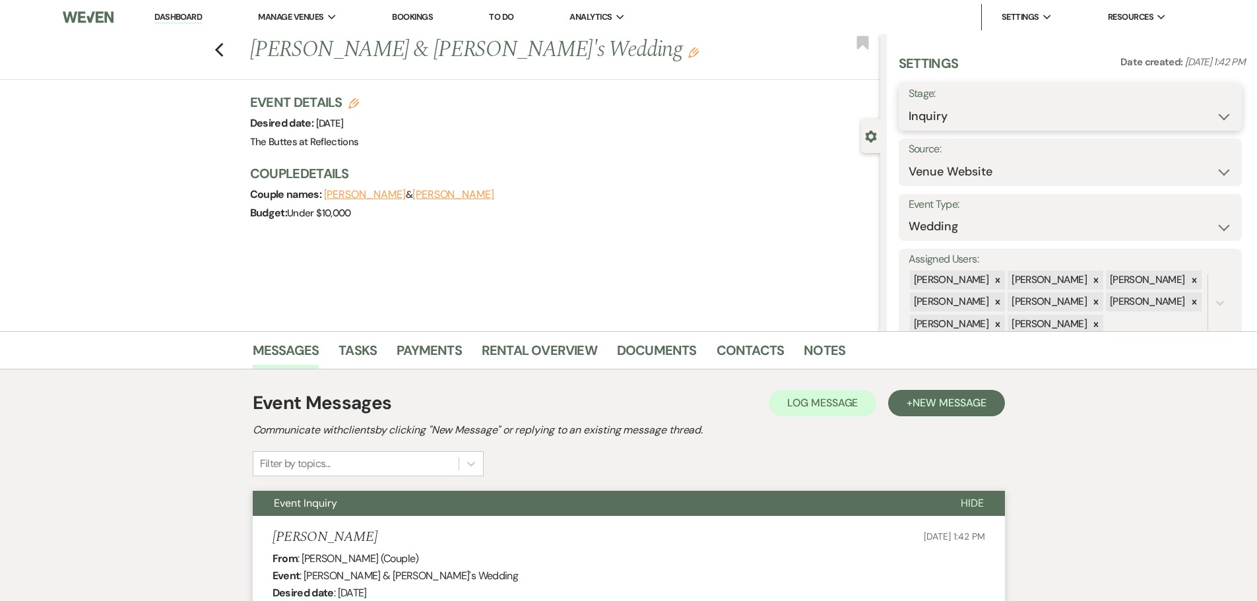
click at [1214, 112] on select "Inquiry Follow Up Tour Requested Tour Confirmed Toured Proposal Sent Booked Lost" at bounding box center [1070, 117] width 323 height 26
select select "8"
click at [909, 104] on select "Inquiry Follow Up Tour Requested Tour Confirmed Toured Proposal Sent Booked Lost" at bounding box center [1070, 117] width 323 height 26
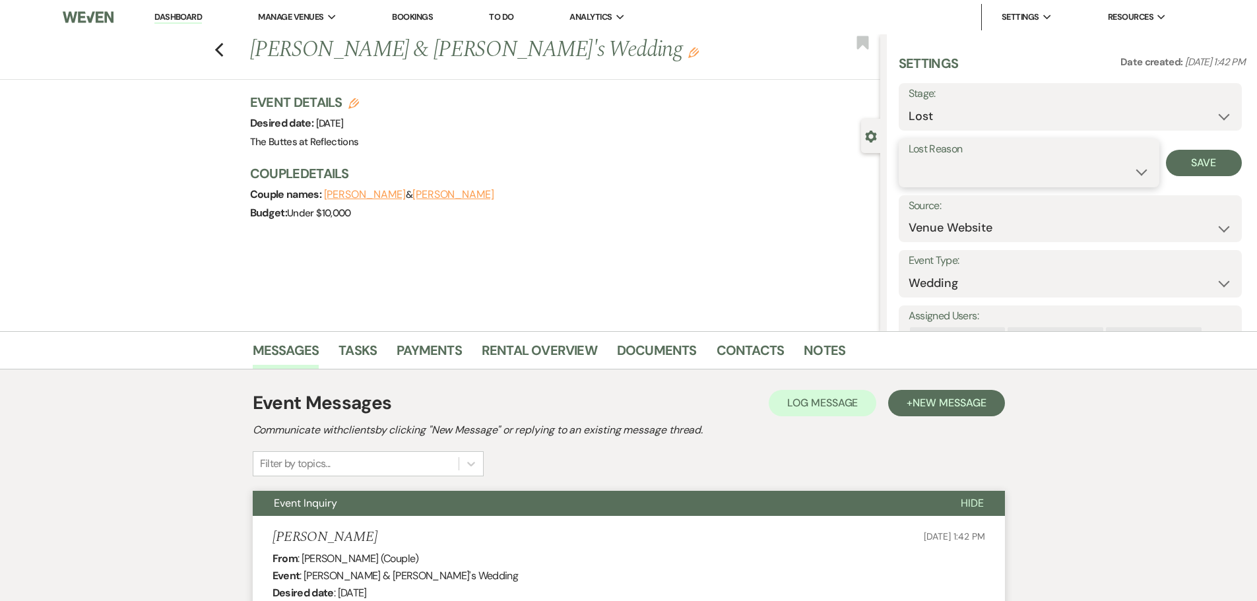
click at [1140, 173] on select "Booked Elsewhere Budget Date Unavailable No Response Not a Good Match Capacity …" at bounding box center [1029, 172] width 241 height 26
select select "5"
click at [909, 159] on select "Booked Elsewhere Budget Date Unavailable No Response Not a Good Match Capacity …" at bounding box center [1029, 172] width 241 height 26
click at [1191, 164] on button "Save" at bounding box center [1204, 163] width 76 height 26
click at [222, 45] on icon "Previous" at bounding box center [220, 50] width 10 height 16
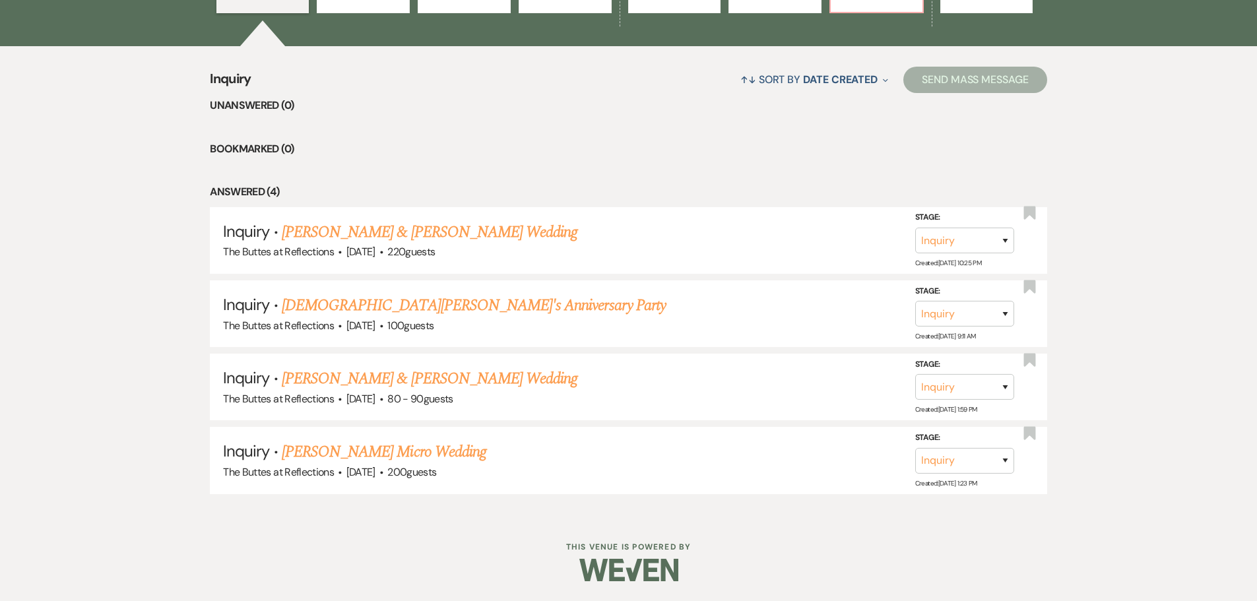
scroll to position [493, 0]
click at [343, 232] on link "[PERSON_NAME] & [PERSON_NAME] Wedding" at bounding box center [430, 232] width 296 height 24
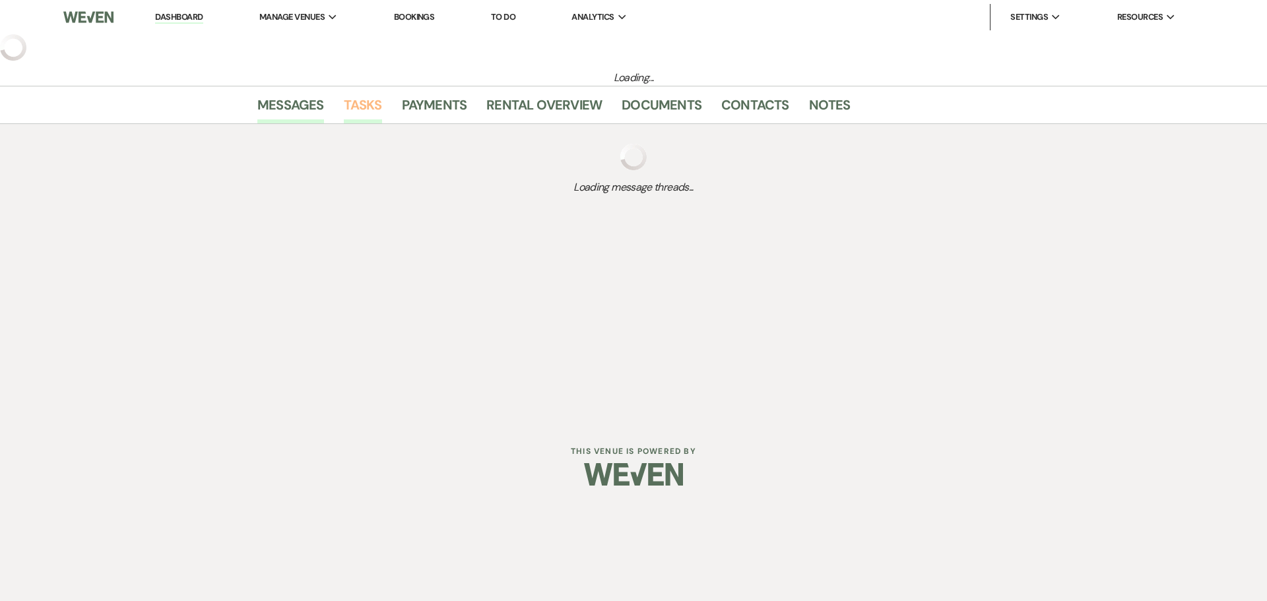
select select "1"
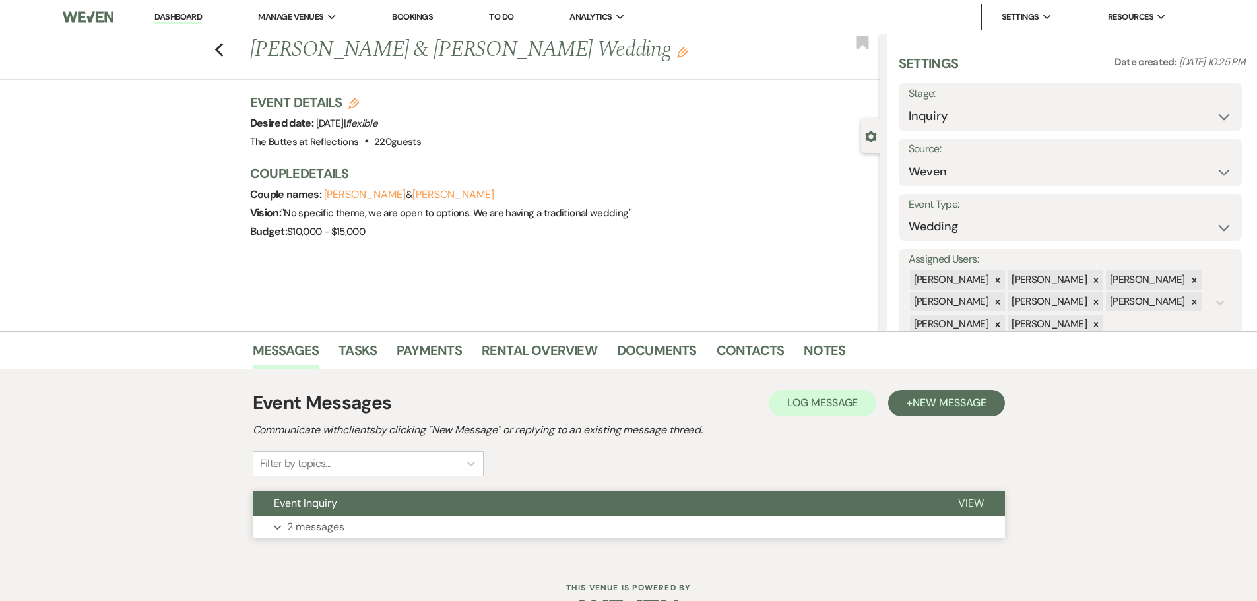
click at [343, 527] on p "2 messages" at bounding box center [315, 527] width 57 height 17
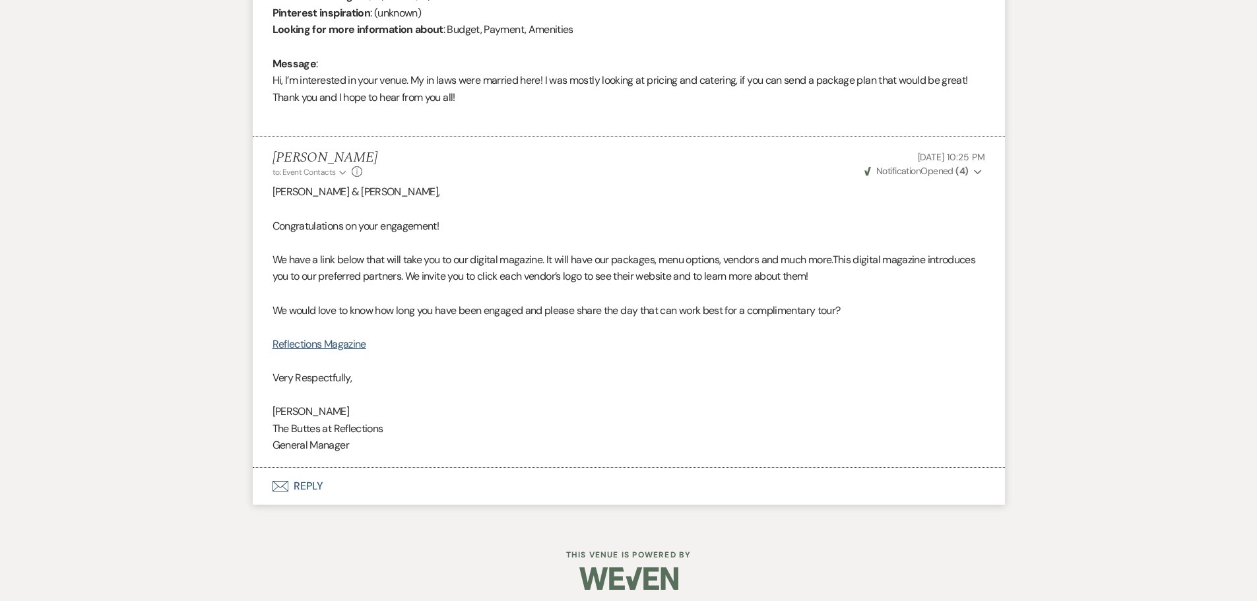
scroll to position [697, 0]
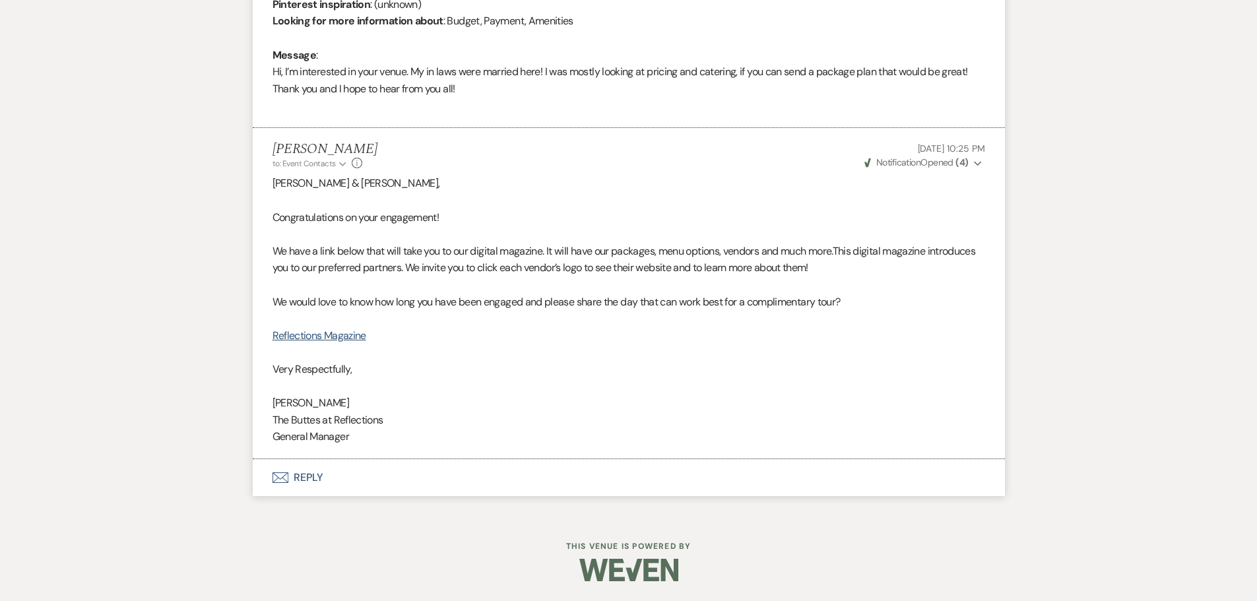
click at [300, 479] on button "Envelope Reply" at bounding box center [629, 477] width 752 height 37
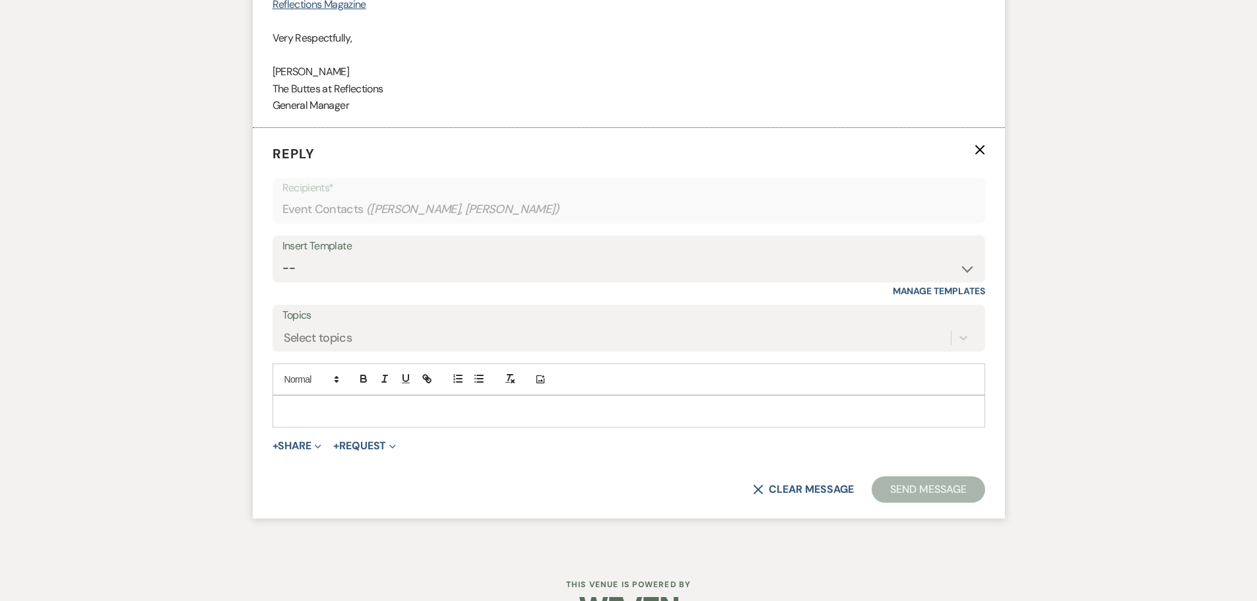
scroll to position [1051, 0]
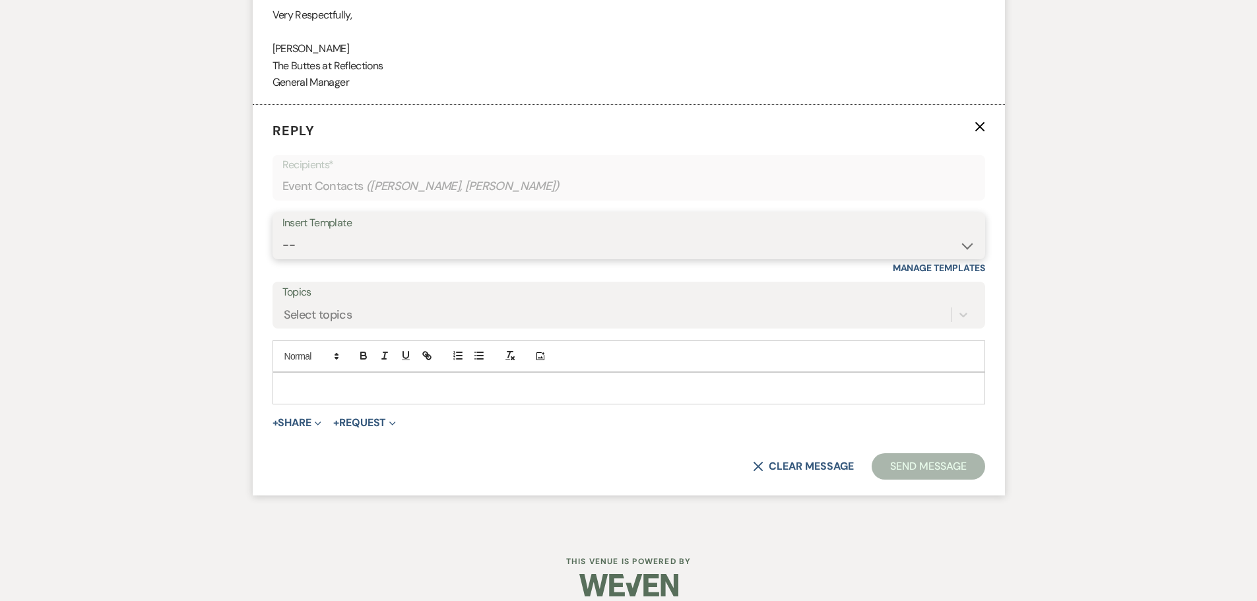
click at [314, 245] on select "-- Weven Planning Portal Introduction (Booked Events) Follow up - After Tour Re…" at bounding box center [628, 245] width 693 height 26
select select "4016"
click at [282, 232] on select "-- Weven Planning Portal Introduction (Booked Events) Follow up - After Tour Re…" at bounding box center [628, 245] width 693 height 26
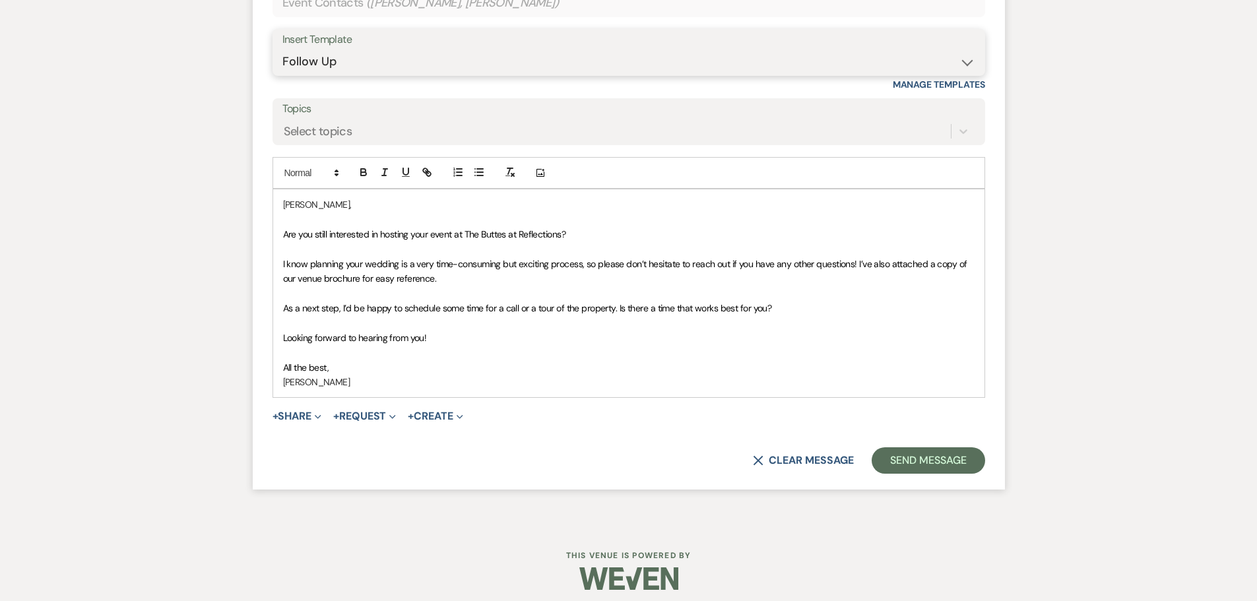
scroll to position [1244, 0]
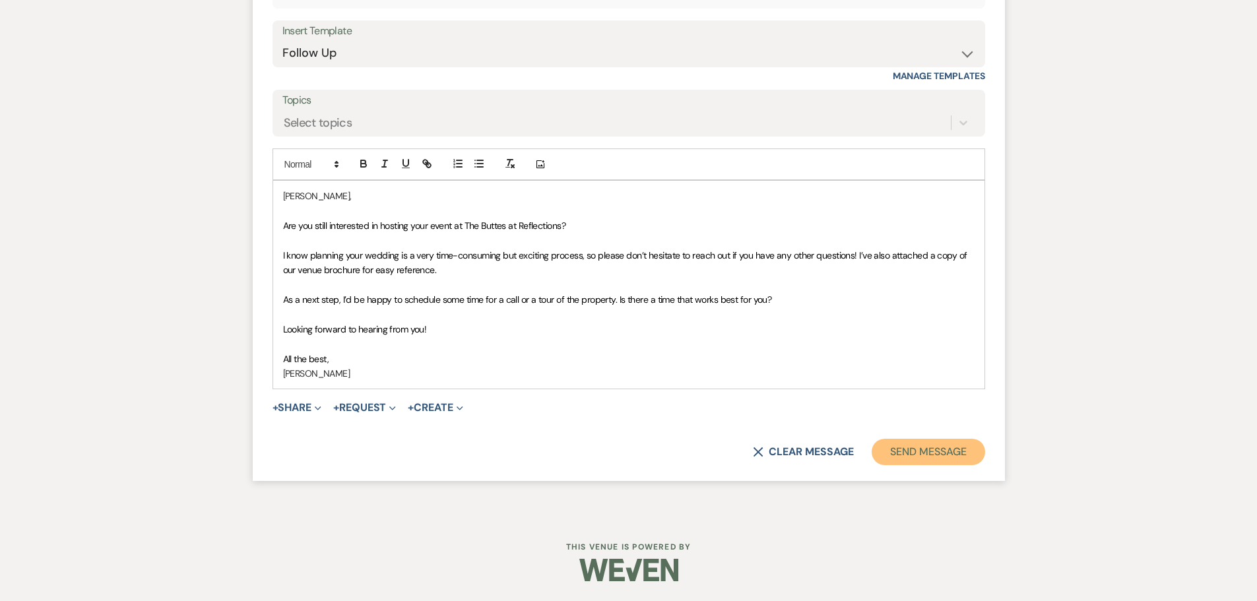
click at [960, 455] on button "Send Message" at bounding box center [928, 452] width 113 height 26
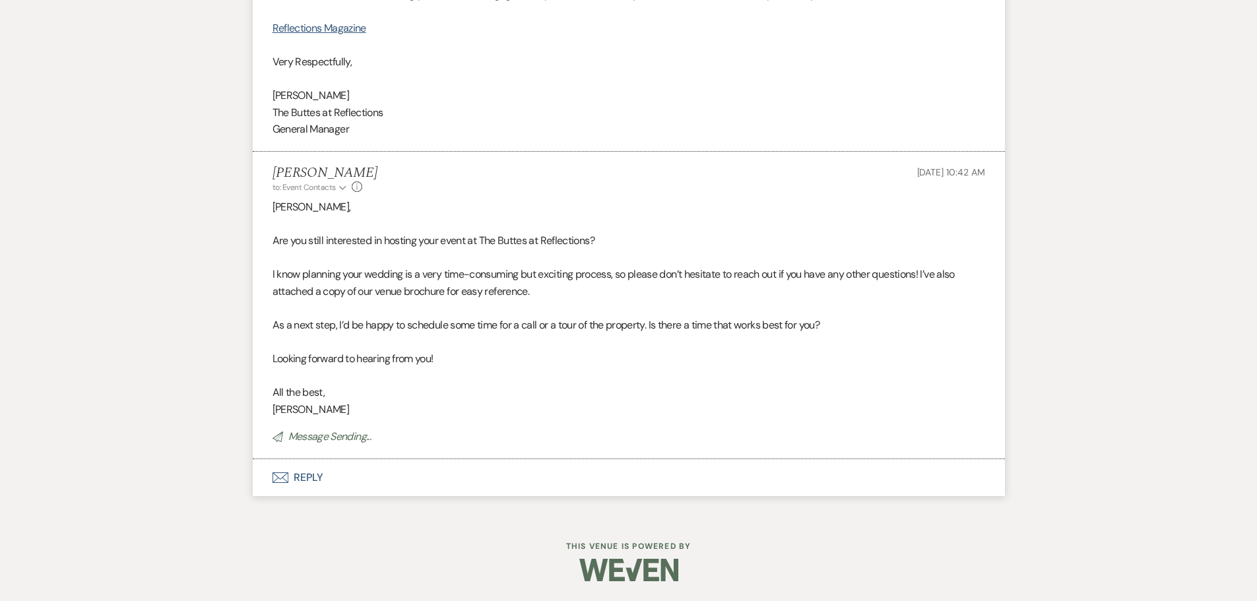
scroll to position [1005, 0]
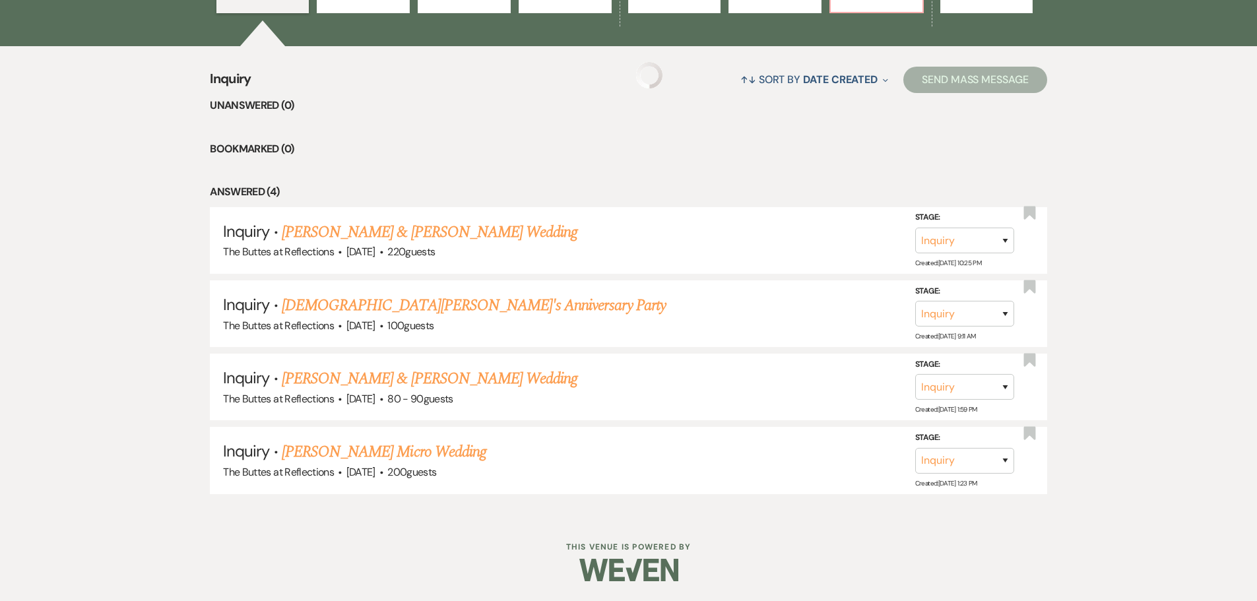
scroll to position [493, 0]
select select "5"
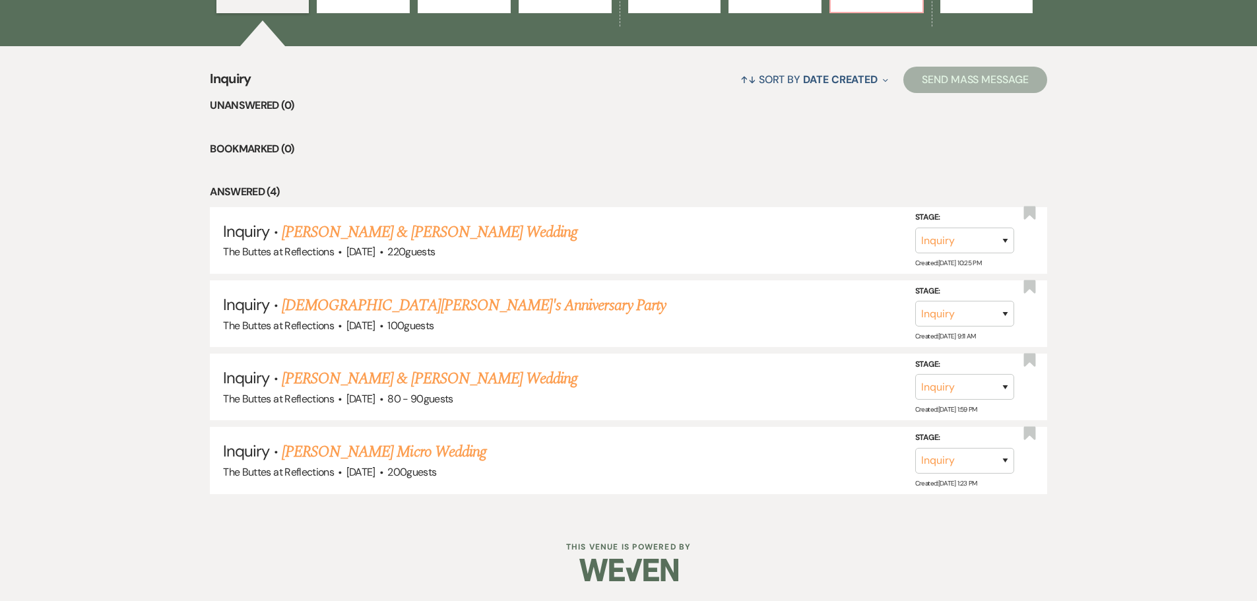
select select "5"
